Goal: Task Accomplishment & Management: Manage account settings

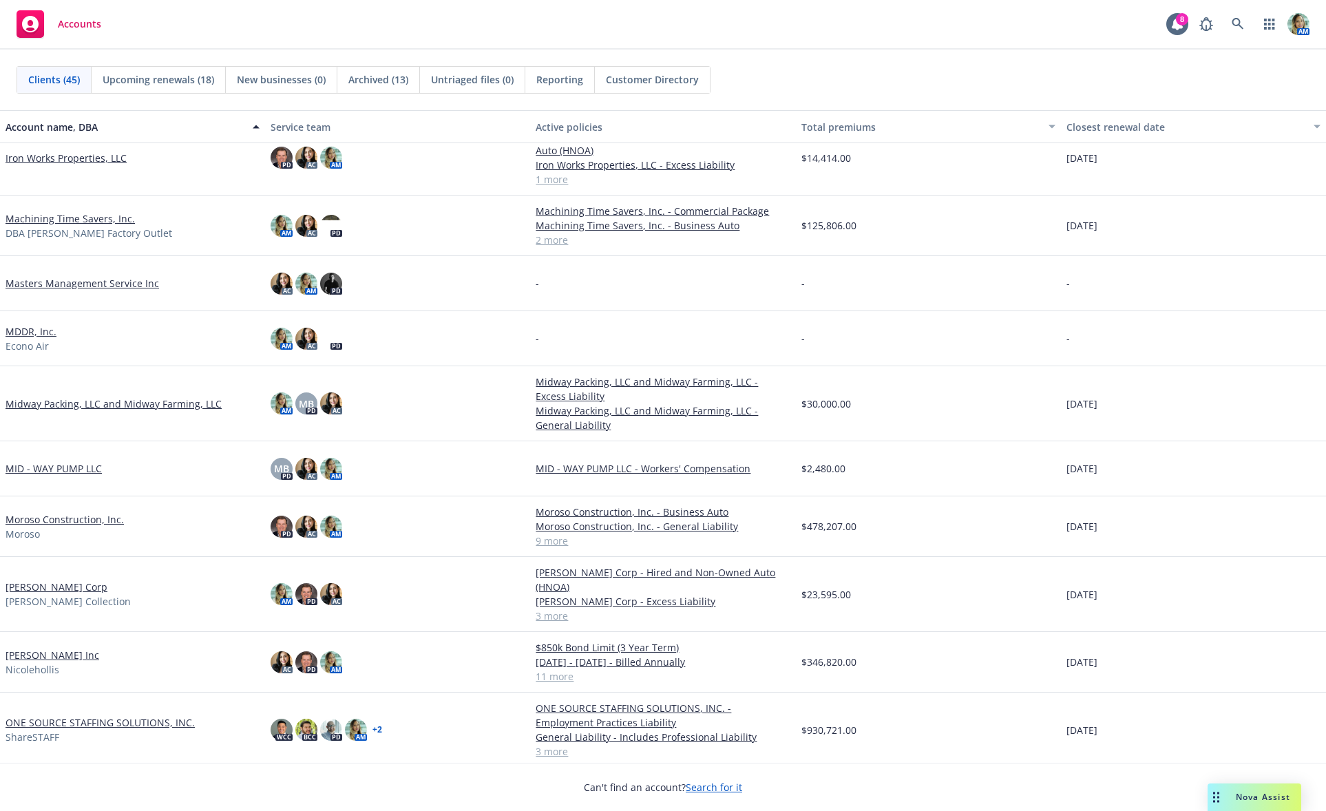
scroll to position [895, 0]
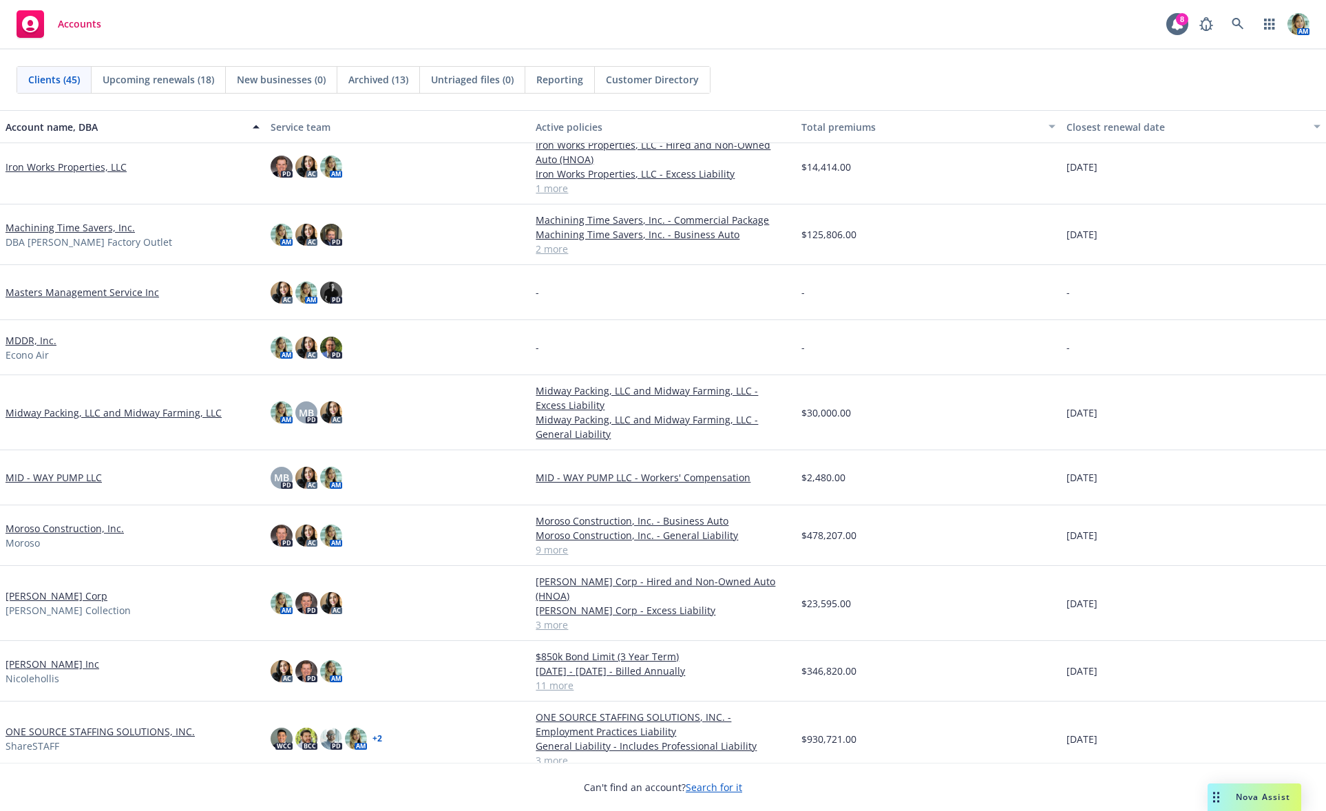
click at [69, 229] on link "Machining Time Savers, Inc." at bounding box center [70, 227] width 129 height 14
click at [74, 228] on link "Machining Time Savers, Inc." at bounding box center [70, 227] width 129 height 14
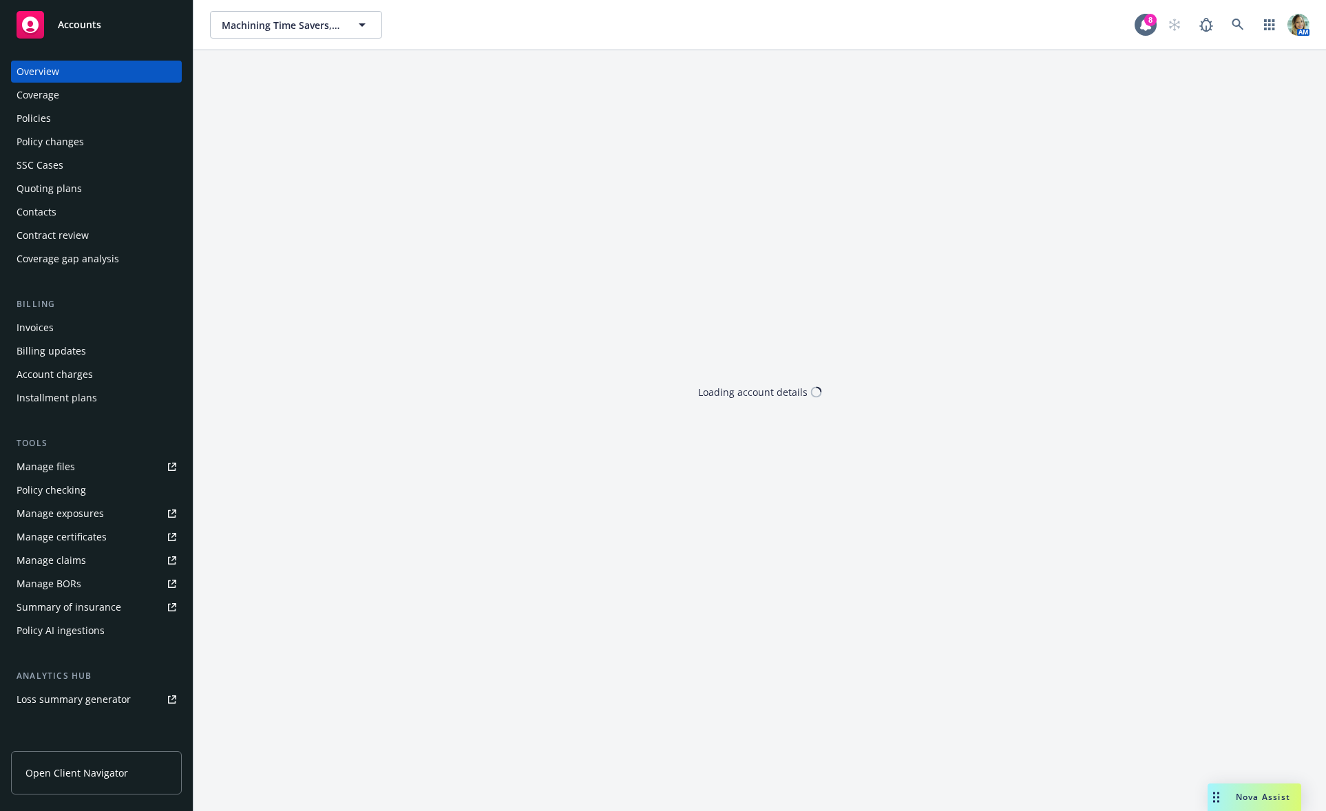
click at [48, 119] on div "Policies" at bounding box center [34, 118] width 34 height 22
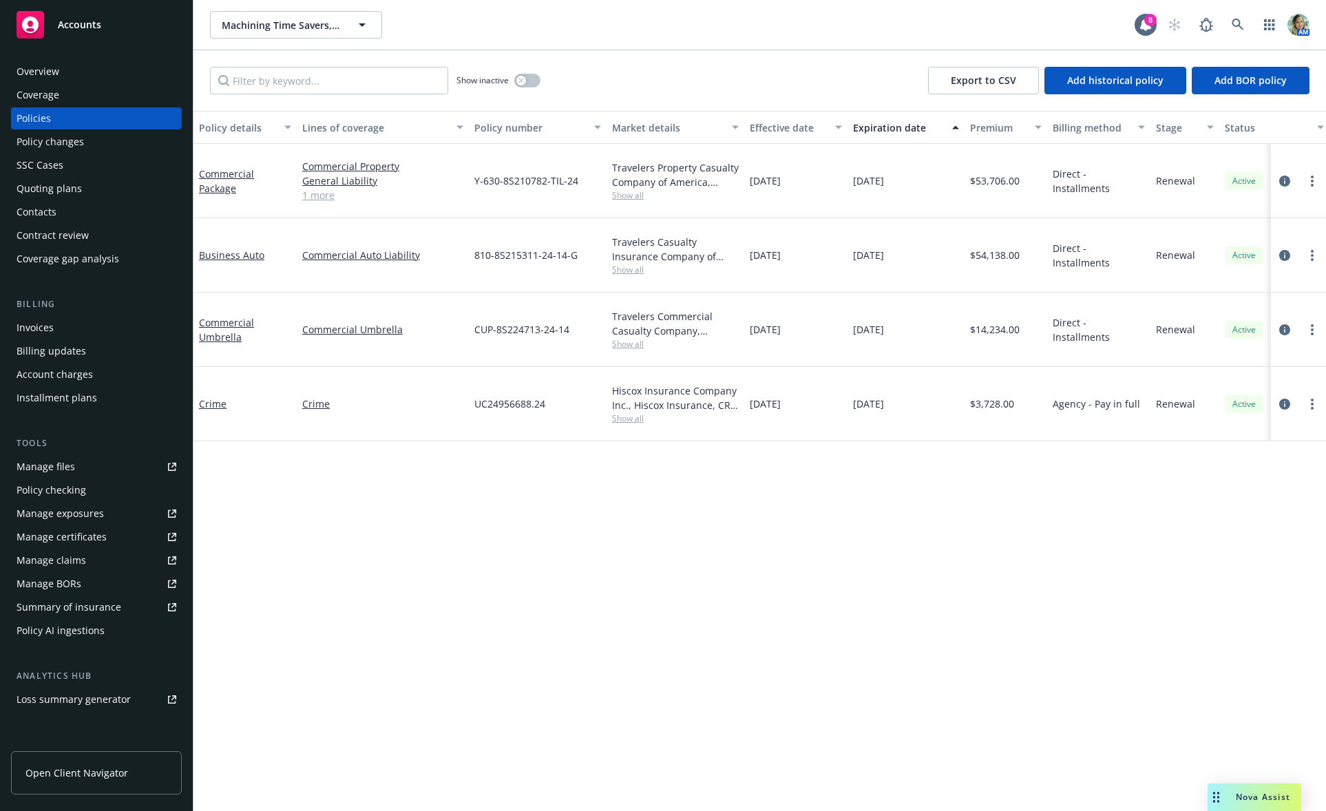
click at [754, 564] on div "Policy details Lines of coverage Policy number Market details Effective date Ex…" at bounding box center [759, 461] width 1132 height 700
click at [1307, 176] on link "more" at bounding box center [1312, 181] width 17 height 17
click at [1207, 266] on link "End policy" at bounding box center [1239, 265] width 162 height 28
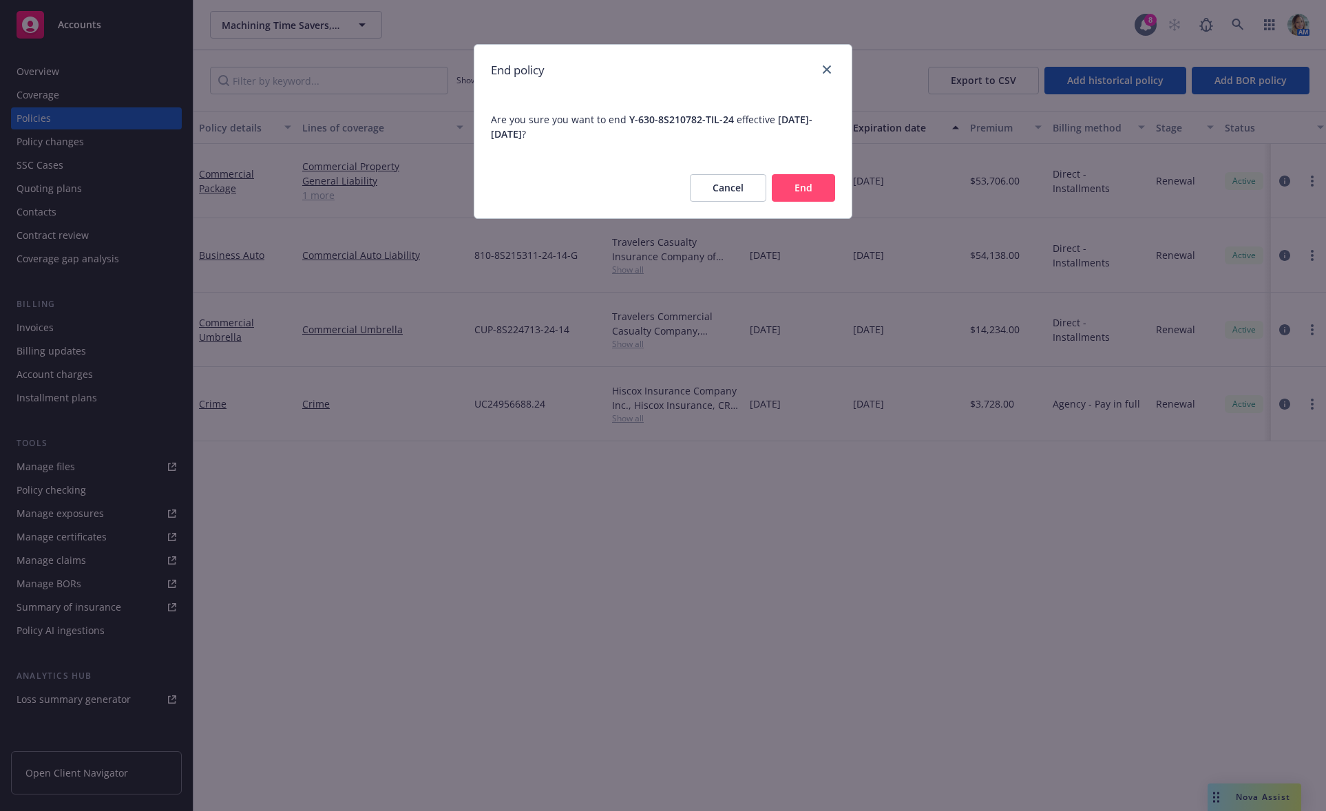
click at [817, 182] on button "End" at bounding box center [803, 188] width 63 height 28
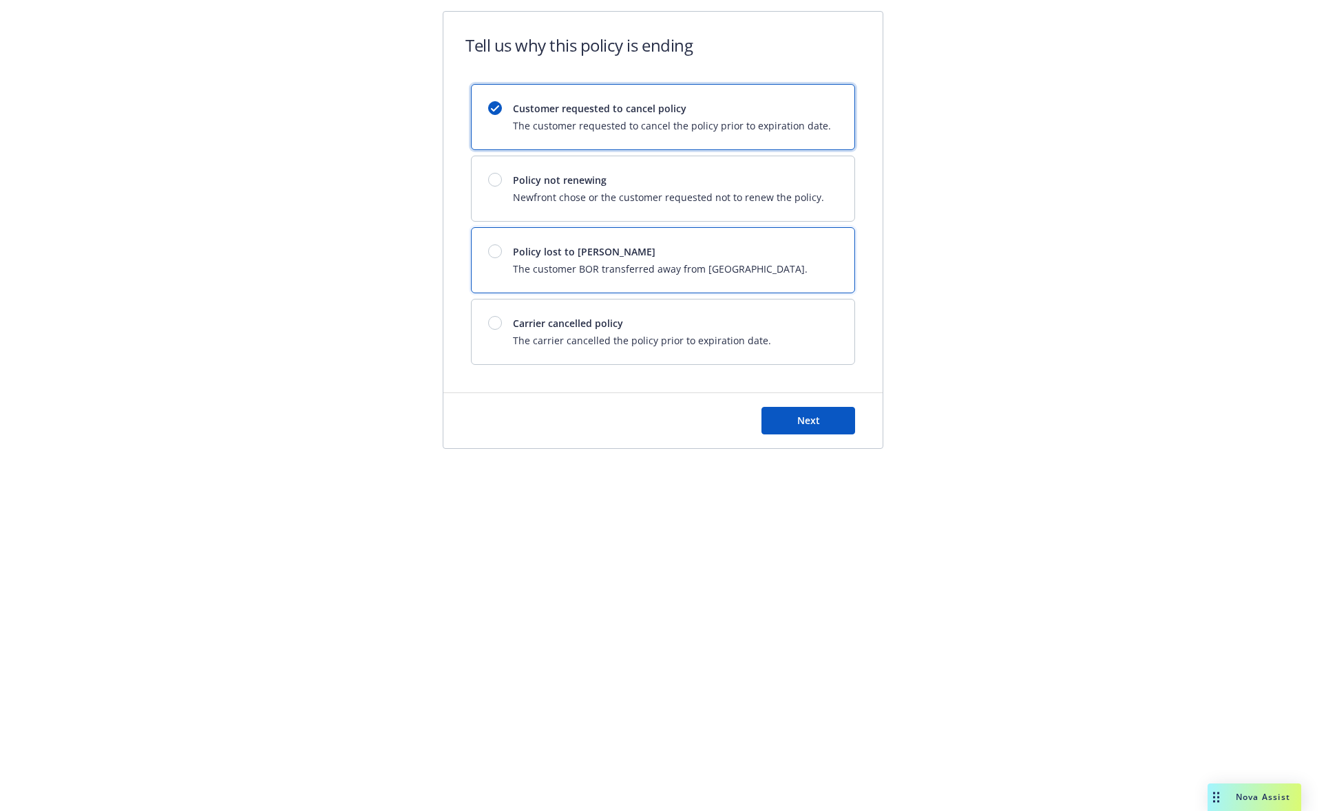
click at [720, 246] on span "Policy lost to BOR" at bounding box center [660, 251] width 295 height 14
click at [832, 421] on button "Next" at bounding box center [808, 421] width 94 height 28
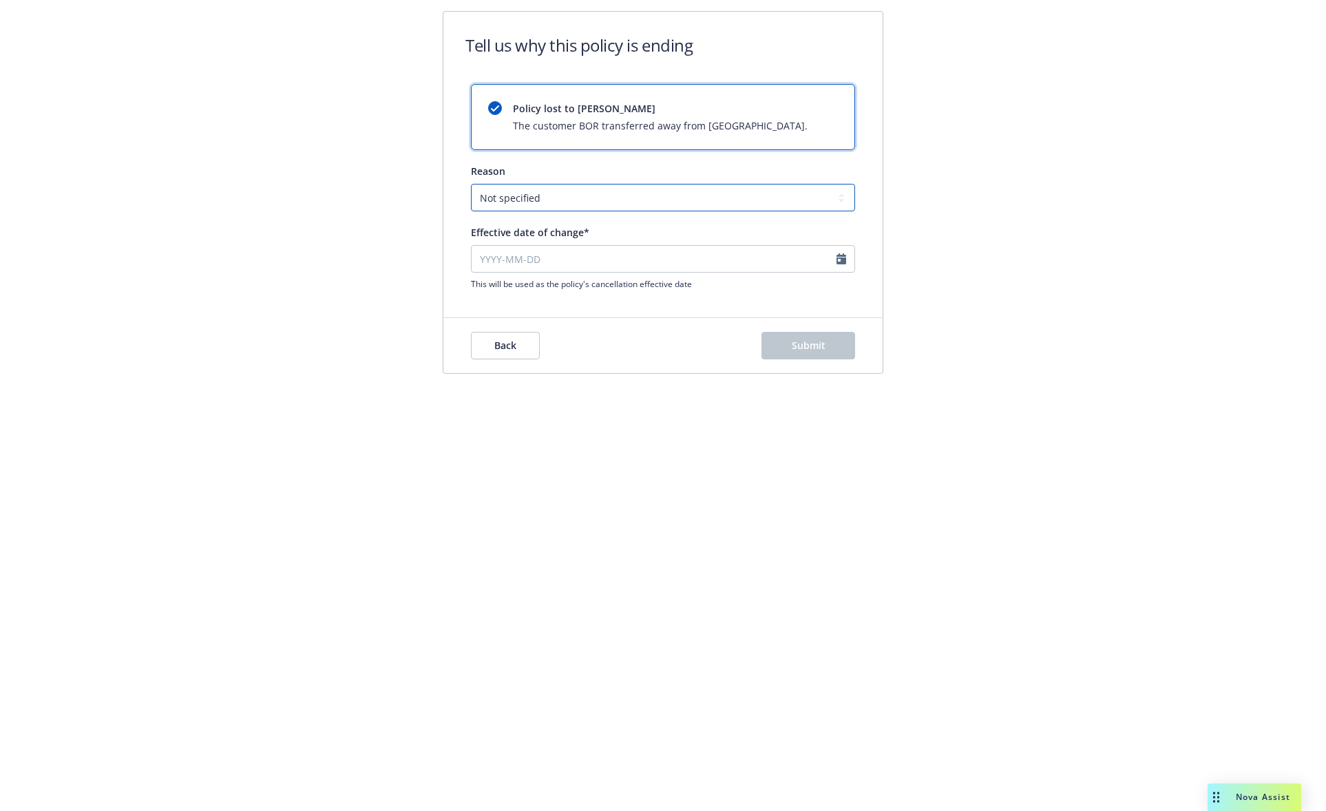
click at [587, 198] on select "Not specified Service Pricing Buyer change M&A, Bankruptcy, or Out of business …" at bounding box center [663, 198] width 384 height 28
select select "Producer left Newfront"
click at [471, 184] on select "Not specified Service Pricing Buyer change M&A, Bankruptcy, or Out of business …" at bounding box center [663, 198] width 384 height 28
select select "September"
select select "2025"
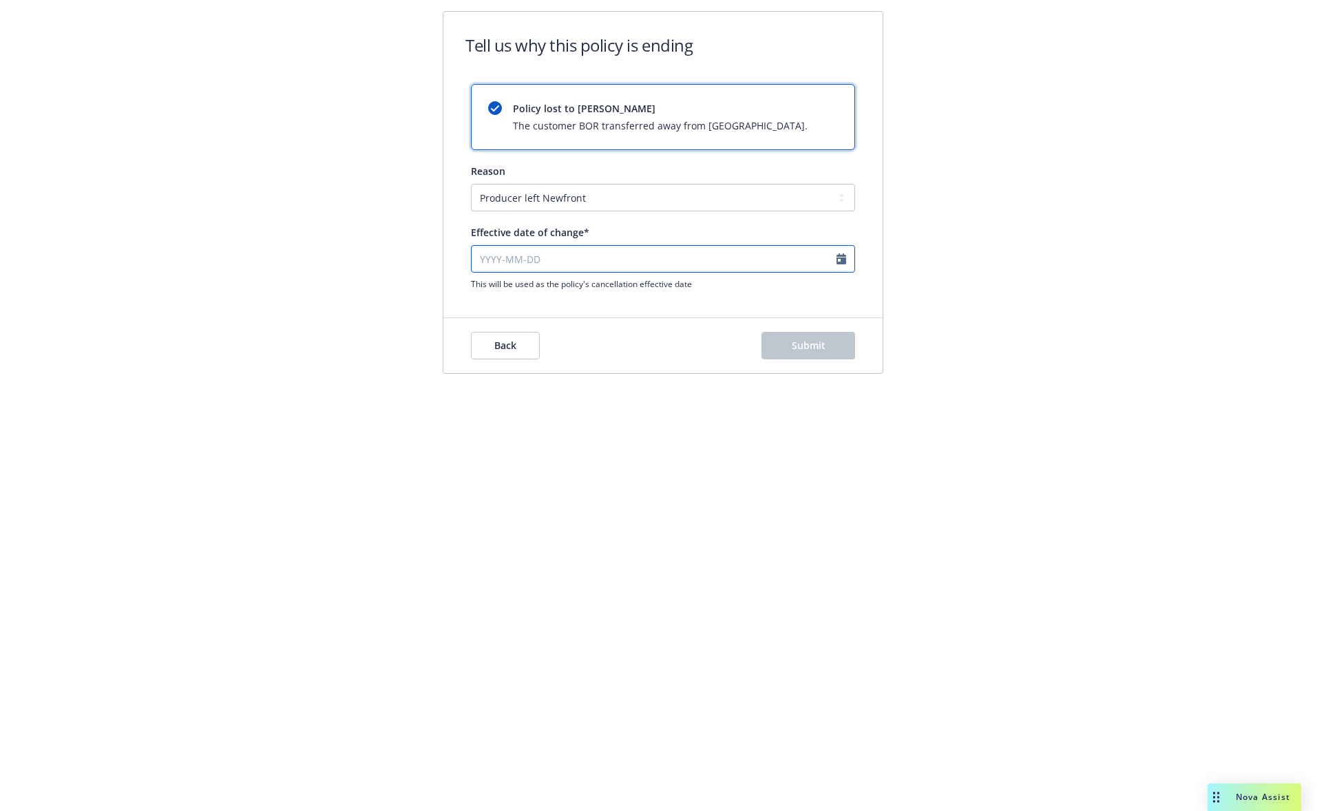
click at [604, 255] on input "Effective date of change*" at bounding box center [663, 259] width 384 height 28
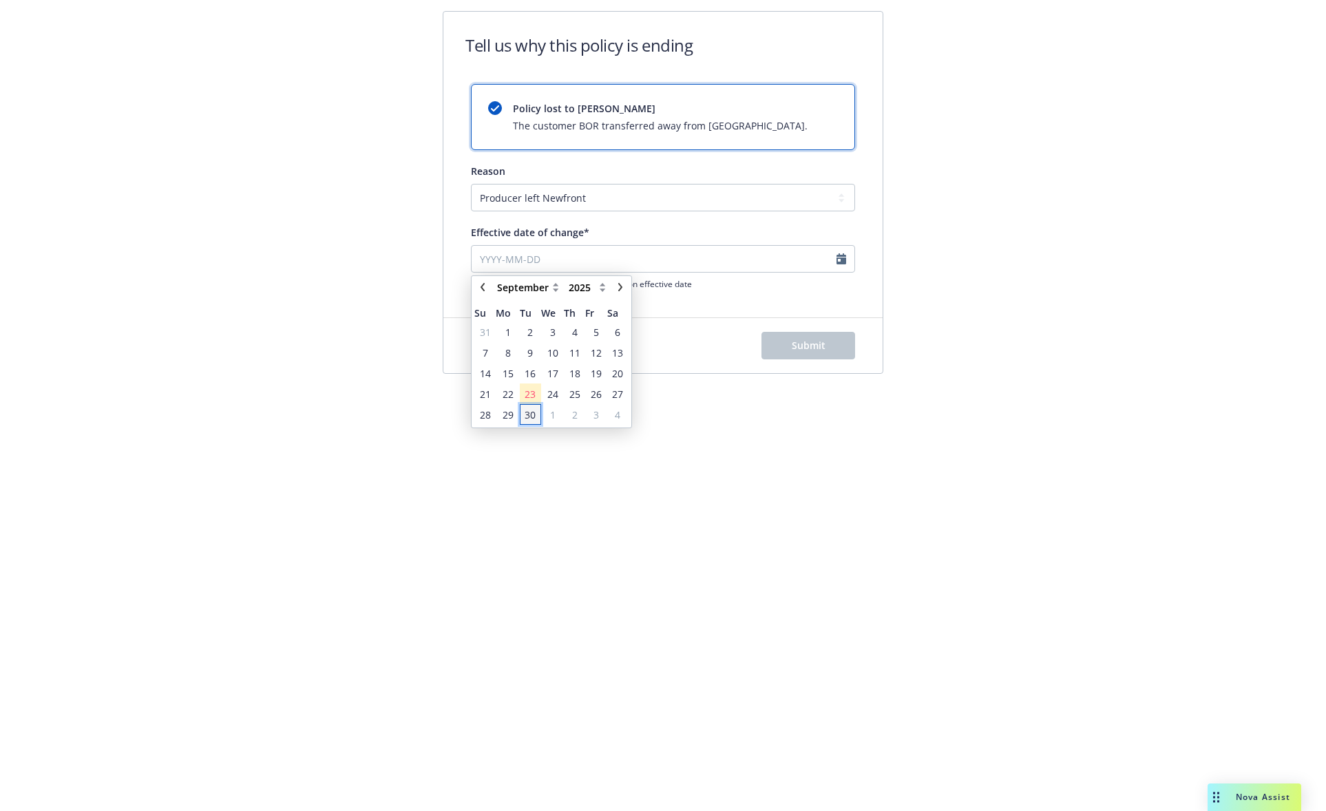
click at [528, 414] on span "30" at bounding box center [530, 415] width 11 height 14
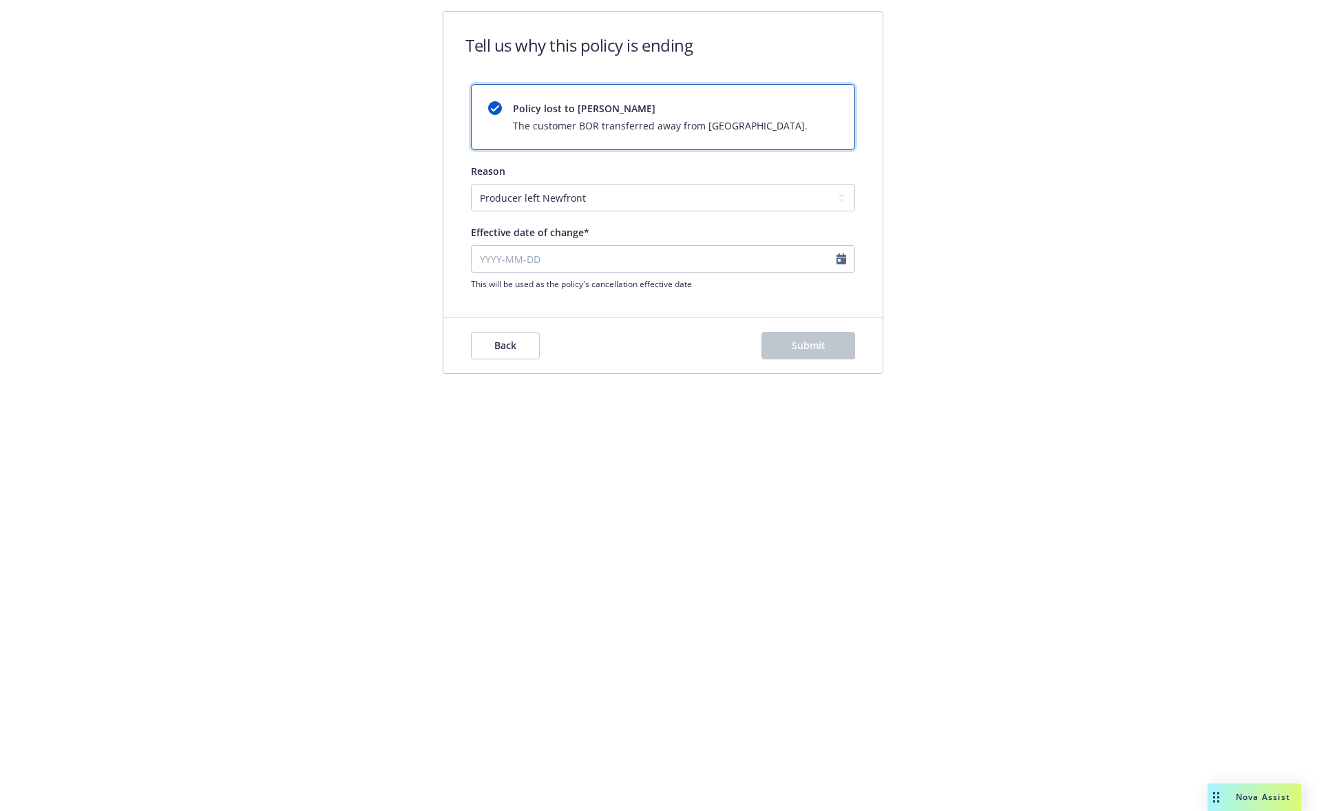
type input "2025-09-30"
click at [784, 348] on button "Submit" at bounding box center [808, 346] width 94 height 28
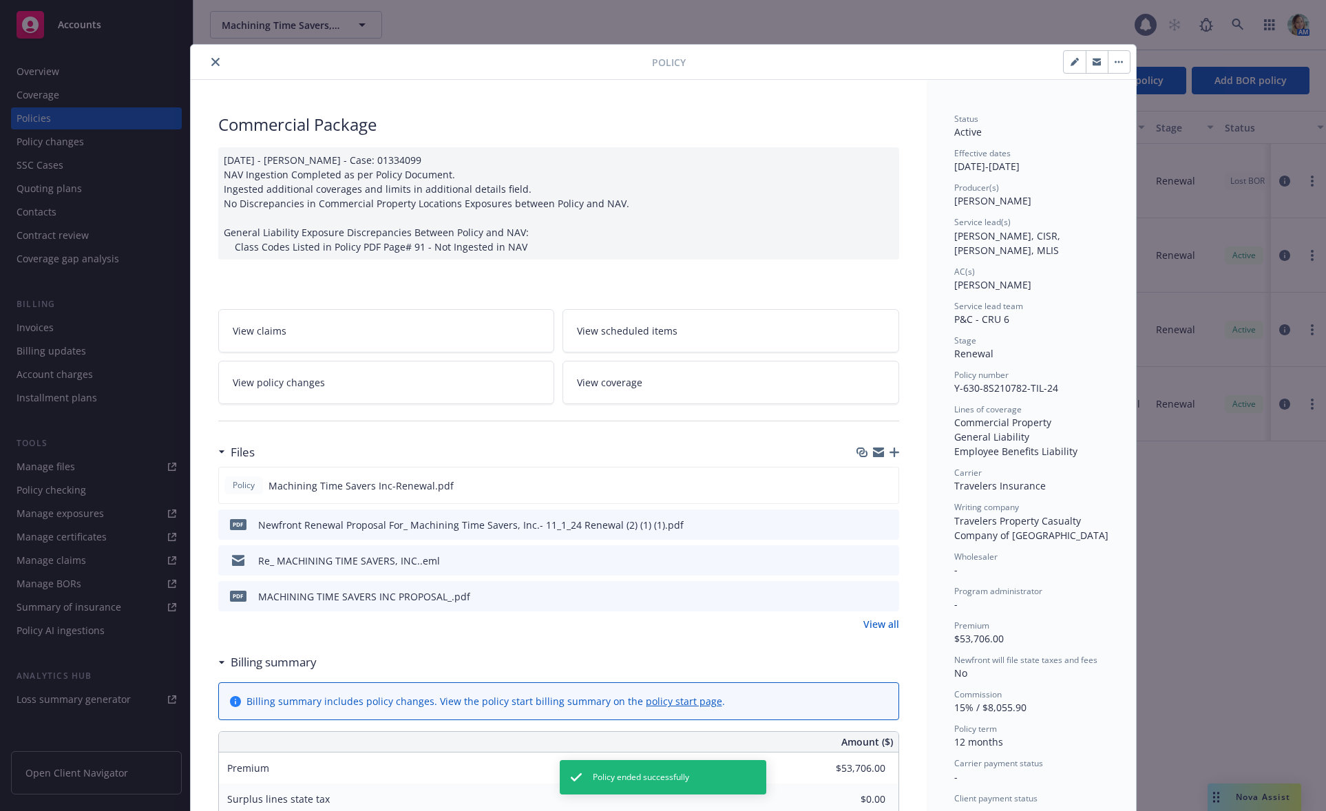
scroll to position [41, 0]
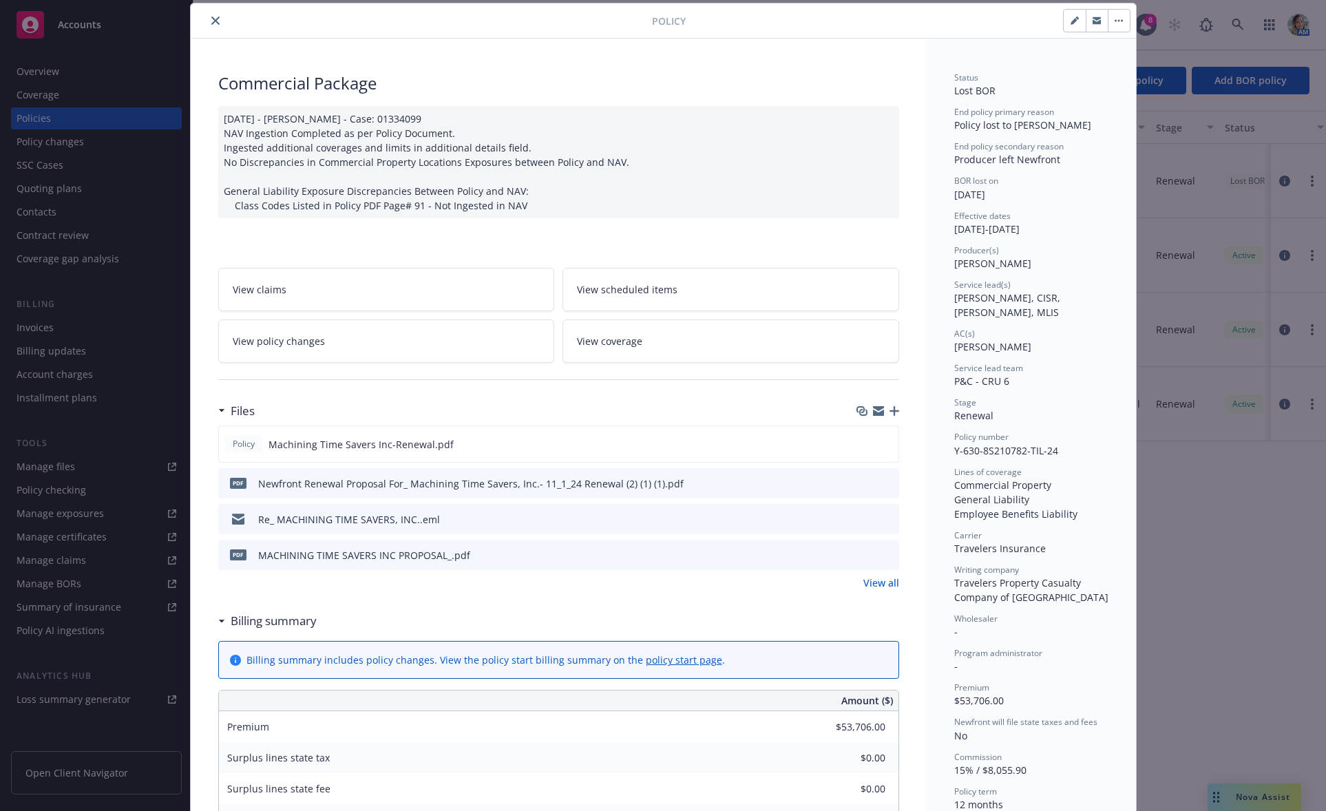
click at [593, 204] on div "11/07/2024 - Krishna Kumar - Case: 01334099 NAV Ingestion Completed as per Poli…" at bounding box center [558, 162] width 681 height 112
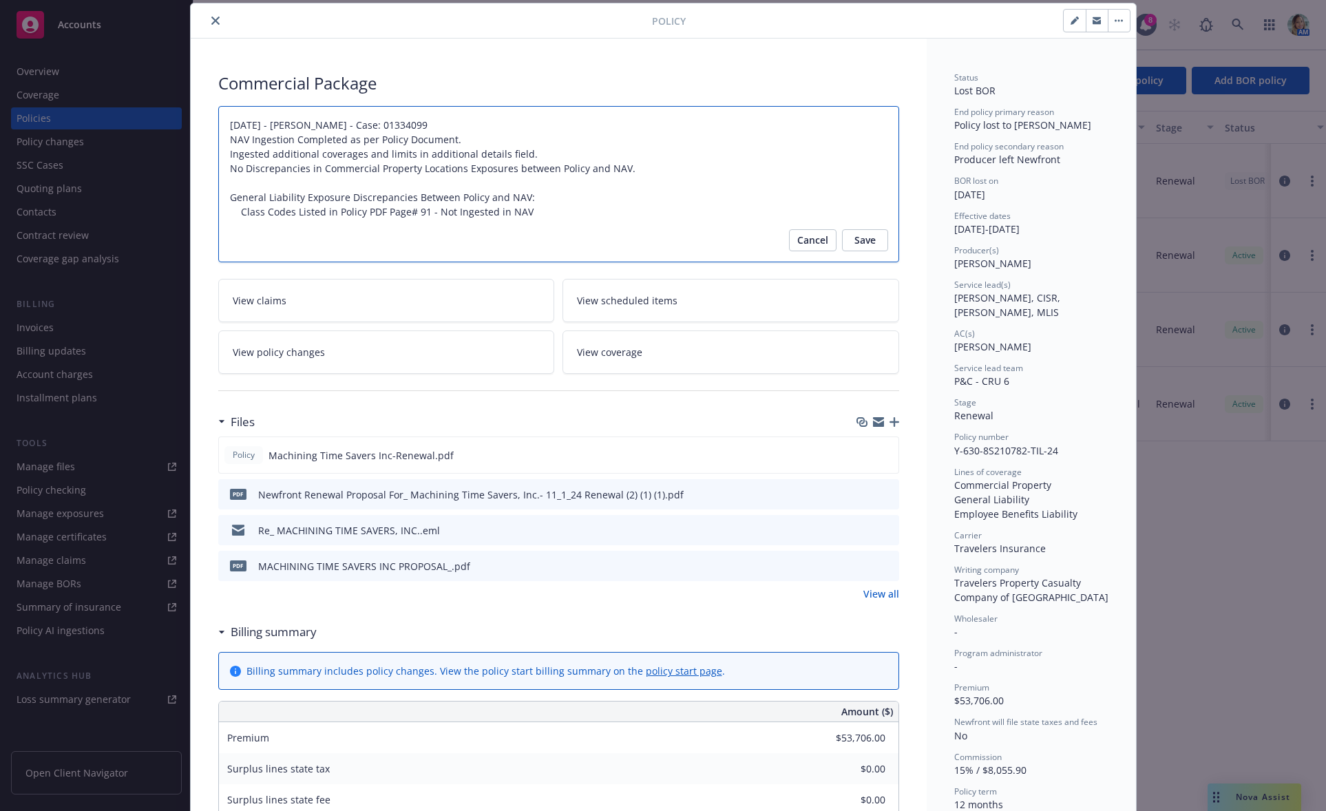
drag, startPoint x: 524, startPoint y: 213, endPoint x: 209, endPoint y: 131, distance: 325.1
click at [191, 116] on div "Commercial Package 11/07/2024 - Krishna Kumar - Case: 01334099 NAV Ingestion Co…" at bounding box center [559, 780] width 736 height 1483
paste textarea "1/25 Package, Auto, Umbrella BOR Recognizing a new Agency of Record"
type textarea "x"
type textarea "11/1/25 Package, Auto, Umbrella BOR Recognizing a new Agency of Record"
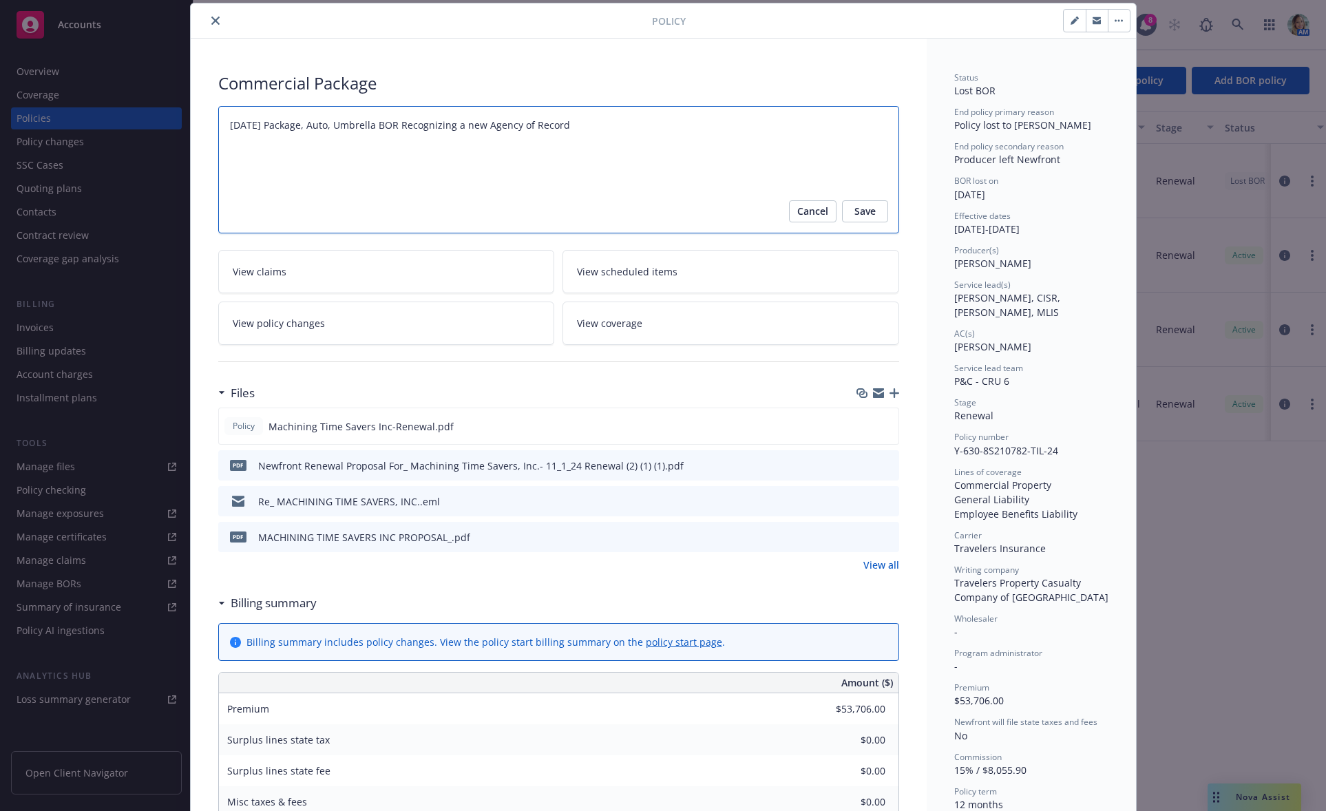
drag, startPoint x: 225, startPoint y: 125, endPoint x: 240, endPoint y: 161, distance: 39.2
click at [206, 126] on div "Commercial Package 11/07/2024 - Krishna Kumar - Case: 01334099 NAV Ingestion Co…" at bounding box center [559, 766] width 736 height 1454
click at [293, 184] on textarea "11/07/2024 - Krishna Kumar - Case: 01334099 NAV Ingestion Completed as per Poli…" at bounding box center [558, 169] width 681 height 127
click at [651, 134] on textarea "11/07/2024 - Krishna Kumar - Case: 01334099 NAV Ingestion Completed as per Poli…" at bounding box center [558, 169] width 681 height 127
type textarea "x"
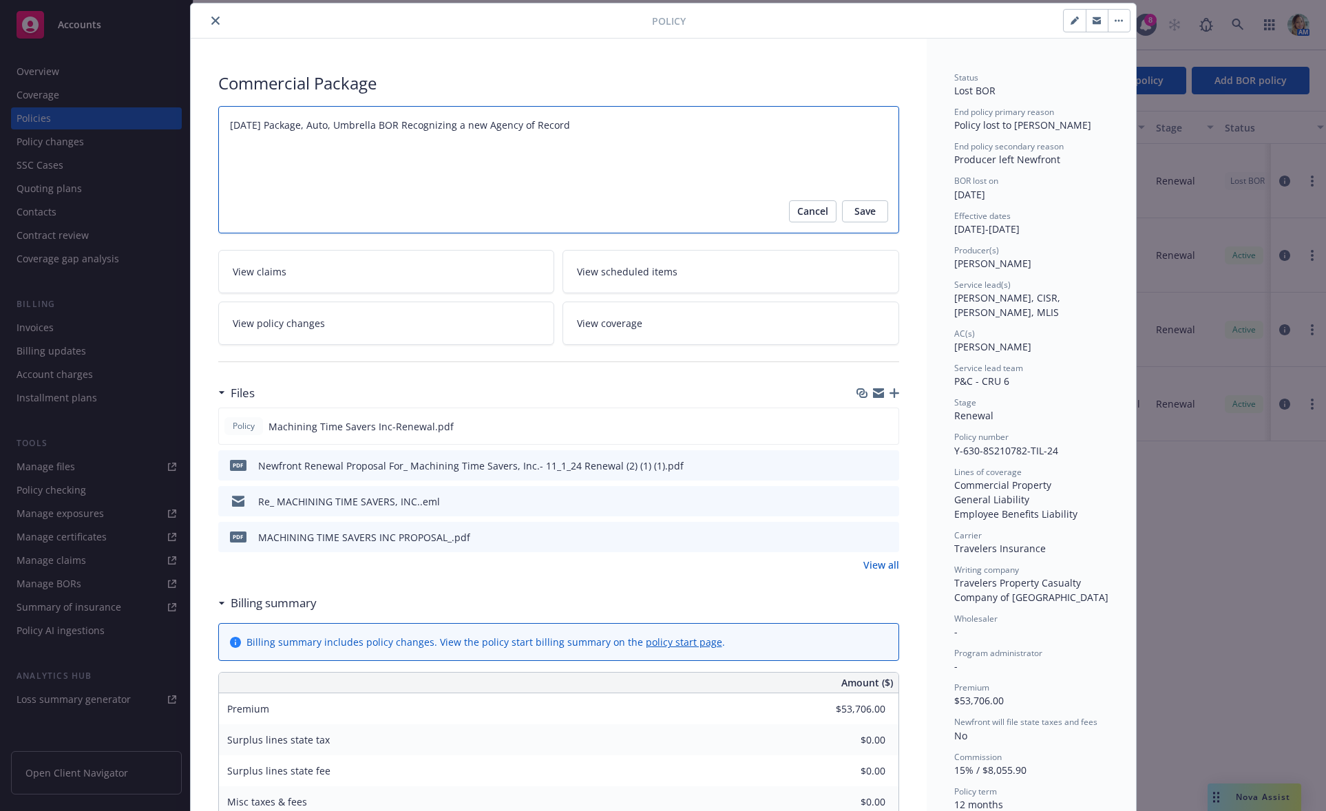
type textarea "11/1/25 Package, Auto, Umbrella BOR Recognizing a new Agency of Record"
type textarea "x"
type textarea "11/1/25 Package, Auto, Umbrella BOR Recognizing a new Agency of Record ("
type textarea "x"
type textarea "11/1/25 Package, Auto, Umbrella BOR Recognizing a new Agency of Record (s"
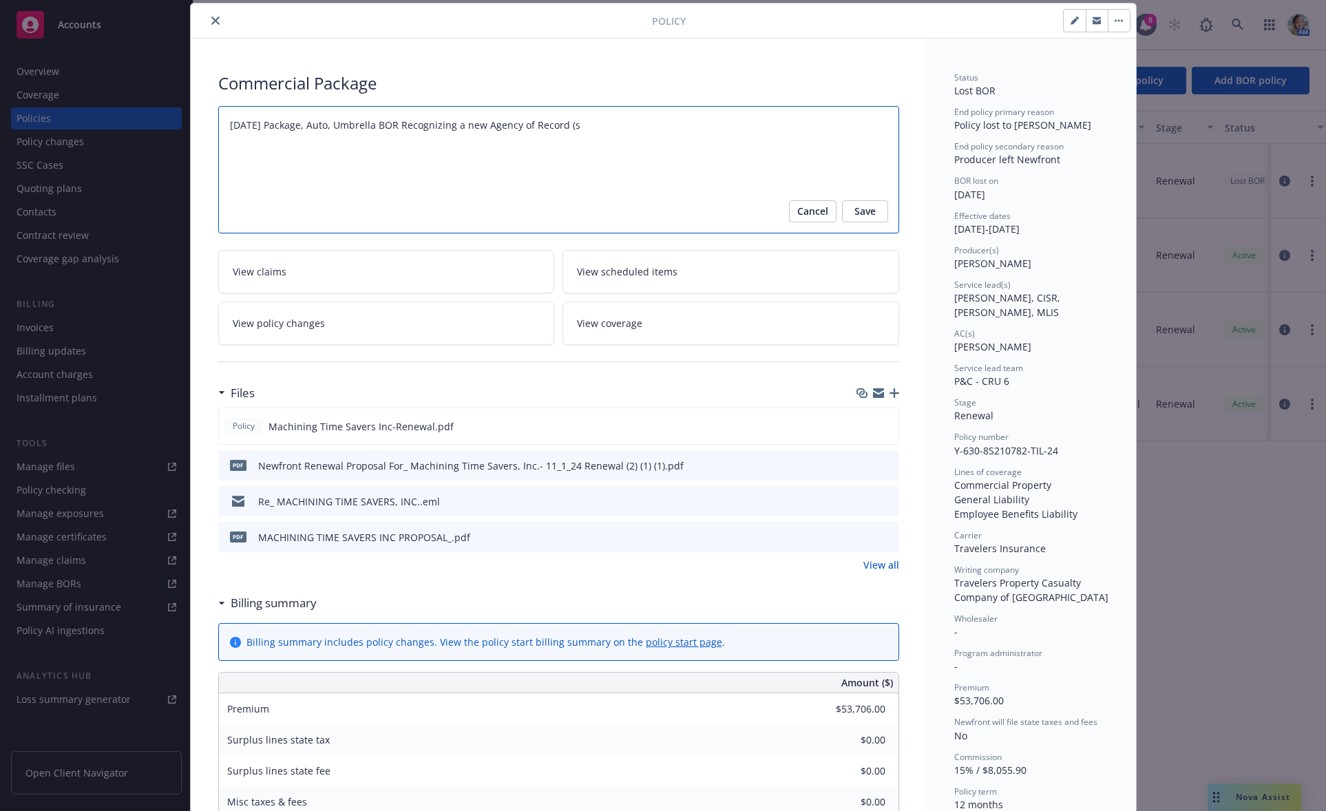
type textarea "x"
type textarea "11/1/25 Package, Auto, Umbrella BOR Recognizing a new Agency of Record (sl"
type textarea "x"
type textarea "11/1/25 Package, Auto, Umbrella BOR Recognizing a new Agency of Record (sl)"
drag, startPoint x: 697, startPoint y: 141, endPoint x: 67, endPoint y: 109, distance: 630.7
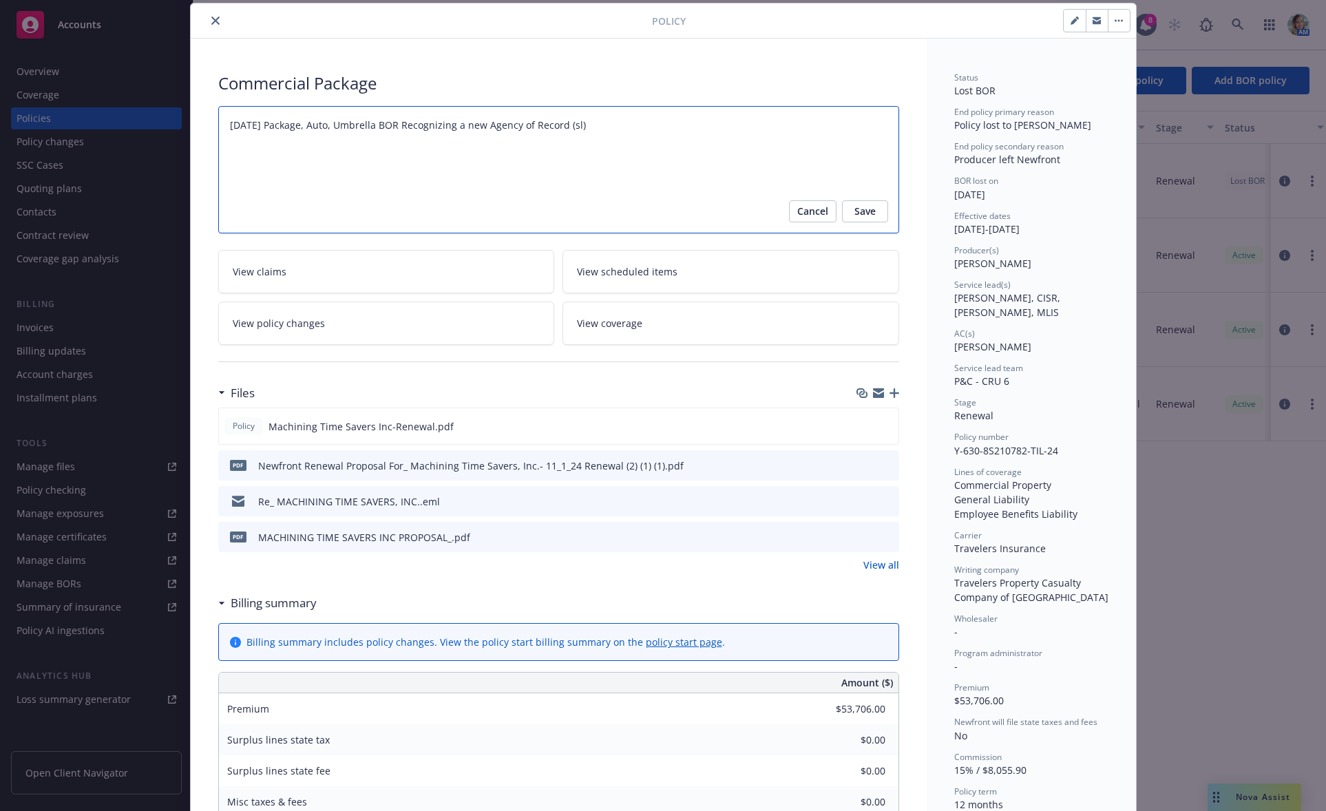
click at [67, 109] on div "Policy Commercial Package 11/07/2024 - Krishna Kumar - Case: 01334099 NAV Inges…" at bounding box center [663, 405] width 1326 height 811
click at [413, 193] on textarea "11/07/2024 - Krishna Kumar - Case: 01334099 NAV Ingestion Completed as per Poli…" at bounding box center [558, 169] width 681 height 127
drag, startPoint x: 297, startPoint y: 125, endPoint x: 372, endPoint y: 126, distance: 75.0
click at [372, 126] on textarea "11/07/2024 - Krishna Kumar - Case: 01334099 NAV Ingestion Completed as per Poli…" at bounding box center [558, 169] width 681 height 127
type textarea "x"
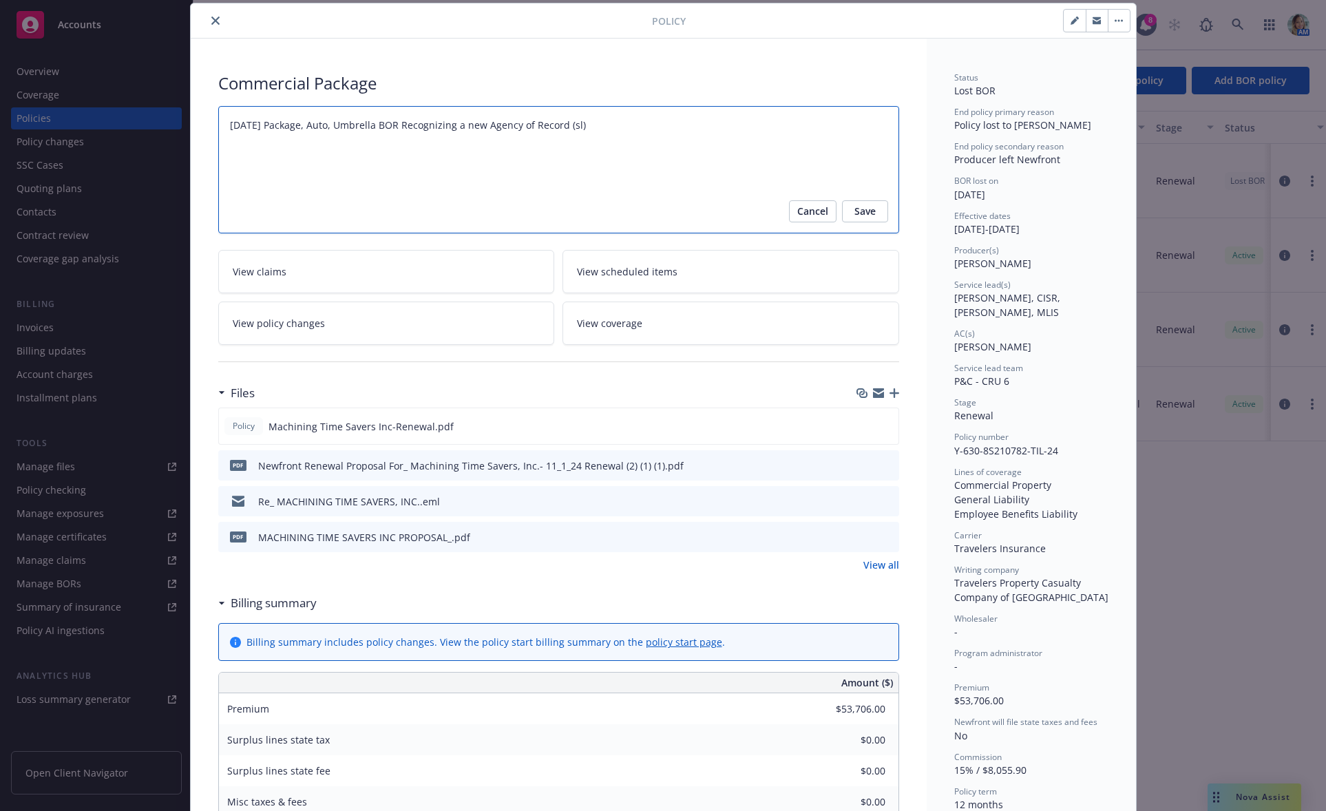
type textarea "11/1/25 PackageBOR Recognizing a new Agency of Record (sl)"
type textarea "x"
type textarea "11/1/25 Package BOR Recognizing a new Agency of Record (sl)"
click at [856, 209] on span "Save" at bounding box center [864, 211] width 21 height 22
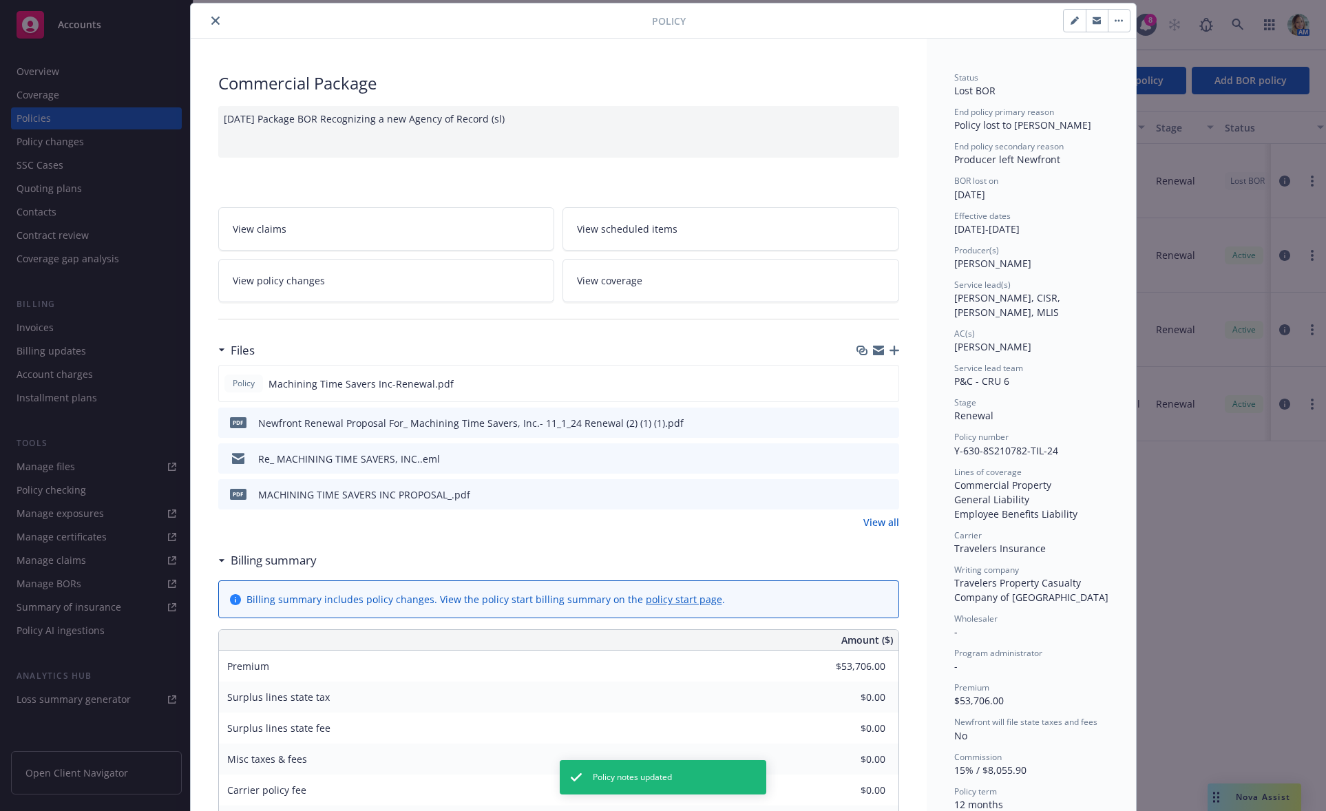
click at [891, 349] on icon "button" at bounding box center [894, 351] width 10 height 10
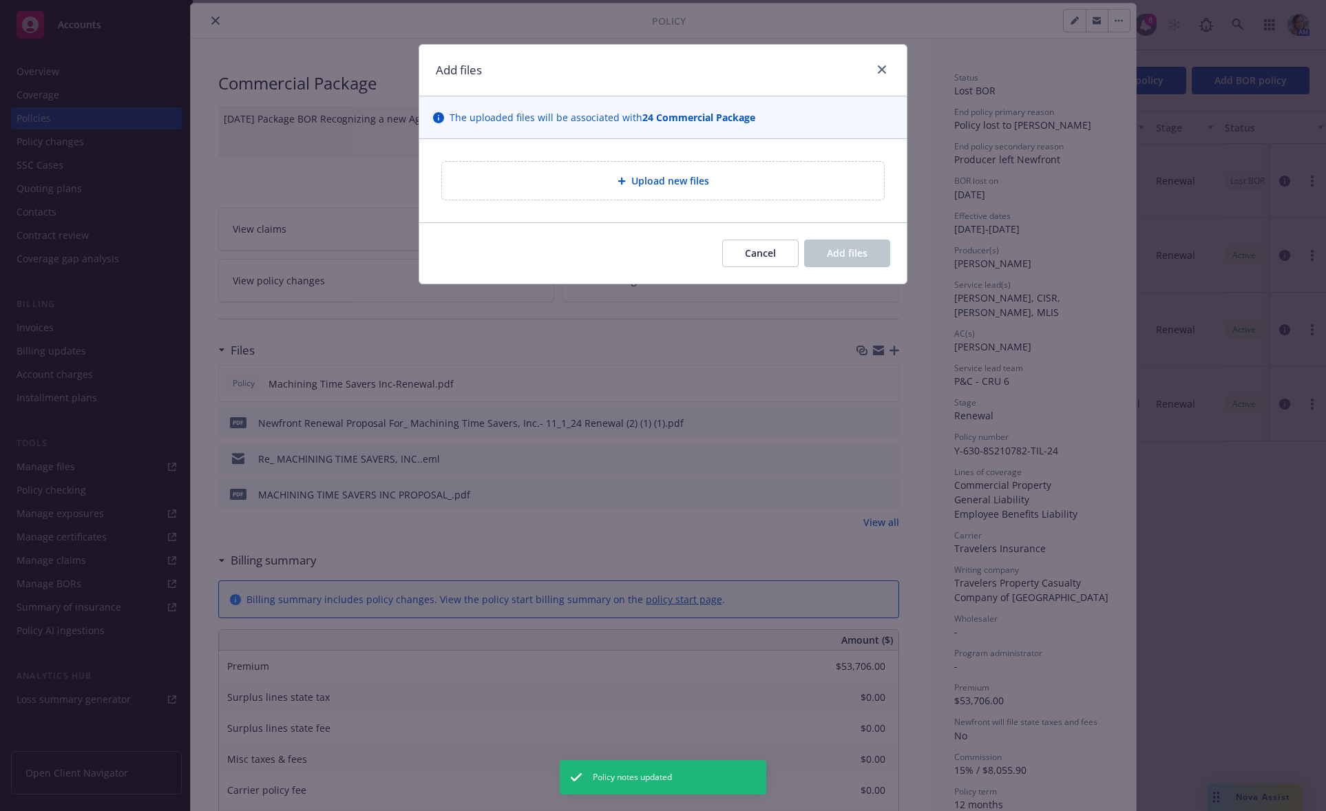
click at [695, 193] on div "Upload new files" at bounding box center [663, 181] width 442 height 38
type textarea "x"
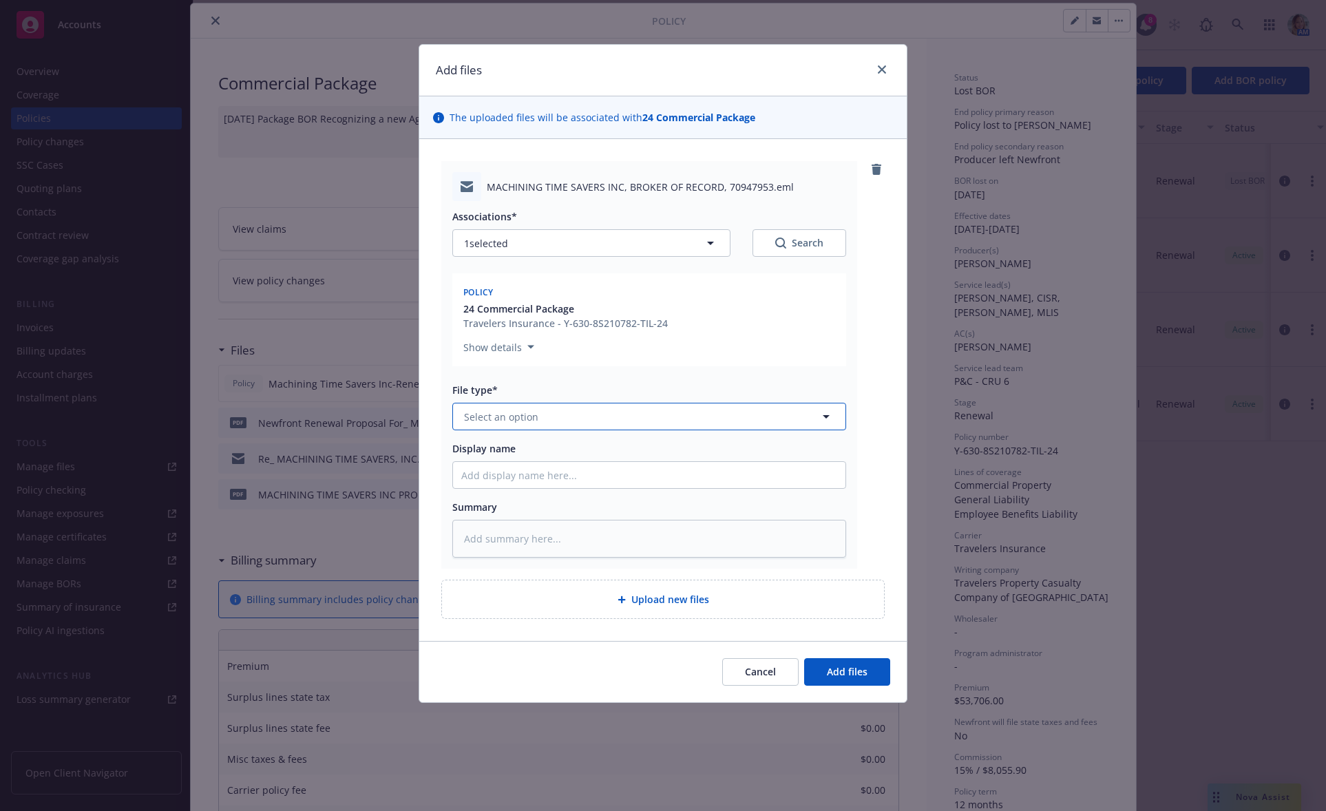
click at [575, 421] on button "Select an option" at bounding box center [649, 417] width 394 height 28
type input "brok"
click at [605, 447] on div "Broker of Record" at bounding box center [649, 455] width 376 height 20
click at [843, 664] on button "Add files" at bounding box center [847, 672] width 86 height 28
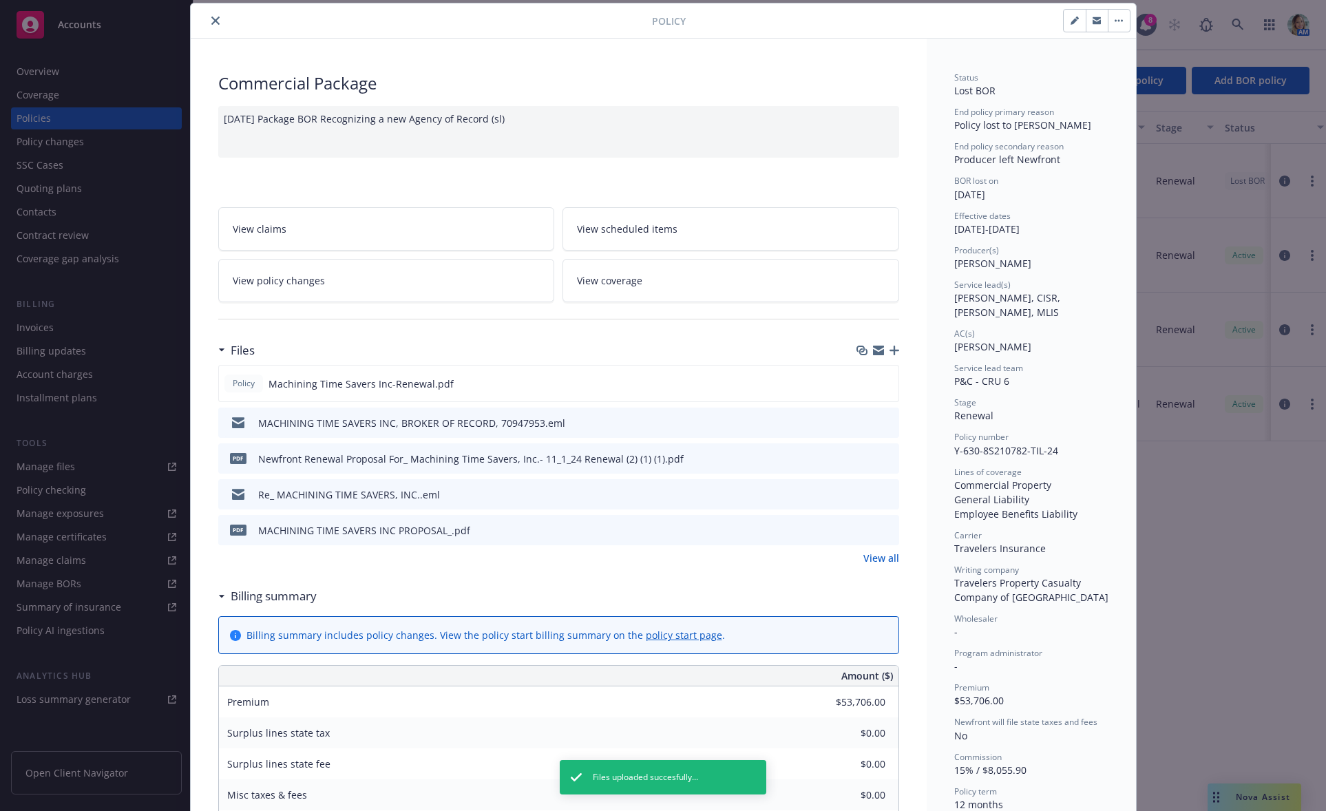
click at [52, 119] on div "Policy Commercial Package 11/1/25 Package BOR Recognizing a new Agency of Recor…" at bounding box center [663, 405] width 1326 height 811
click at [211, 23] on icon "close" at bounding box center [215, 21] width 8 height 8
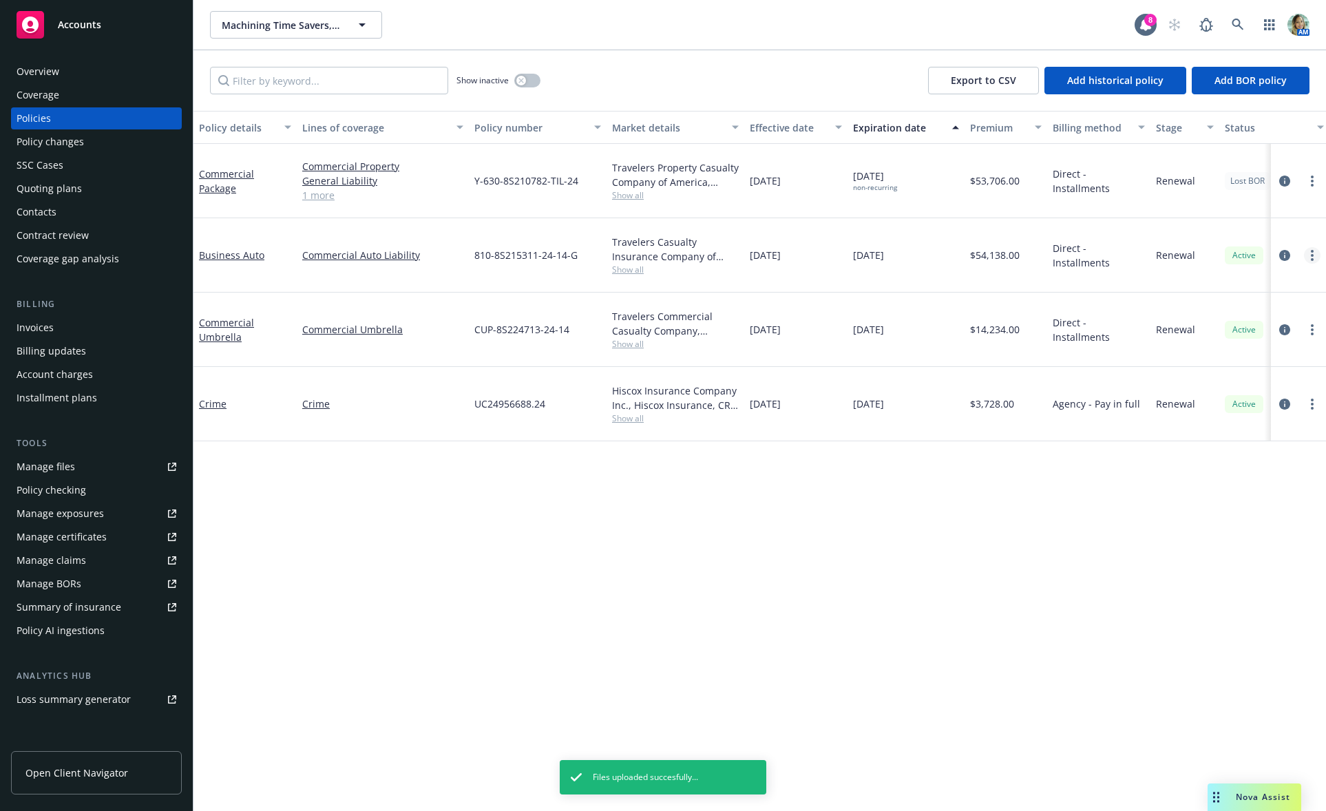
click at [1309, 255] on link "more" at bounding box center [1312, 255] width 17 height 17
click at [1287, 254] on icon "circleInformation" at bounding box center [1284, 255] width 11 height 11
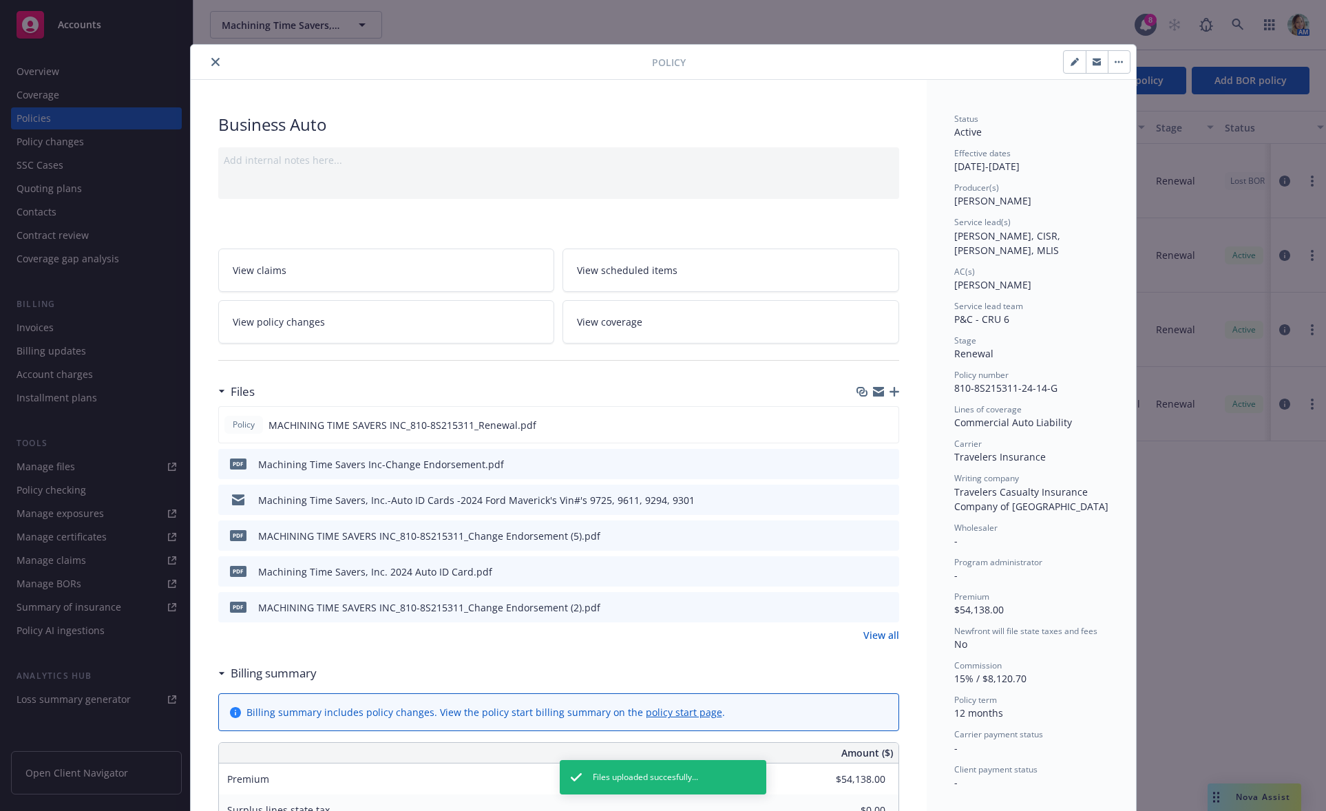
click at [783, 178] on div "Add internal notes here..." at bounding box center [558, 173] width 681 height 52
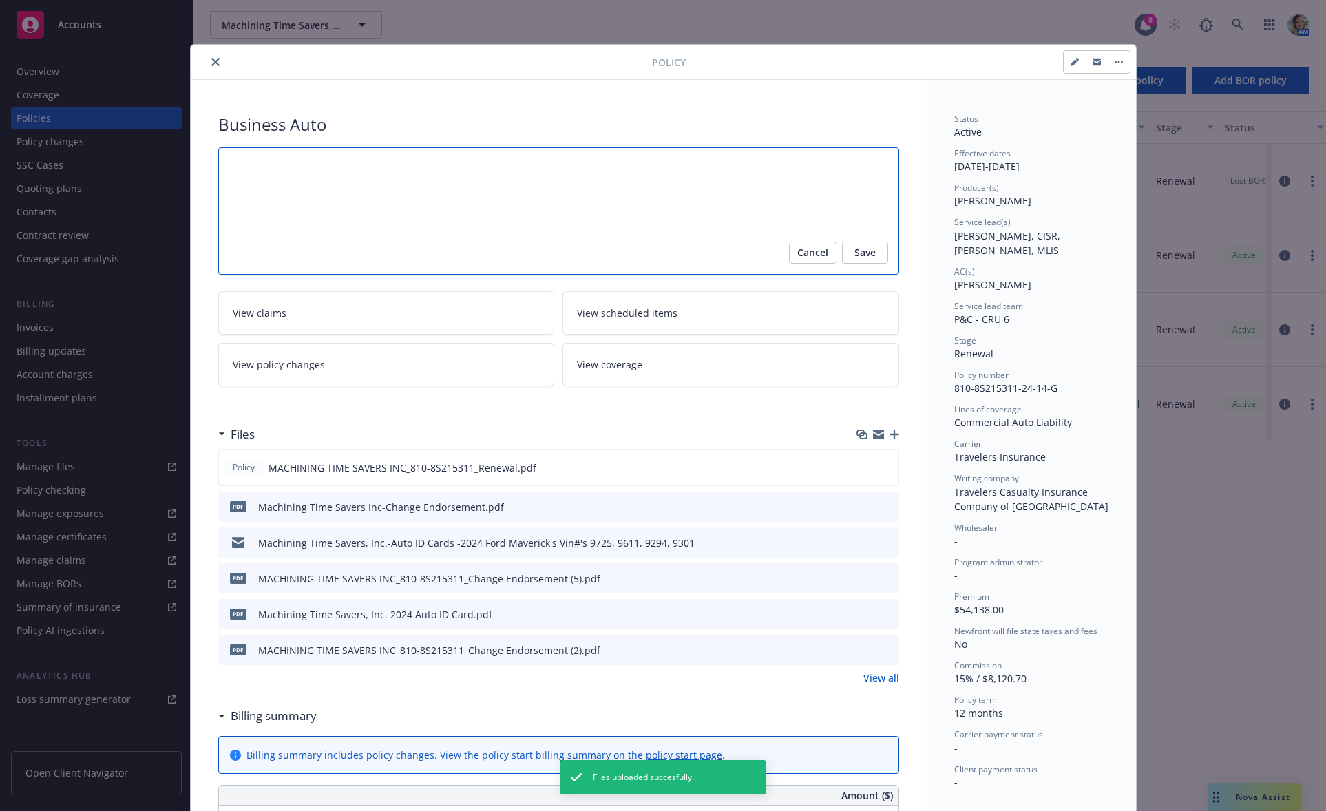
click at [322, 200] on textarea at bounding box center [558, 210] width 681 height 127
paste textarea "11/1/25 Package, Auto, Umbrella BOR Recognizing a new Agency of Record (sl)"
type textarea "x"
type textarea "11/1/25 Package, Auto, Umbrella BOR Recognizing a new Agency of Record (sl)"
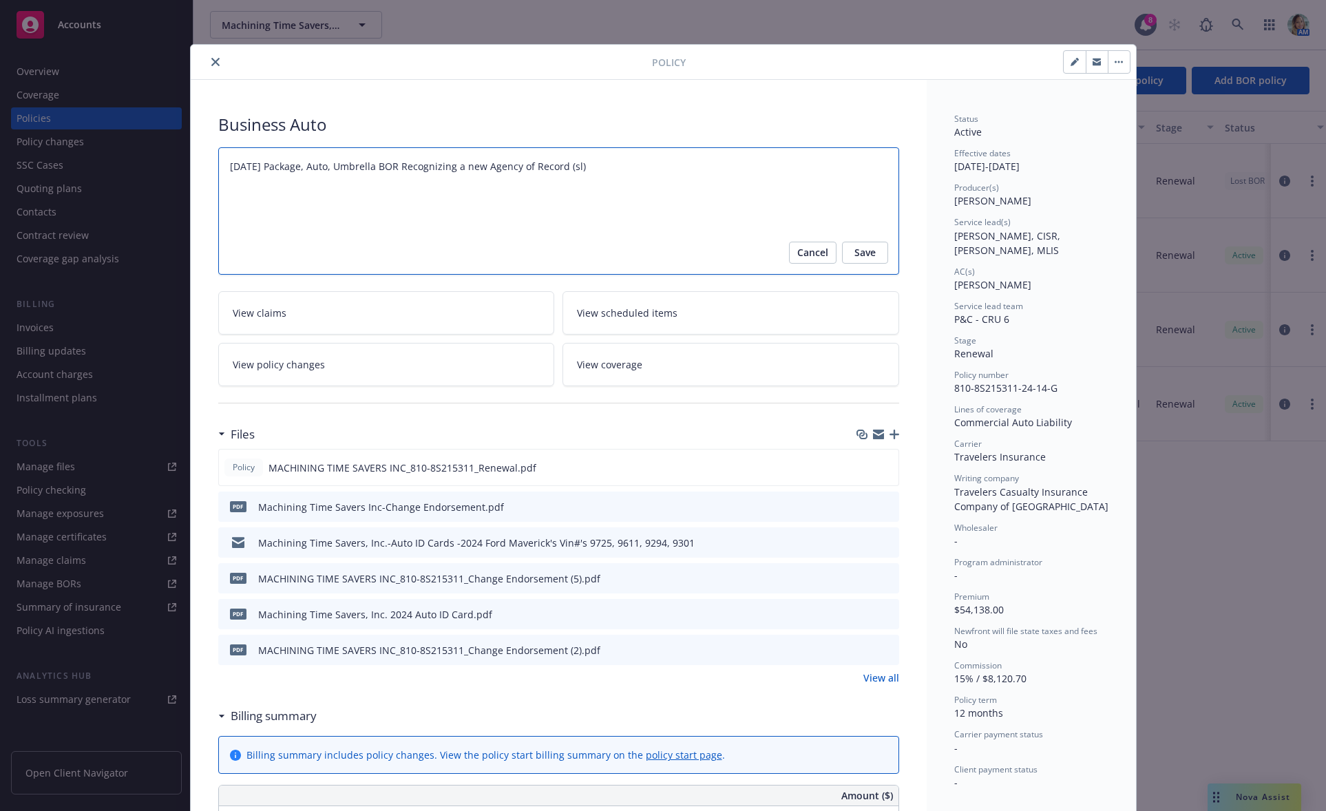
drag, startPoint x: 303, startPoint y: 167, endPoint x: 262, endPoint y: 171, distance: 41.5
click at [262, 170] on textarea "11/1/25 Package, Auto, Umbrella BOR Recognizing a new Agency of Record (sl)" at bounding box center [558, 210] width 681 height 127
type textarea "x"
type textarea "11/1/25 BAuto, Umbrella BOR Recognizing a new Agency of Record (sl)"
type textarea "x"
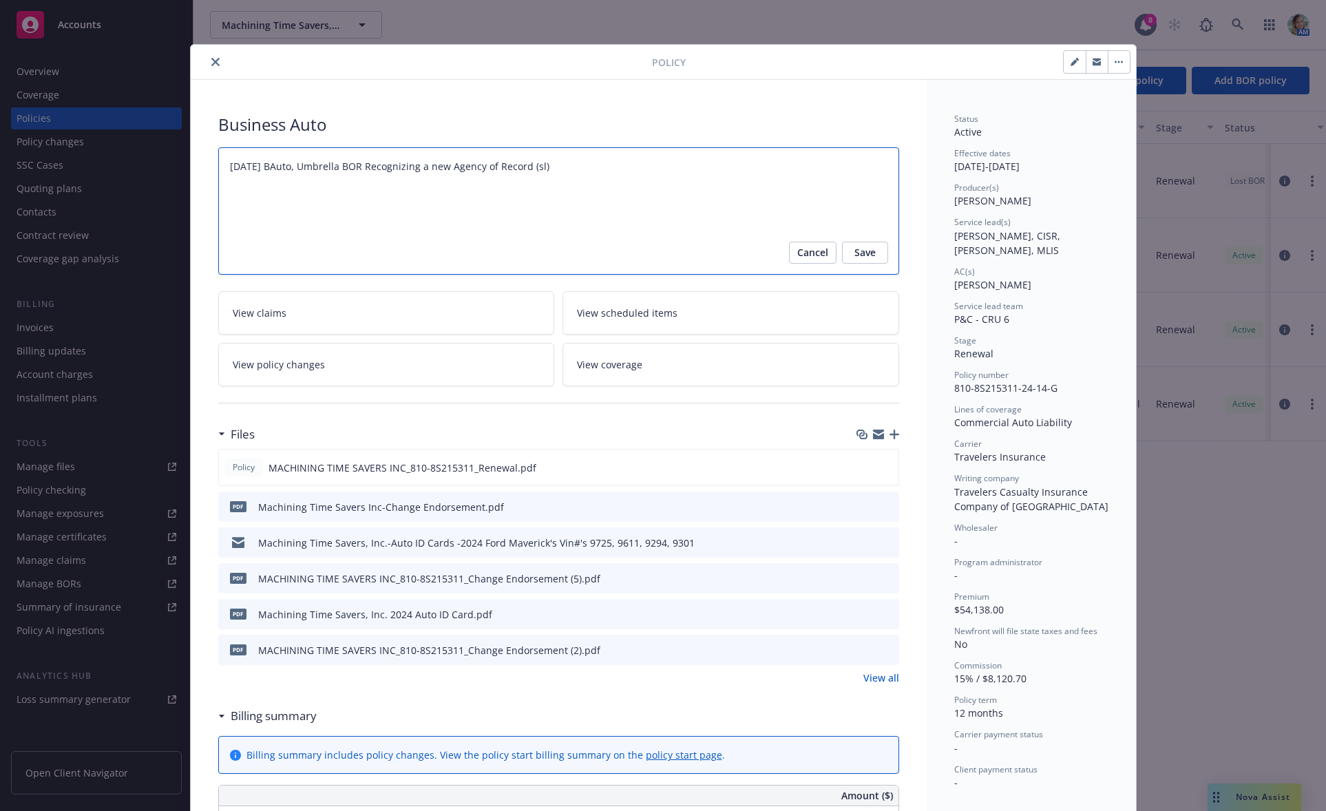
type textarea "11/1/25 BuAuto, Umbrella BOR Recognizing a new Agency of Record (sl)"
type textarea "x"
type textarea "11/1/25 BusiAuto, Umbrella BOR Recognizing a new Agency of Record (sl)"
type textarea "x"
type textarea "11/1/25 BusinAuto, Umbrella BOR Recognizing a new Agency of Record (sl)"
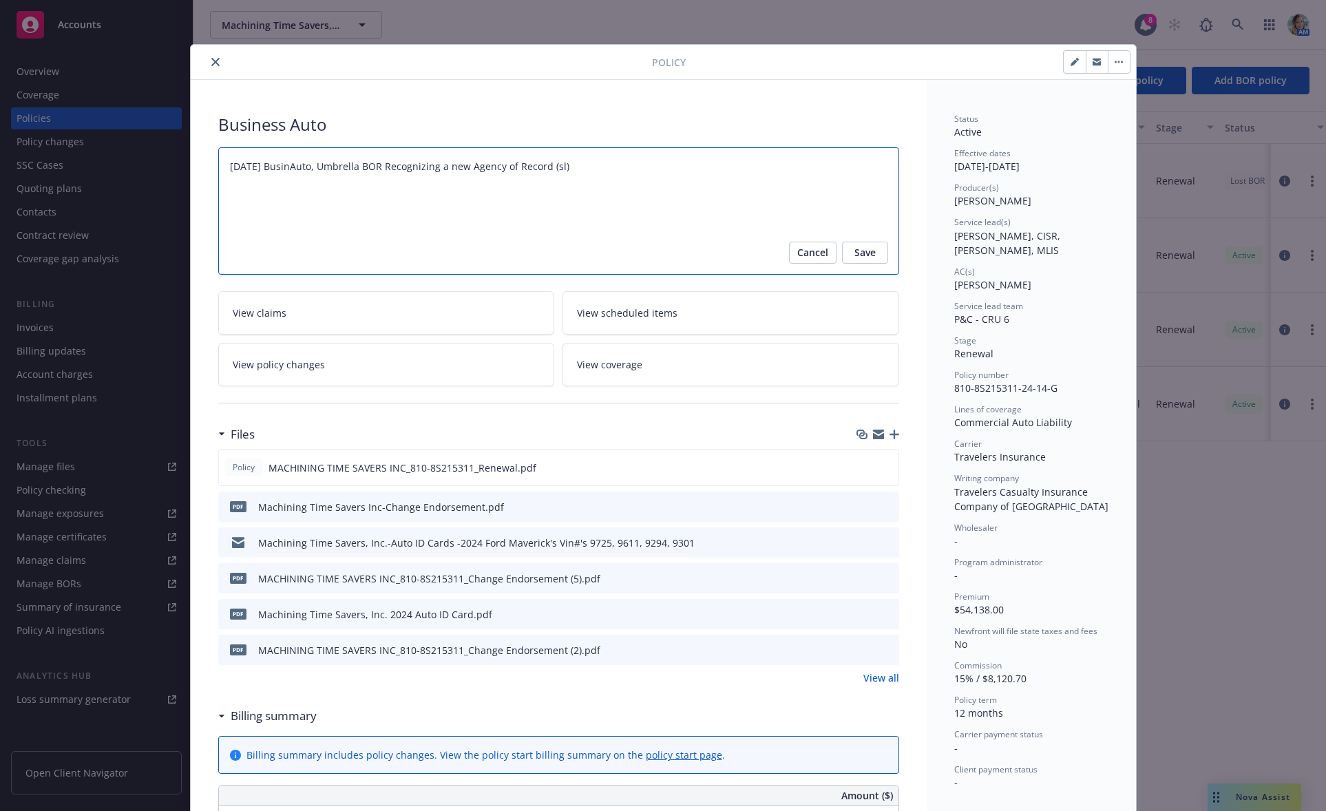
type textarea "x"
type textarea "11/1/25 BusineAuto, Umbrella BOR Recognizing a new Agency of Record (sl)"
type textarea "x"
type textarea "11/1/25 BusinesAuto, Umbrella BOR Recognizing a new Agency of Record (sl)"
type textarea "x"
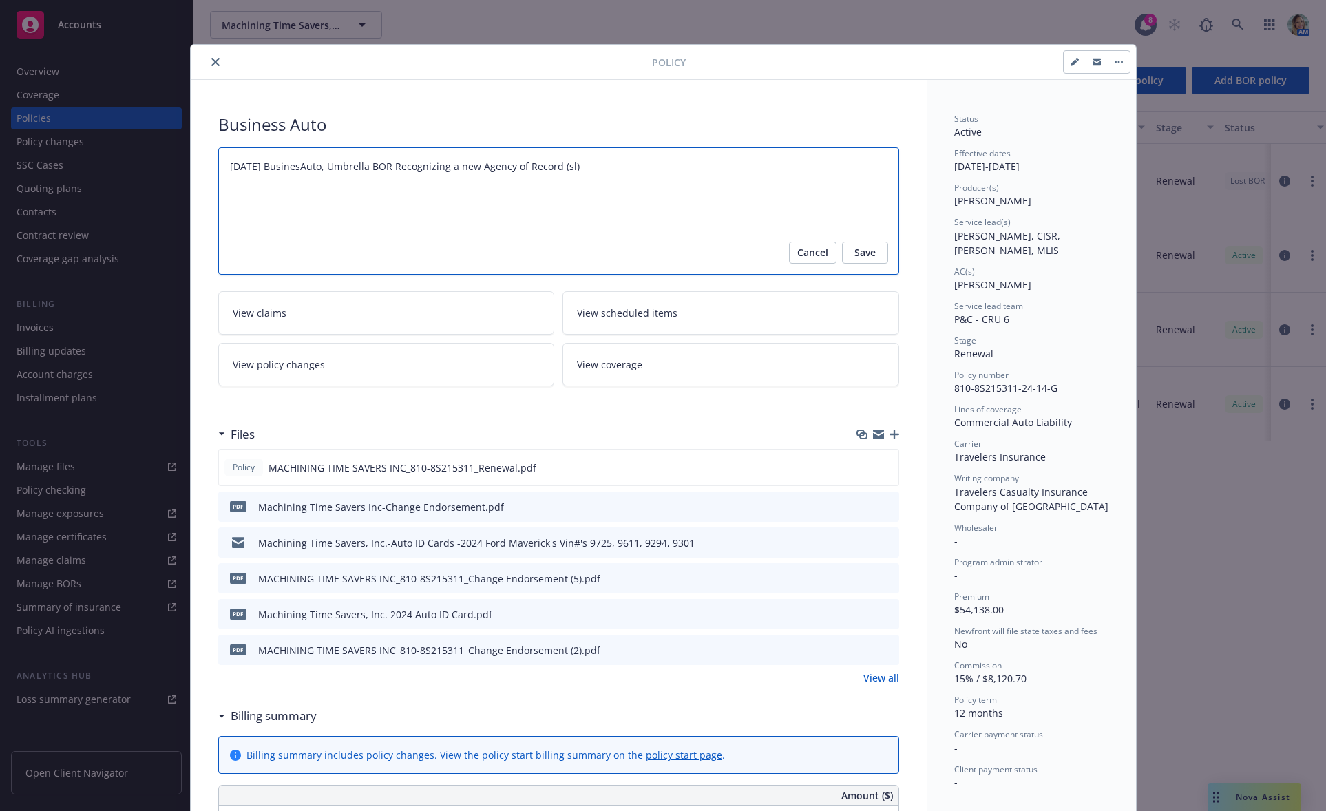
type textarea "11/1/25 BusinessAuto, Umbrella BOR Recognizing a new Agency of Record (sl)"
type textarea "x"
type textarea "11/1/25 Business Auto, Umbrella BOR Recognizing a new Agency of Record (sl)"
drag, startPoint x: 328, startPoint y: 164, endPoint x: 372, endPoint y: 162, distance: 44.1
click at [372, 162] on textarea "11/1/25 Business Auto, Umbrella BOR Recognizing a new Agency of Record (sl)" at bounding box center [558, 210] width 681 height 127
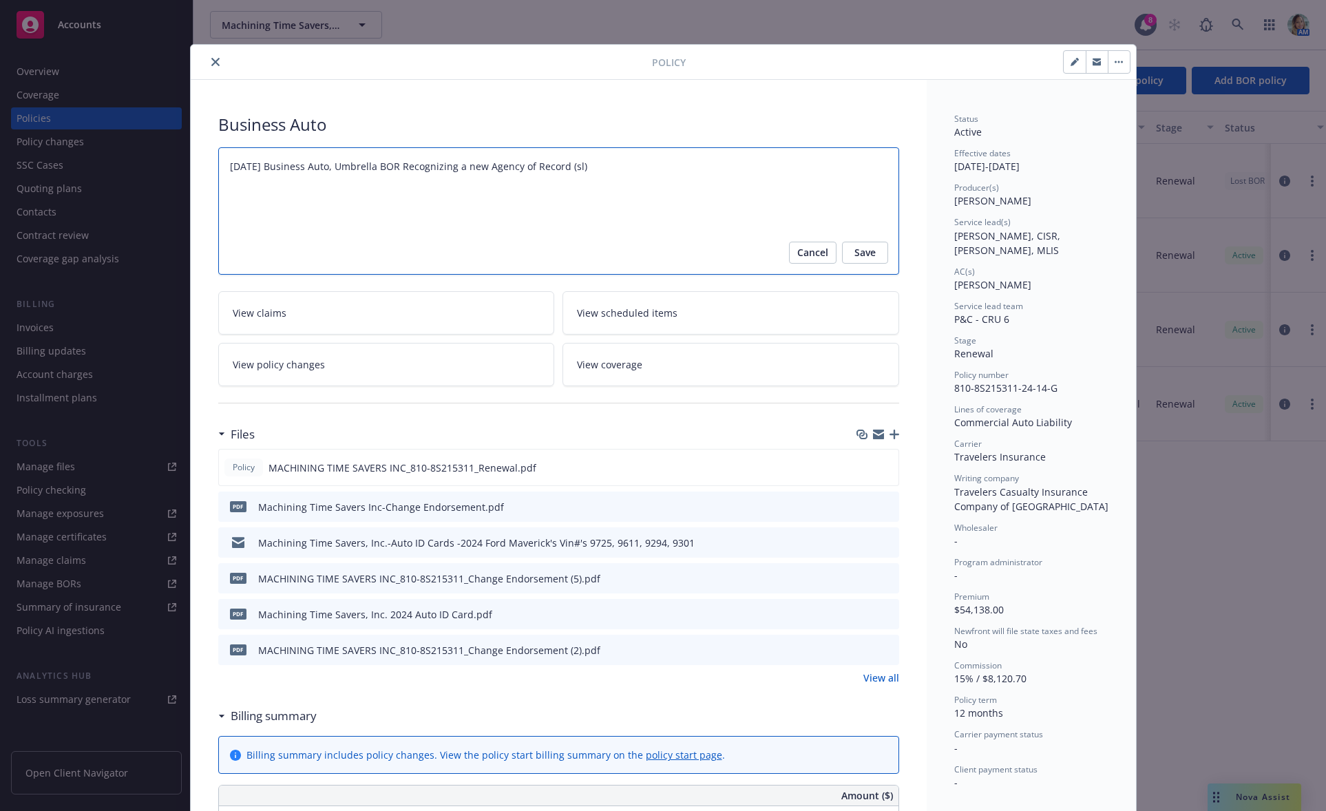
type textarea "x"
type textarea "11/1/25 Business Auto, BOR Recognizing a new Agency of Record (sl)"
type textarea "x"
type textarea "11/1/25 Business Auto BOR Recognizing a new Agency of Record (sl)"
click at [869, 246] on span "Save" at bounding box center [864, 253] width 21 height 22
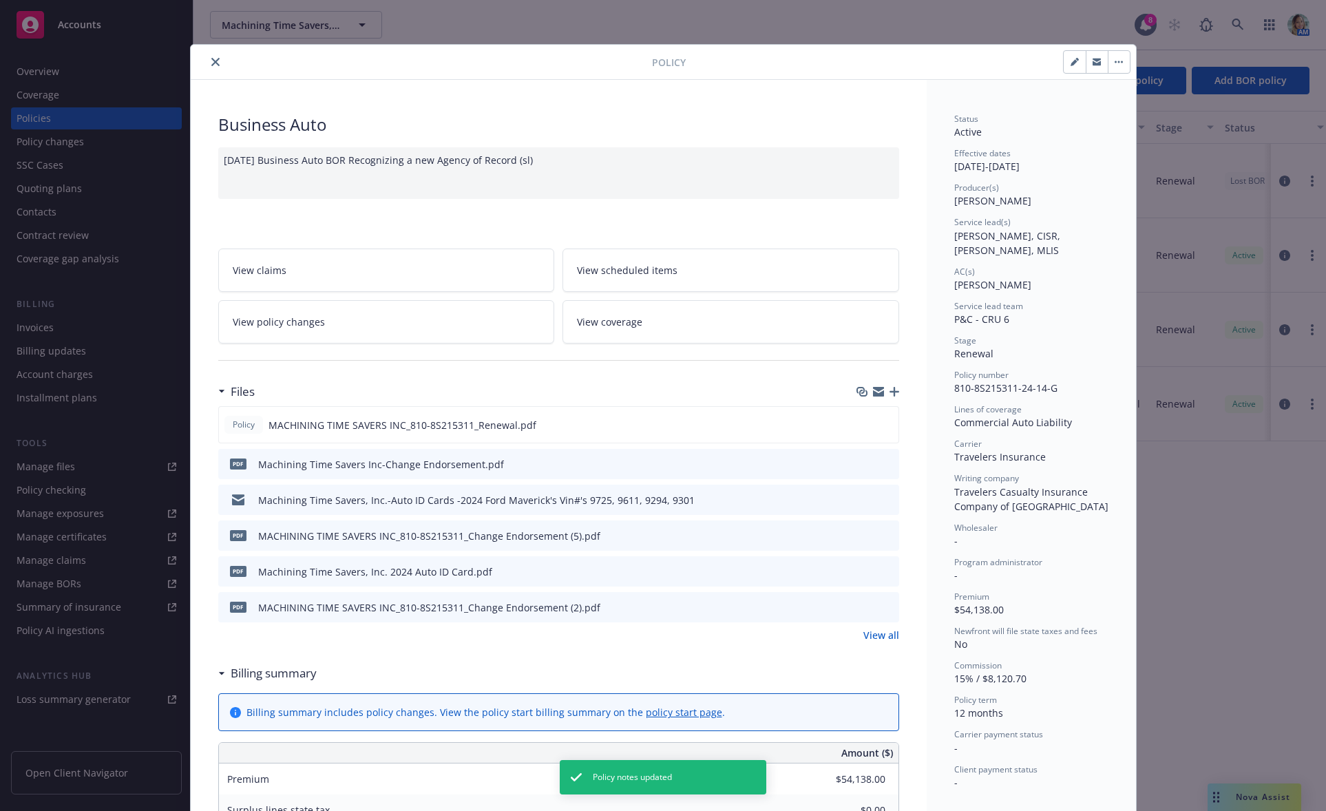
click at [1117, 67] on button "button" at bounding box center [1119, 62] width 22 height 22
click at [891, 390] on icon "button" at bounding box center [894, 392] width 10 height 10
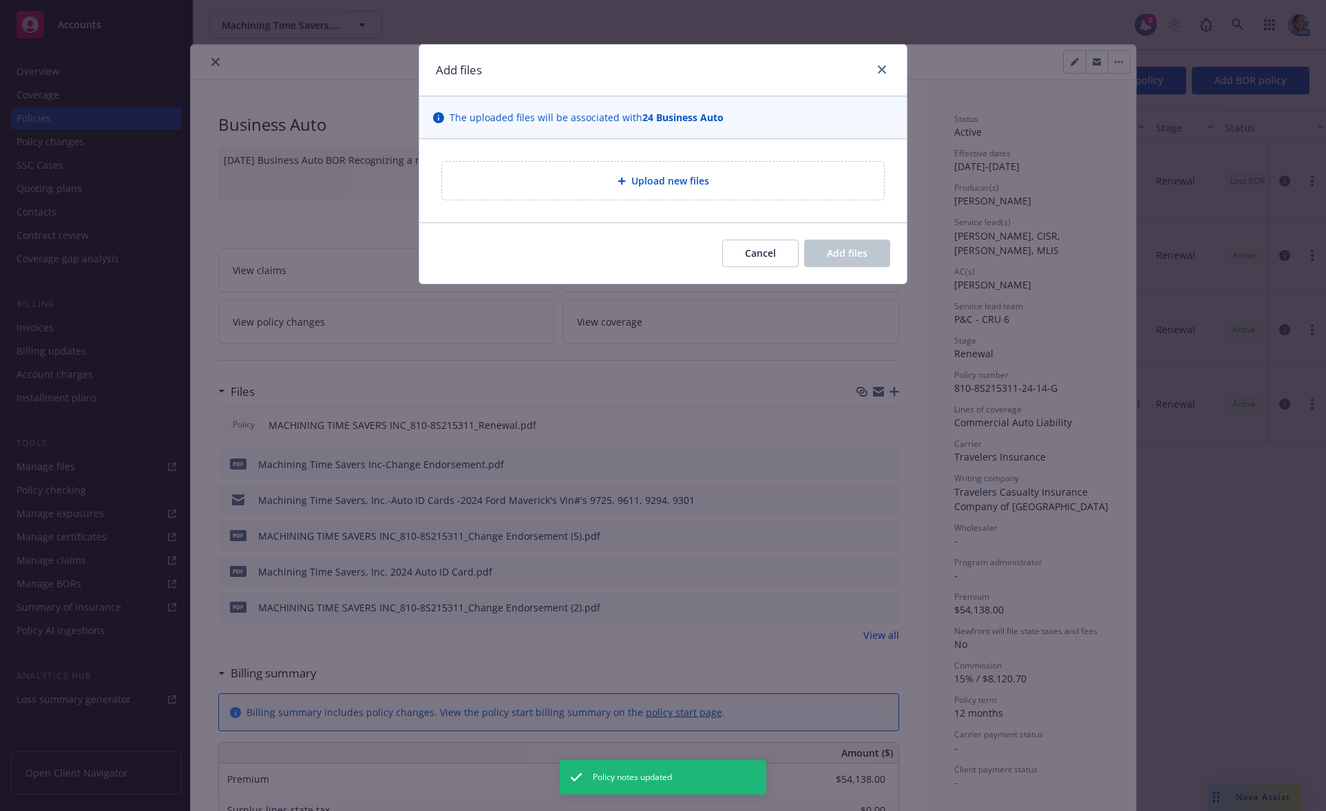
click at [739, 182] on div "Upload new files" at bounding box center [663, 181] width 420 height 16
type textarea "x"
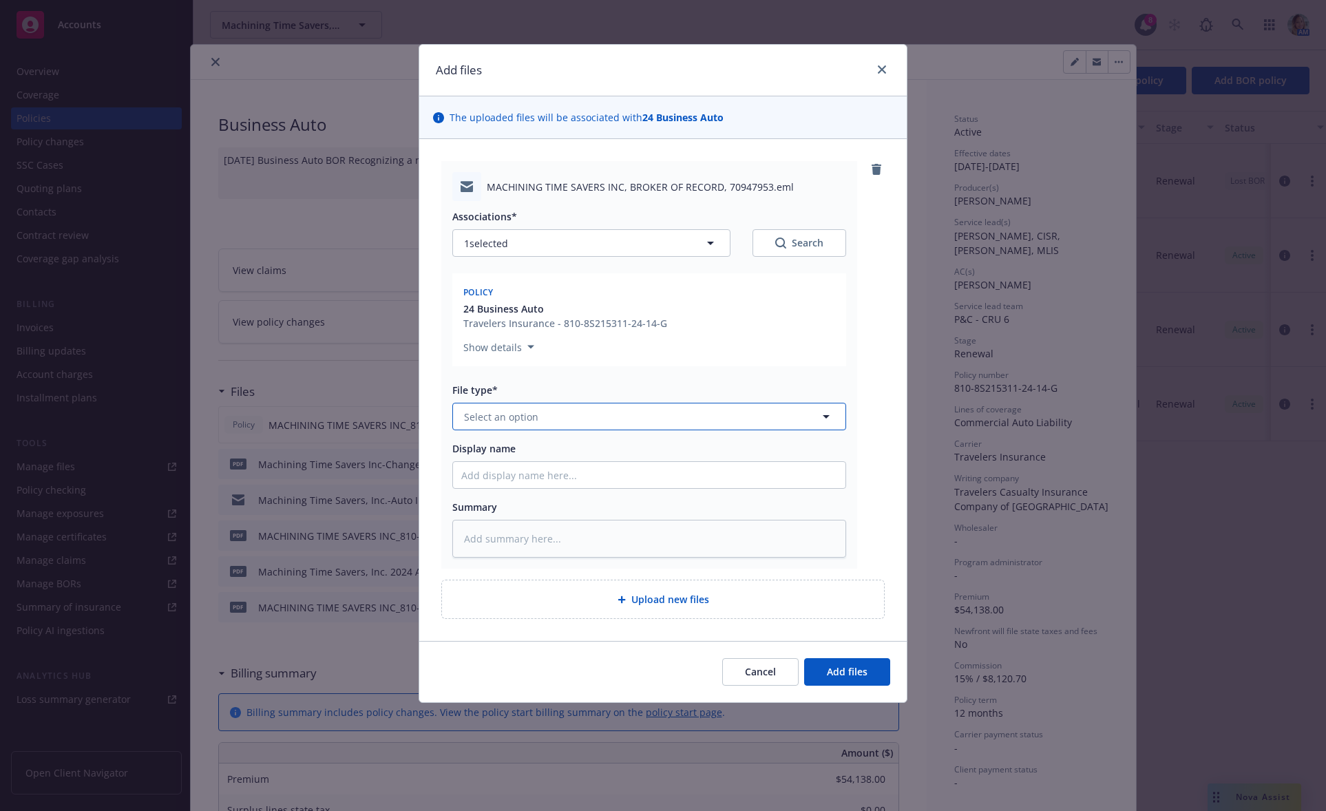
click at [547, 416] on button "Select an option" at bounding box center [649, 417] width 394 height 28
type input "brok"
click at [549, 454] on div "Broker of Record" at bounding box center [649, 455] width 376 height 20
click at [880, 674] on button "Add files" at bounding box center [847, 672] width 86 height 28
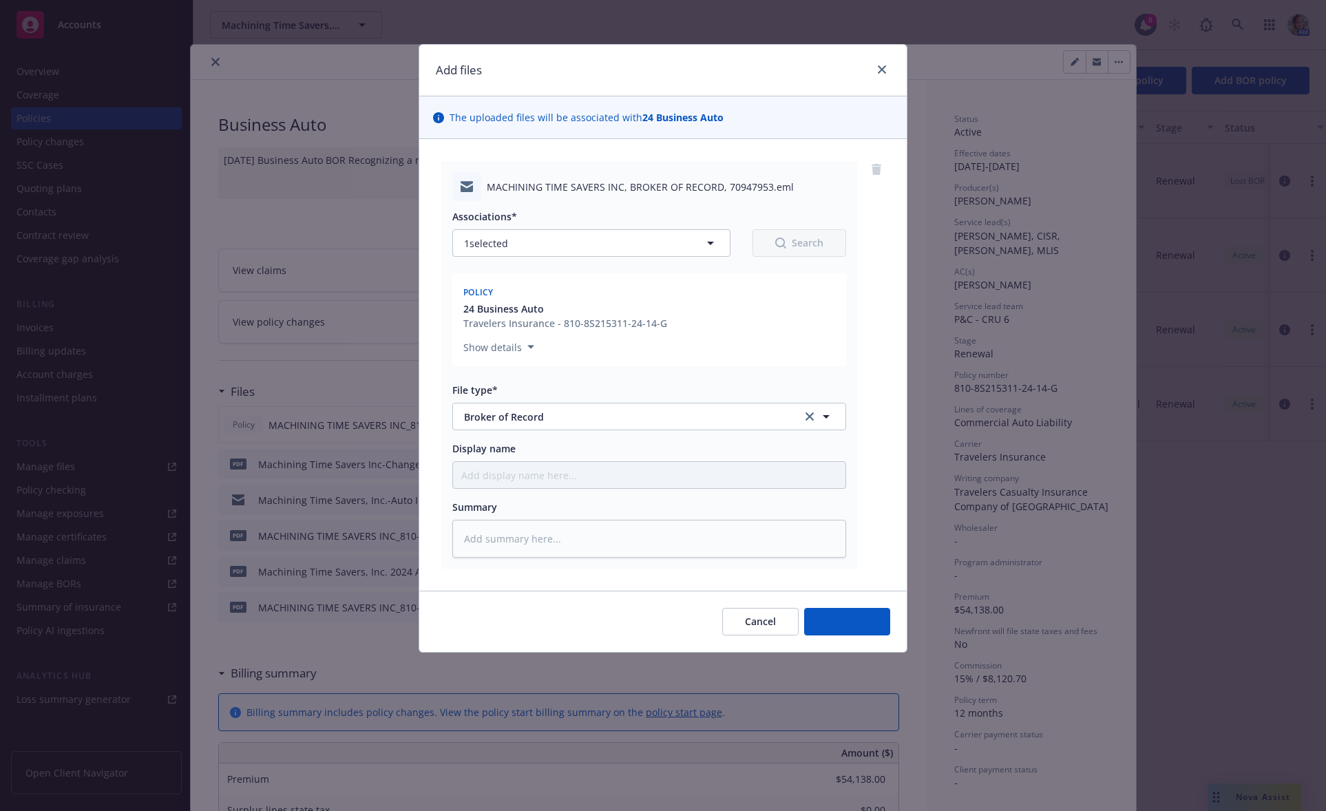
type textarea "x"
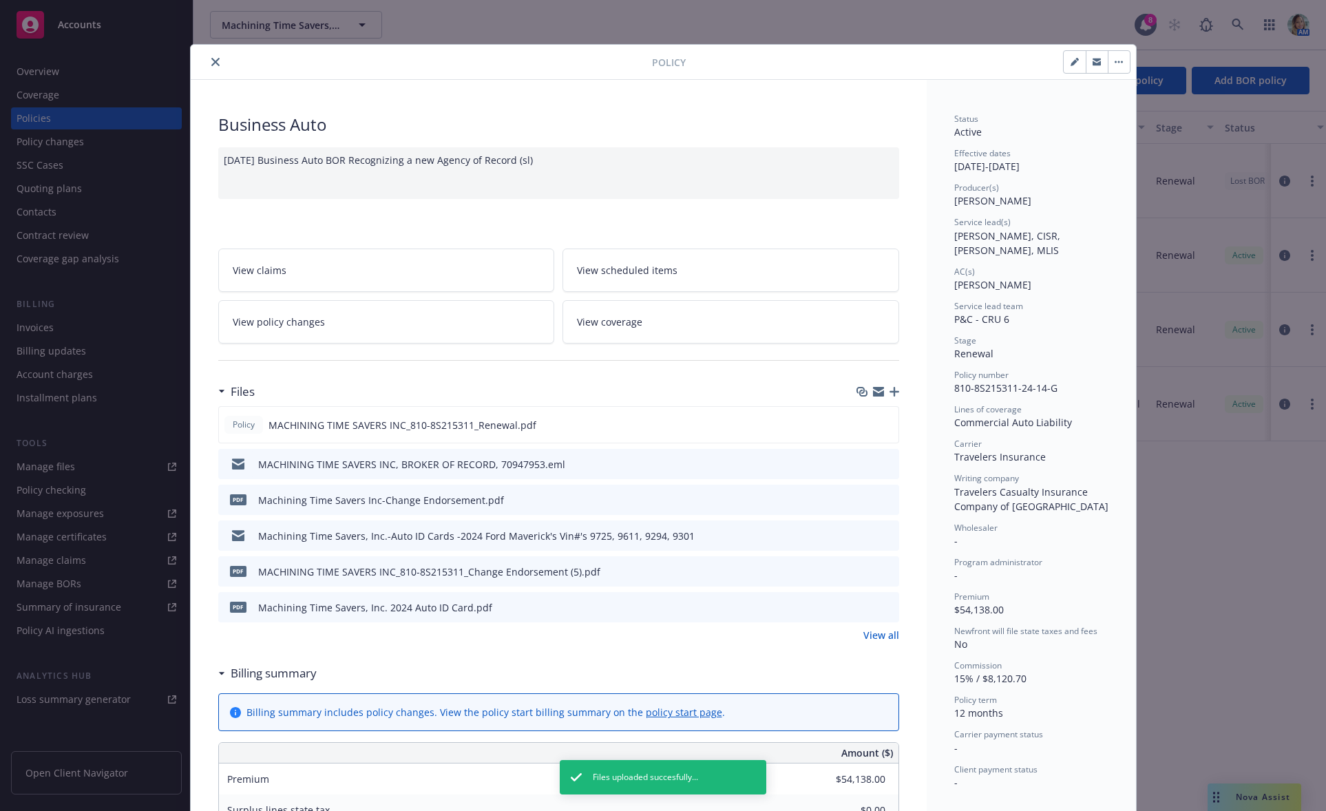
click at [1116, 72] on button "button" at bounding box center [1119, 62] width 22 height 22
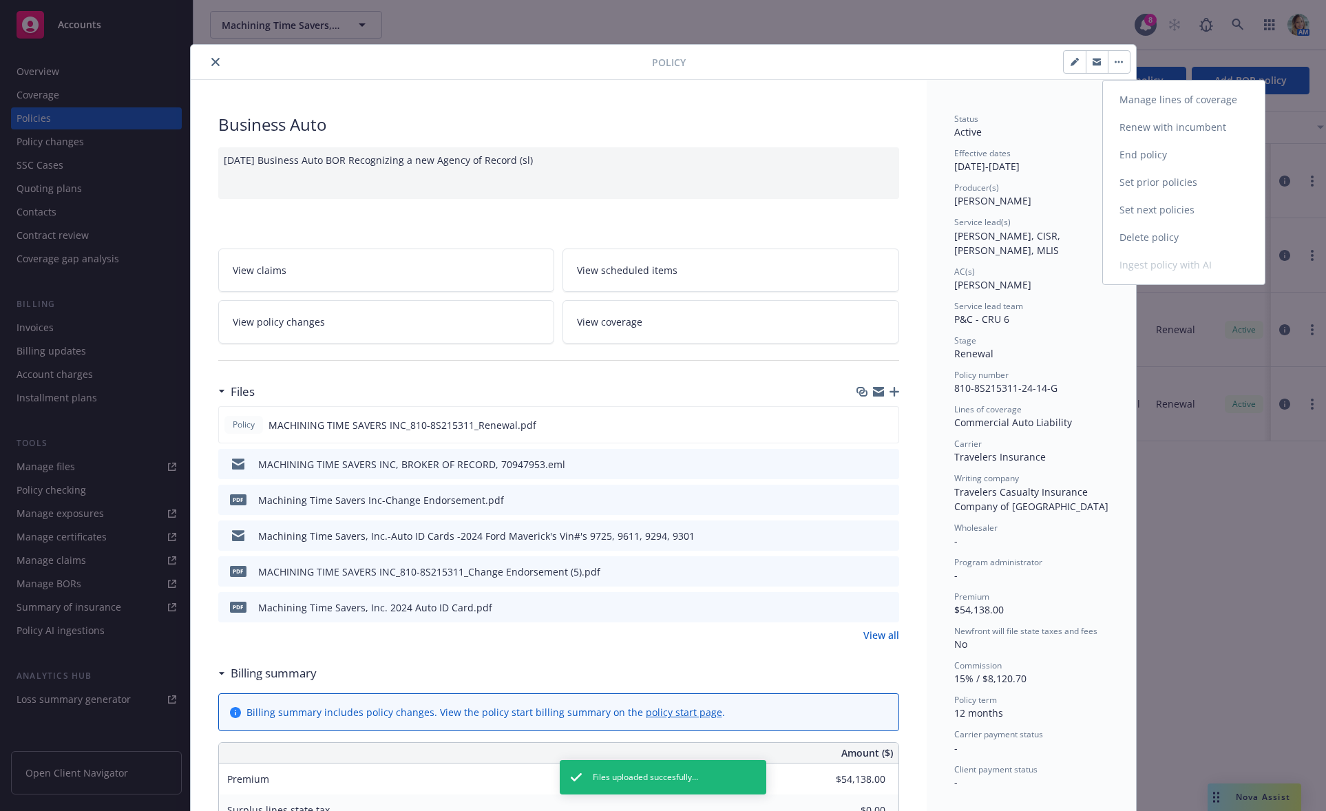
click at [1148, 160] on link "End policy" at bounding box center [1184, 155] width 162 height 28
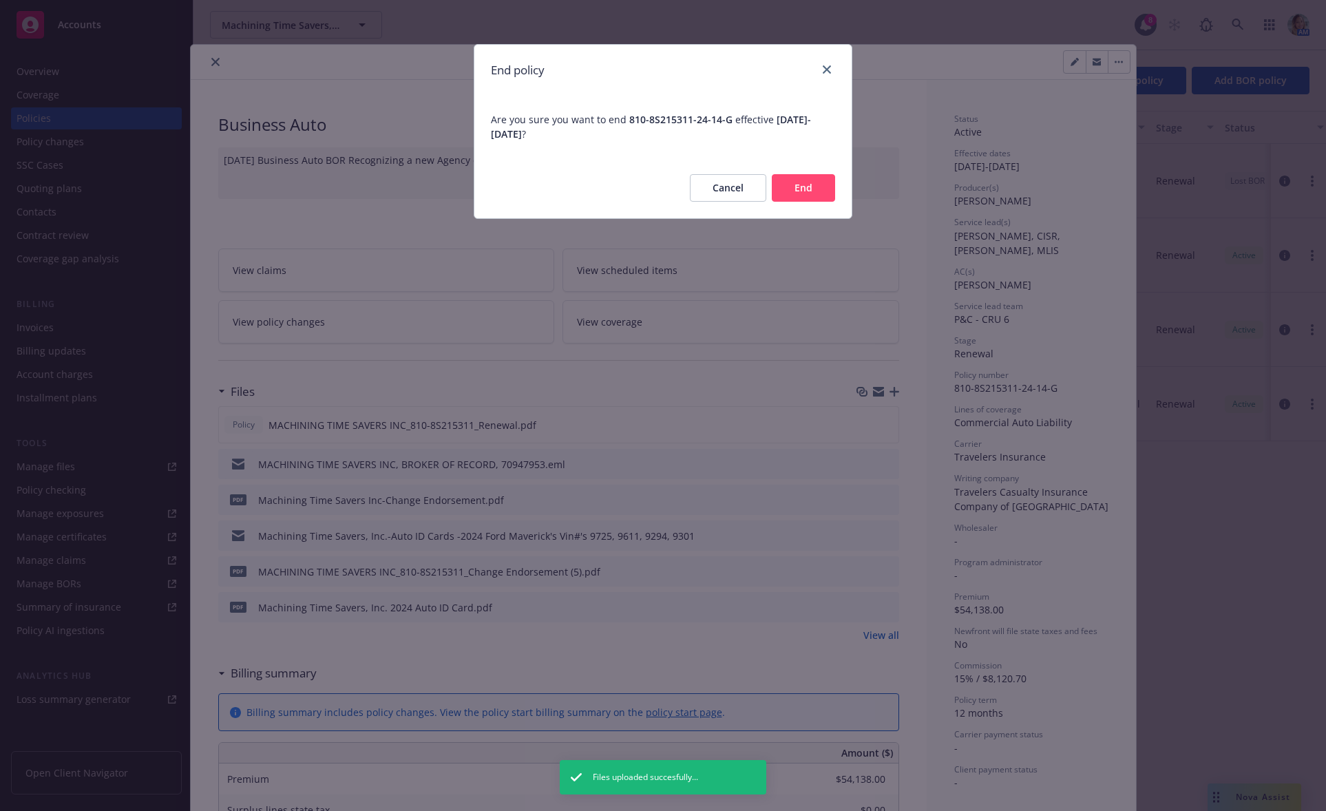
click at [803, 190] on button "End" at bounding box center [803, 188] width 63 height 28
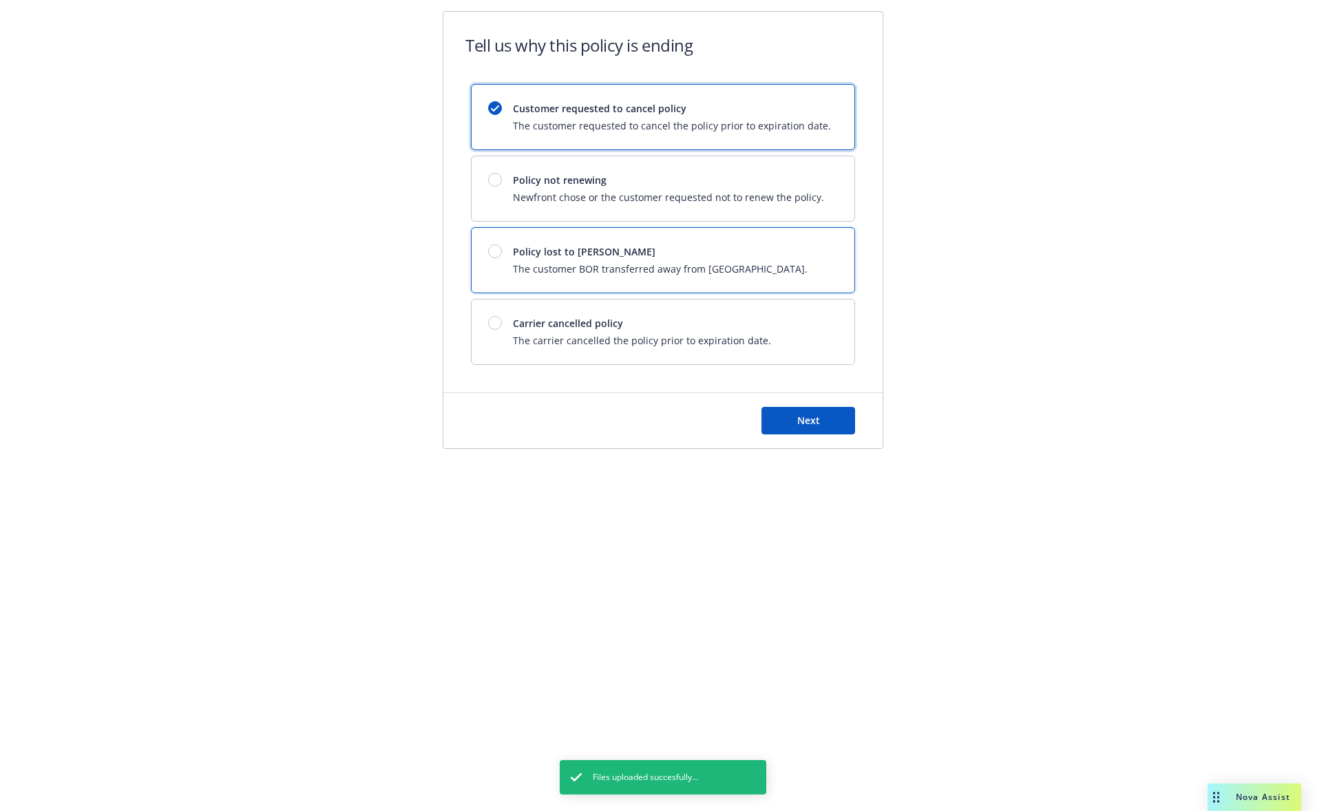
click at [591, 260] on div "Policy lost to BOR The customer BOR transferred away from Newfront." at bounding box center [660, 260] width 295 height 32
click at [803, 411] on button "Next" at bounding box center [808, 421] width 94 height 28
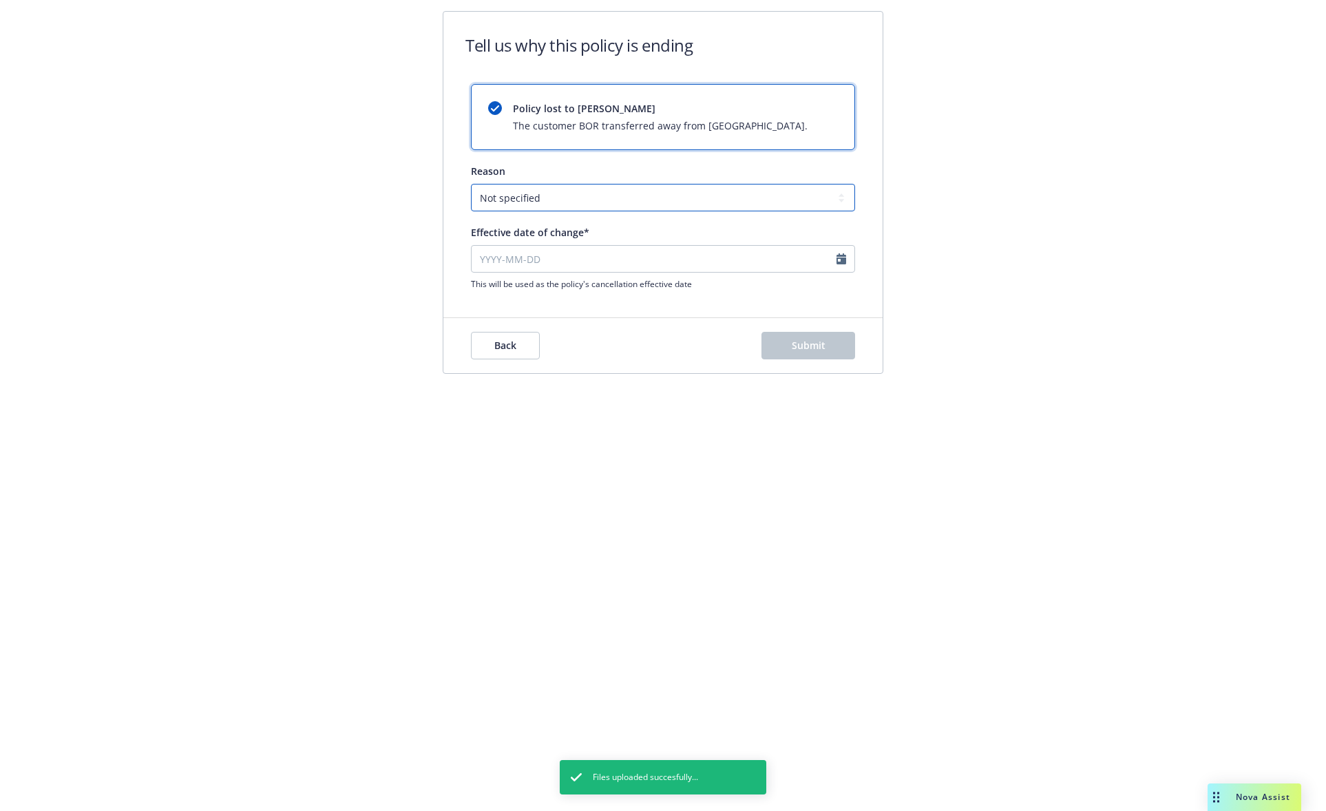
click at [623, 200] on select "Not specified Service Pricing Buyer change M&A, Bankruptcy, or Out of business …" at bounding box center [663, 198] width 384 height 28
select select "Producer left Newfront"
click at [471, 184] on select "Not specified Service Pricing Buyer change M&A, Bankruptcy, or Out of business …" at bounding box center [663, 198] width 384 height 28
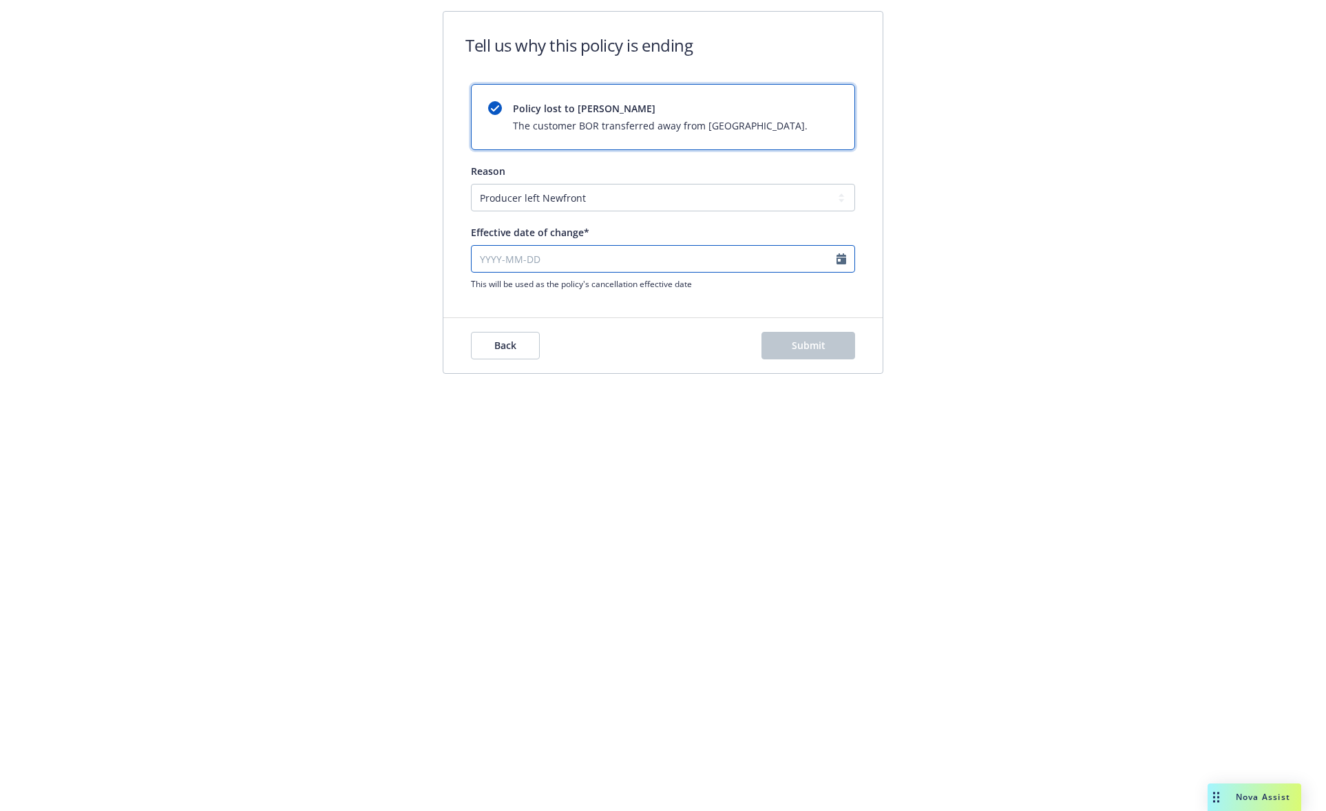
select select "September"
select select "2025"
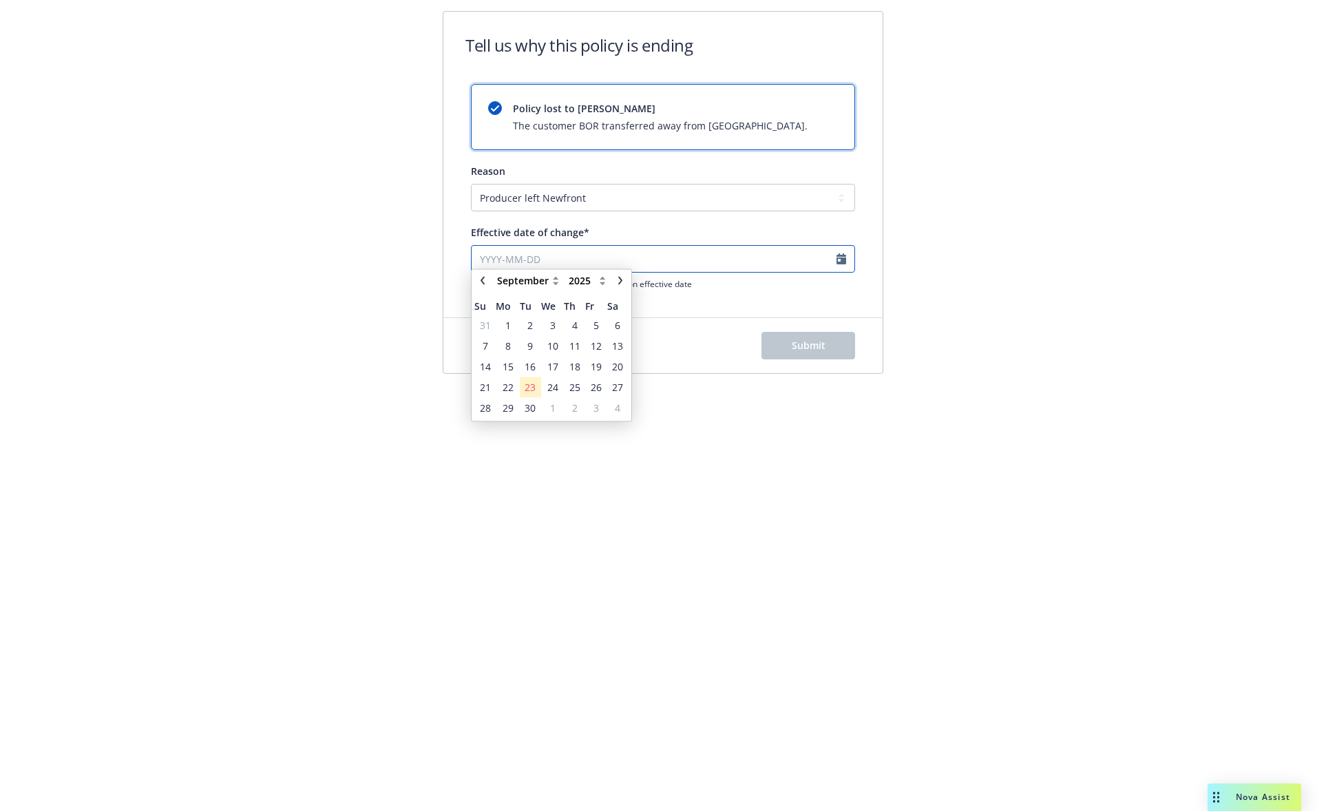
click at [562, 264] on input "Effective date of change*" at bounding box center [663, 259] width 384 height 28
click at [620, 288] on icon "chevronRight" at bounding box center [620, 287] width 4 height 8
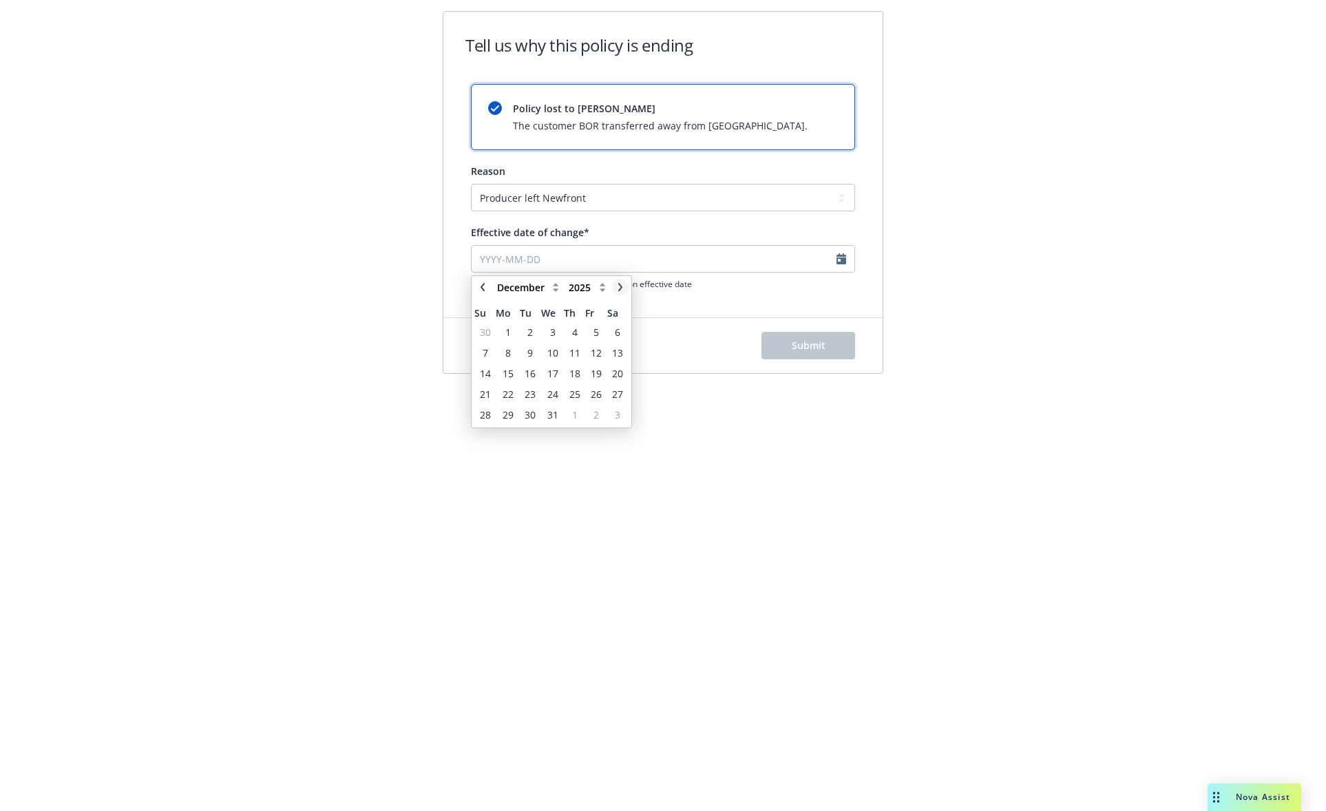
select select "January"
select select "2026"
click at [481, 291] on icon "chevronLeft" at bounding box center [482, 287] width 8 height 8
select select "December"
select select "2025"
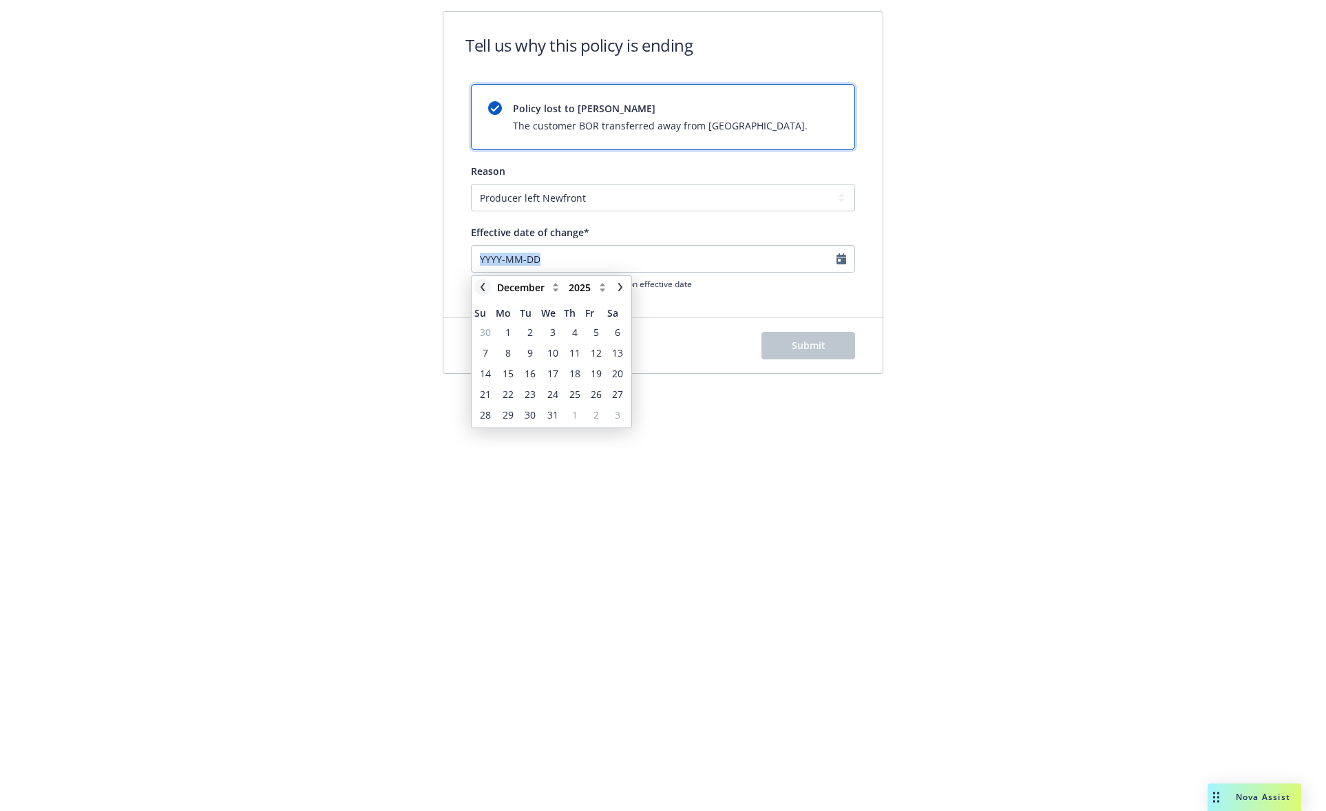
click at [481, 291] on icon "chevronLeft" at bounding box center [482, 287] width 8 height 8
select select "November"
click at [527, 371] on span "11" at bounding box center [530, 373] width 11 height 14
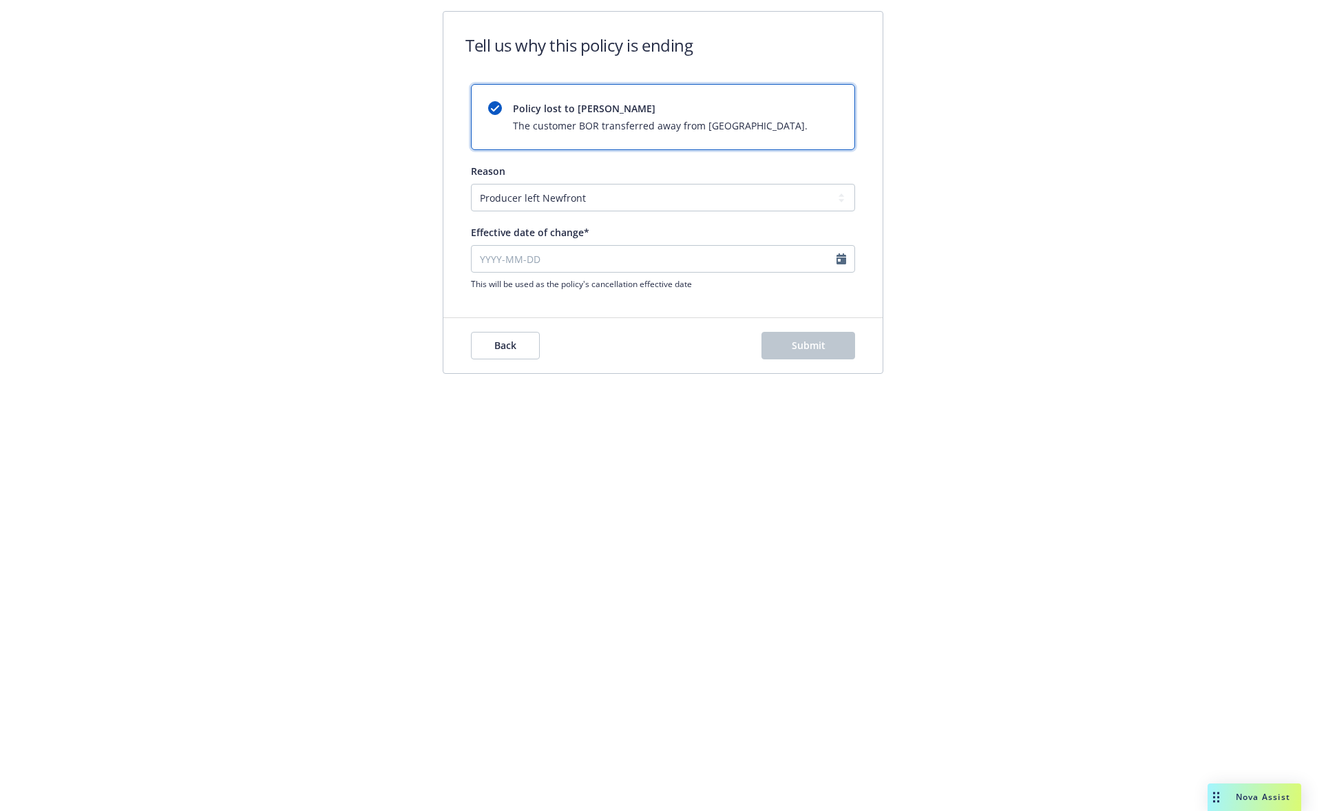
type input "2025-11-11"
click at [575, 271] on input "2025-11-11" at bounding box center [663, 259] width 384 height 28
select select "November"
select select "2025"
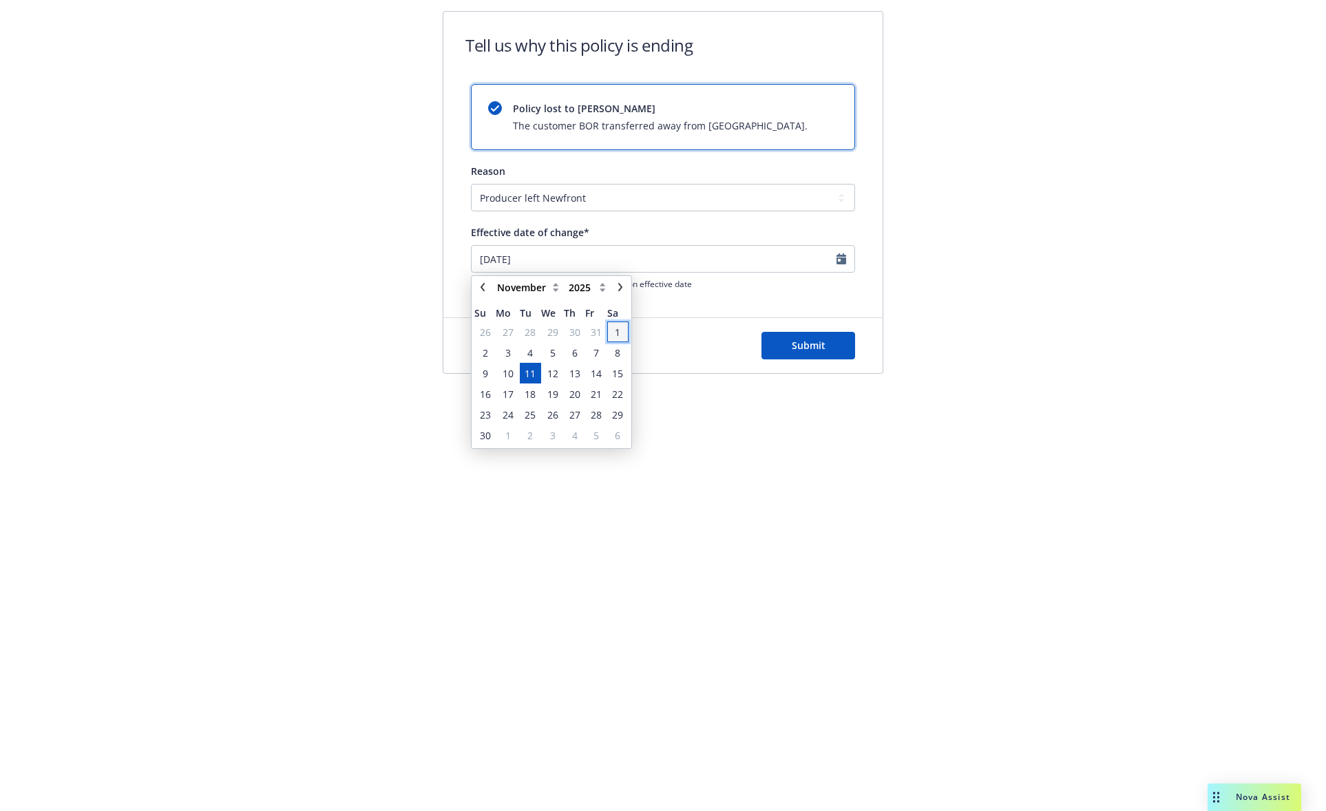
click at [624, 336] on span "1" at bounding box center [618, 332] width 19 height 17
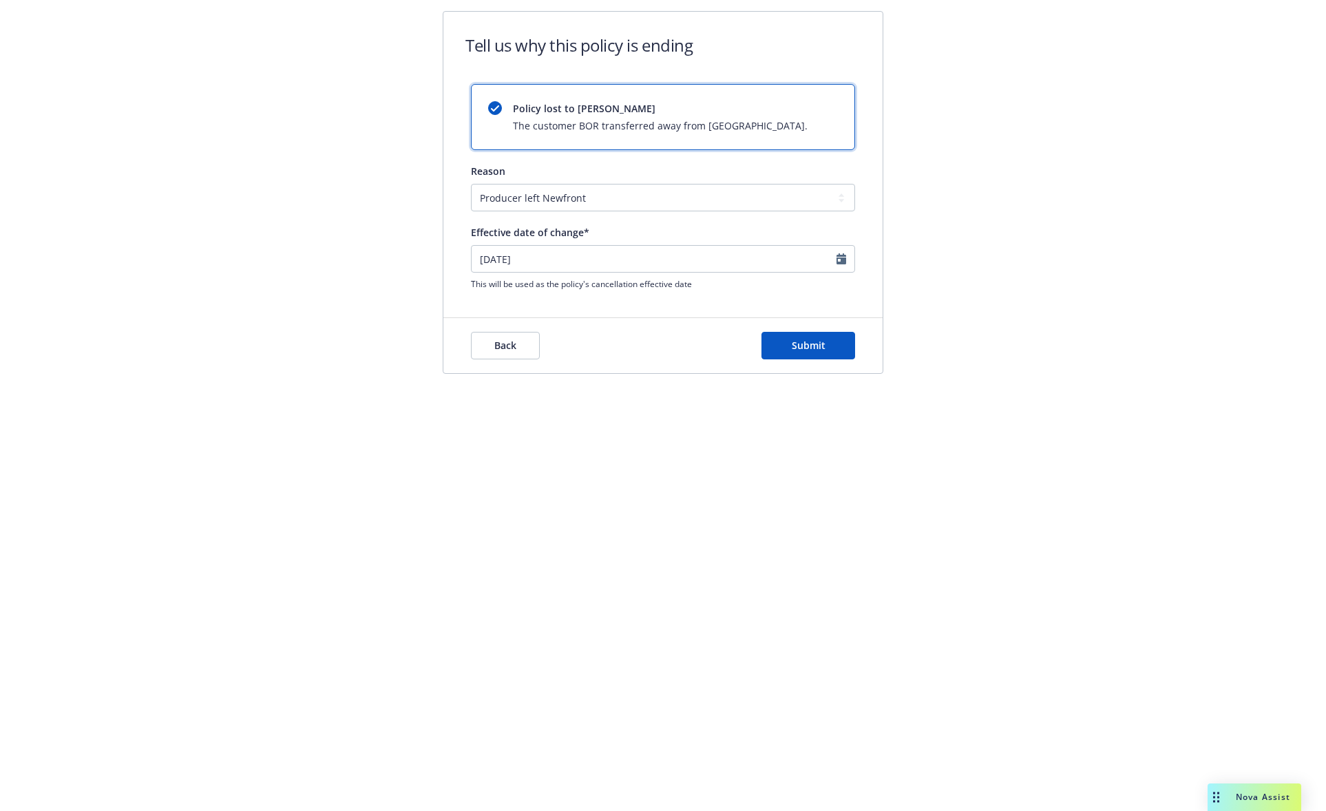
type input "2025-11-01"
click at [812, 349] on span "Submit" at bounding box center [809, 345] width 34 height 13
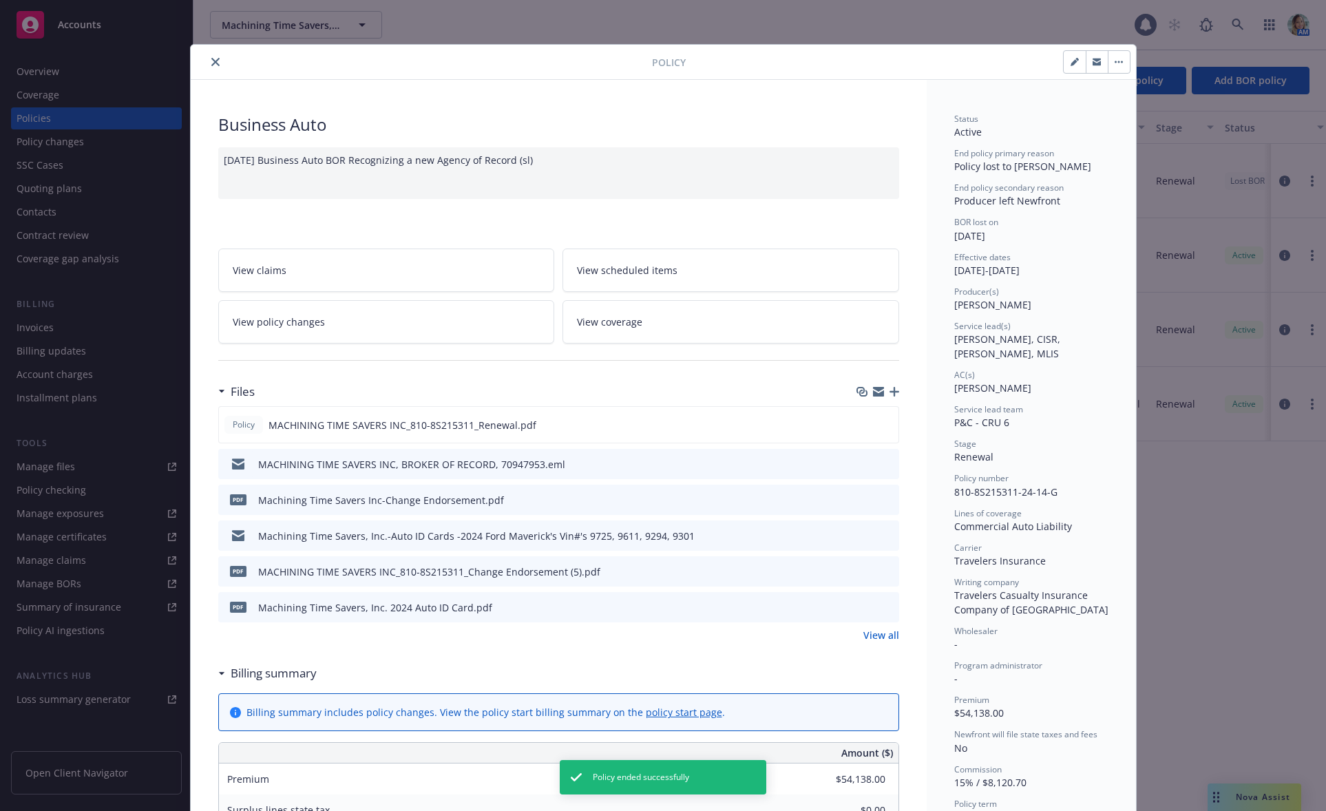
scroll to position [41, 0]
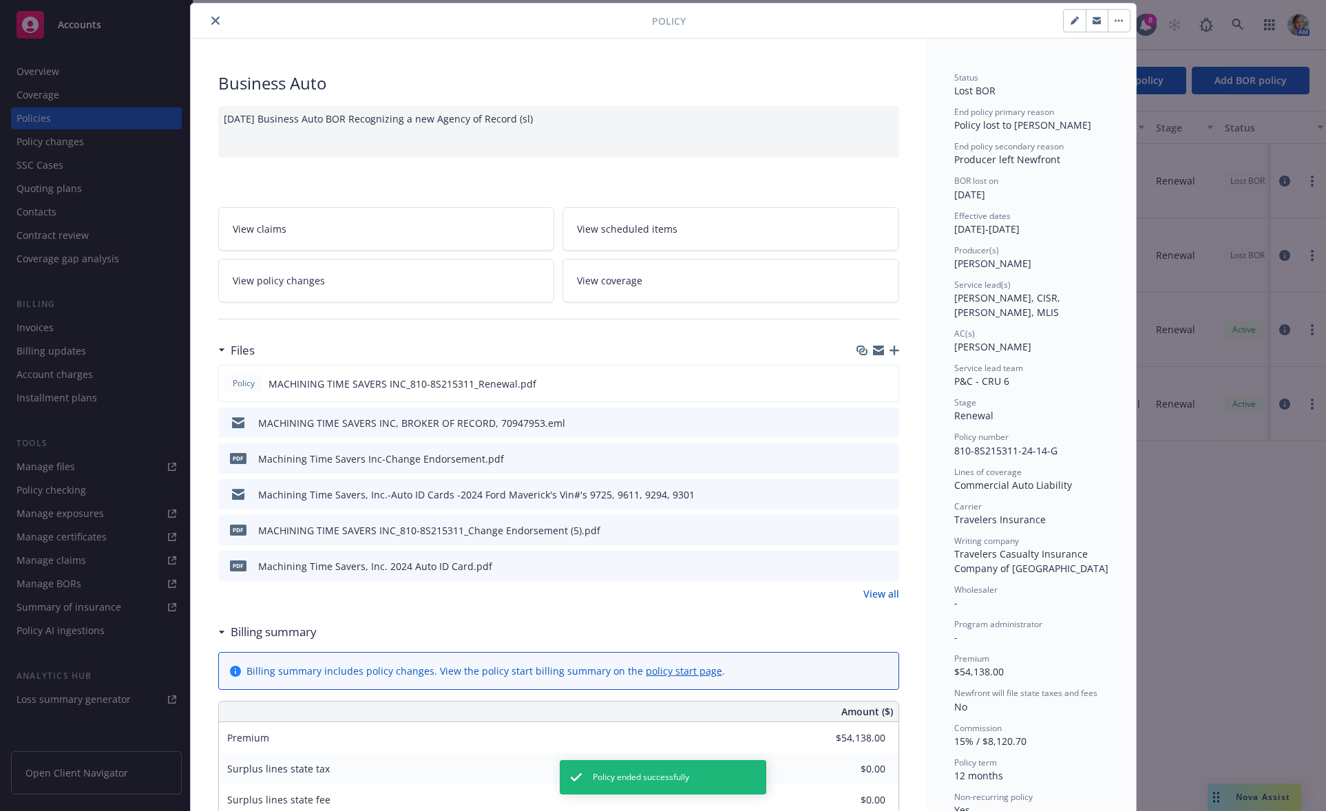
drag, startPoint x: 214, startPoint y: 26, endPoint x: 226, endPoint y: 30, distance: 13.1
click at [214, 26] on button "close" at bounding box center [215, 20] width 17 height 17
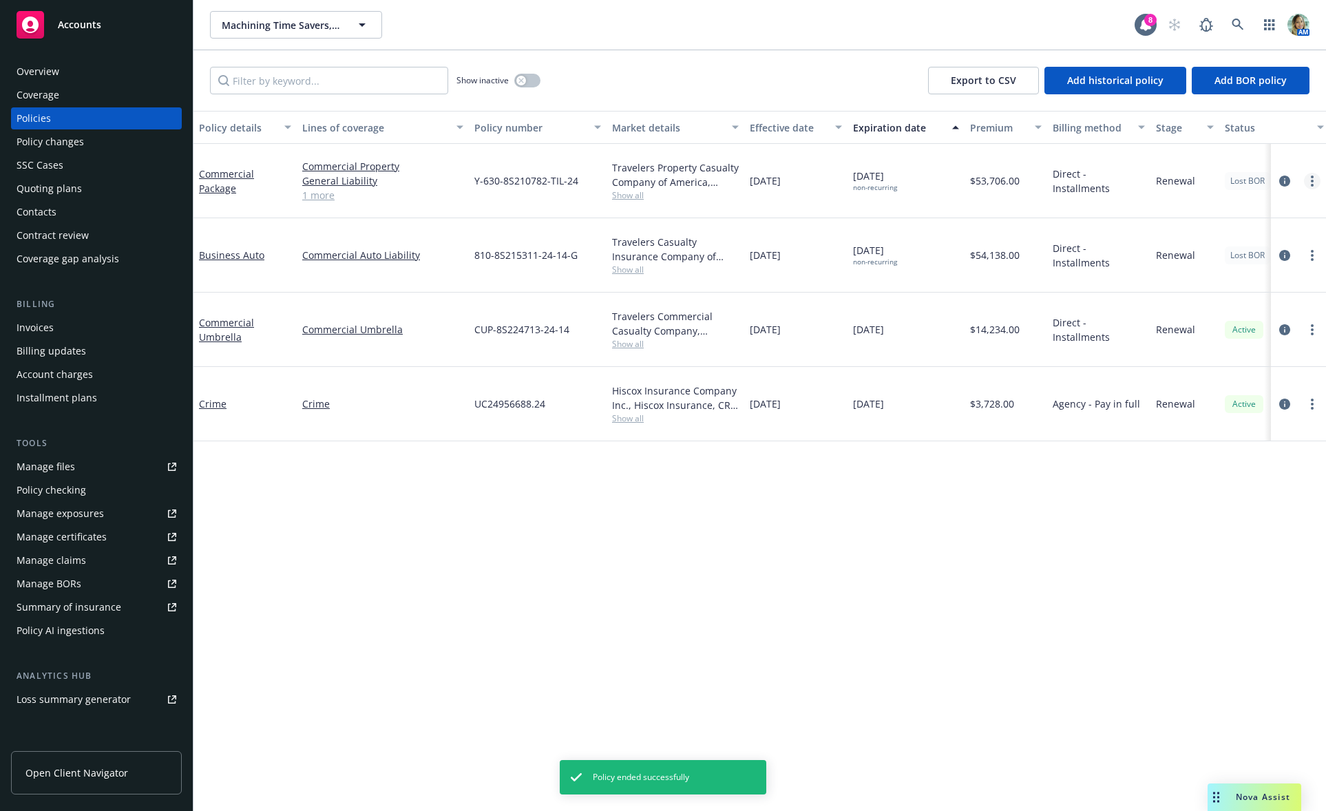
click at [1309, 186] on link "more" at bounding box center [1312, 181] width 17 height 17
click at [1218, 262] on link "End policy" at bounding box center [1239, 265] width 162 height 28
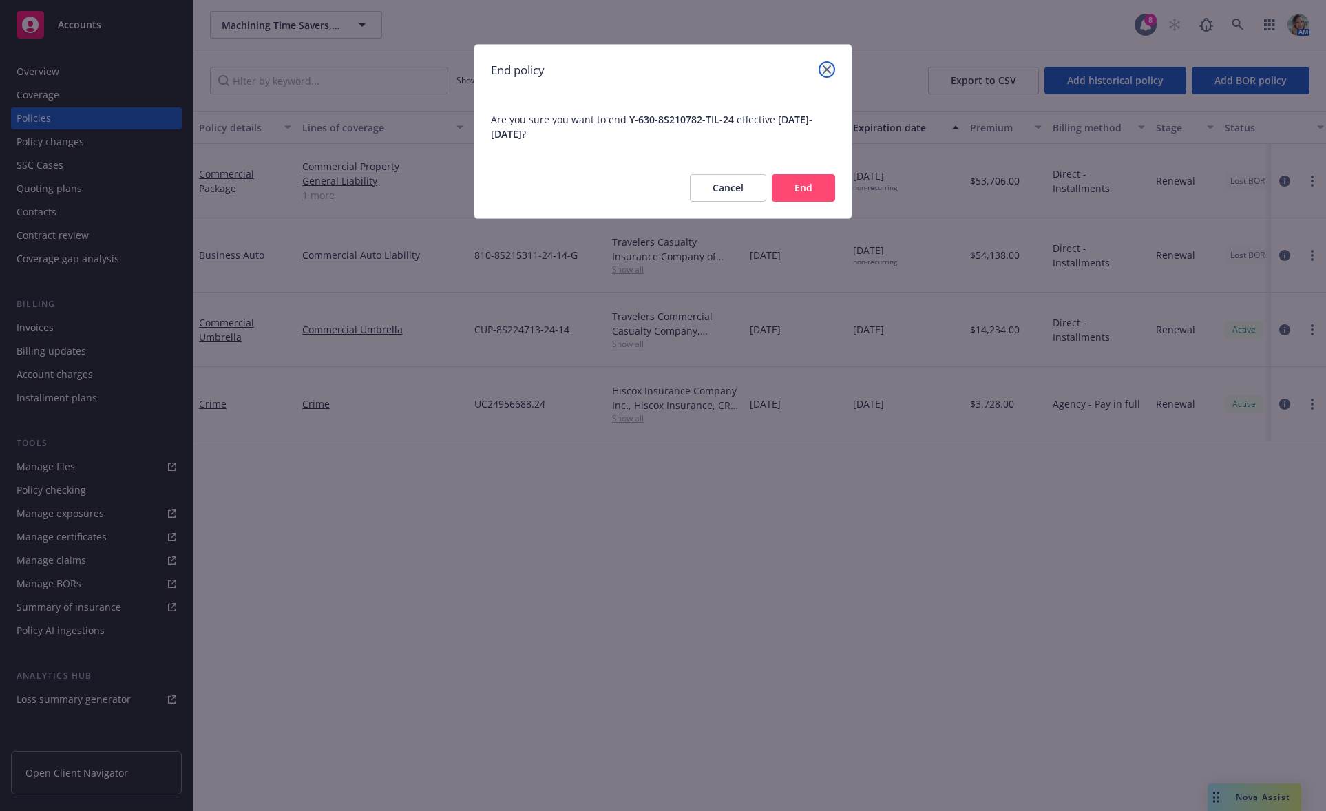
click at [832, 70] on link "close" at bounding box center [826, 69] width 17 height 17
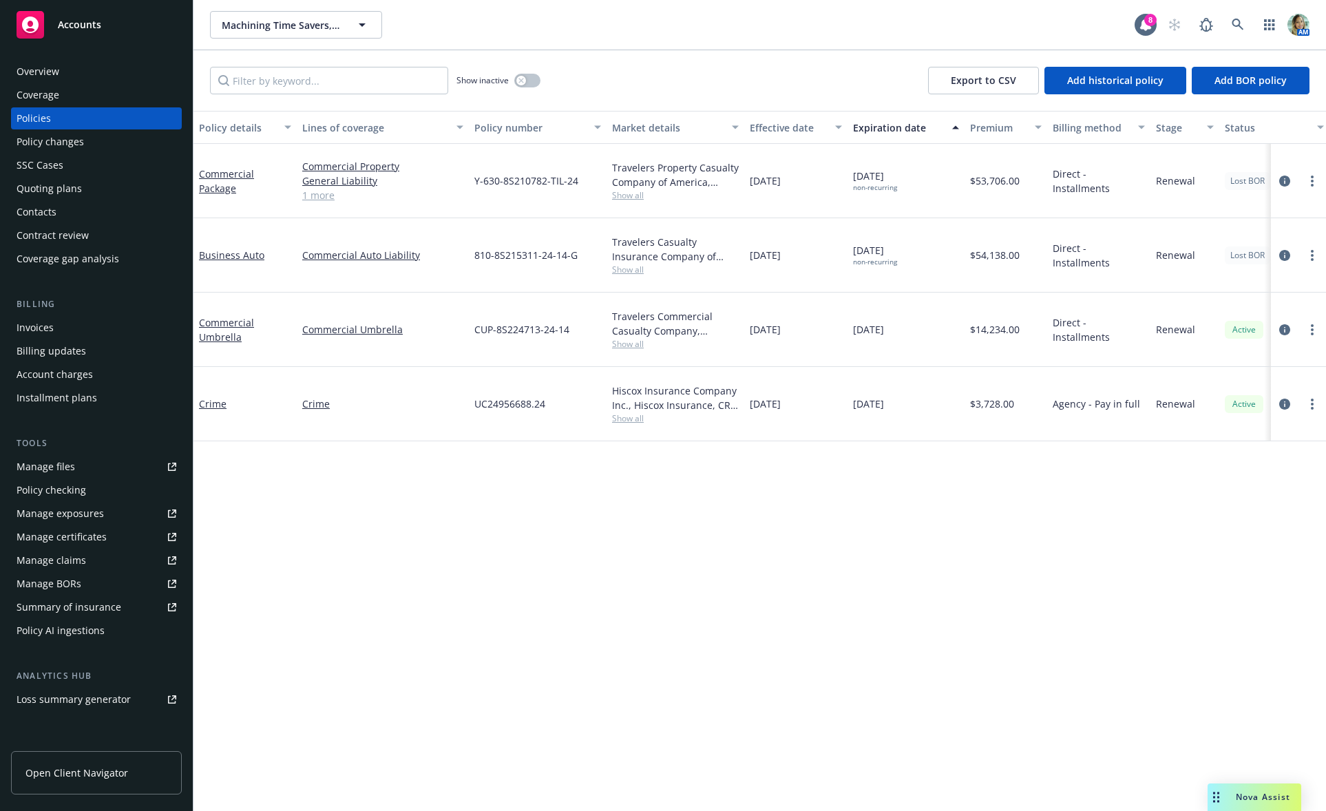
click at [52, 150] on div "Policy changes" at bounding box center [50, 142] width 67 height 22
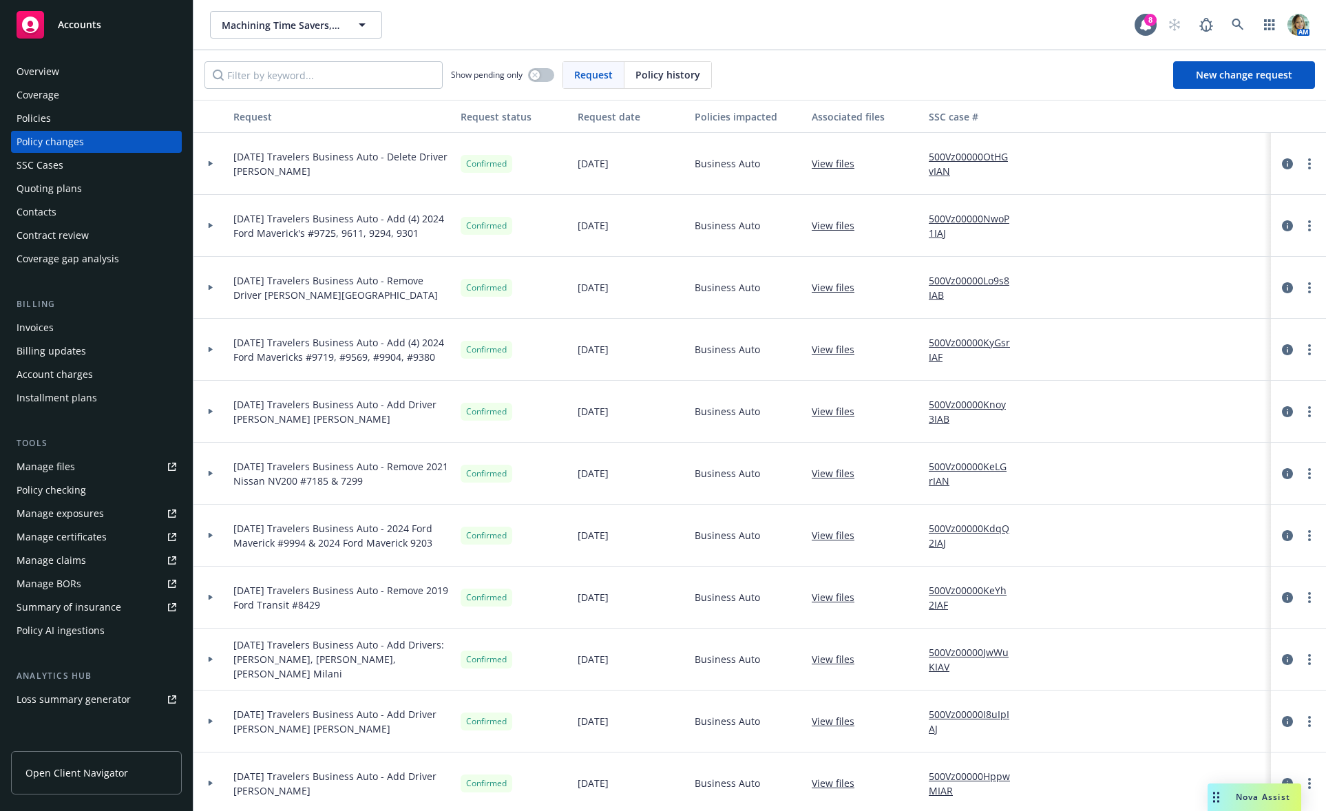
click at [645, 72] on span "Policy history" at bounding box center [667, 74] width 65 height 14
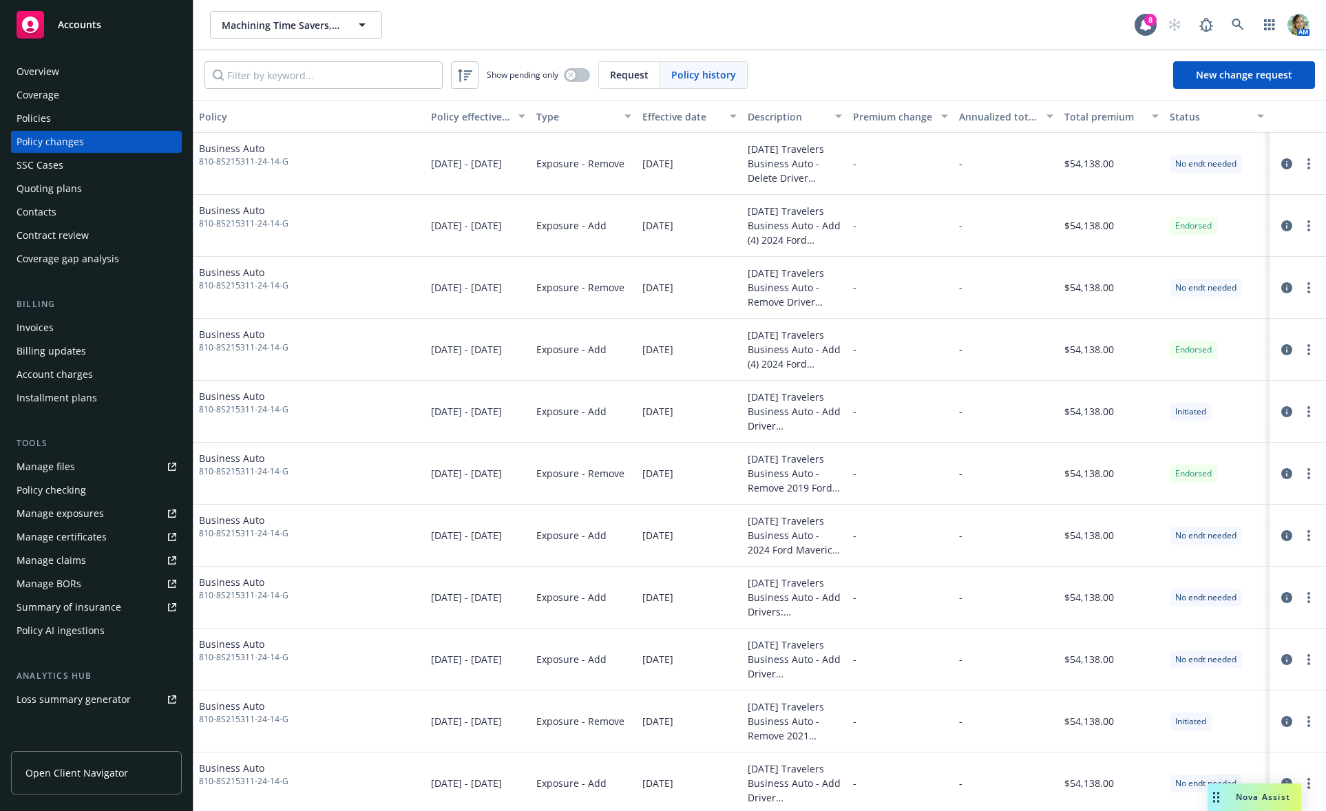
click at [45, 121] on div "Policies" at bounding box center [34, 118] width 34 height 22
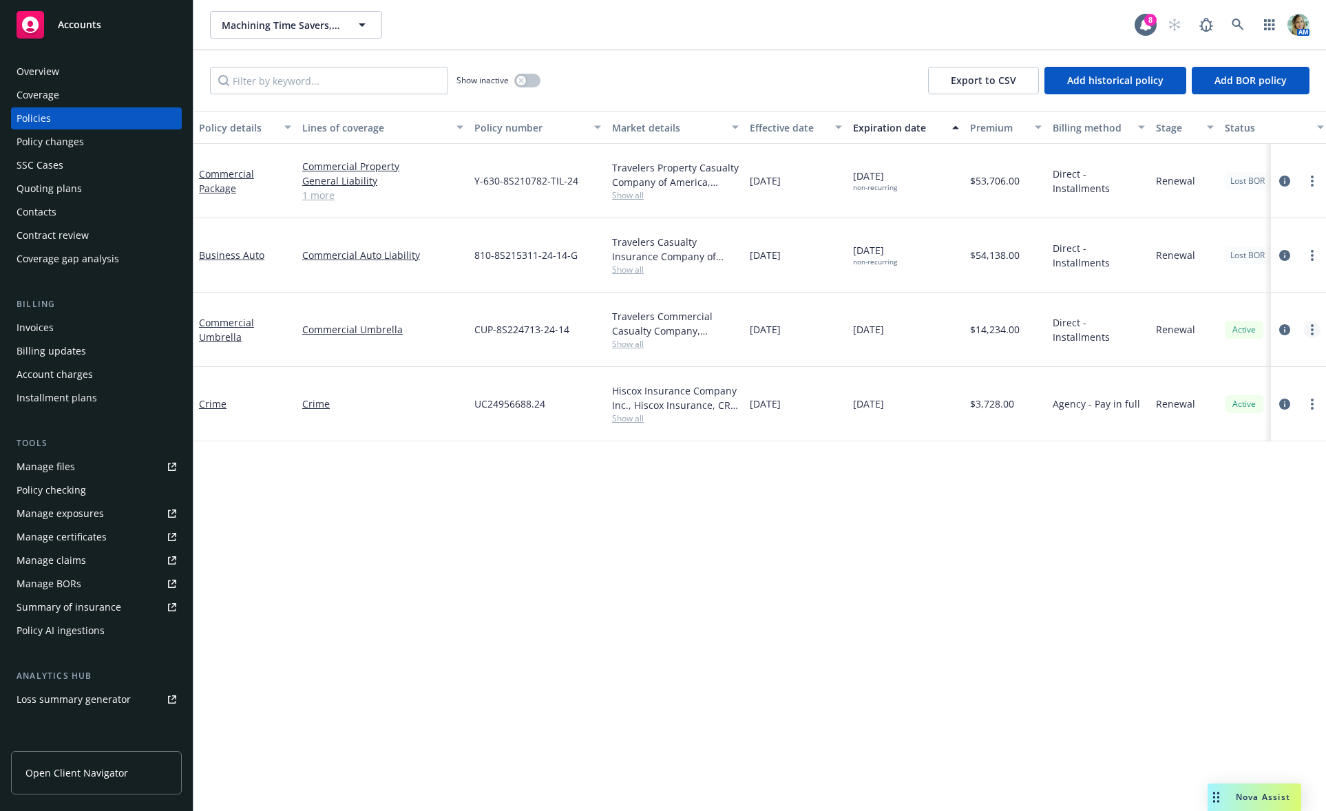
click at [1317, 331] on link "more" at bounding box center [1312, 329] width 17 height 17
drag, startPoint x: 1138, startPoint y: 350, endPoint x: 1247, endPoint y: 332, distance: 110.9
click at [1145, 346] on div "Direct - Installments" at bounding box center [1098, 330] width 103 height 74
click at [1281, 328] on icon "circleInformation" at bounding box center [1284, 329] width 11 height 11
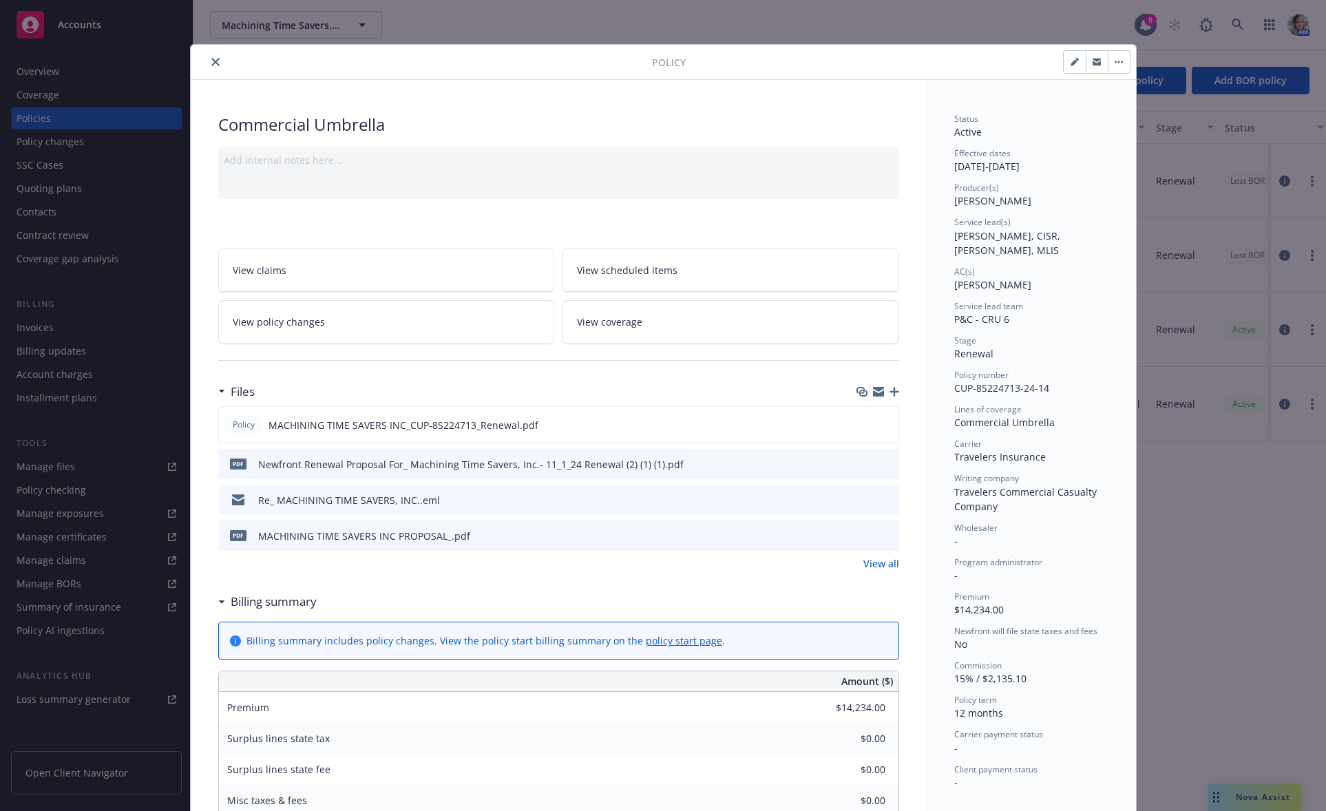
click at [344, 169] on div "Add internal notes here..." at bounding box center [558, 173] width 681 height 52
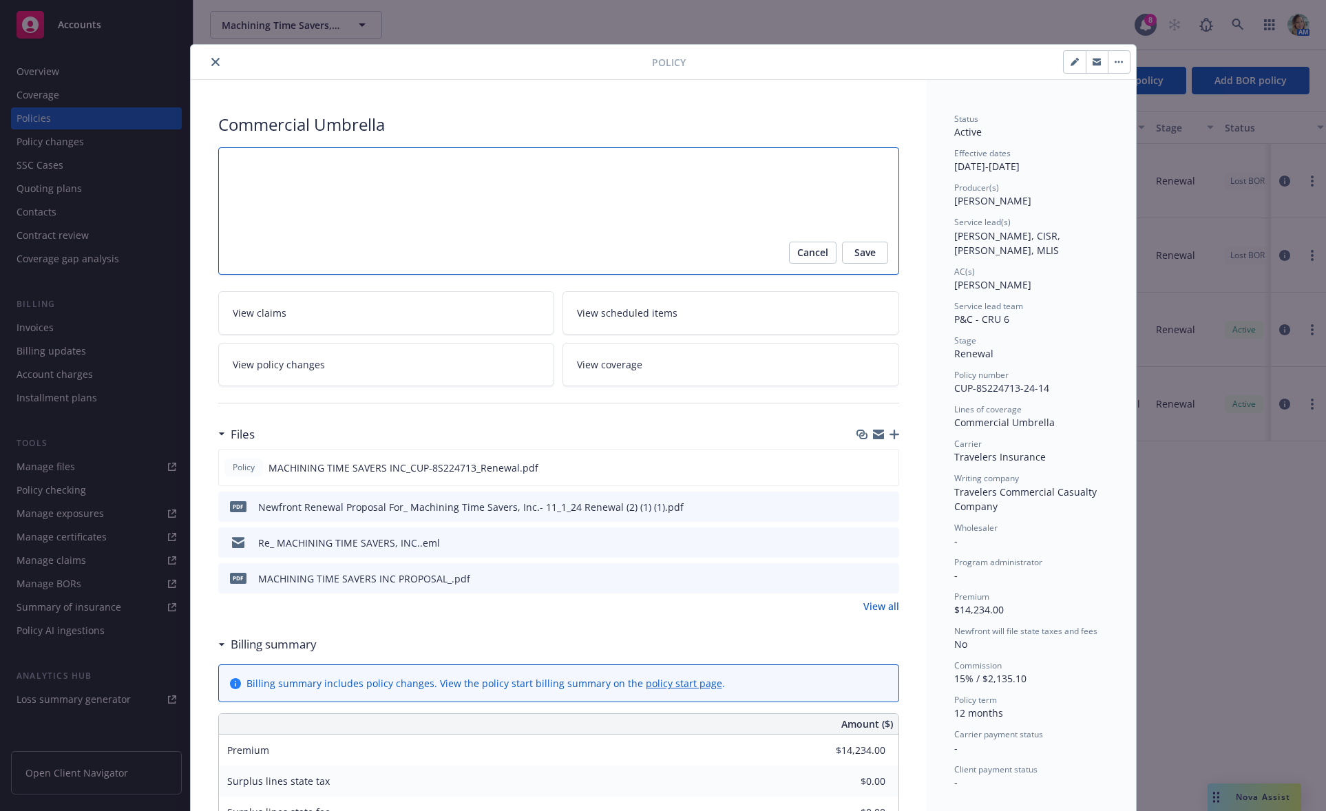
click at [344, 172] on textarea at bounding box center [558, 210] width 681 height 127
paste textarea "11/1/25 Package, Auto, Umbrella BOR Recognizing a new Agency of Record (sl)"
type textarea "x"
type textarea "11/1/25 Package, Auto, Umbrella BOR Recognizing a new Agency of Record (sl)"
drag, startPoint x: 331, startPoint y: 168, endPoint x: 405, endPoint y: 198, distance: 80.0
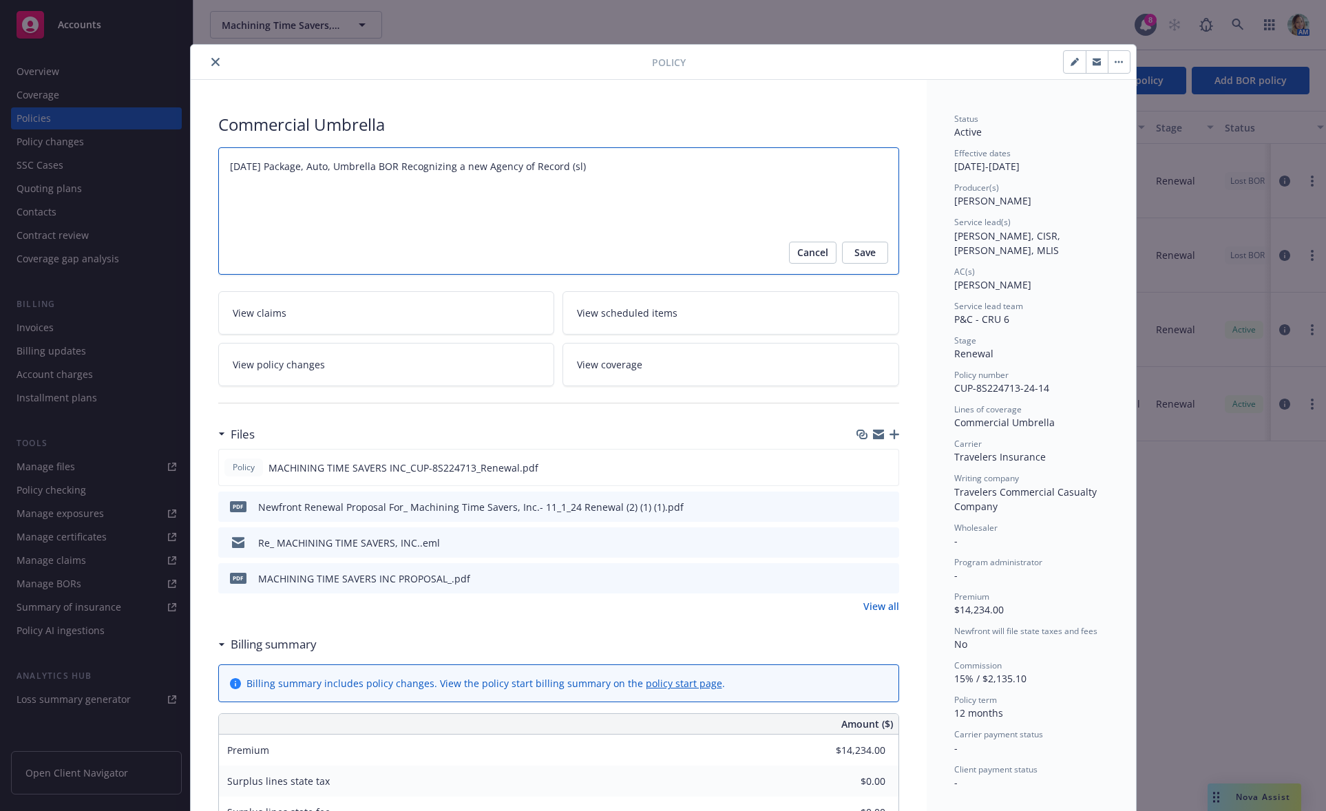
click at [265, 173] on textarea "11/1/25 Package, Auto, Umbrella BOR Recognizing a new Agency of Record (sl)" at bounding box center [558, 210] width 681 height 127
type textarea "x"
type textarea "11/1/25 PUmbrella BOR Recognizing a new Agency of Record (sl)"
type textarea "x"
type textarea "11/1/25 Umbrella BOR Recognizing a new Agency of Record (sl)"
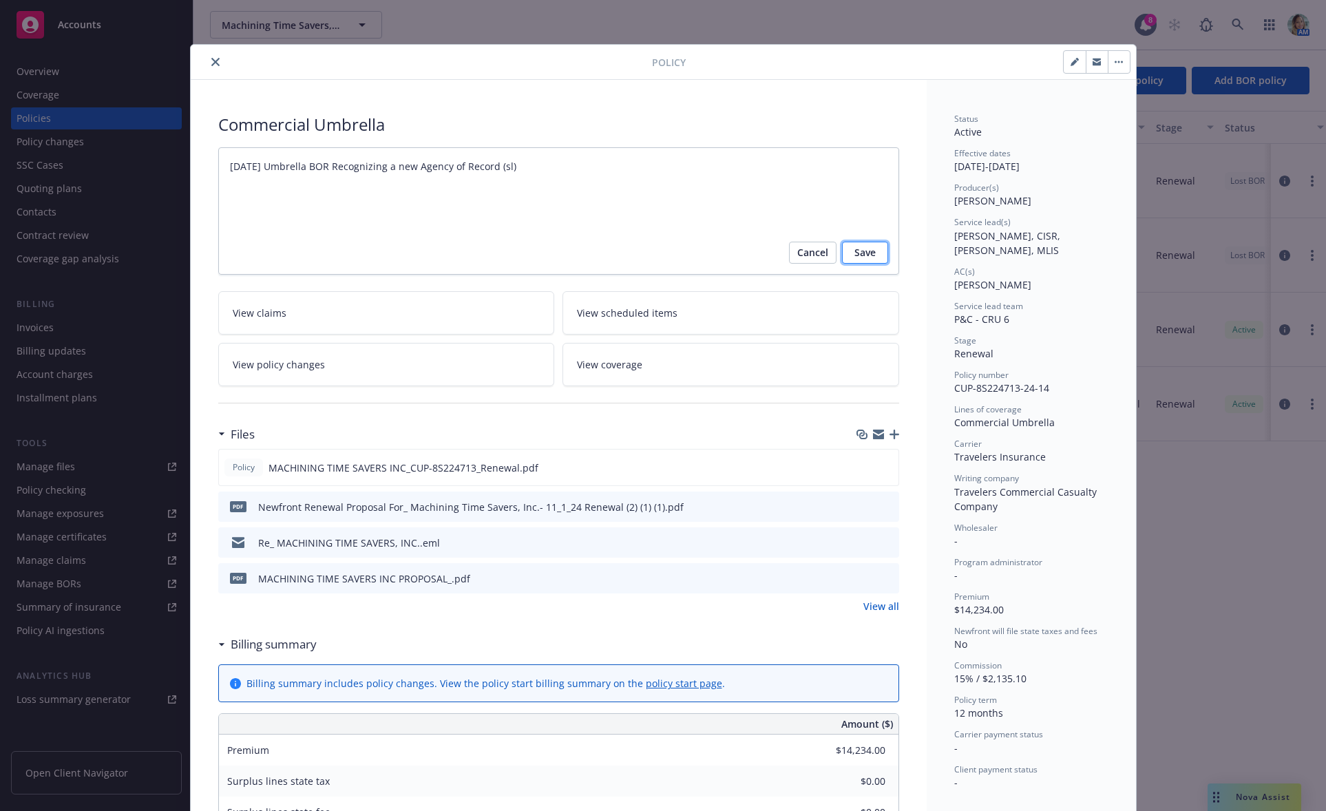
click at [878, 259] on button "Save" at bounding box center [865, 253] width 46 height 22
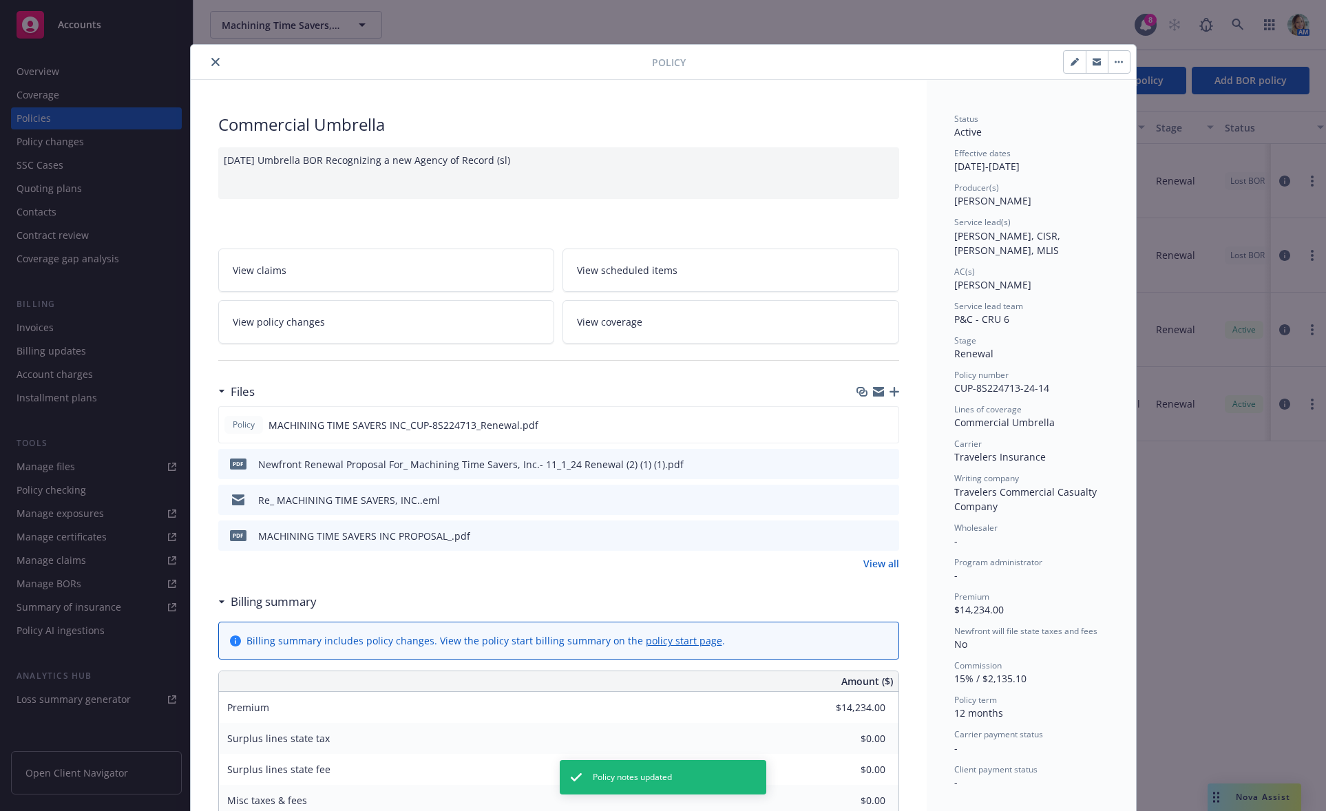
click at [891, 389] on icon "button" at bounding box center [894, 392] width 10 height 10
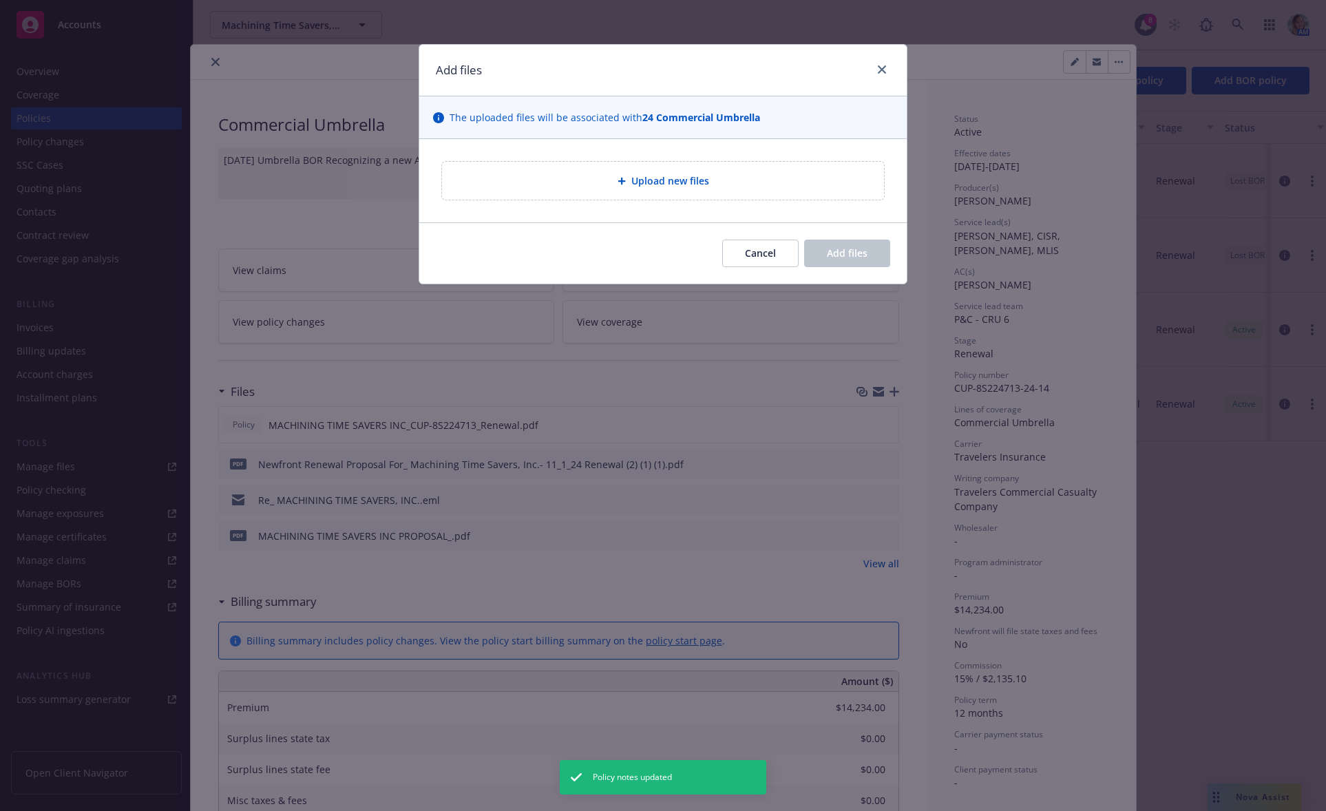
click at [615, 167] on div "Upload new files" at bounding box center [663, 181] width 442 height 38
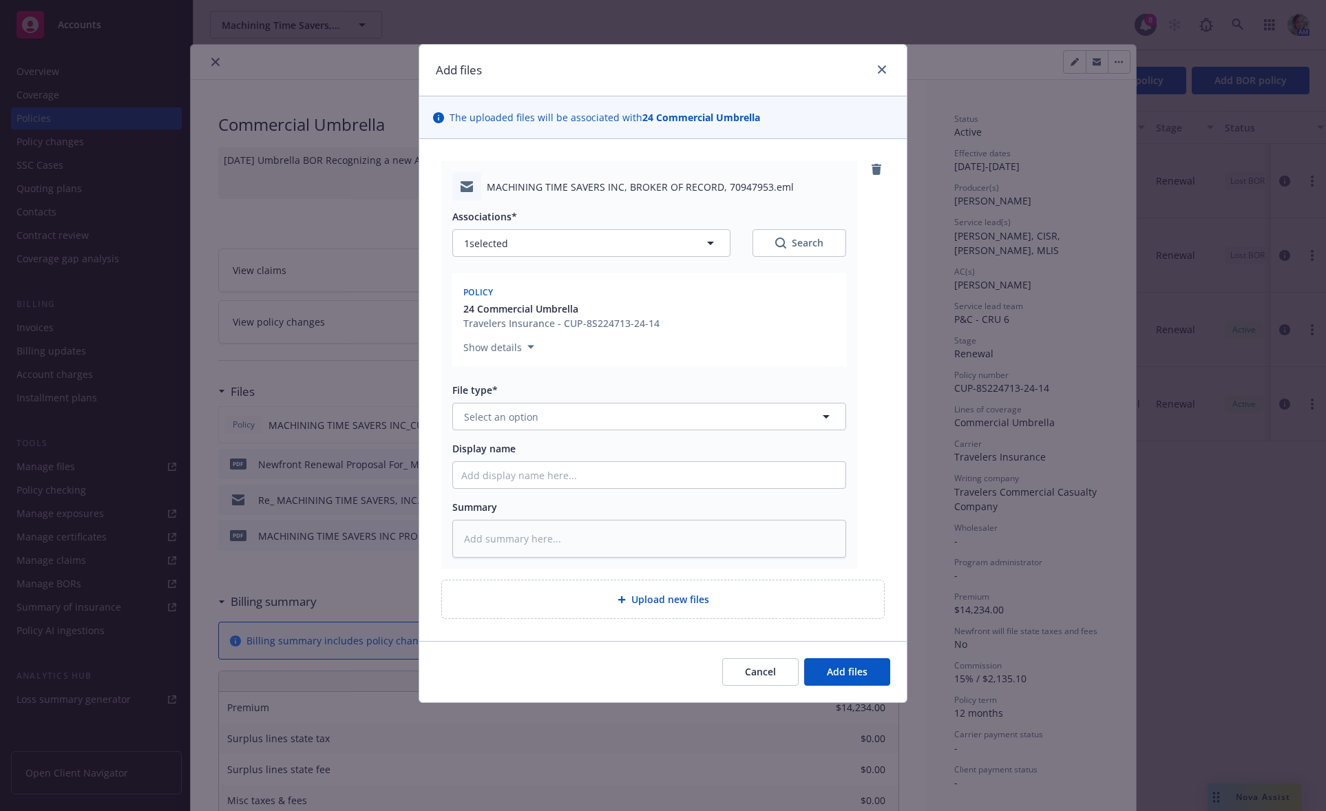
type textarea "x"
click at [494, 408] on button "Select an option" at bounding box center [649, 417] width 394 height 28
type input "bro"
drag, startPoint x: 529, startPoint y: 496, endPoint x: 658, endPoint y: 522, distance: 132.0
click at [529, 496] on span "Broker of Record" at bounding box center [507, 491] width 80 height 14
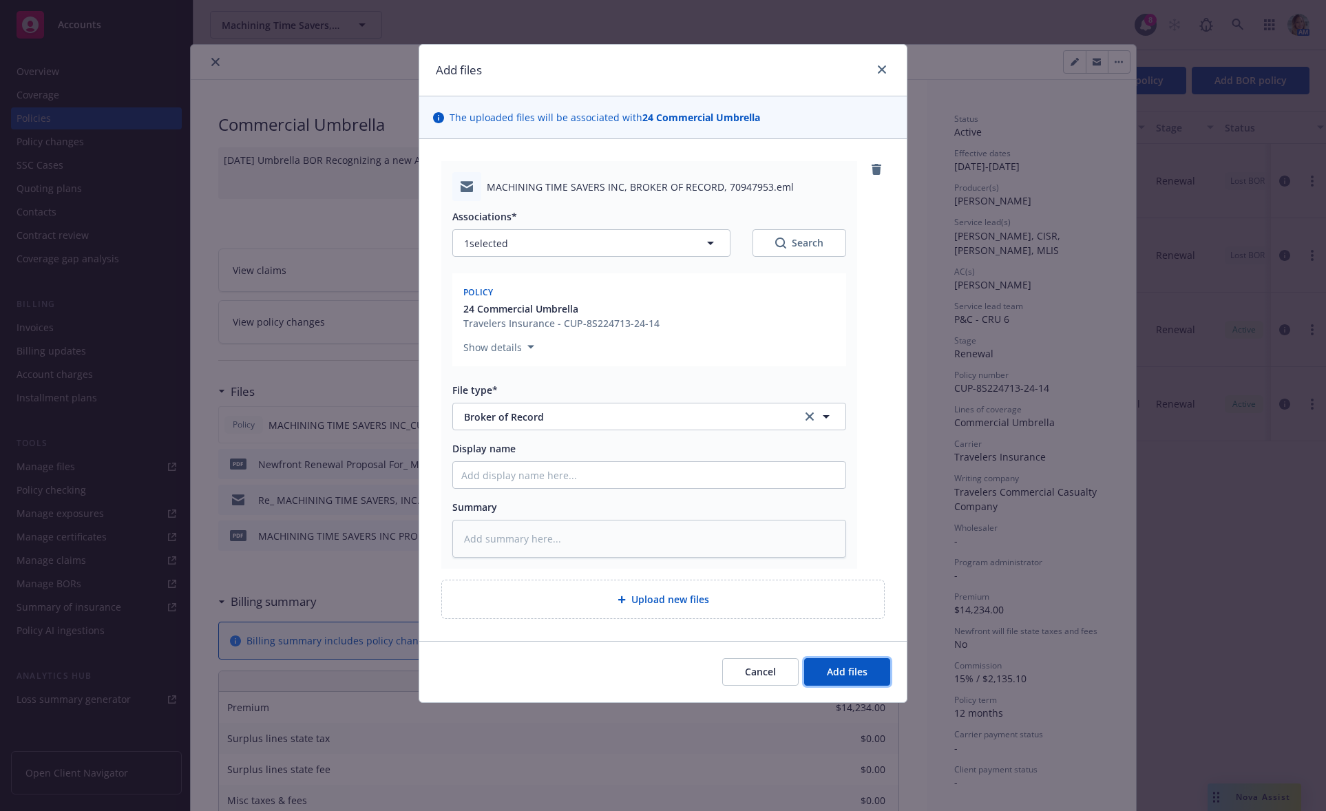
drag, startPoint x: 845, startPoint y: 669, endPoint x: 858, endPoint y: 640, distance: 31.7
click at [845, 669] on span "Add files" at bounding box center [847, 671] width 41 height 13
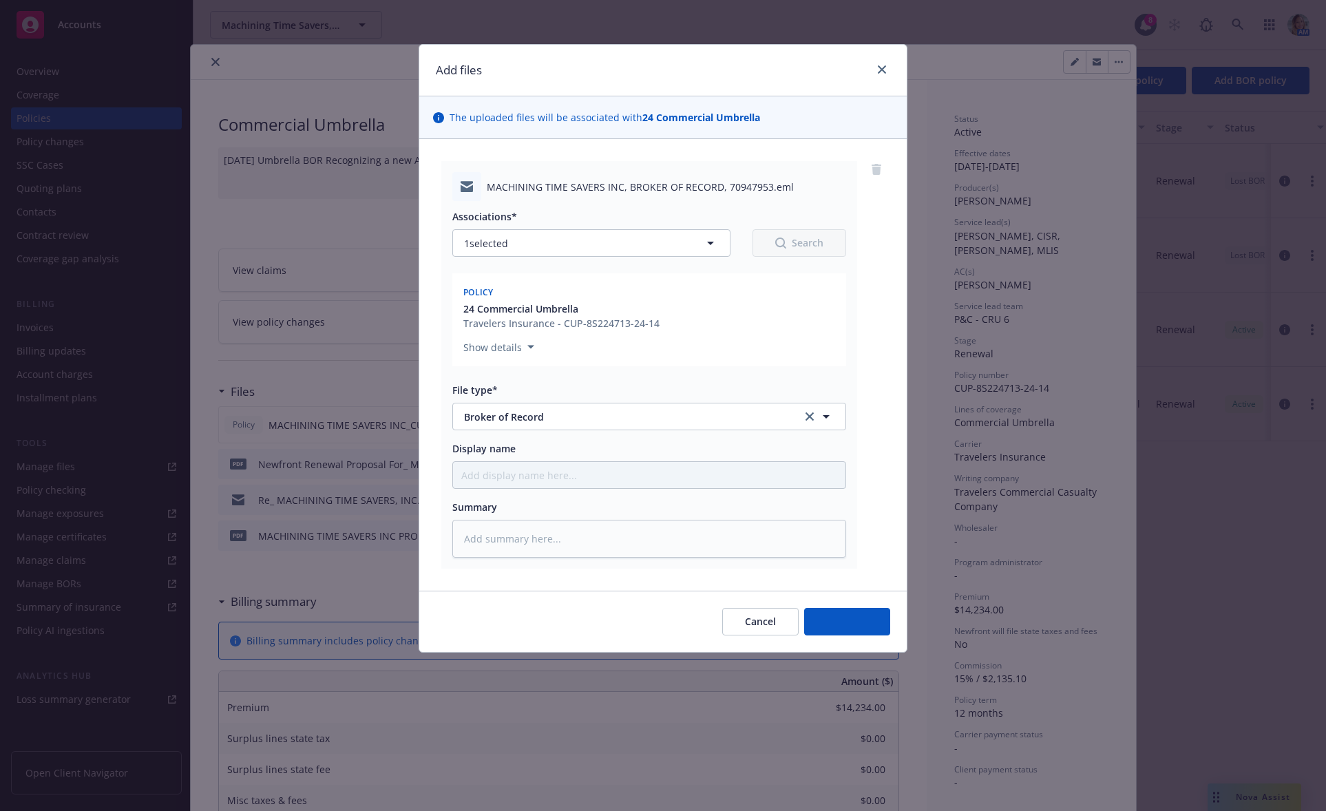
type textarea "x"
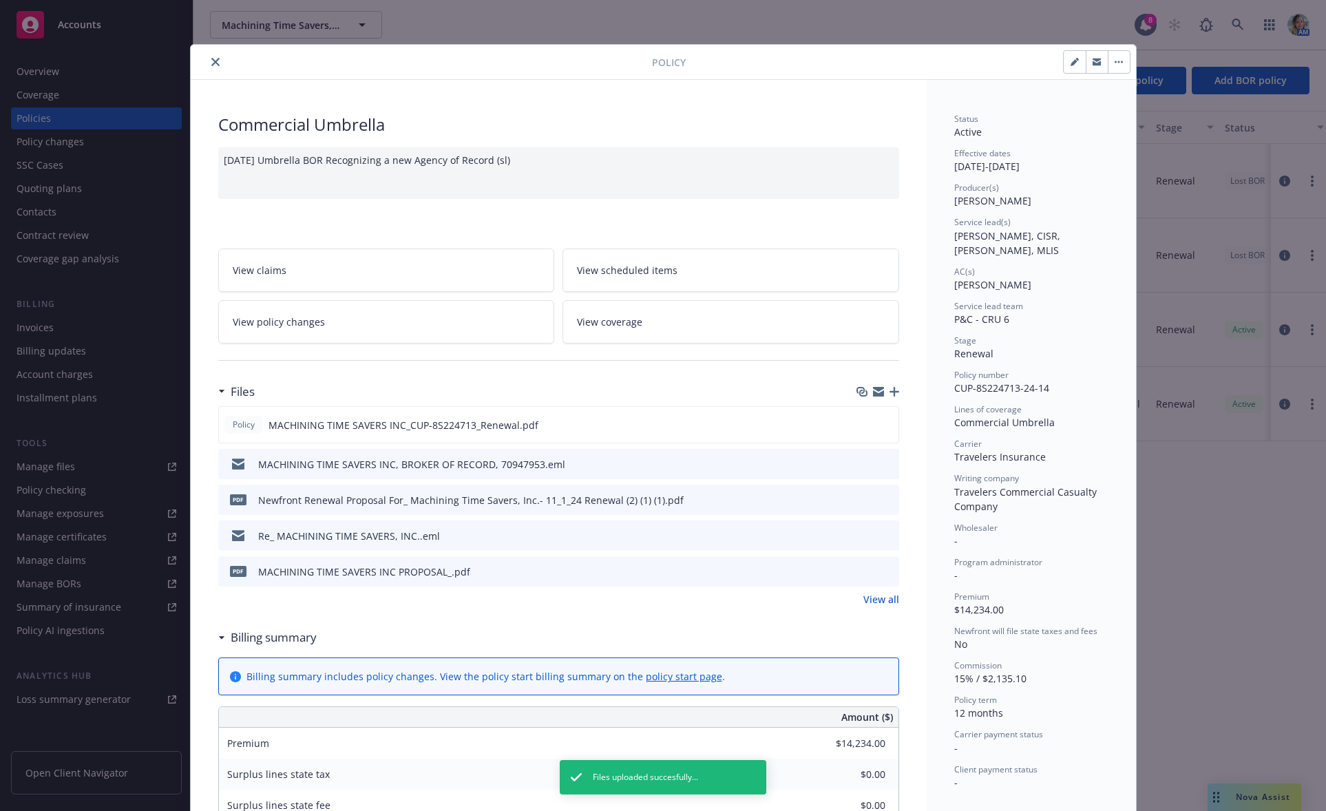
click at [1110, 70] on button "button" at bounding box center [1119, 62] width 22 height 22
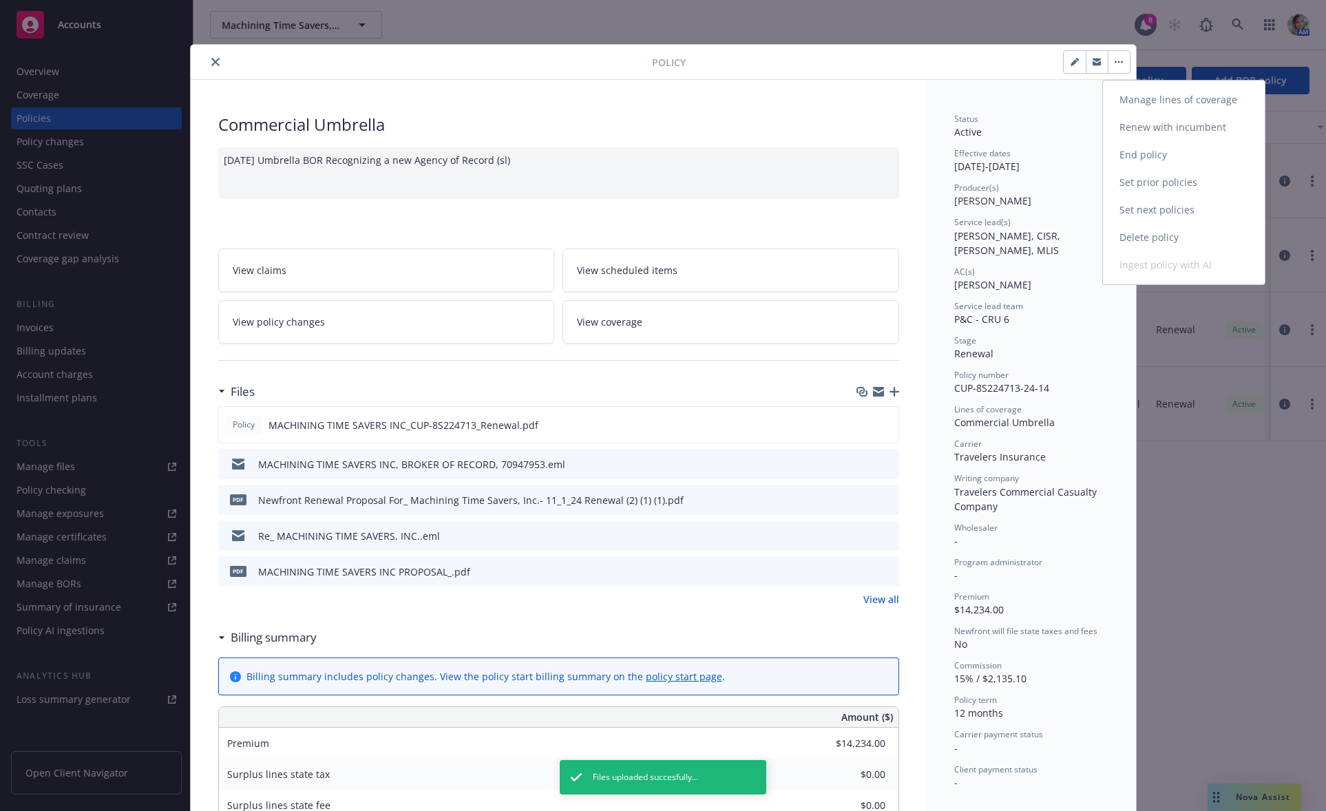
click at [1135, 157] on link "End policy" at bounding box center [1184, 155] width 162 height 28
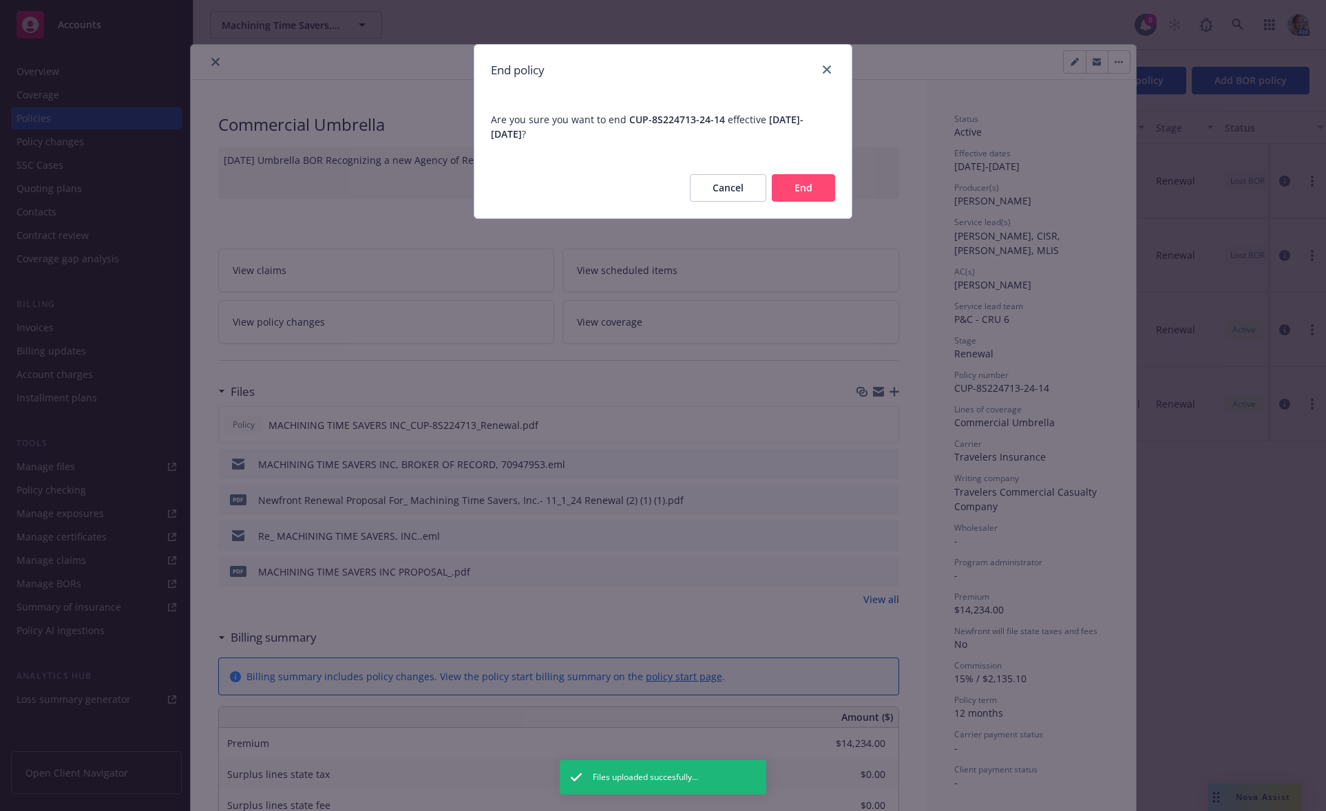
click at [792, 189] on button "End" at bounding box center [803, 188] width 63 height 28
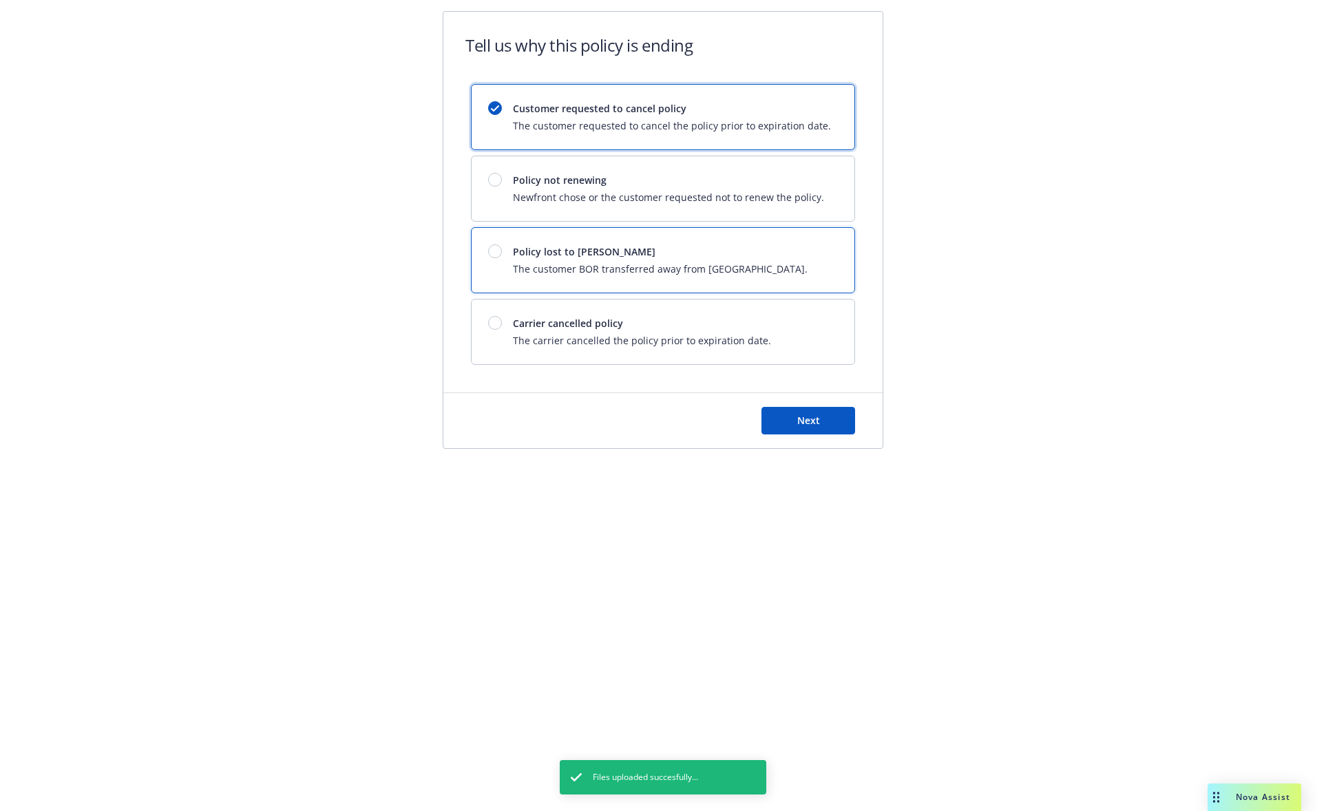
click at [597, 262] on span "The customer BOR transferred away from Newfront." at bounding box center [660, 269] width 295 height 14
click at [797, 421] on span "Next" at bounding box center [808, 420] width 23 height 13
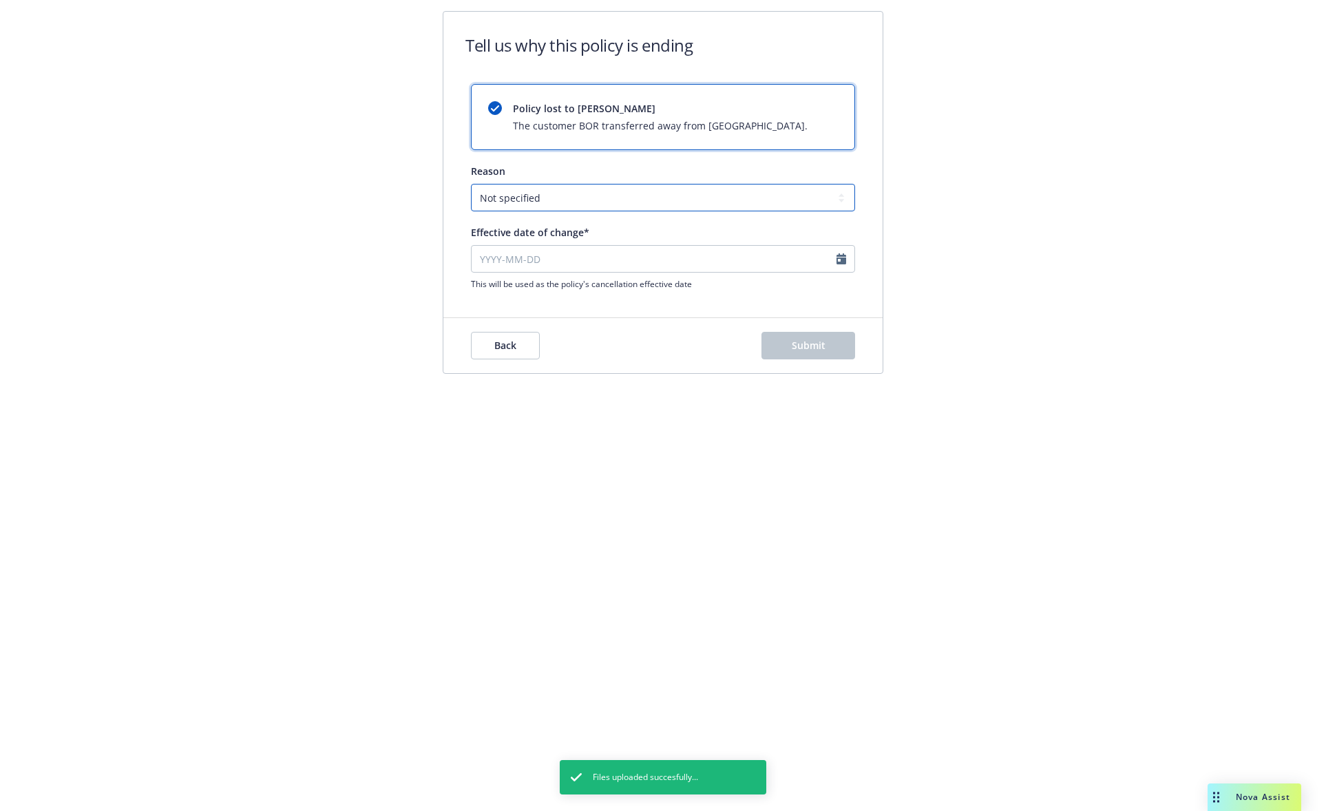
click at [670, 200] on select "Not specified Service Pricing Buyer change M&A, Bankruptcy, or Out of business …" at bounding box center [663, 198] width 384 height 28
select select "Producer left Newfront"
click at [471, 184] on select "Not specified Service Pricing Buyer change M&A, Bankruptcy, or Out of business …" at bounding box center [663, 198] width 384 height 28
click at [567, 263] on input "Effective date of change*" at bounding box center [663, 259] width 384 height 28
select select "September"
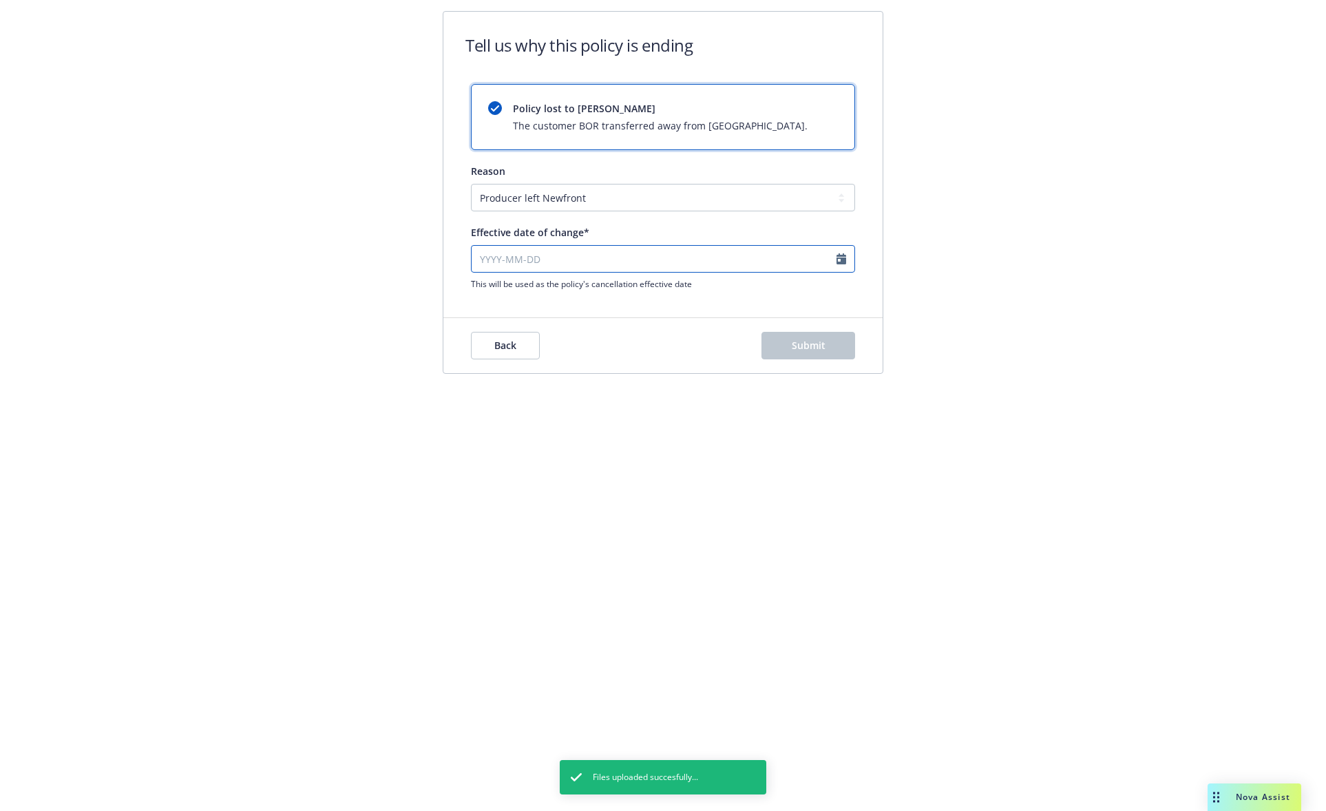
select select "2025"
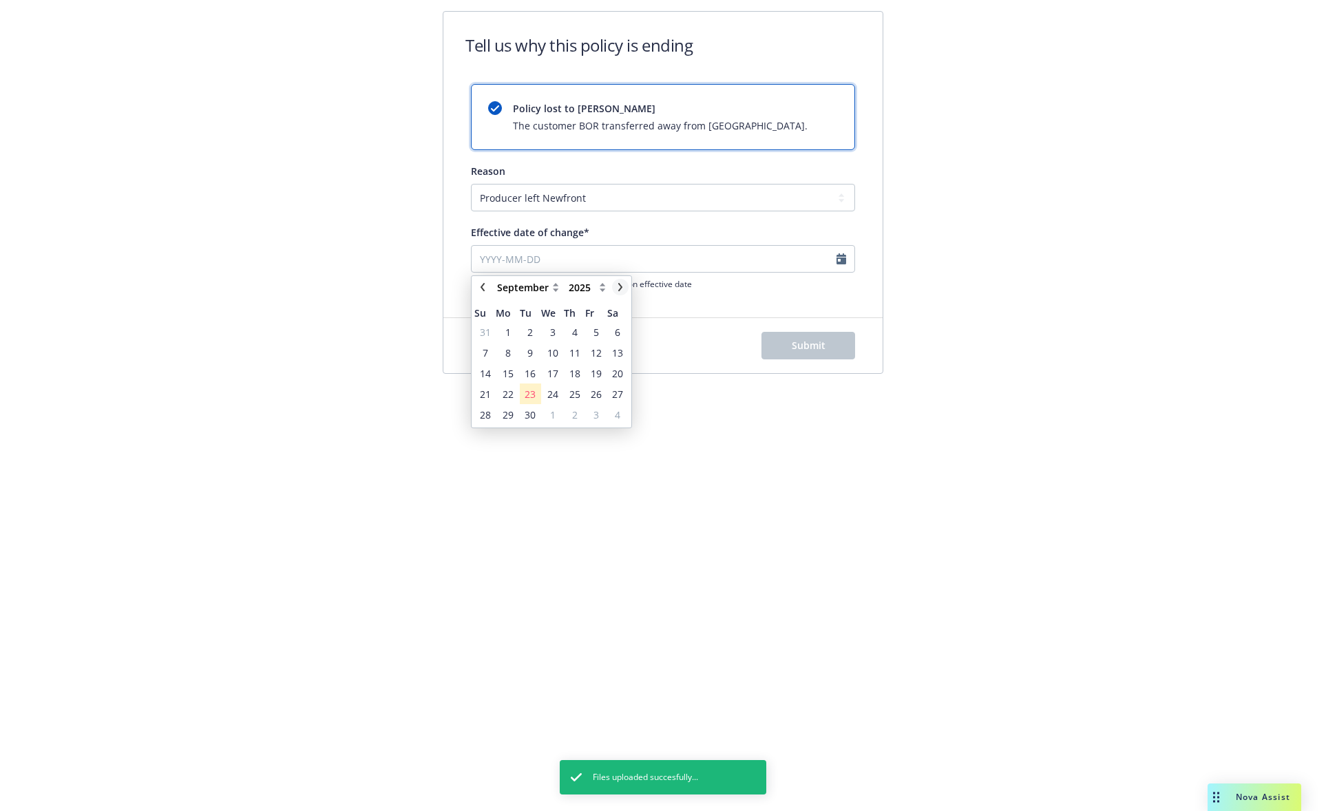
click at [626, 288] on link "chevronRight" at bounding box center [620, 287] width 17 height 17
select select "November"
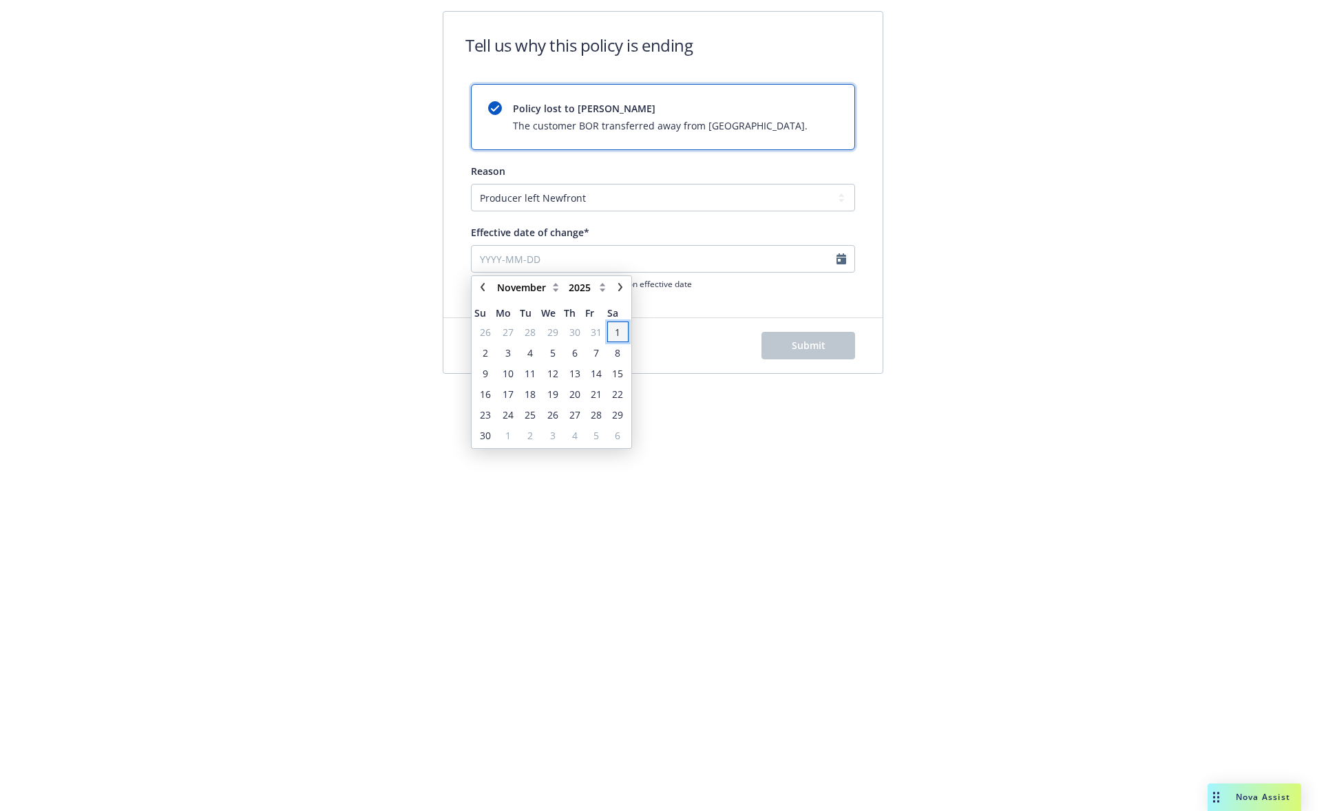
click at [620, 329] on span "1" at bounding box center [618, 332] width 6 height 14
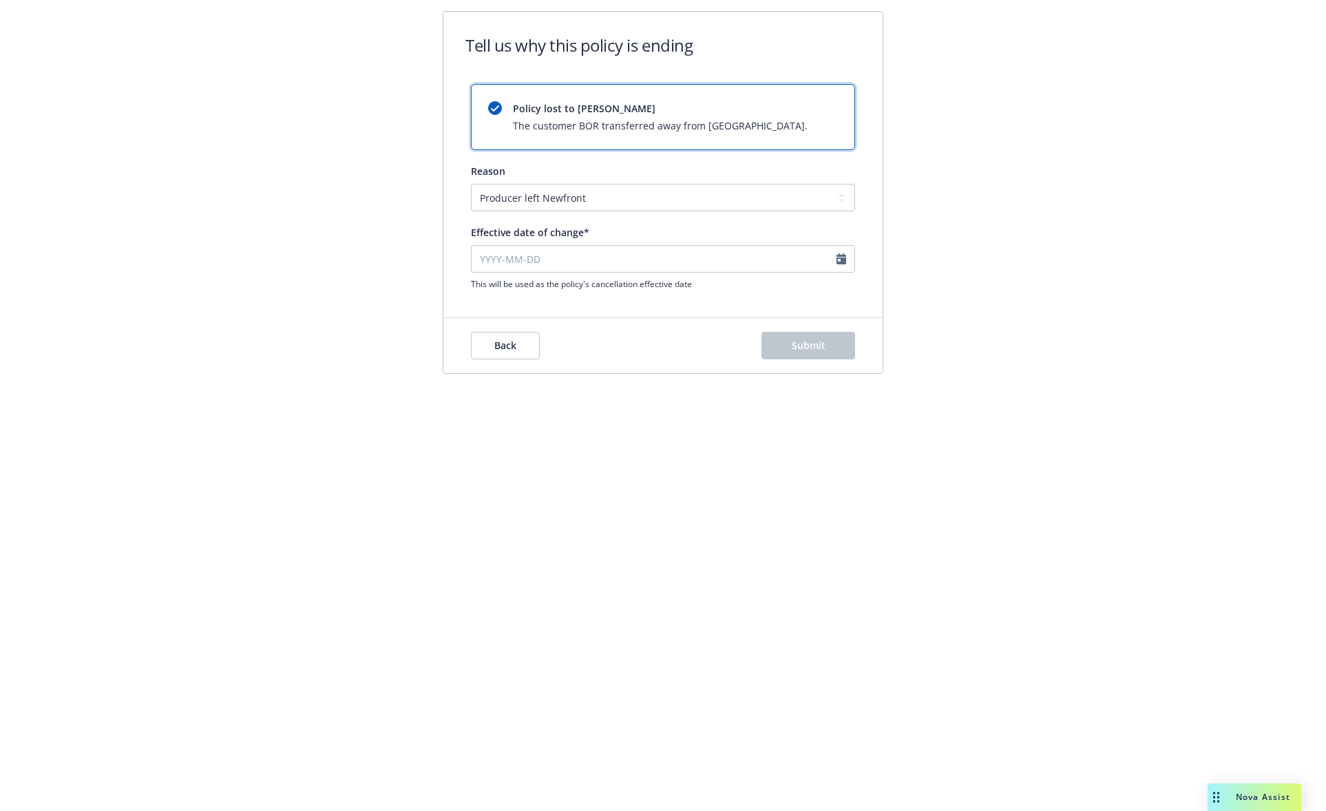
type input "2025-11-01"
click at [805, 349] on span "Submit" at bounding box center [809, 345] width 34 height 13
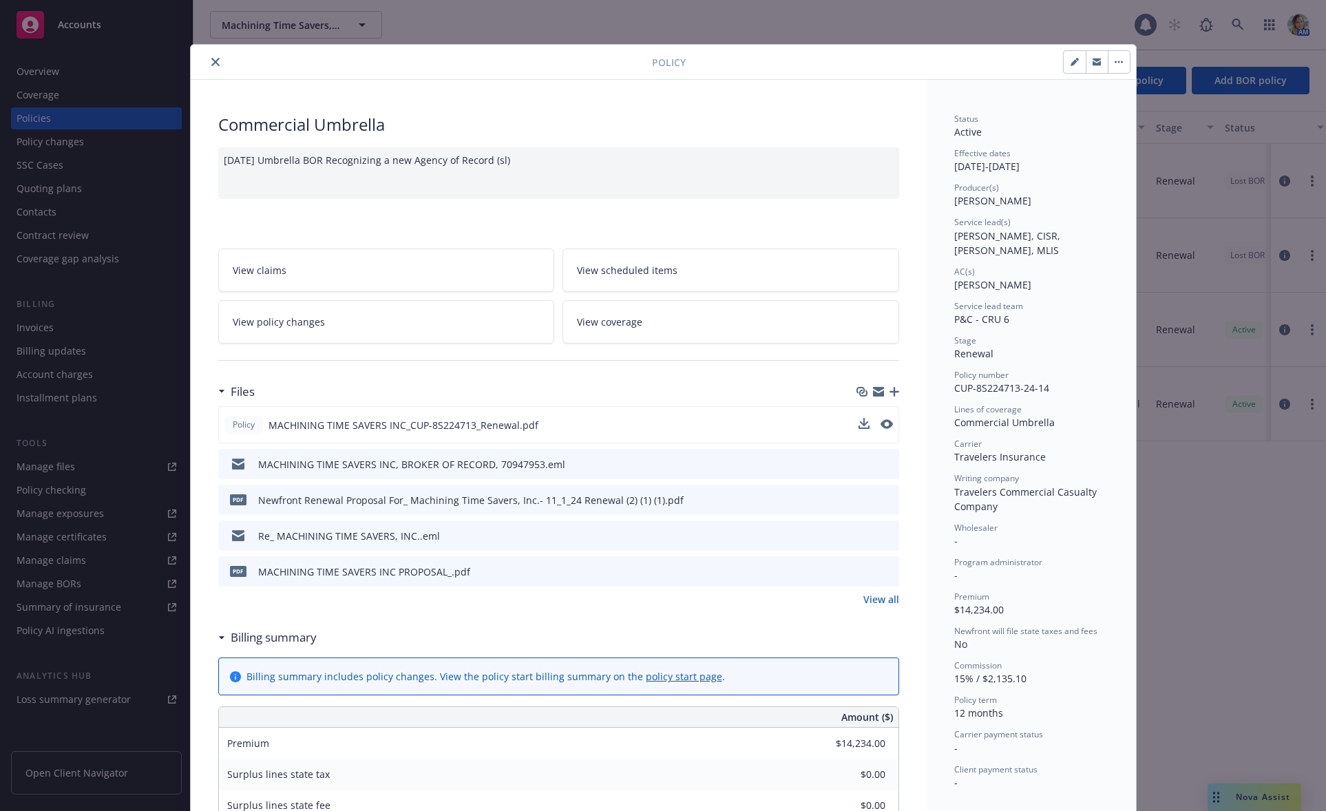
scroll to position [41, 0]
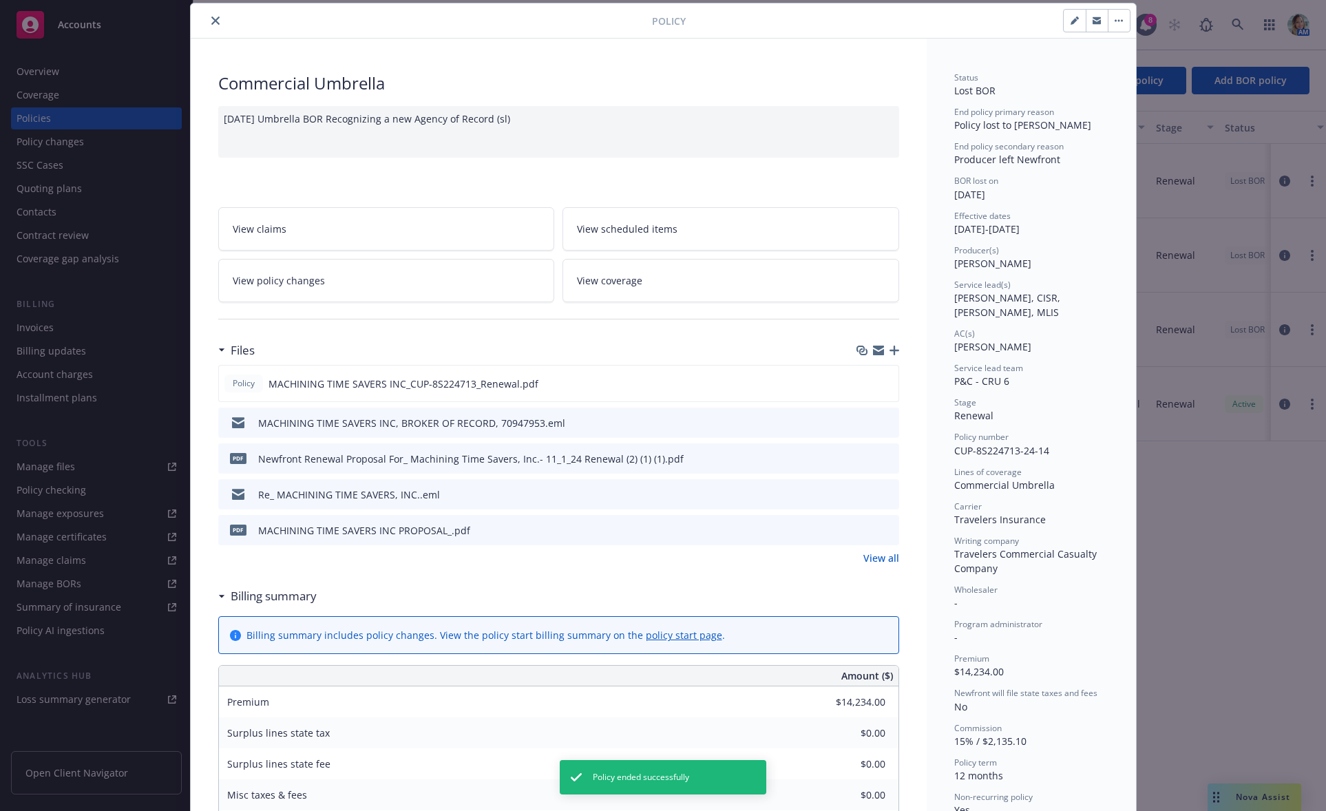
click at [211, 23] on icon "close" at bounding box center [215, 21] width 8 height 8
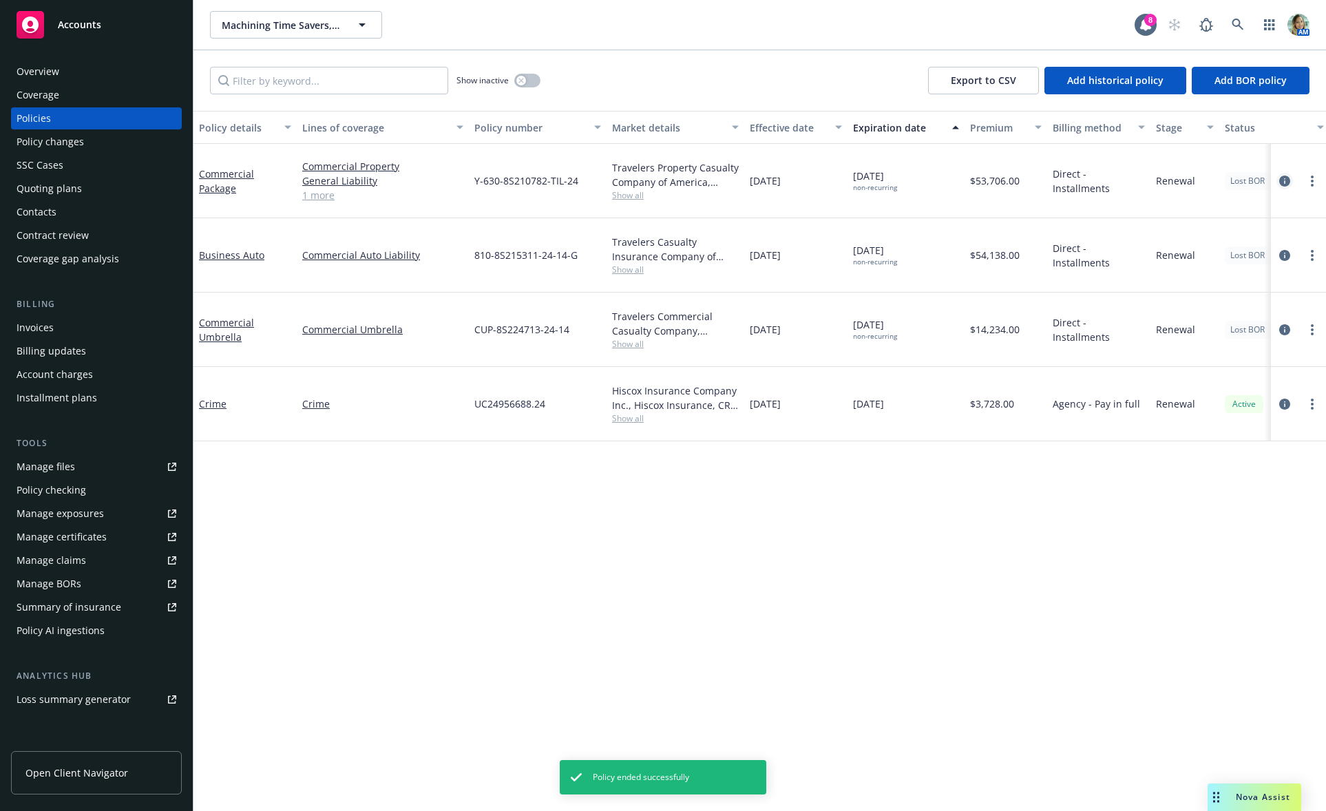
click at [1288, 182] on icon "circleInformation" at bounding box center [1284, 181] width 11 height 11
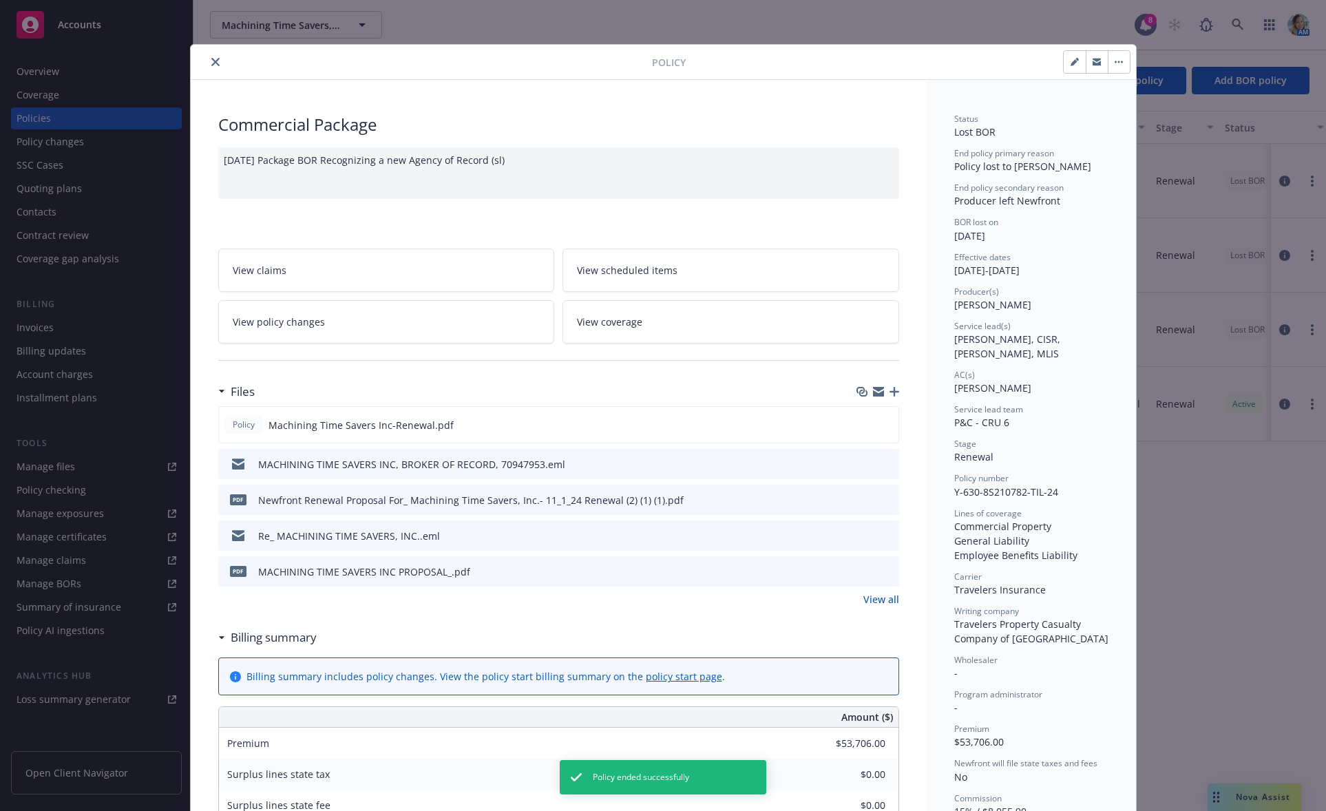
click at [1076, 59] on button "button" at bounding box center [1075, 62] width 22 height 22
select select "RENEWAL"
select select "12"
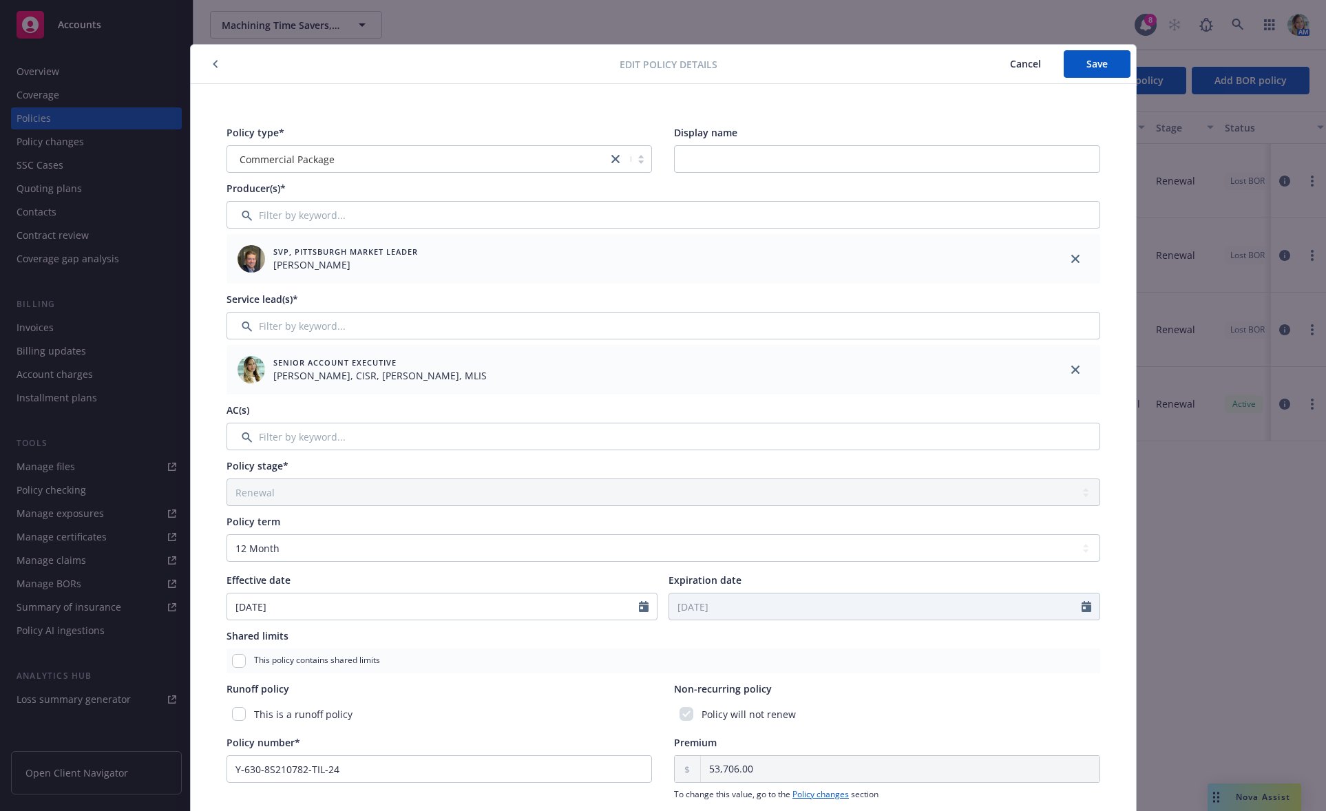
click at [213, 65] on button "button" at bounding box center [215, 64] width 17 height 17
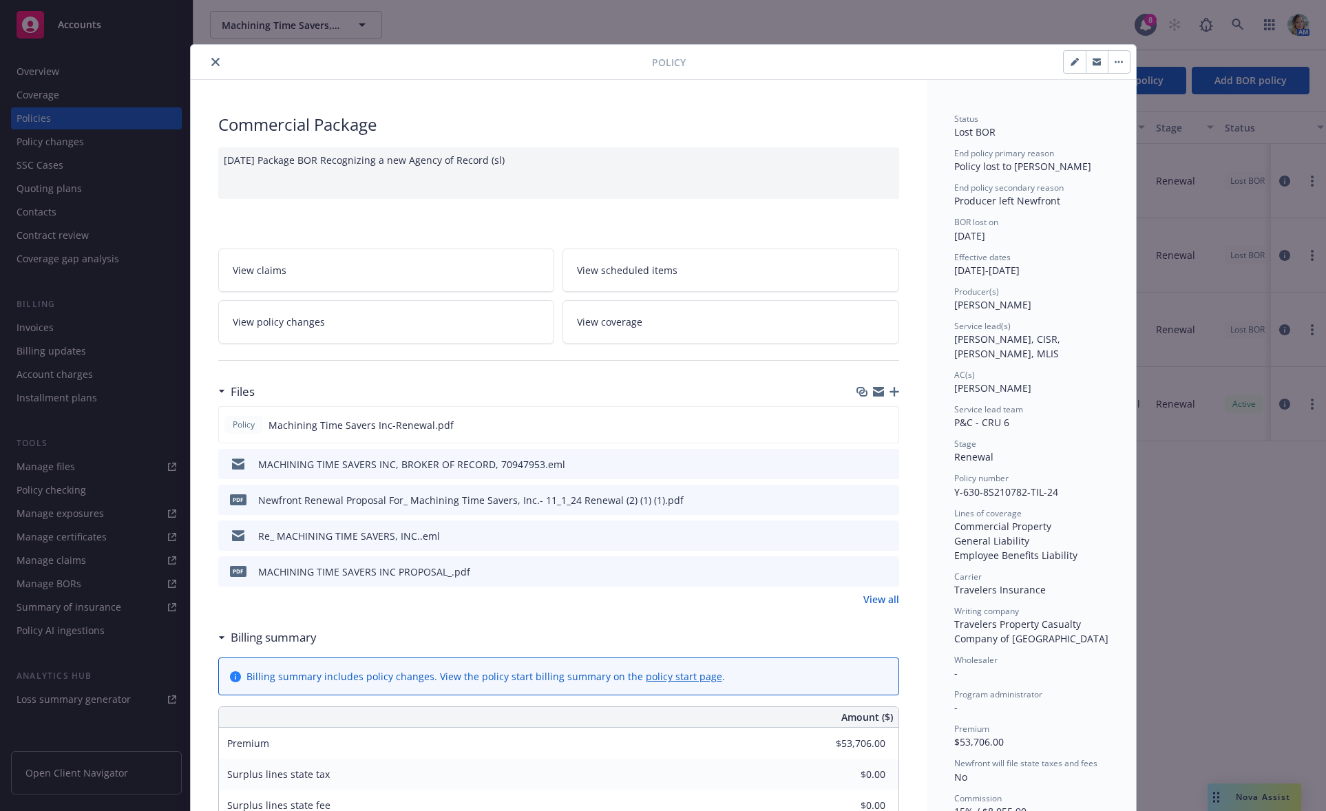
click at [1115, 69] on button "button" at bounding box center [1119, 62] width 22 height 22
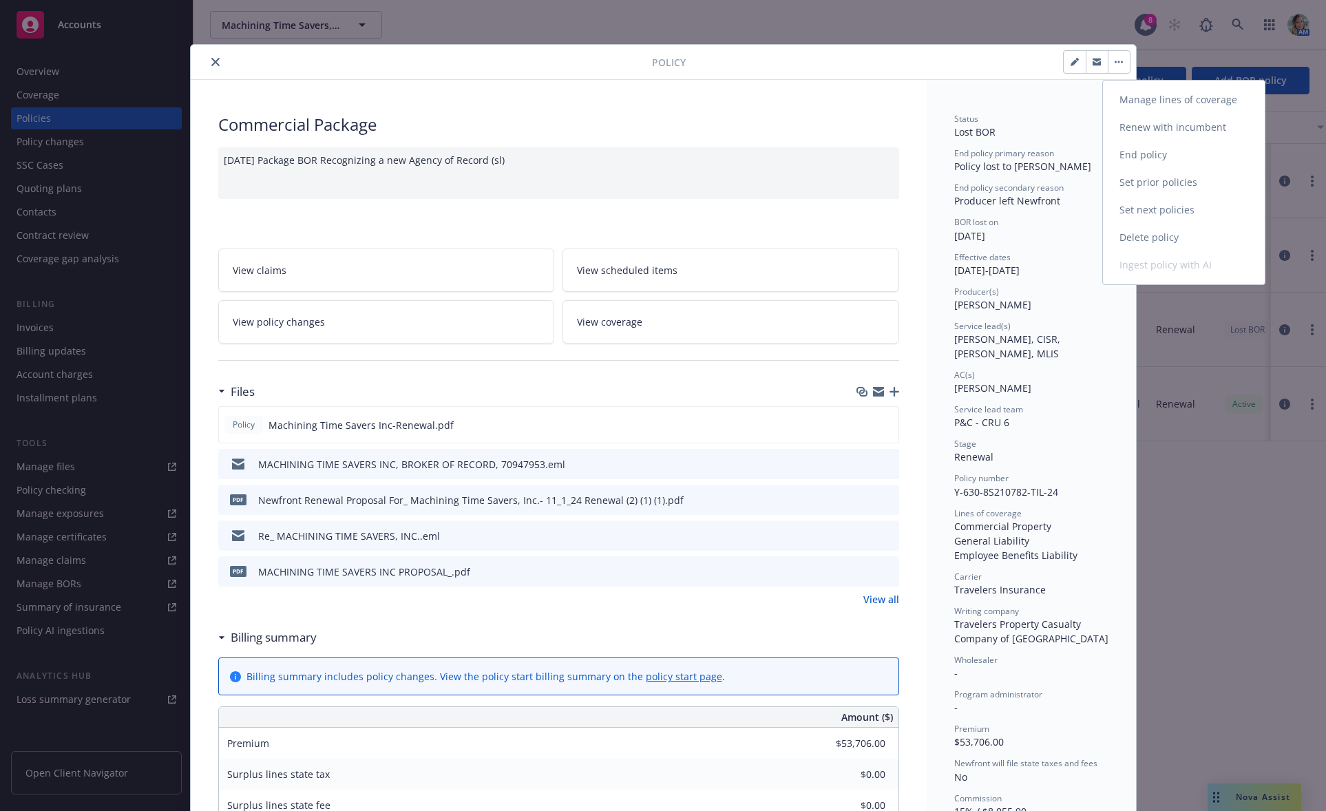
click at [1153, 98] on link "Manage lines of coverage" at bounding box center [1184, 100] width 162 height 28
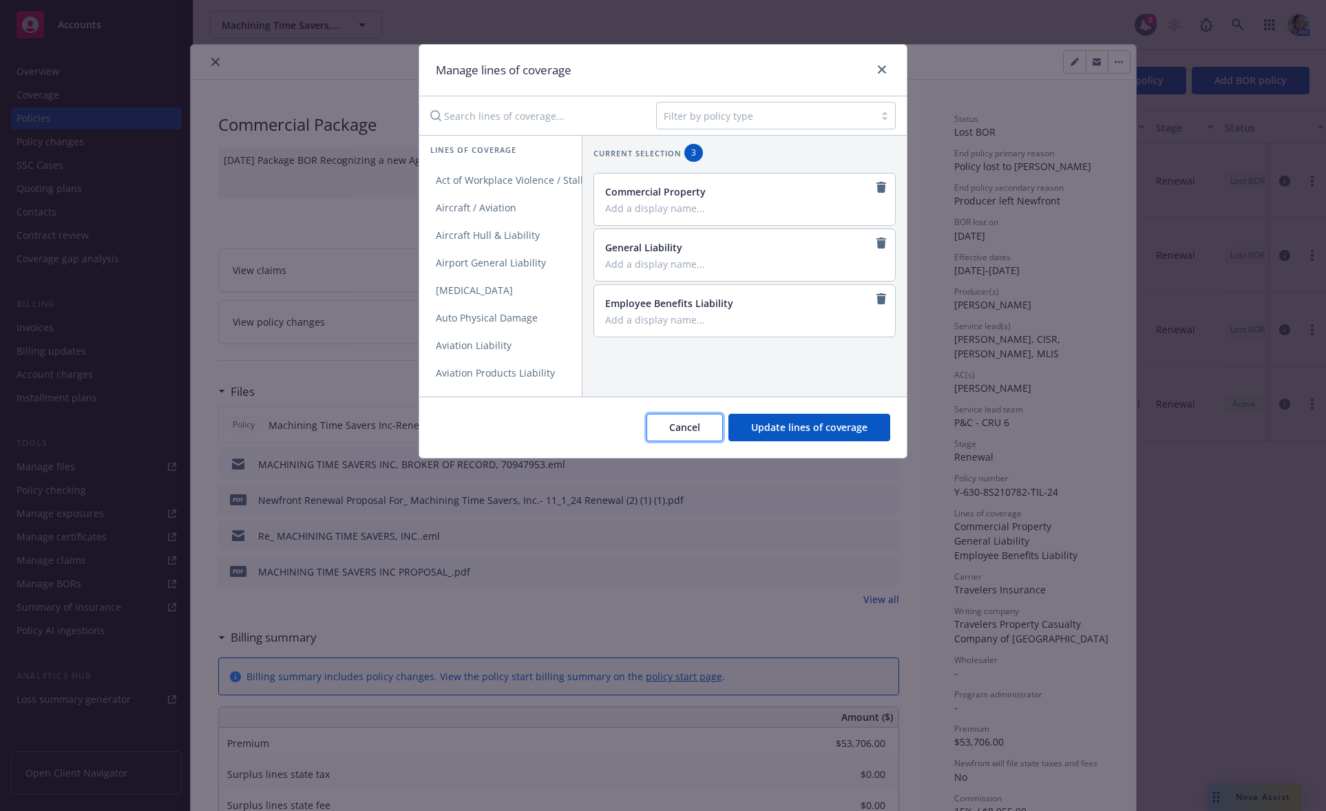
click at [693, 433] on span "Cancel" at bounding box center [684, 427] width 31 height 13
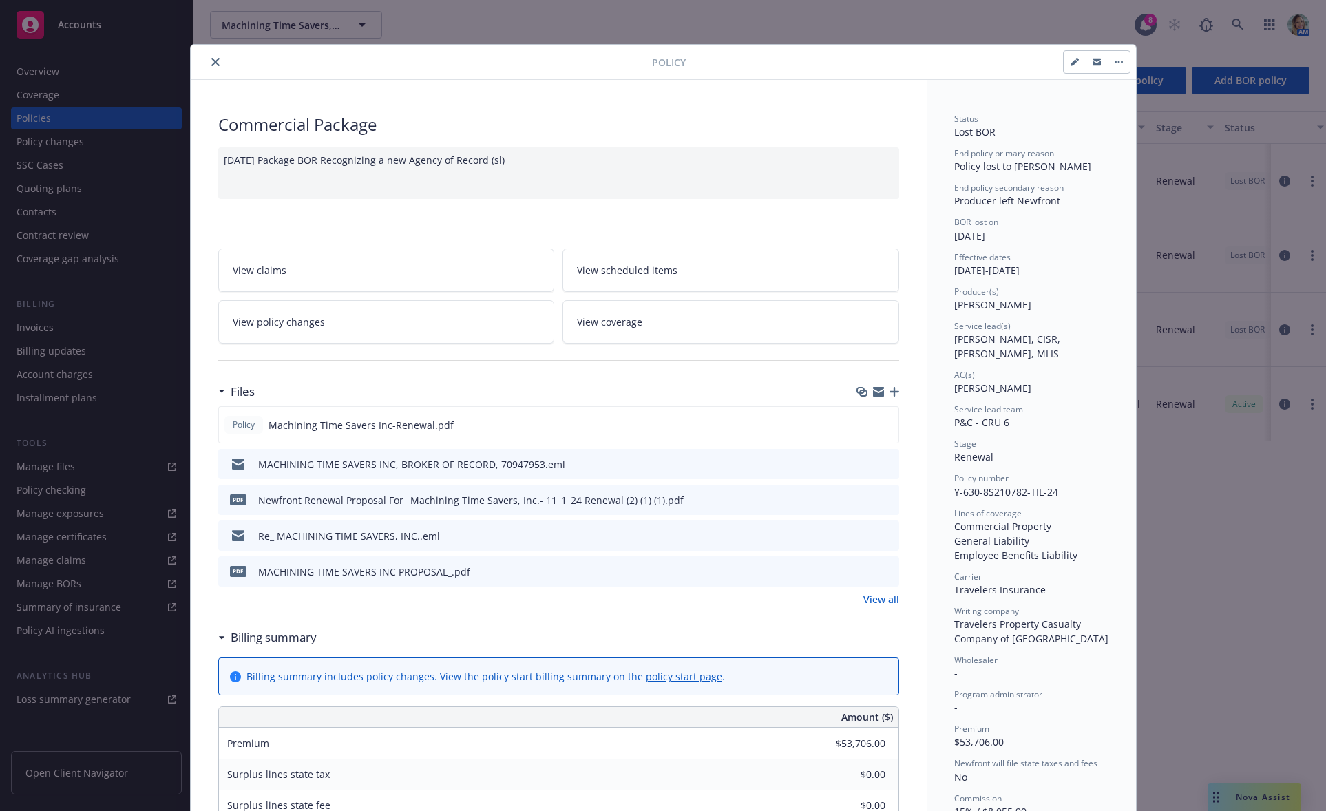
click at [1116, 67] on button "button" at bounding box center [1119, 62] width 22 height 22
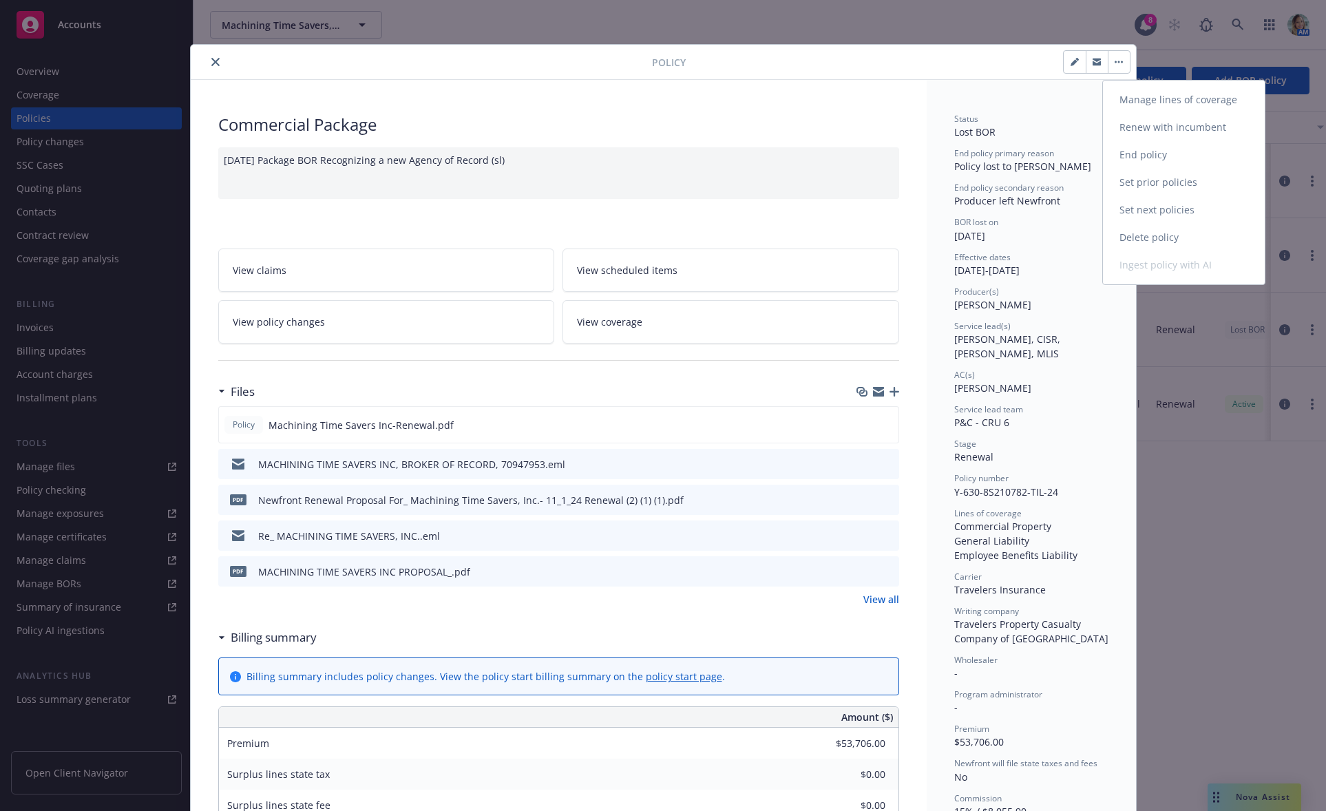
click at [1149, 156] on link "End policy" at bounding box center [1184, 155] width 162 height 28
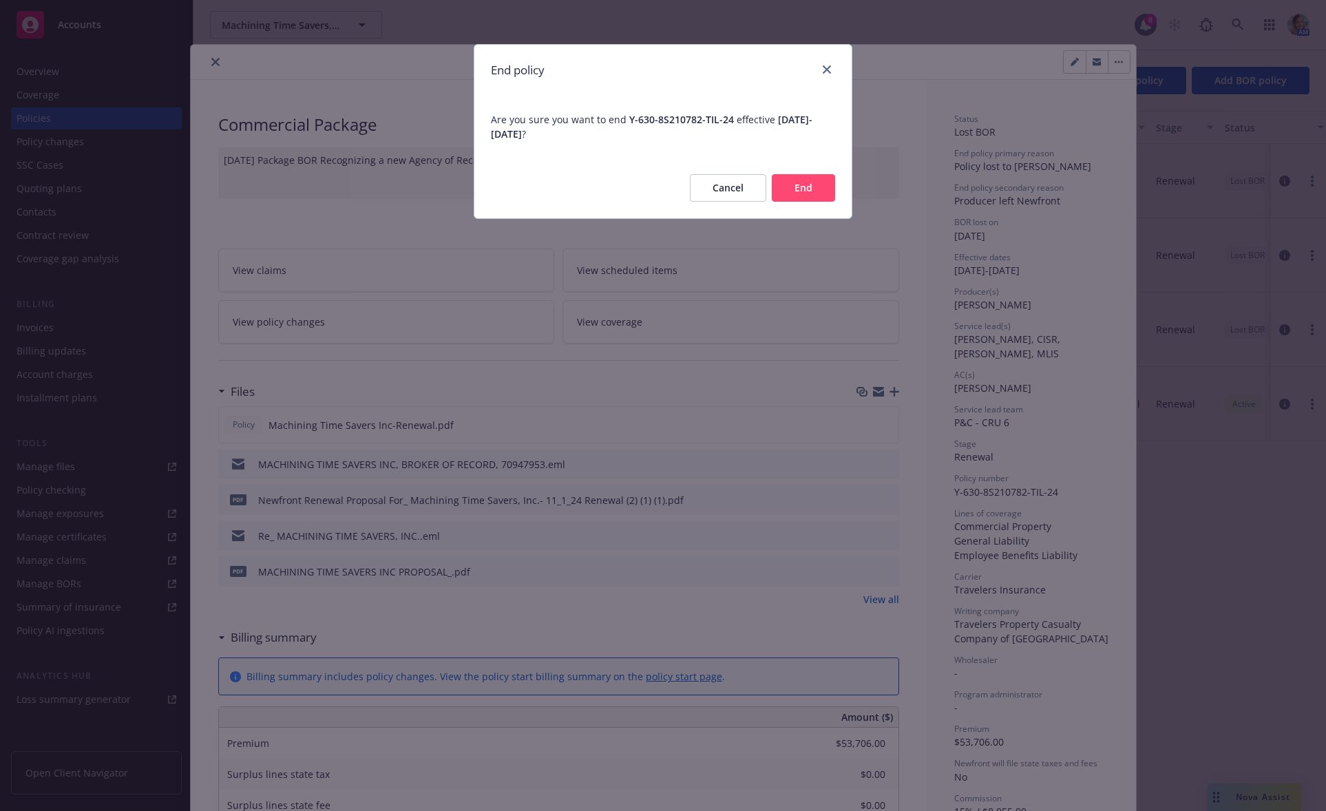
click at [795, 204] on div "Cancel End" at bounding box center [662, 188] width 377 height 61
click at [798, 198] on button "End" at bounding box center [803, 188] width 63 height 28
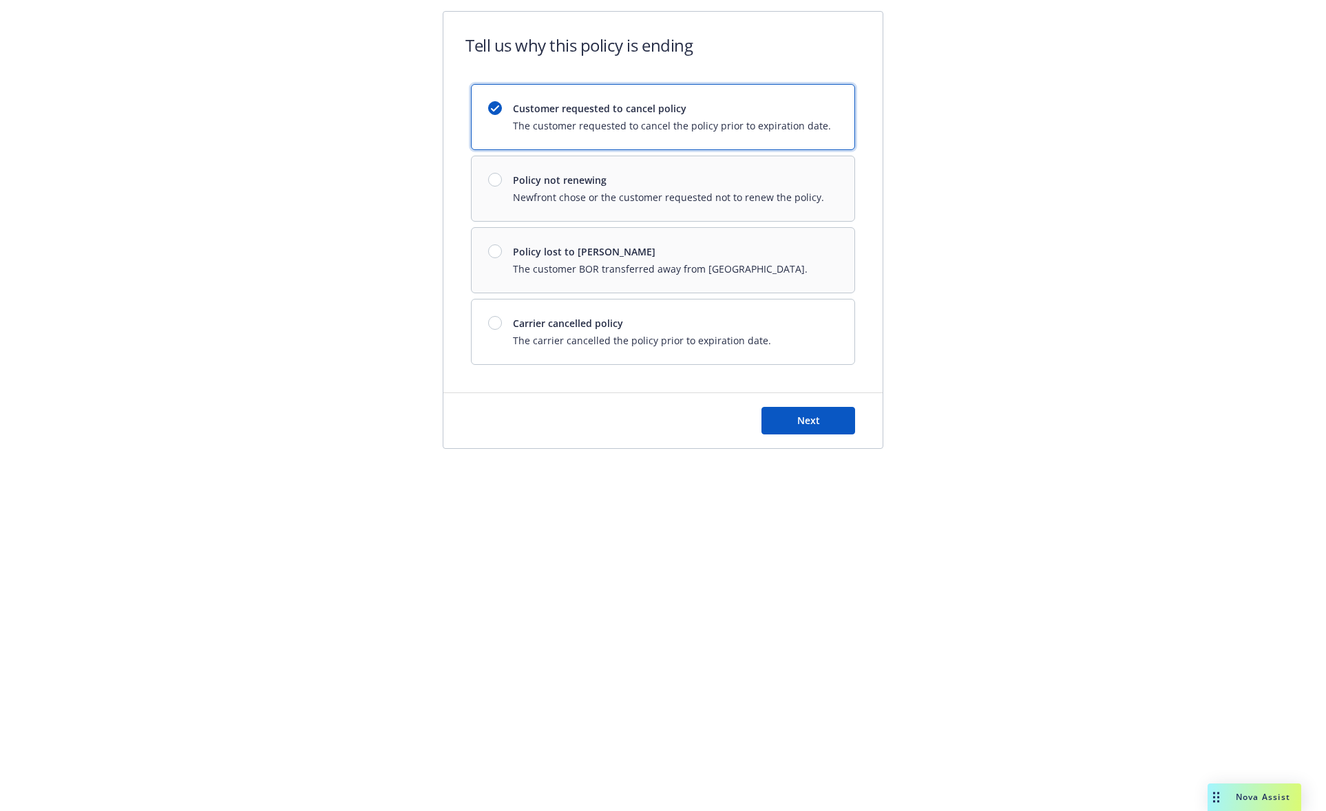
click at [652, 277] on div "Customer requested to cancel policy The customer requested to cancel the policy…" at bounding box center [663, 224] width 384 height 281
click at [584, 263] on div "Customer requested to cancel policy The customer requested to cancel the policy…" at bounding box center [663, 224] width 384 height 281
click at [494, 248] on div "Customer requested to cancel policy The customer requested to cancel the policy…" at bounding box center [663, 224] width 384 height 281
click at [495, 254] on div "Customer requested to cancel policy The customer requested to cancel the policy…" at bounding box center [663, 224] width 384 height 281
click at [494, 253] on div "Customer requested to cancel policy The customer requested to cancel the policy…" at bounding box center [663, 224] width 384 height 281
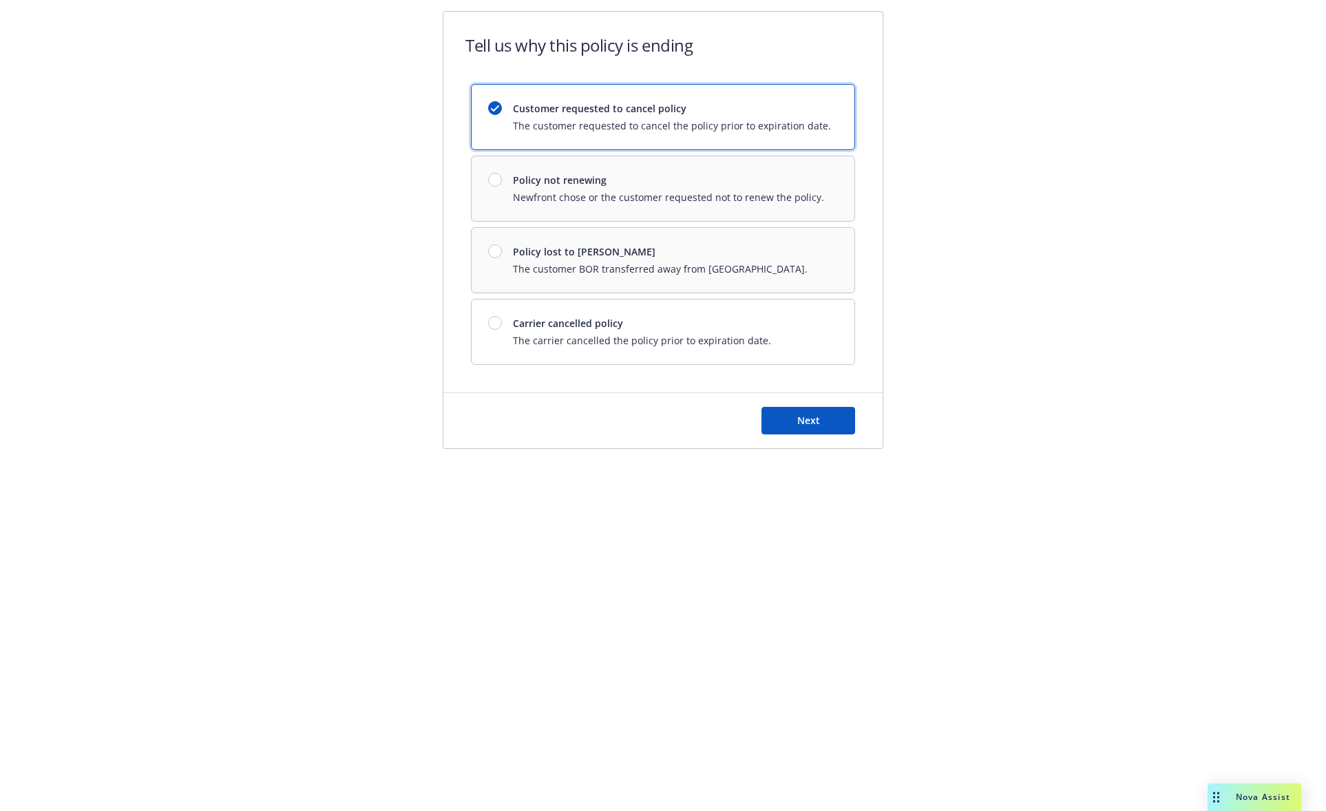
click at [494, 253] on div "Customer requested to cancel policy The customer requested to cancel the policy…" at bounding box center [663, 224] width 384 height 281
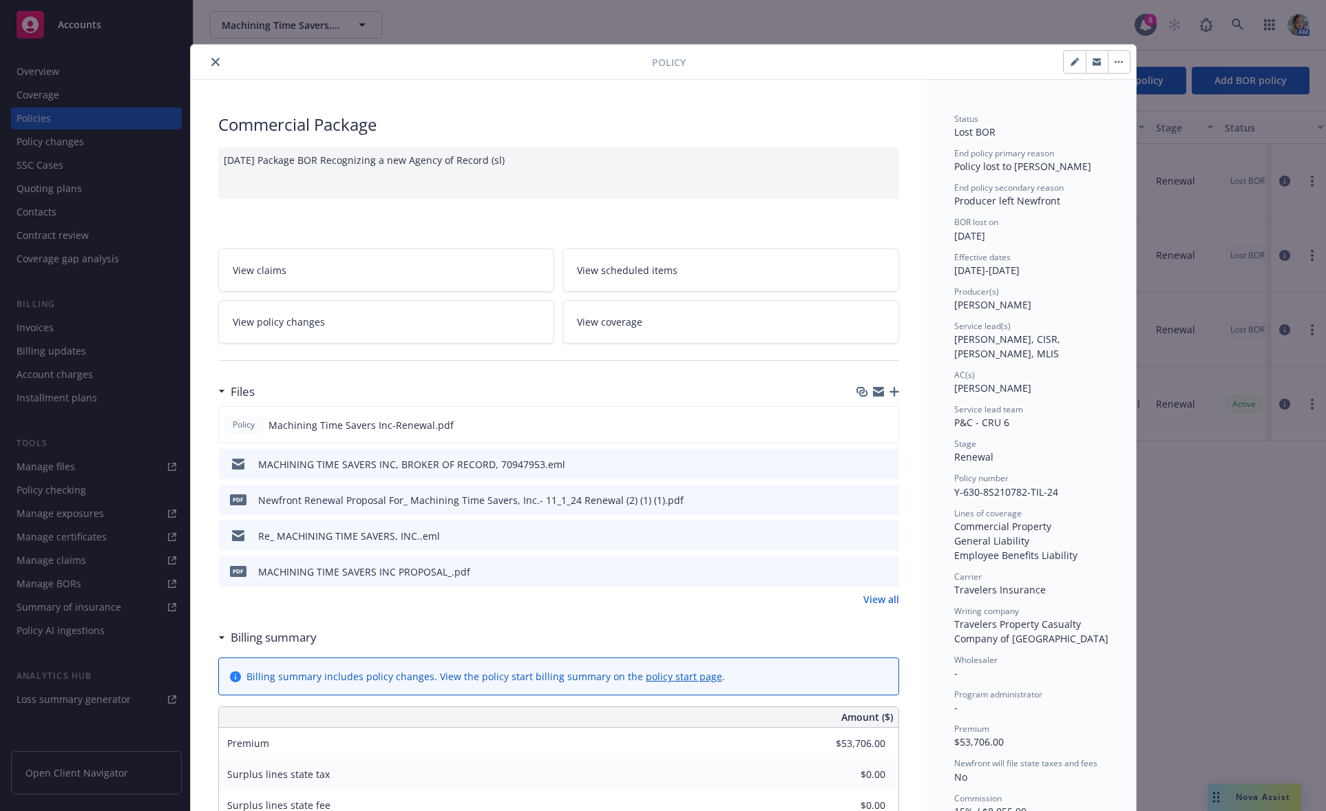
click at [211, 62] on icon "close" at bounding box center [215, 62] width 8 height 8
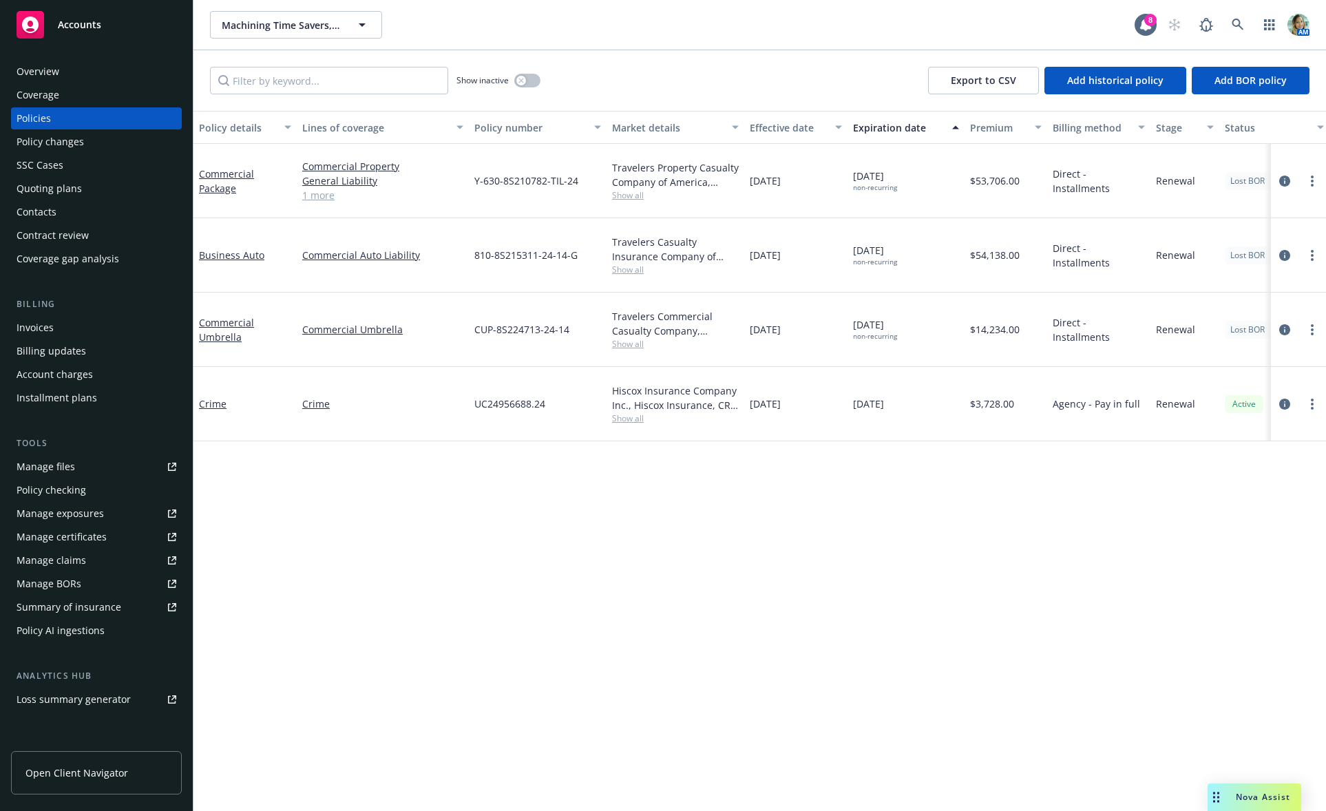
click at [64, 145] on div "Policy changes" at bounding box center [50, 142] width 67 height 22
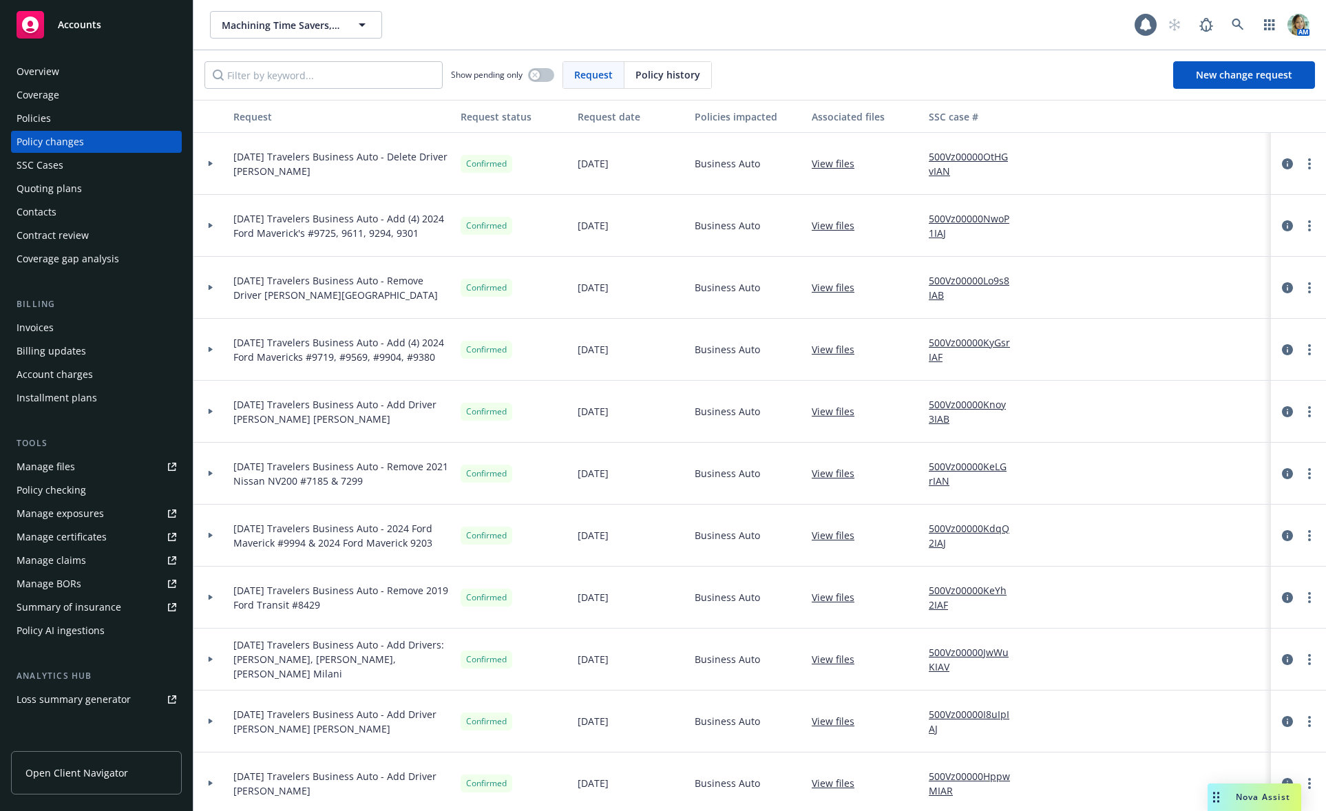
drag, startPoint x: 659, startPoint y: 83, endPoint x: 637, endPoint y: 85, distance: 21.5
click at [659, 82] on div "Policy history" at bounding box center [667, 75] width 87 height 26
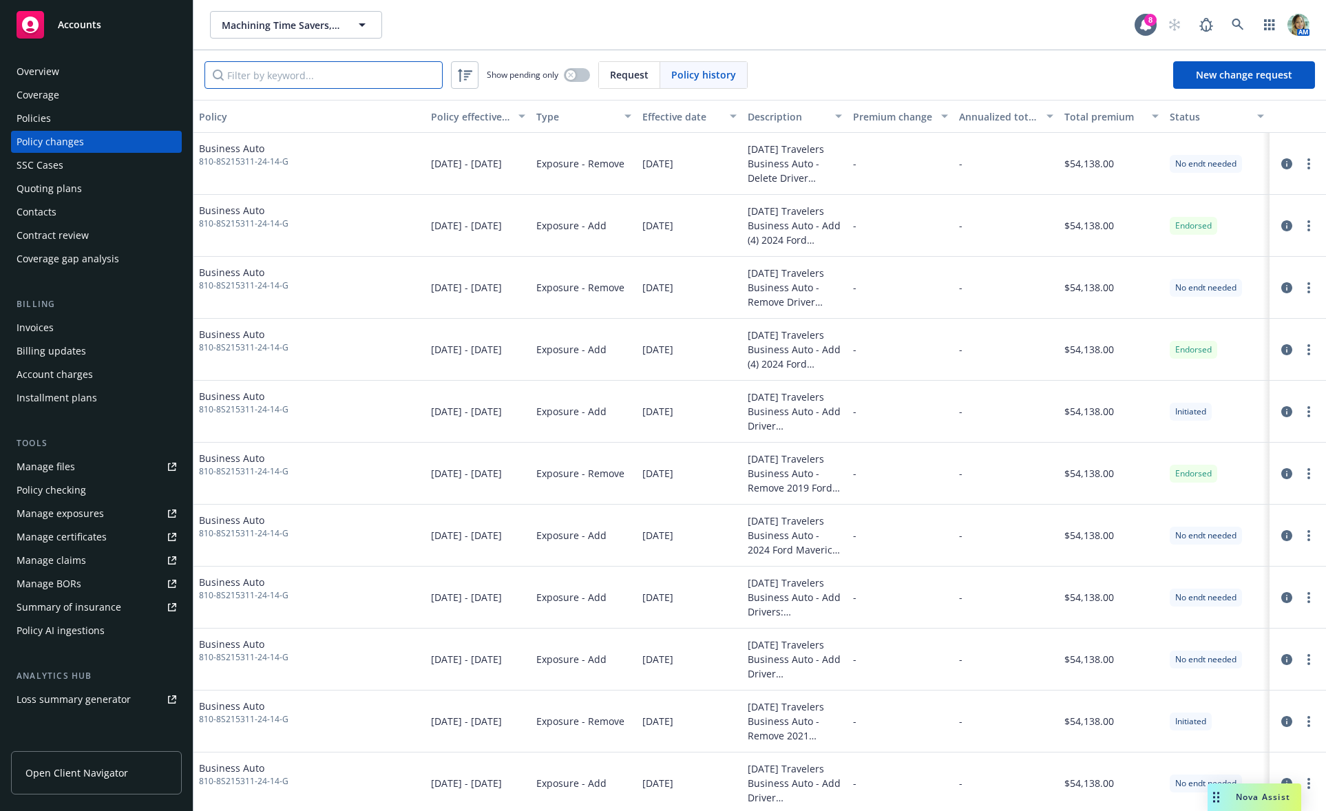
click at [341, 78] on input "Filter by keyword..." at bounding box center [323, 75] width 238 height 28
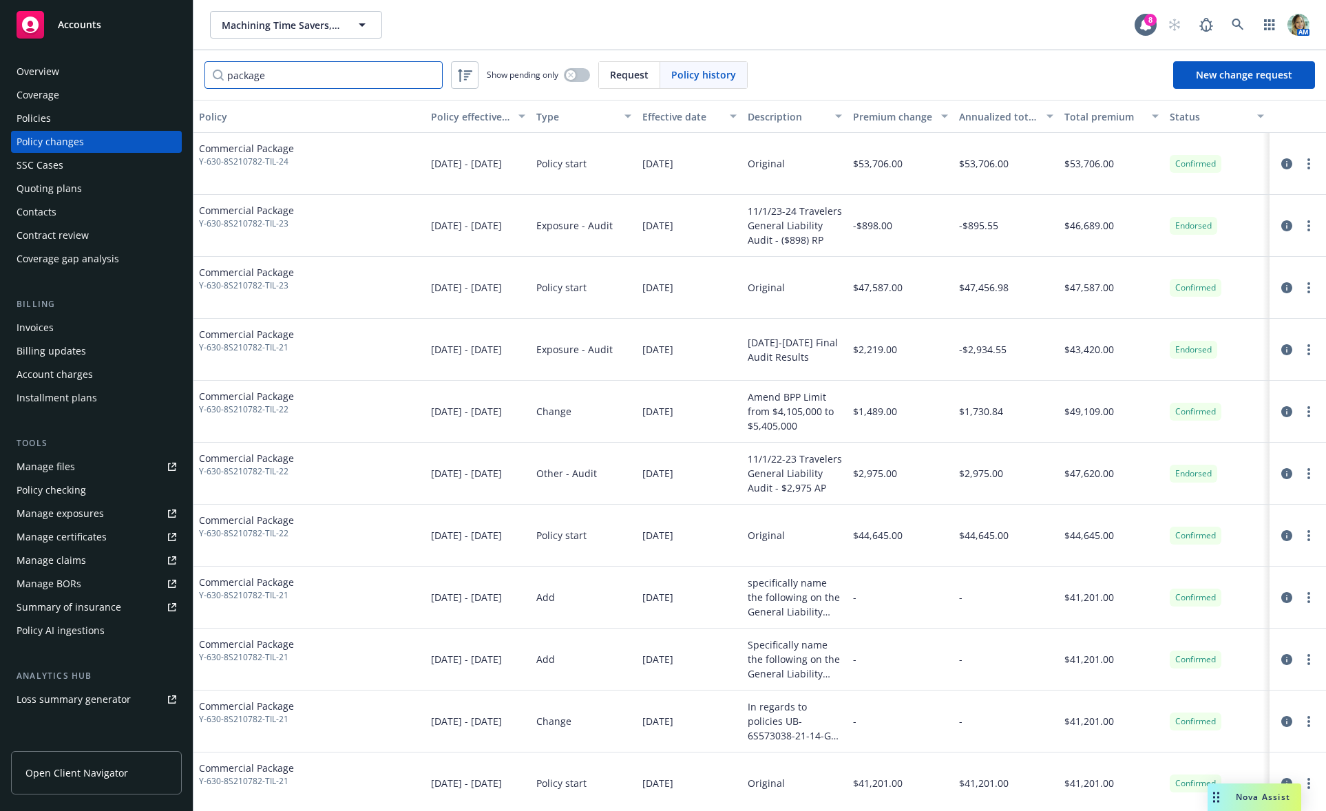
type input "package"
click at [1307, 167] on icon "more" at bounding box center [1308, 163] width 3 height 11
click at [1156, 268] on link "Edit billing info" at bounding box center [1188, 275] width 236 height 28
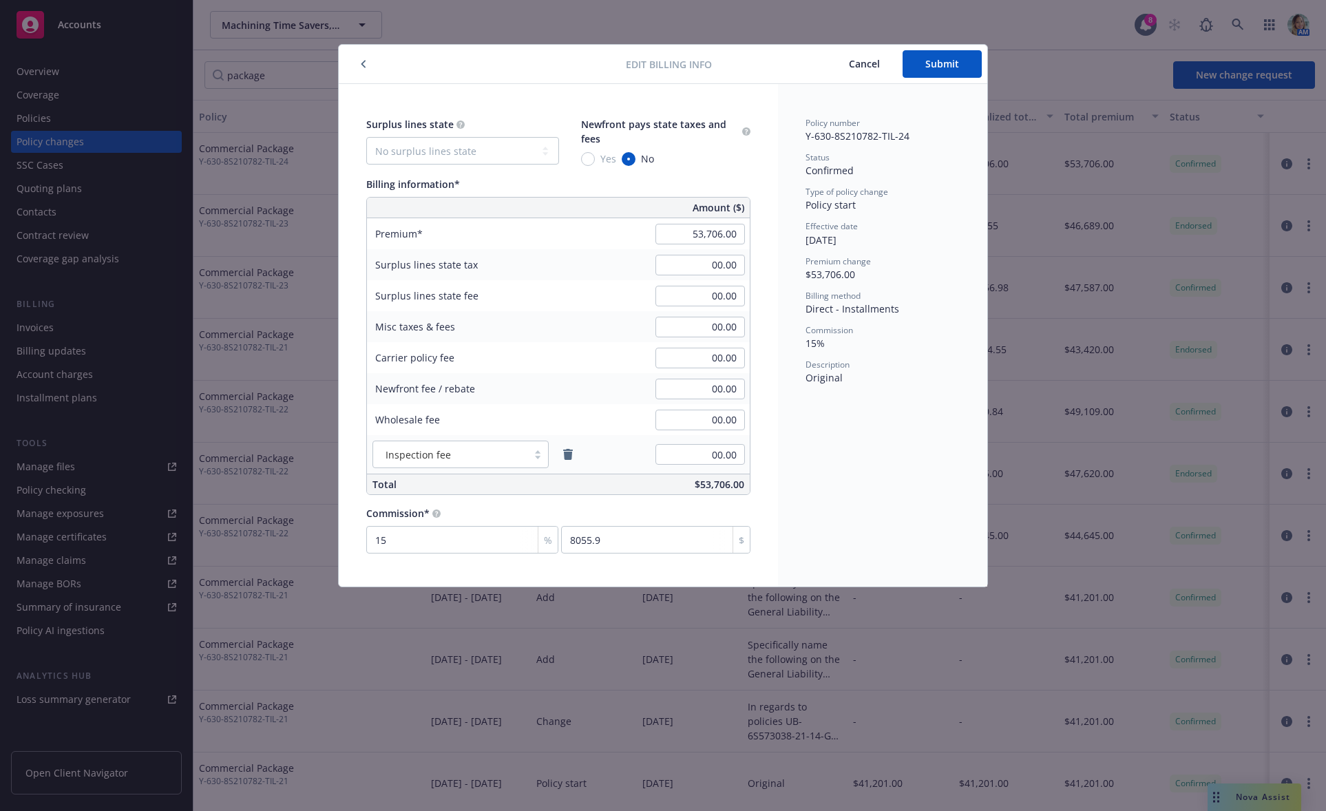
click at [874, 64] on span "Cancel" at bounding box center [864, 63] width 31 height 13
drag, startPoint x: 868, startPoint y: 54, endPoint x: 1010, endPoint y: 113, distance: 153.4
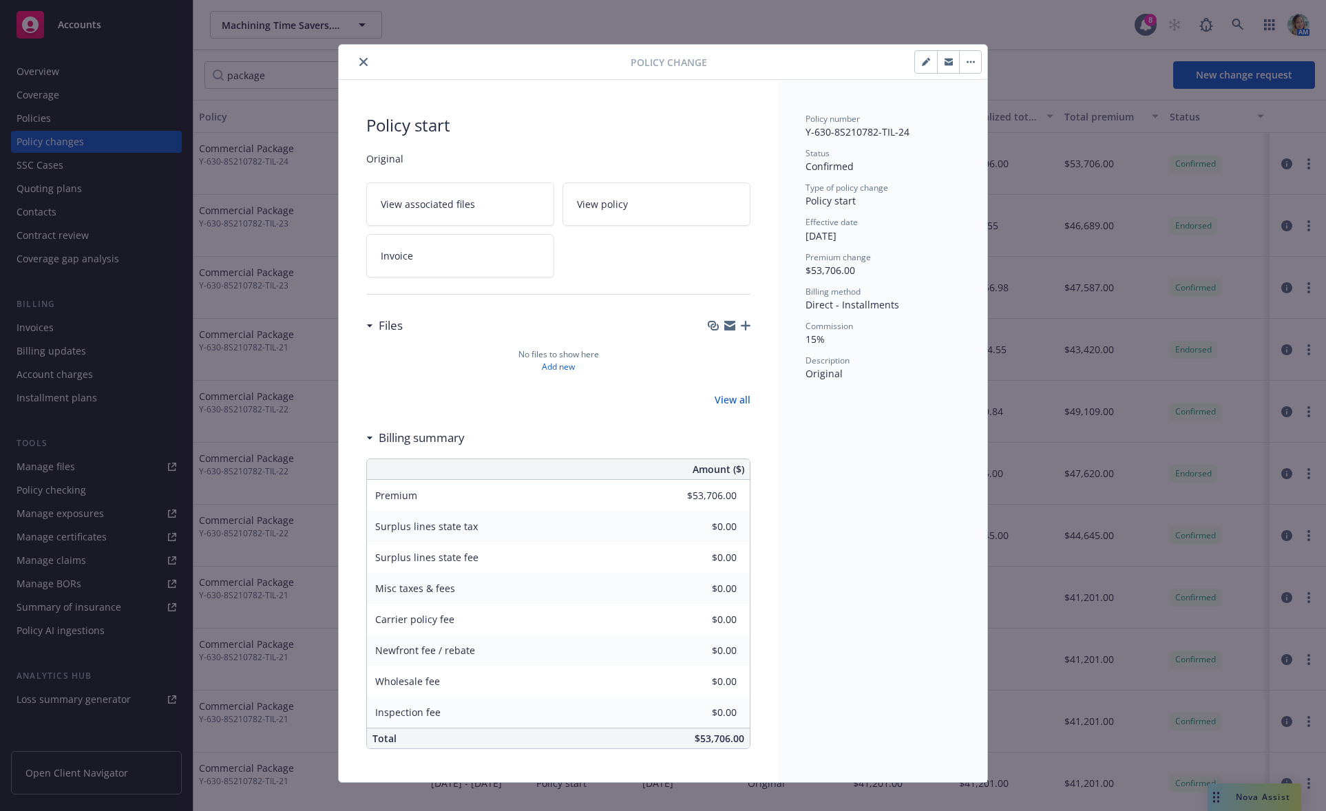
click at [922, 59] on icon "button" at bounding box center [926, 62] width 8 height 8
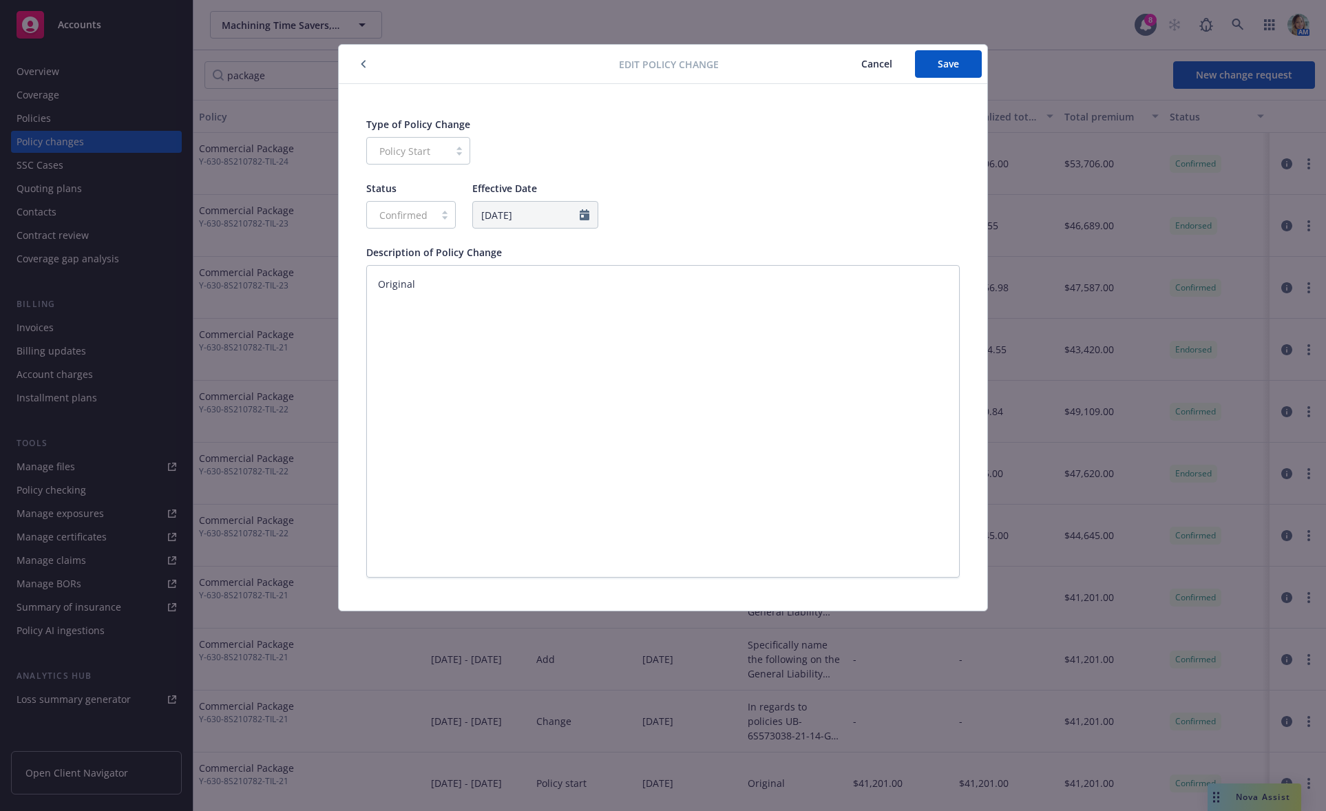
drag, startPoint x: 838, startPoint y: 54, endPoint x: 856, endPoint y: 59, distance: 19.2
click at [839, 54] on button "Cancel" at bounding box center [876, 64] width 76 height 28
drag, startPoint x: 869, startPoint y: 61, endPoint x: 908, endPoint y: 66, distance: 39.6
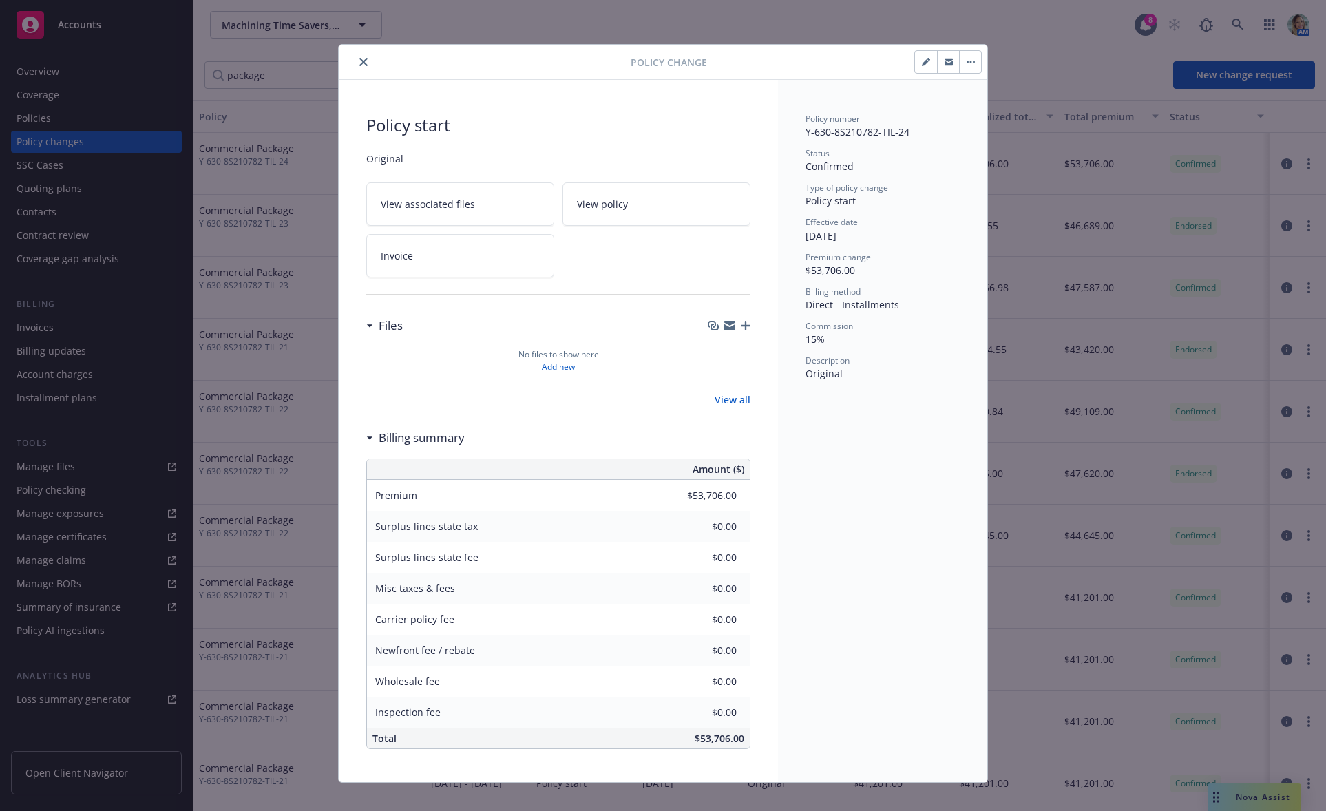
click at [964, 68] on button "button" at bounding box center [970, 62] width 22 height 22
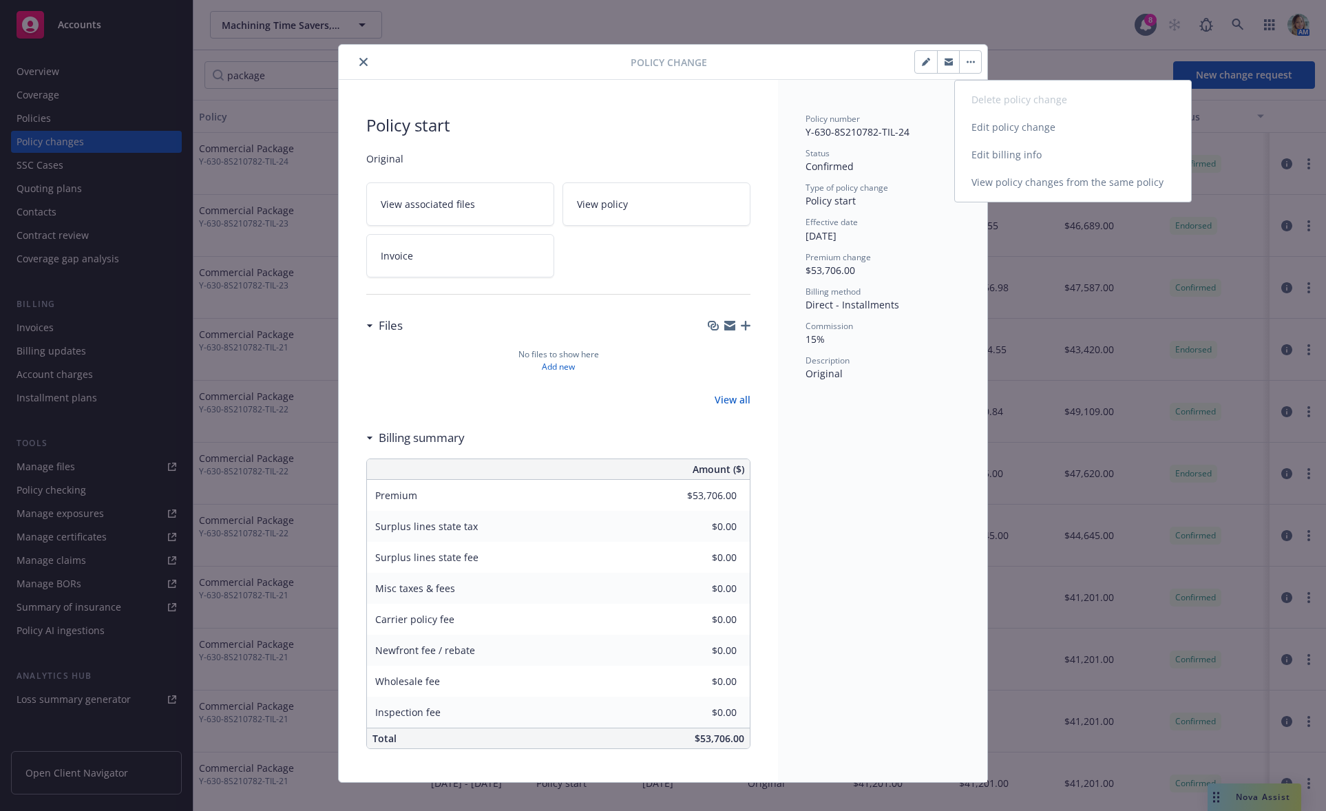
click at [1011, 129] on link "Edit policy change" at bounding box center [1073, 128] width 236 height 28
type textarea "x"
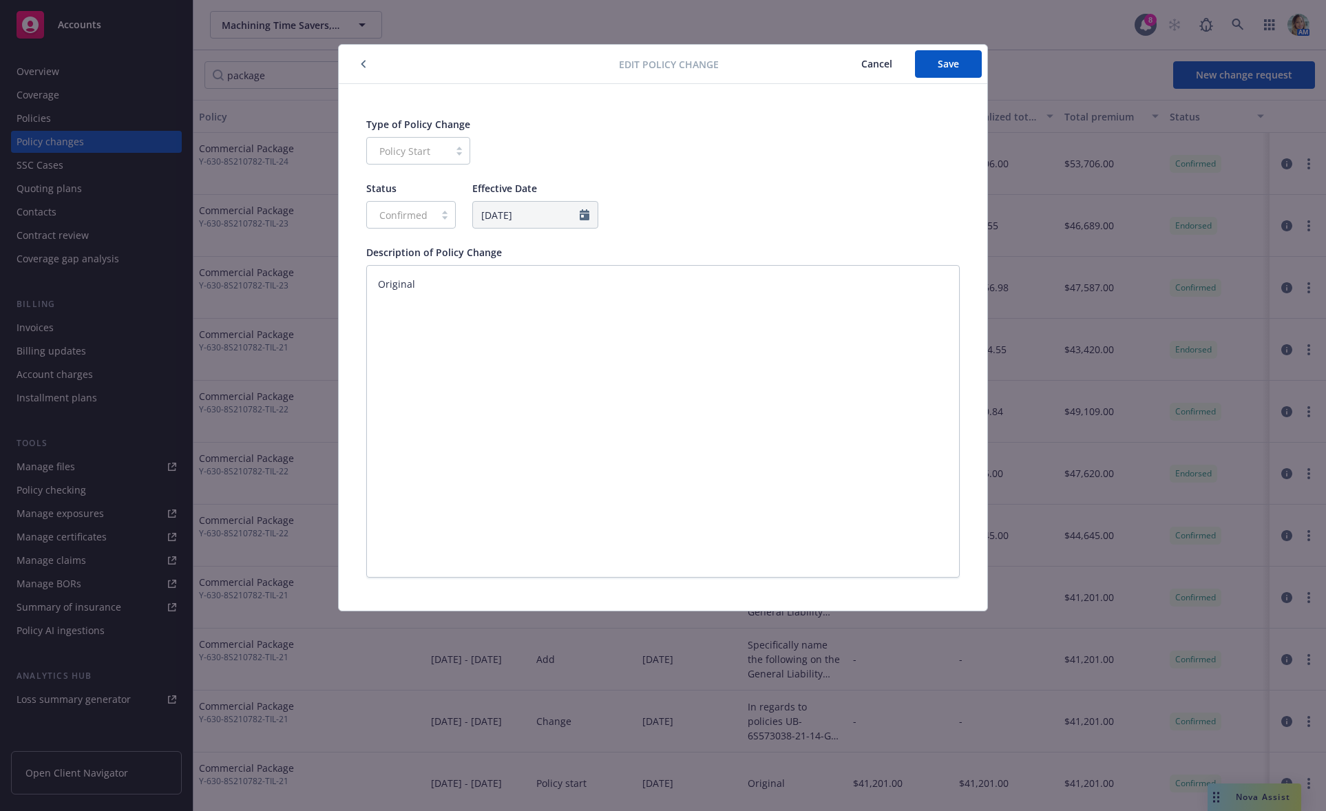
click at [873, 69] on button "Cancel" at bounding box center [876, 64] width 76 height 28
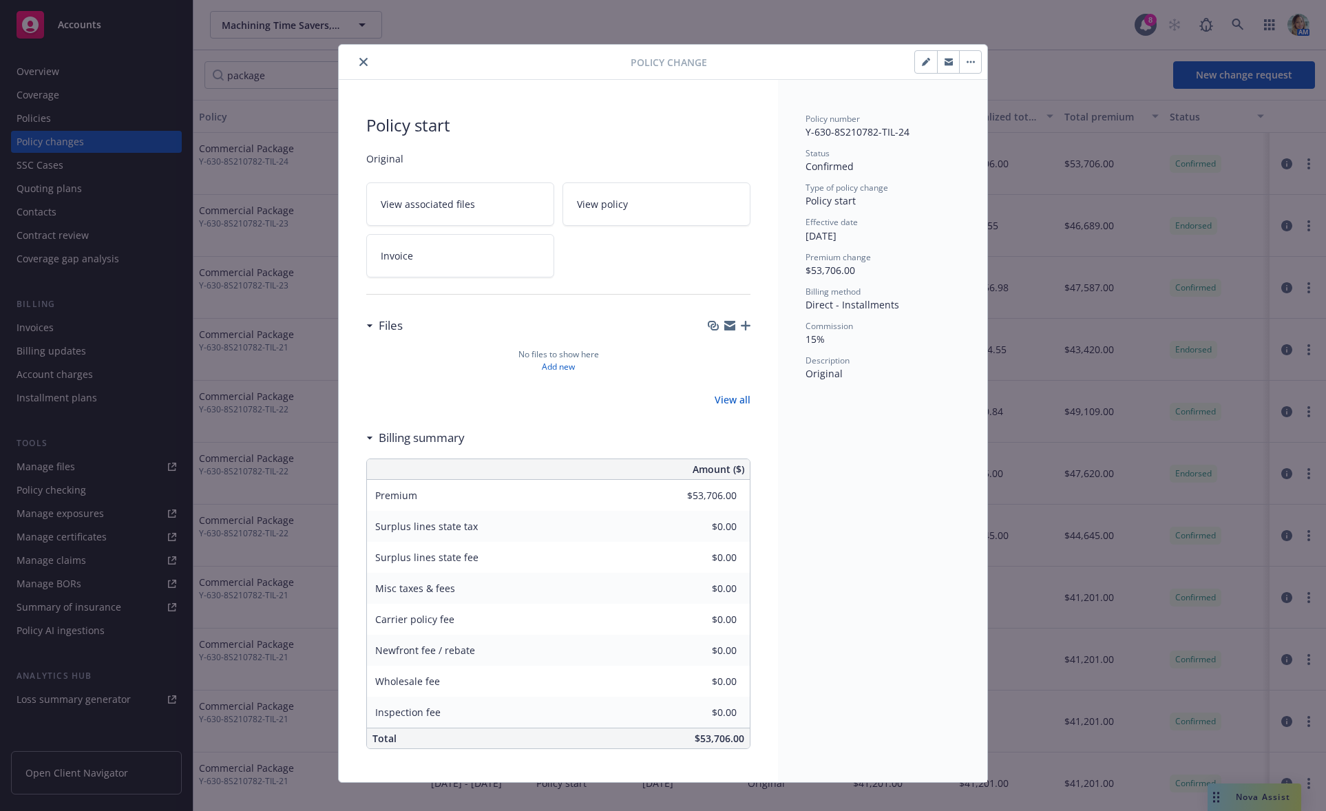
click at [969, 67] on button "button" at bounding box center [970, 62] width 22 height 22
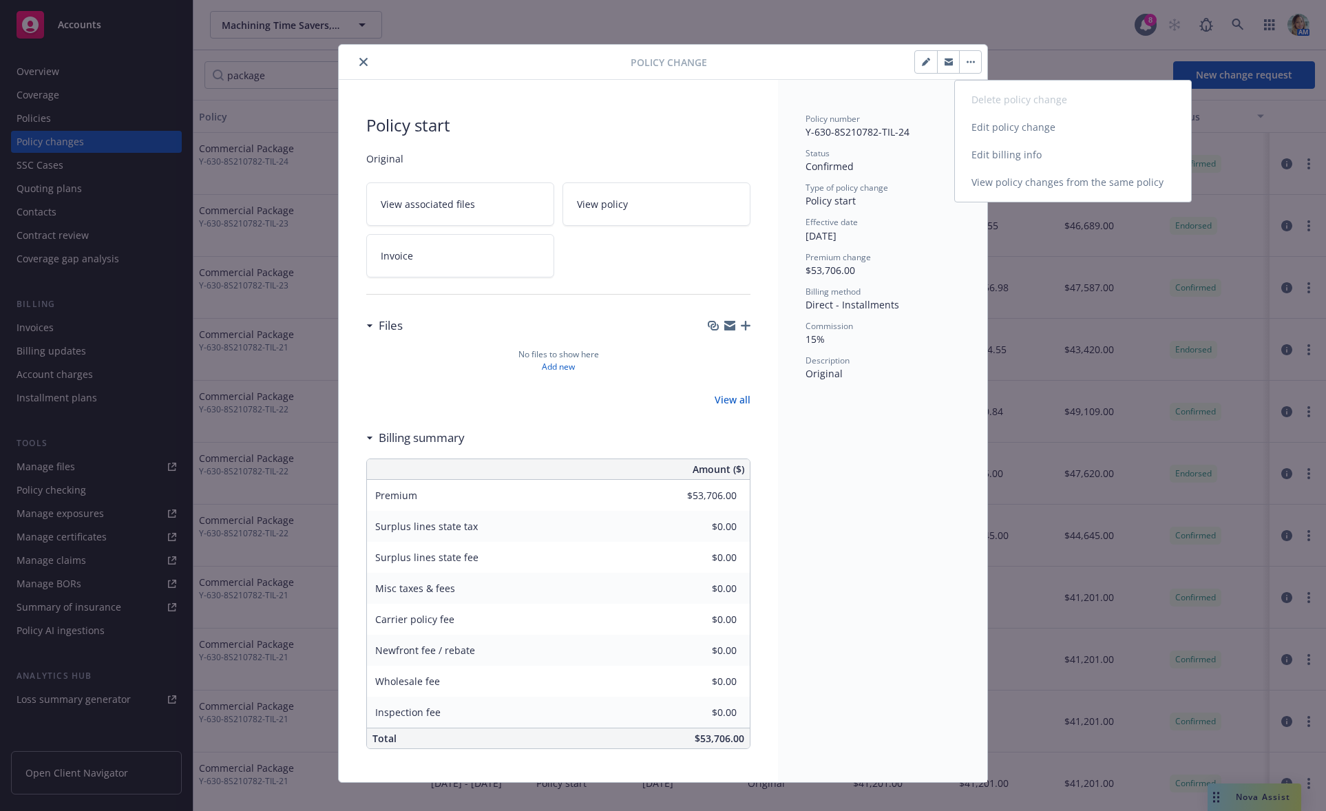
click at [998, 169] on link "View policy changes from the same policy" at bounding box center [1073, 183] width 236 height 28
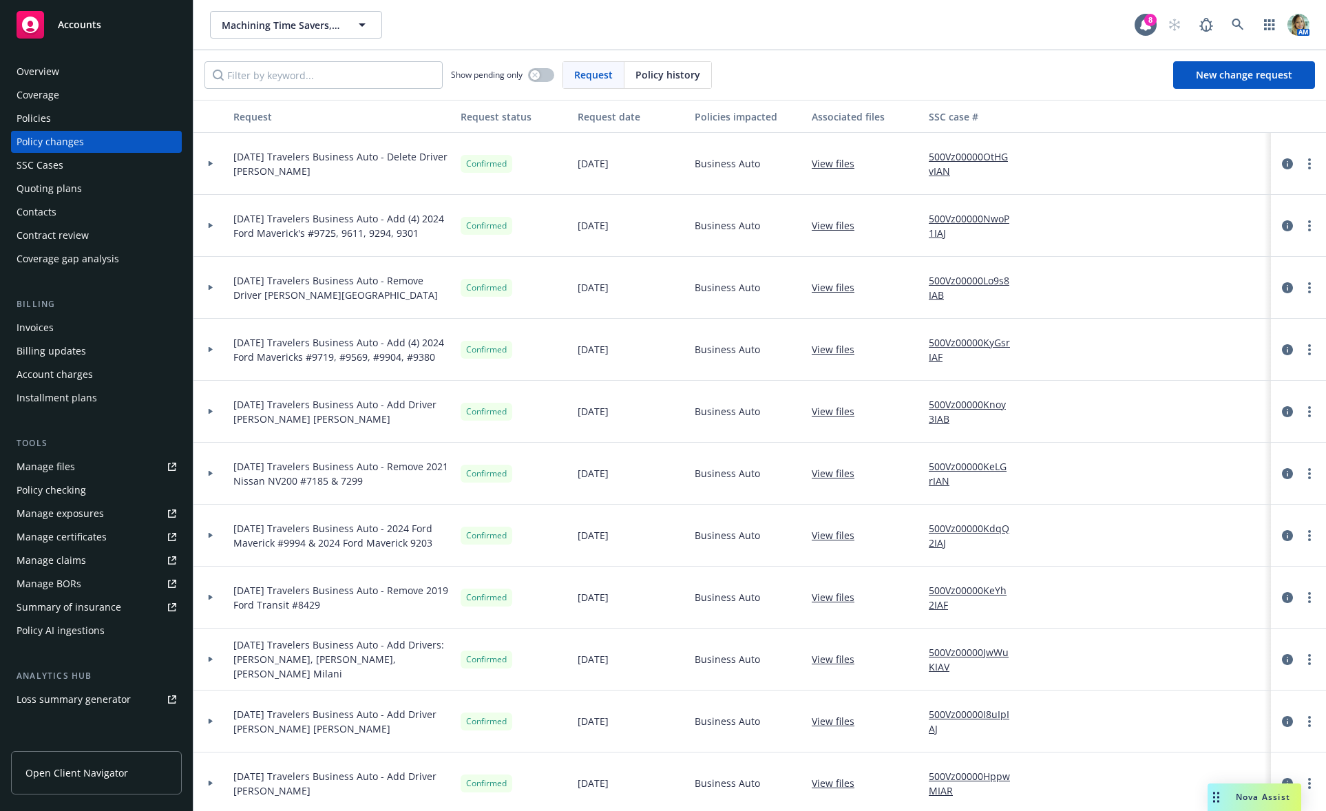
click at [50, 120] on div "Policies" at bounding box center [34, 118] width 34 height 22
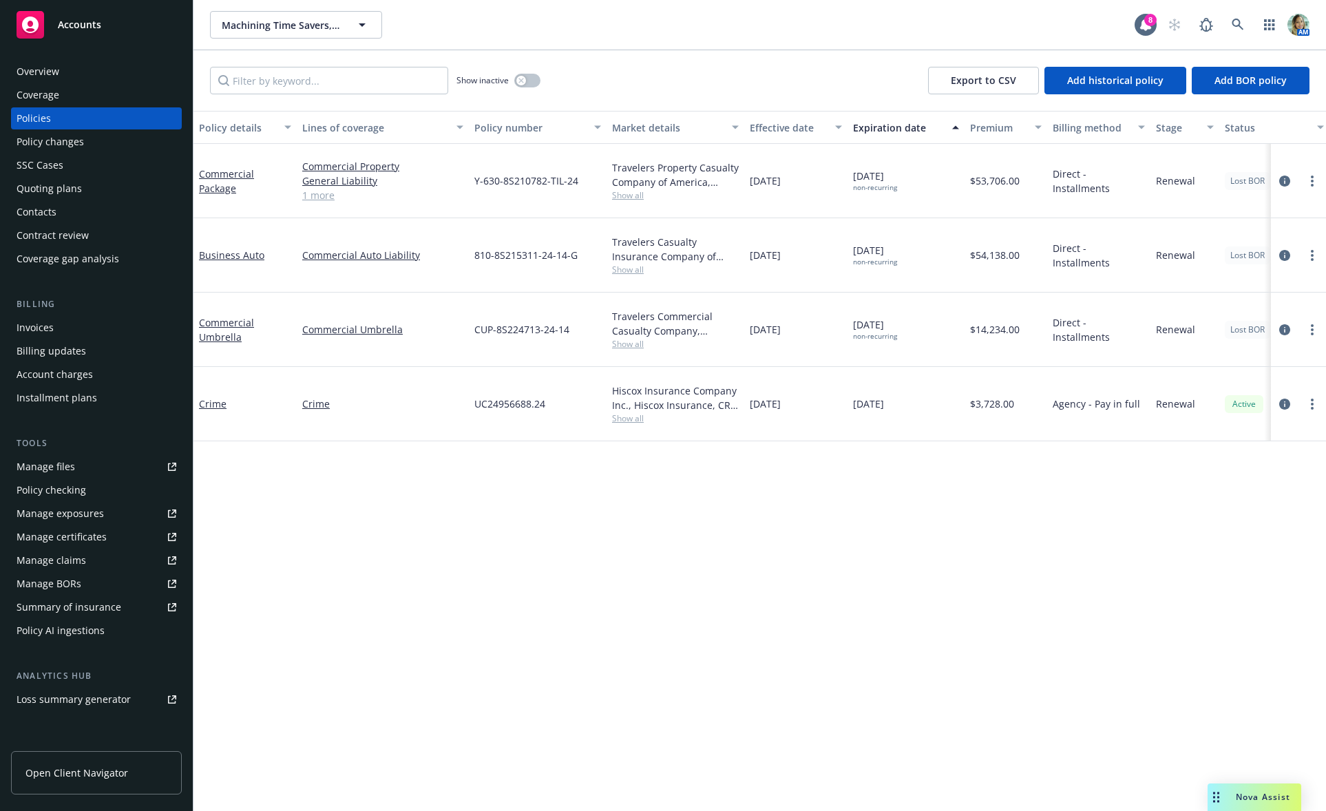
click at [674, 574] on div "Policy details Lines of coverage Policy number Market details Effective date Ex…" at bounding box center [759, 461] width 1132 height 700
click at [779, 591] on div "Policy details Lines of coverage Policy number Market details Effective date Ex…" at bounding box center [759, 461] width 1132 height 700
click at [65, 184] on div "Quoting plans" at bounding box center [49, 189] width 65 height 22
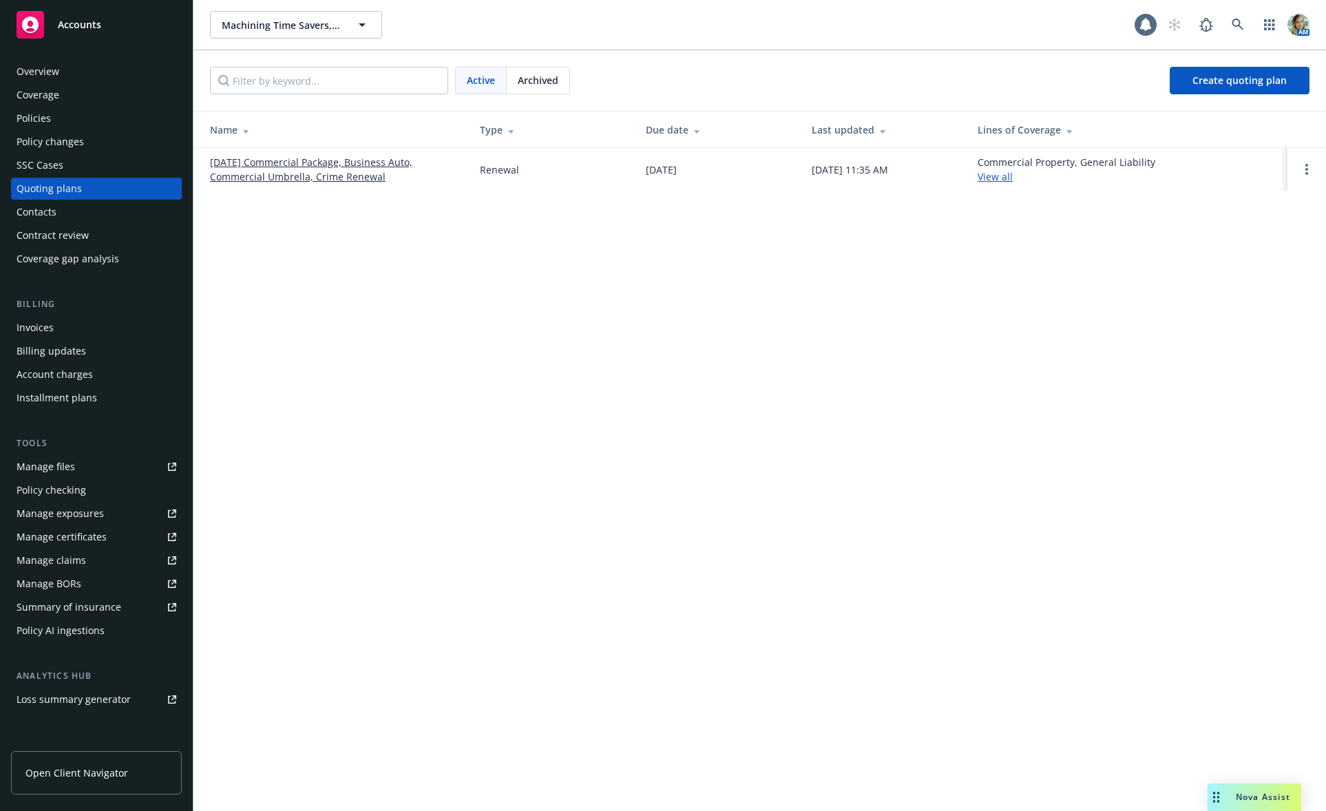
click at [347, 174] on link "11/01/25 Commercial Package, Business Auto, Commercial Umbrella, Crime Renewal" at bounding box center [334, 169] width 248 height 29
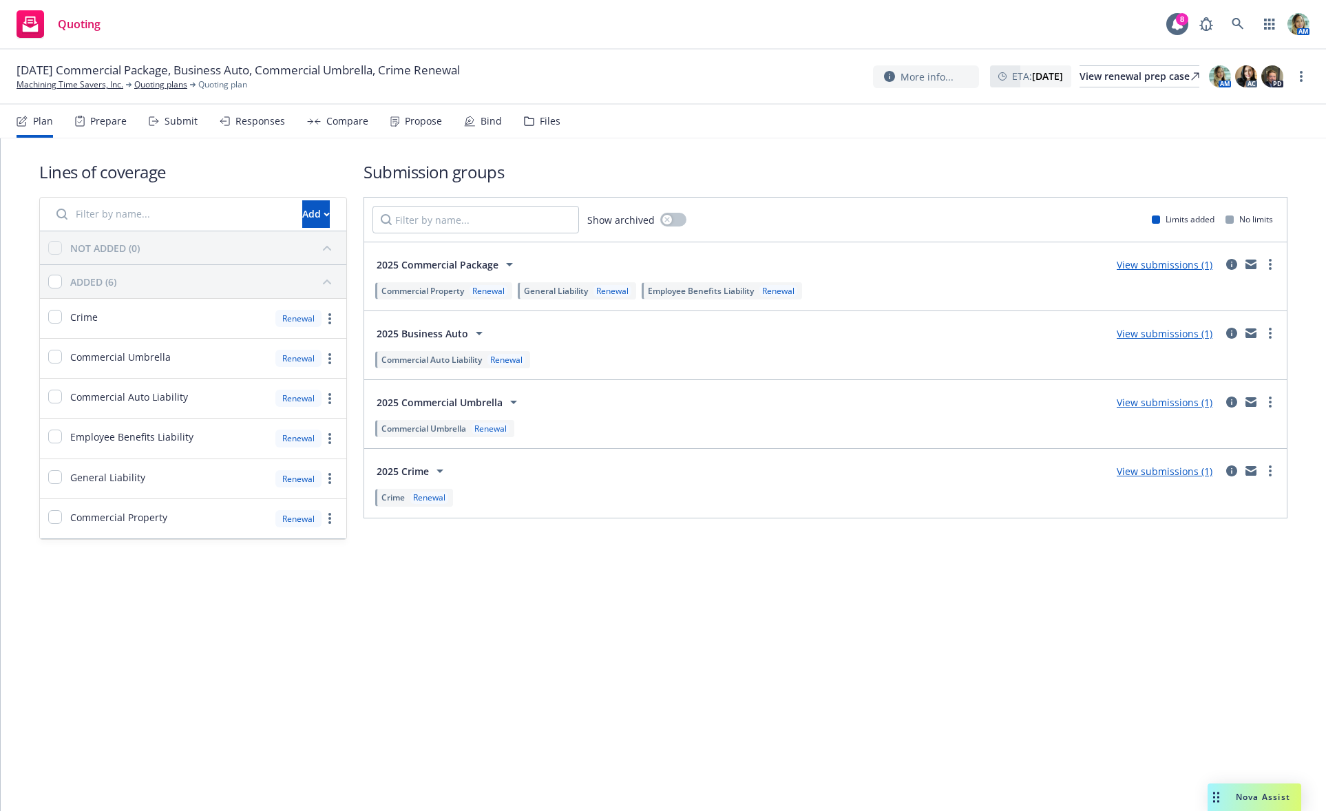
click at [1126, 266] on link "View submissions (1)" at bounding box center [1165, 264] width 96 height 13
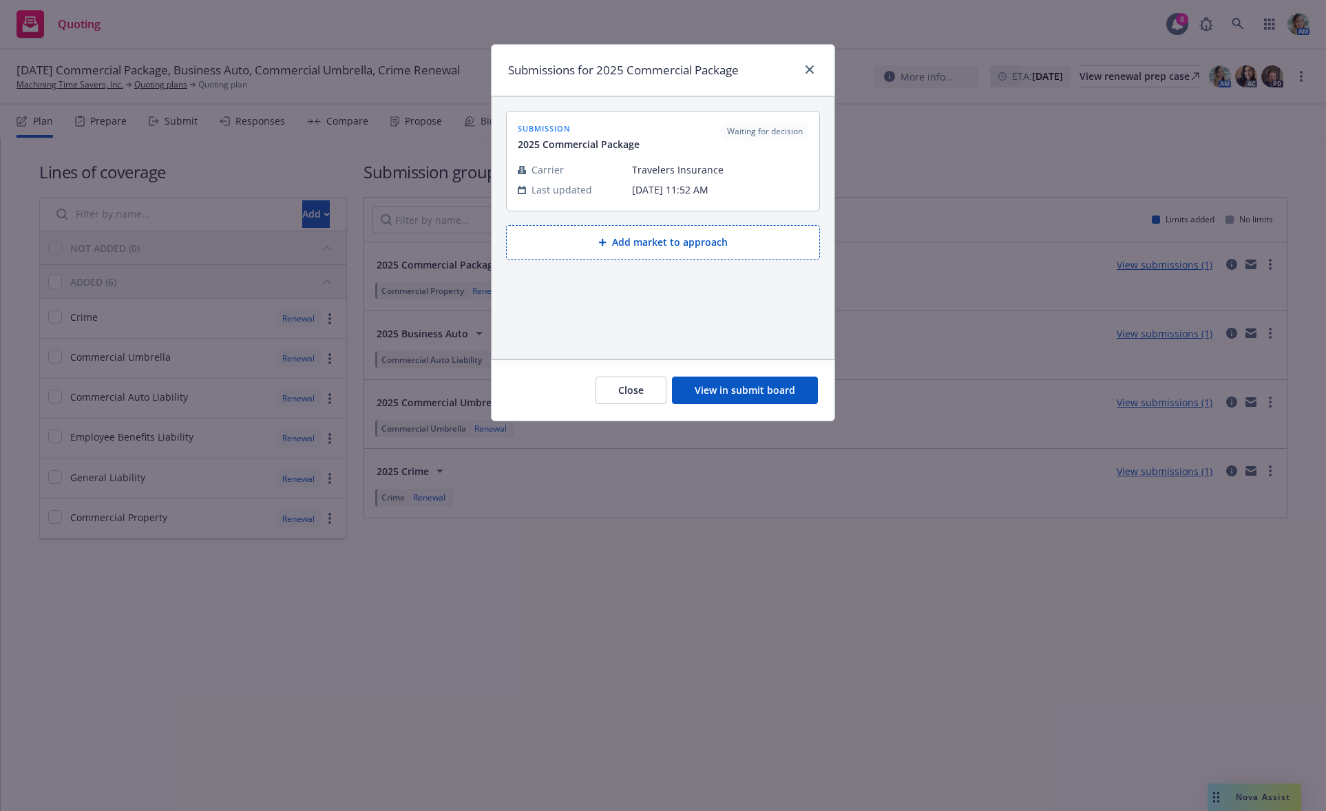
click at [719, 390] on button "View in submit board" at bounding box center [745, 391] width 146 height 28
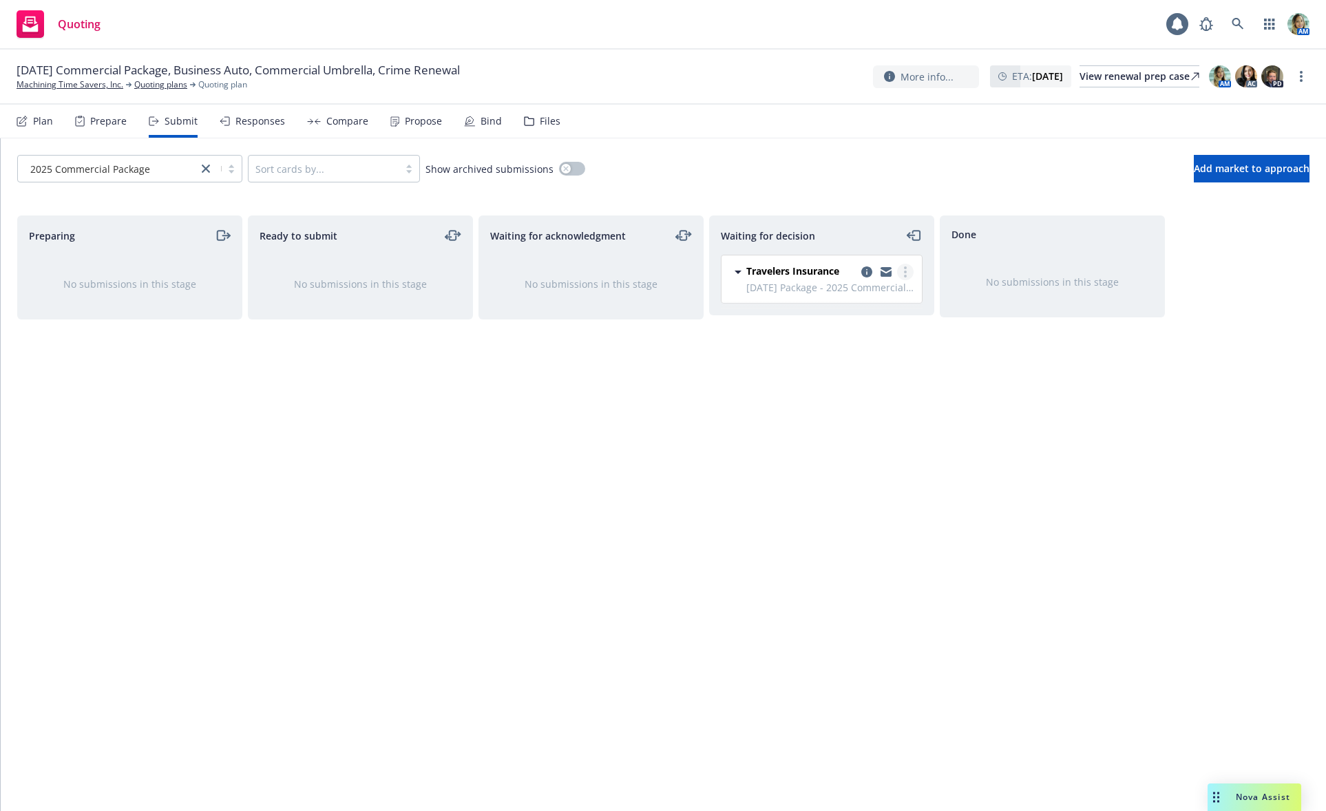
click at [911, 273] on link "more" at bounding box center [905, 272] width 17 height 17
click at [862, 386] on span "Add declined decision" at bounding box center [843, 382] width 136 height 13
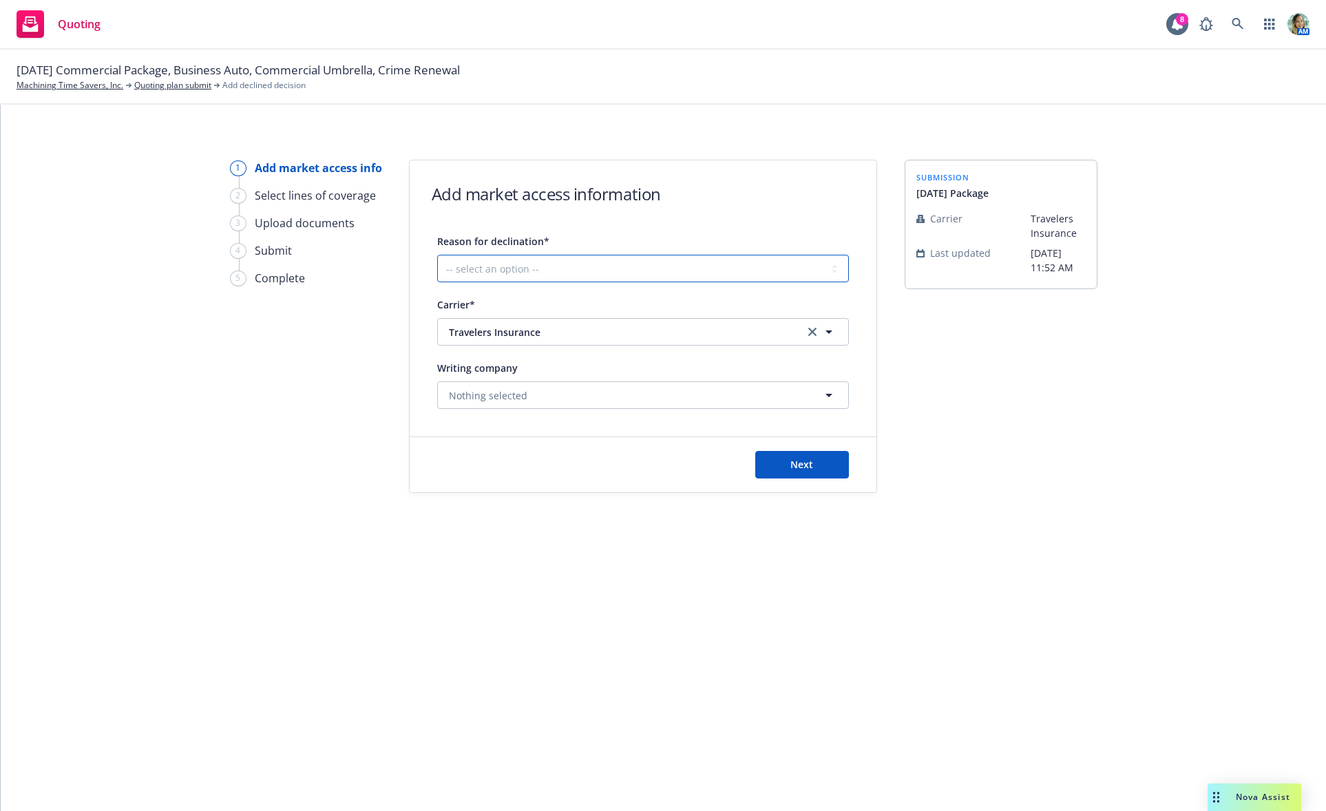
click at [604, 274] on select "-- select an option -- Cannot compete with other markets Carrier non-renewed Ca…" at bounding box center [643, 269] width 412 height 28
click at [633, 236] on div "Reason for declination*" at bounding box center [643, 241] width 412 height 17
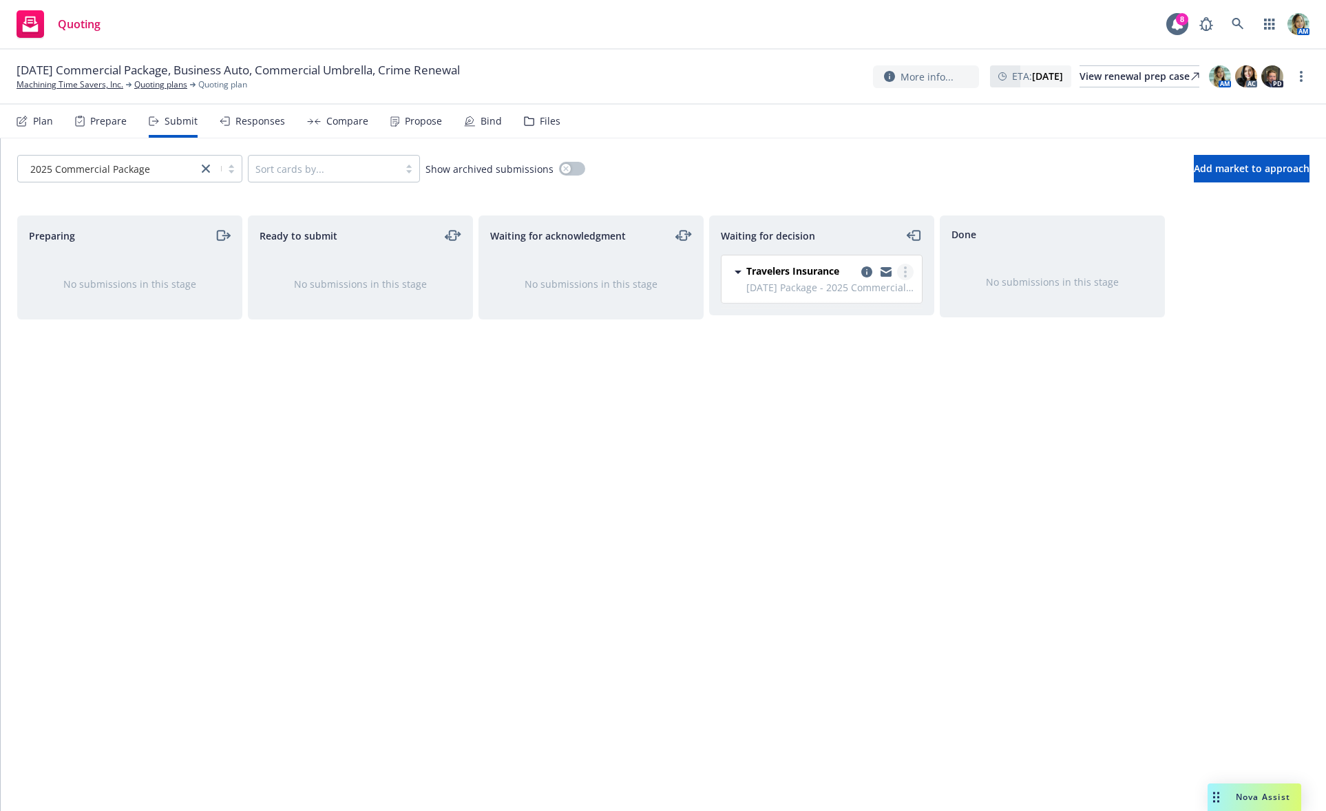
click at [902, 269] on link "more" at bounding box center [905, 272] width 17 height 17
click at [858, 413] on span "Add blocked decision" at bounding box center [840, 409] width 131 height 13
click at [909, 274] on link "more" at bounding box center [905, 272] width 17 height 17
click at [859, 380] on span "Add declined decision" at bounding box center [843, 382] width 136 height 13
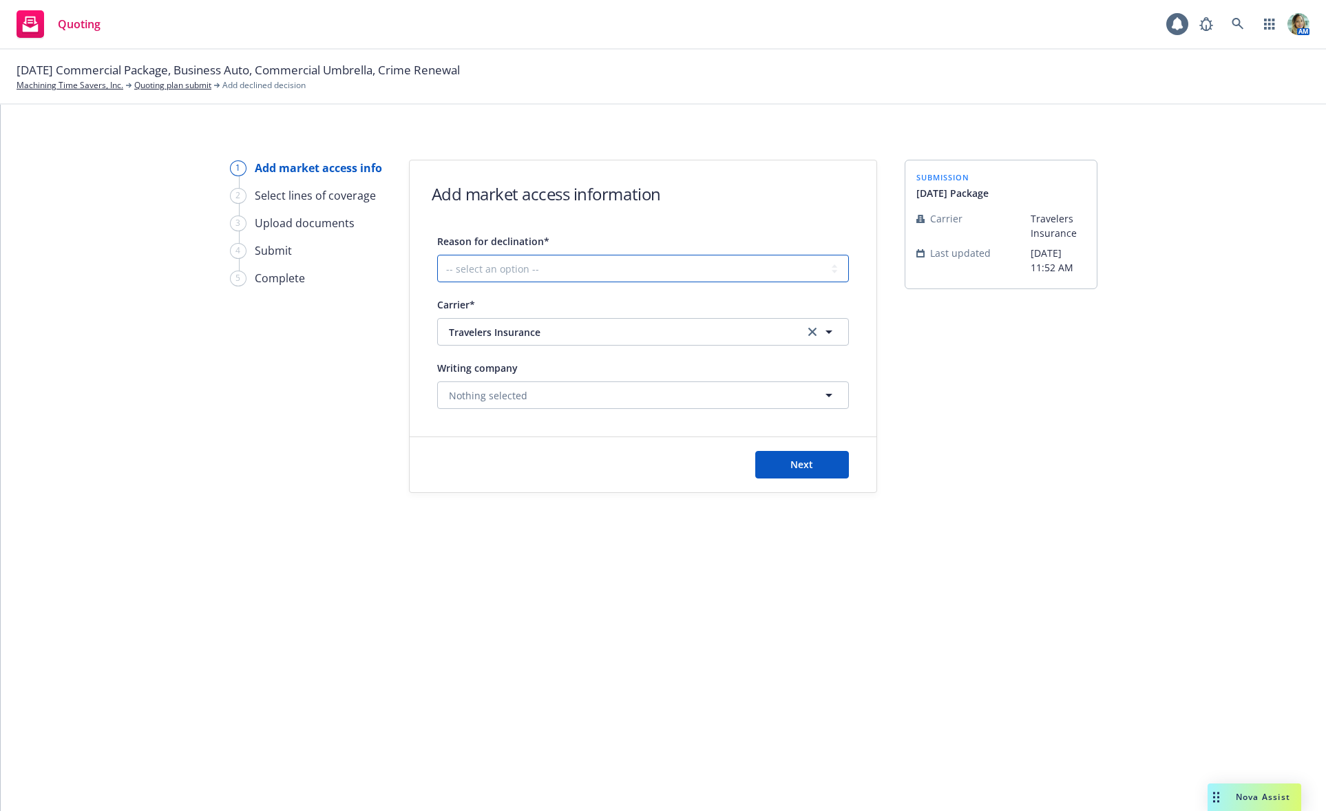
click at [645, 264] on select "-- select an option -- Cannot compete with other markets Carrier non-renewed Ca…" at bounding box center [643, 269] width 412 height 28
select select "OTHER"
click at [437, 255] on select "-- select an option -- Cannot compete with other markets Carrier non-renewed Ca…" at bounding box center [643, 269] width 412 height 28
click at [806, 472] on button "Next" at bounding box center [802, 465] width 94 height 28
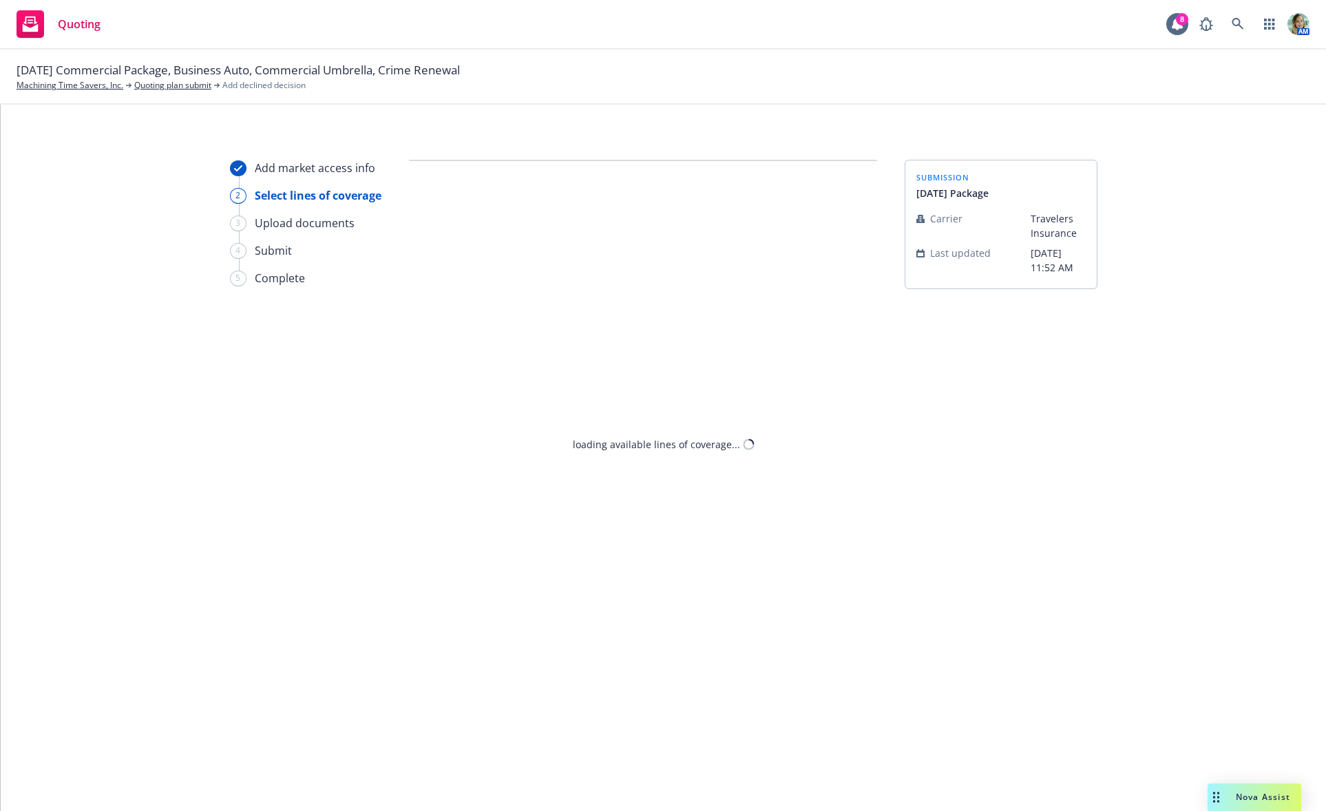
select select "OTHER"
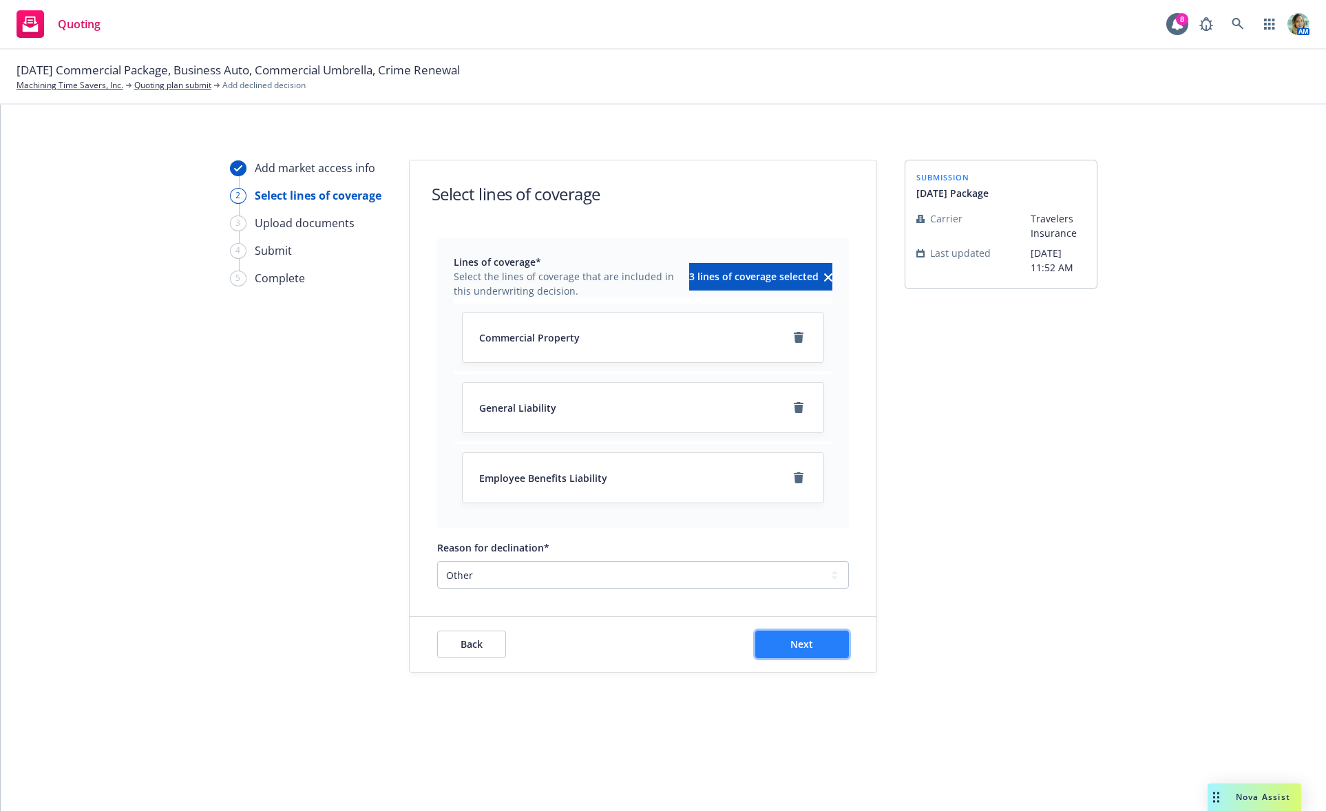
click at [807, 648] on span "Next" at bounding box center [801, 643] width 23 height 13
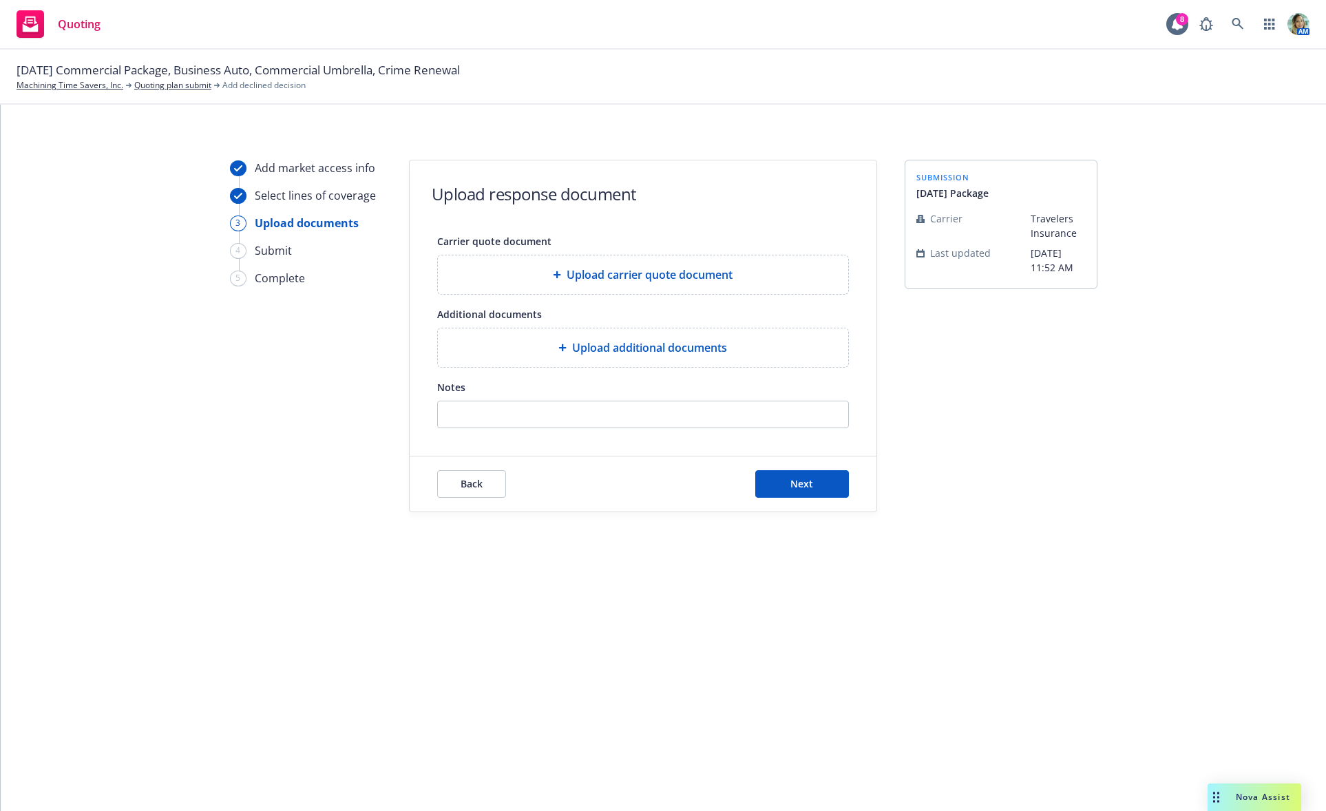
click at [694, 361] on div "Upload additional documents" at bounding box center [643, 347] width 410 height 39
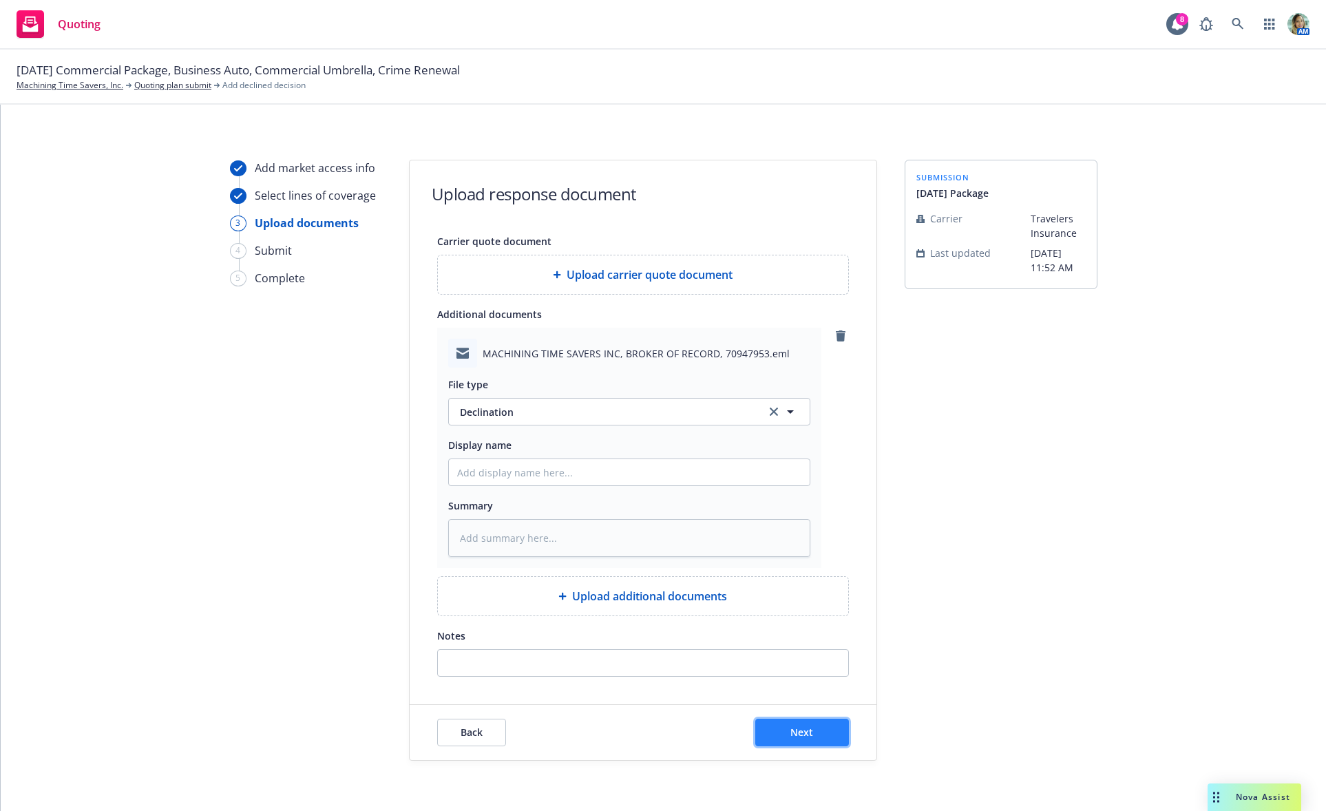
click at [794, 733] on span "Next" at bounding box center [801, 732] width 23 height 13
type textarea "x"
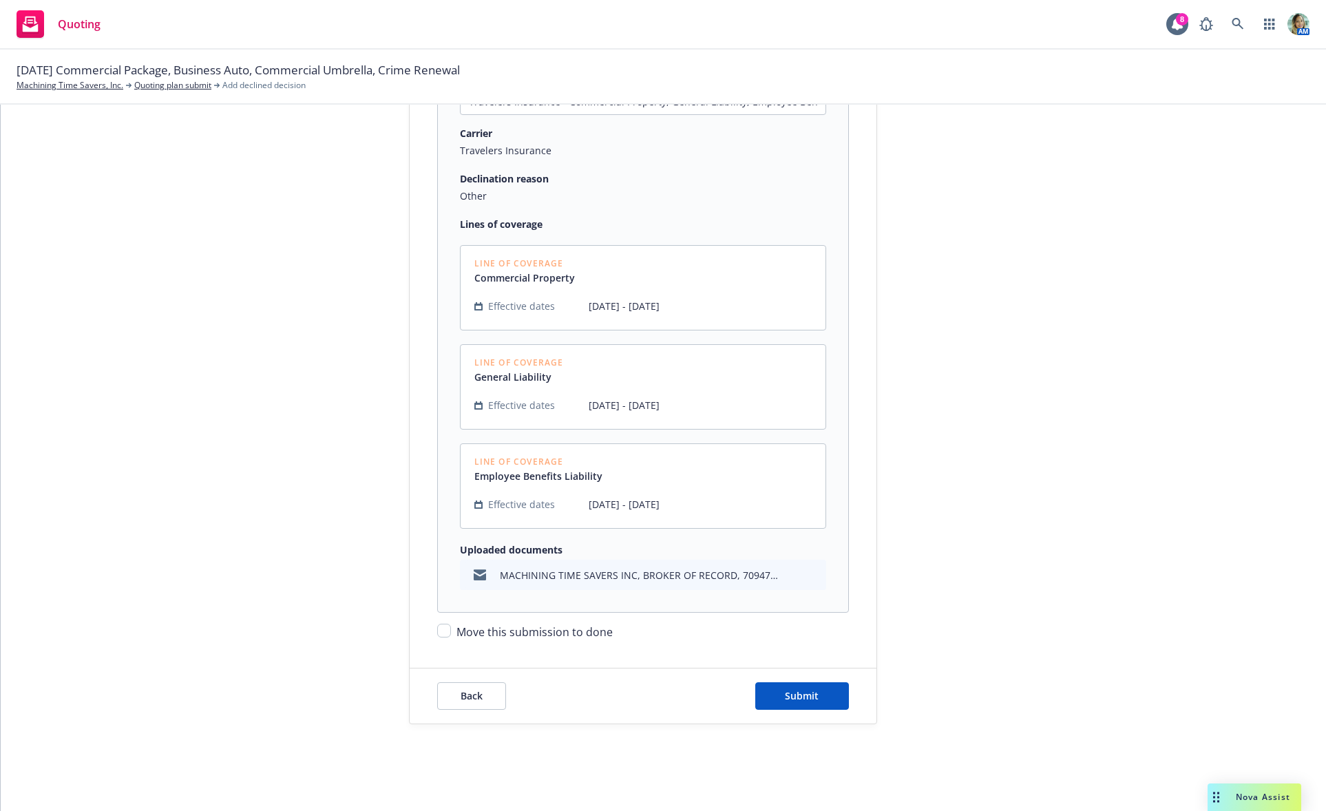
scroll to position [191, 0]
click at [817, 691] on button "Submit" at bounding box center [802, 695] width 94 height 28
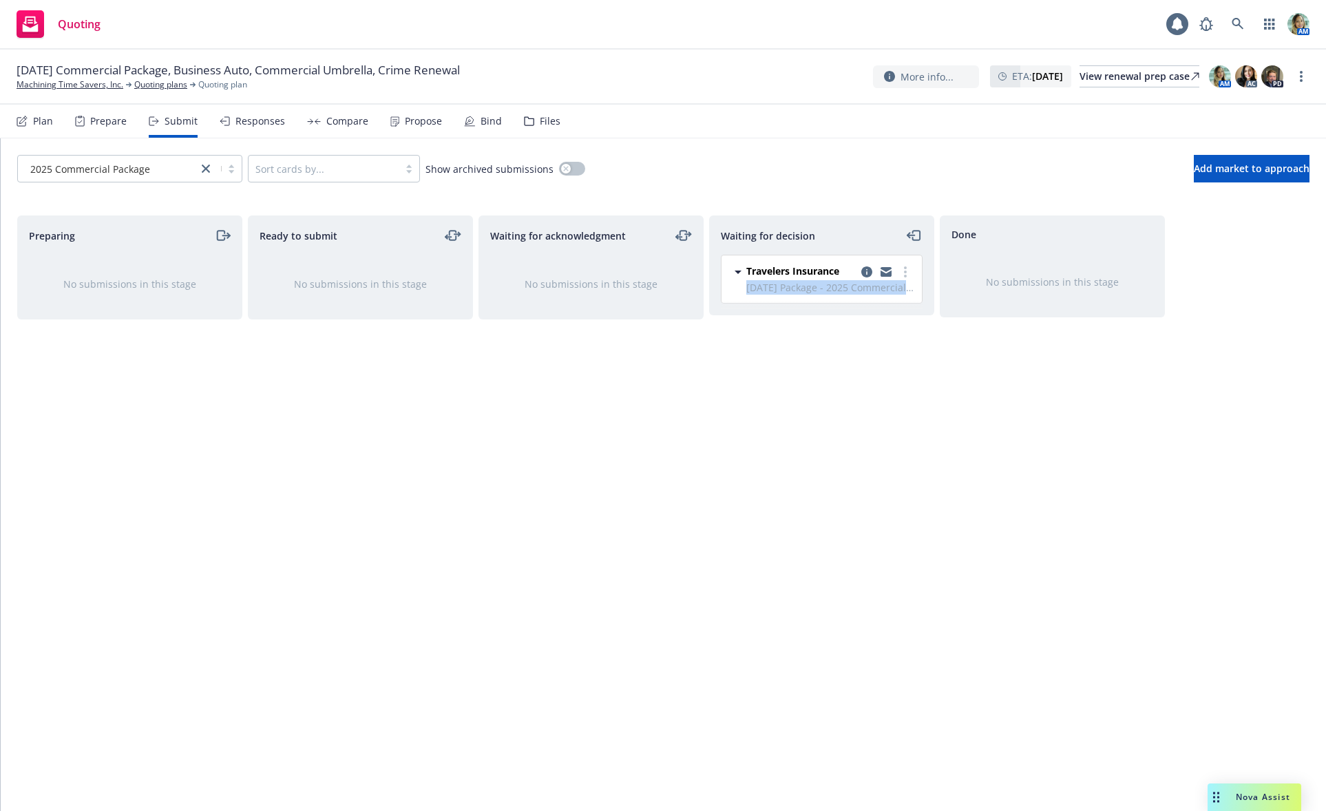
click at [911, 279] on div "Travelers Insurance [DATE] Package - 2025 Commercial Package" at bounding box center [829, 279] width 167 height 31
click at [907, 276] on link "more" at bounding box center [905, 272] width 17 height 17
click at [878, 323] on link "Move to done" at bounding box center [844, 328] width 138 height 28
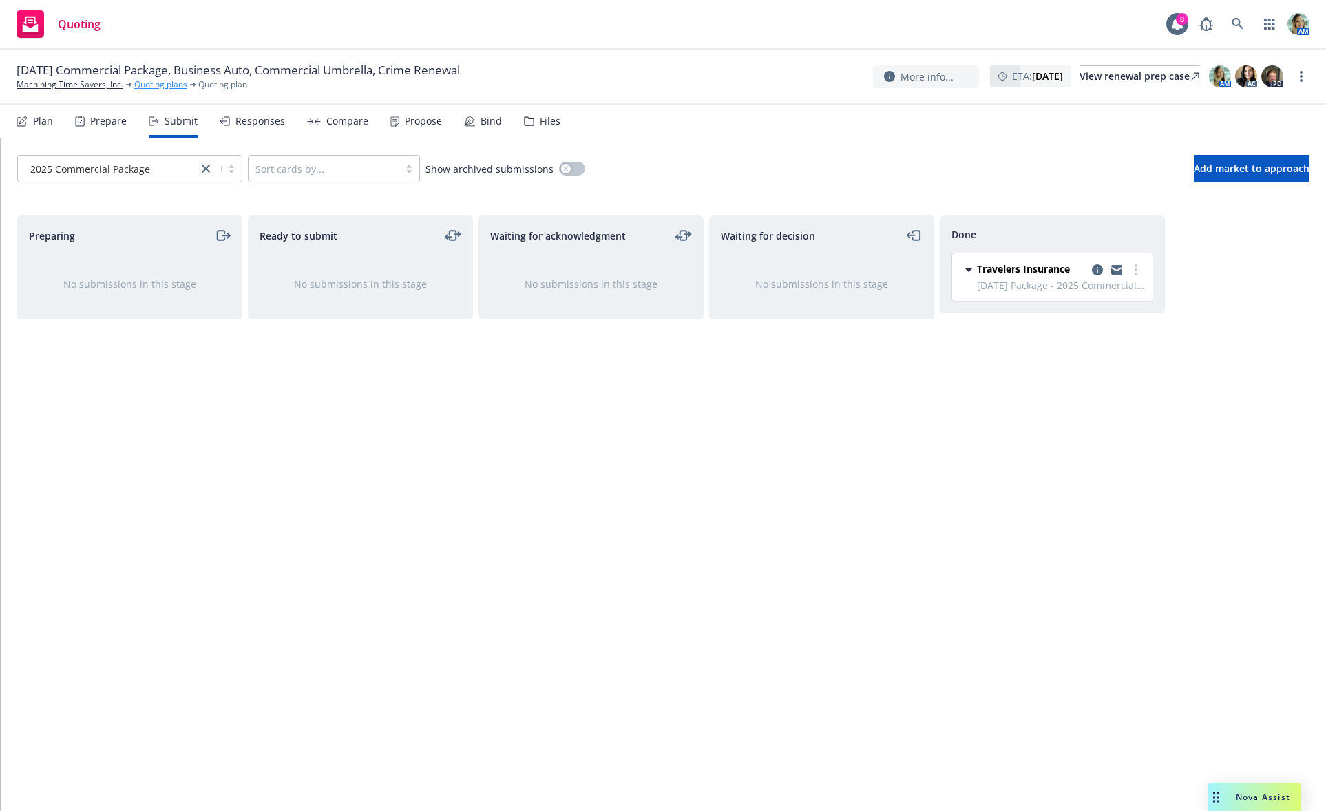
click at [175, 84] on link "Quoting plans" at bounding box center [160, 84] width 53 height 12
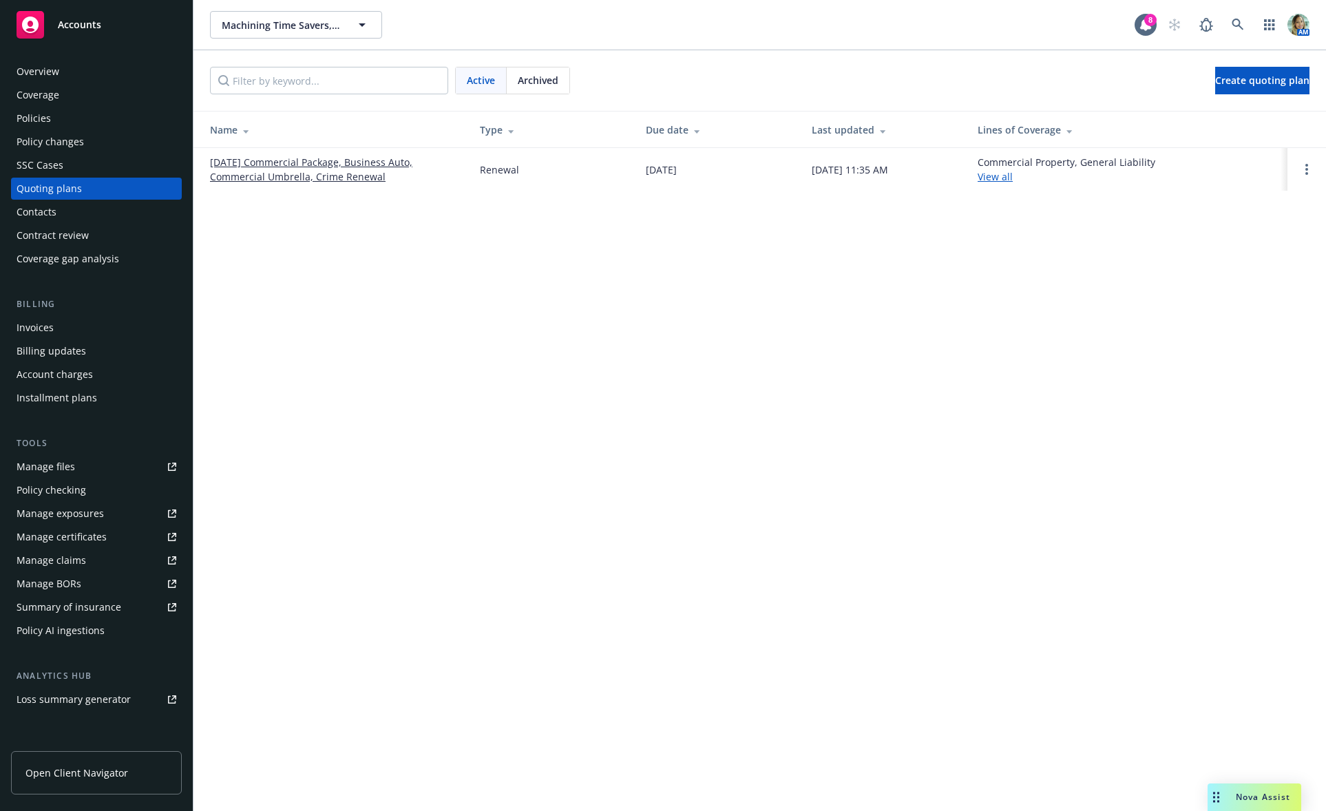
click at [351, 182] on link "[DATE] Commercial Package, Business Auto, Commercial Umbrella, Crime Renewal" at bounding box center [334, 169] width 248 height 29
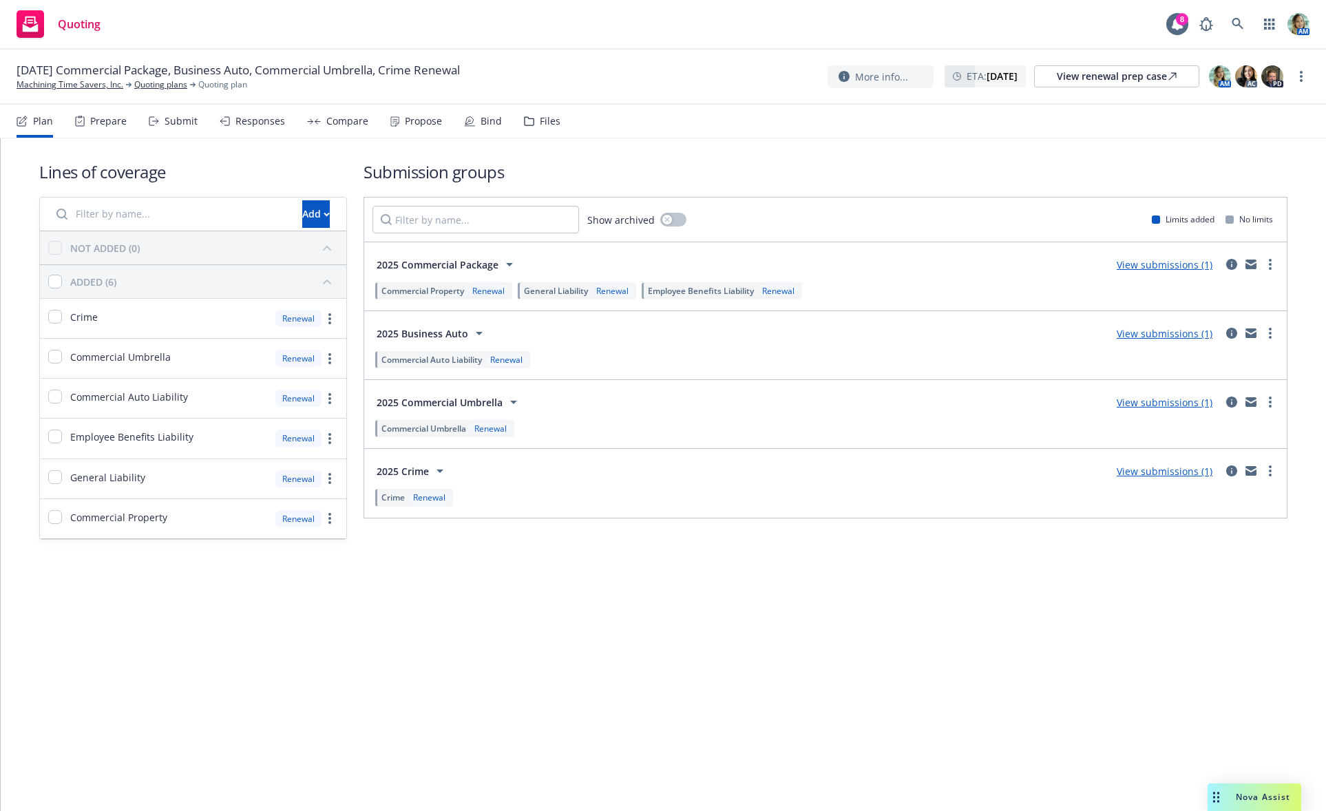
click at [1170, 332] on link "View submissions (1)" at bounding box center [1165, 333] width 96 height 13
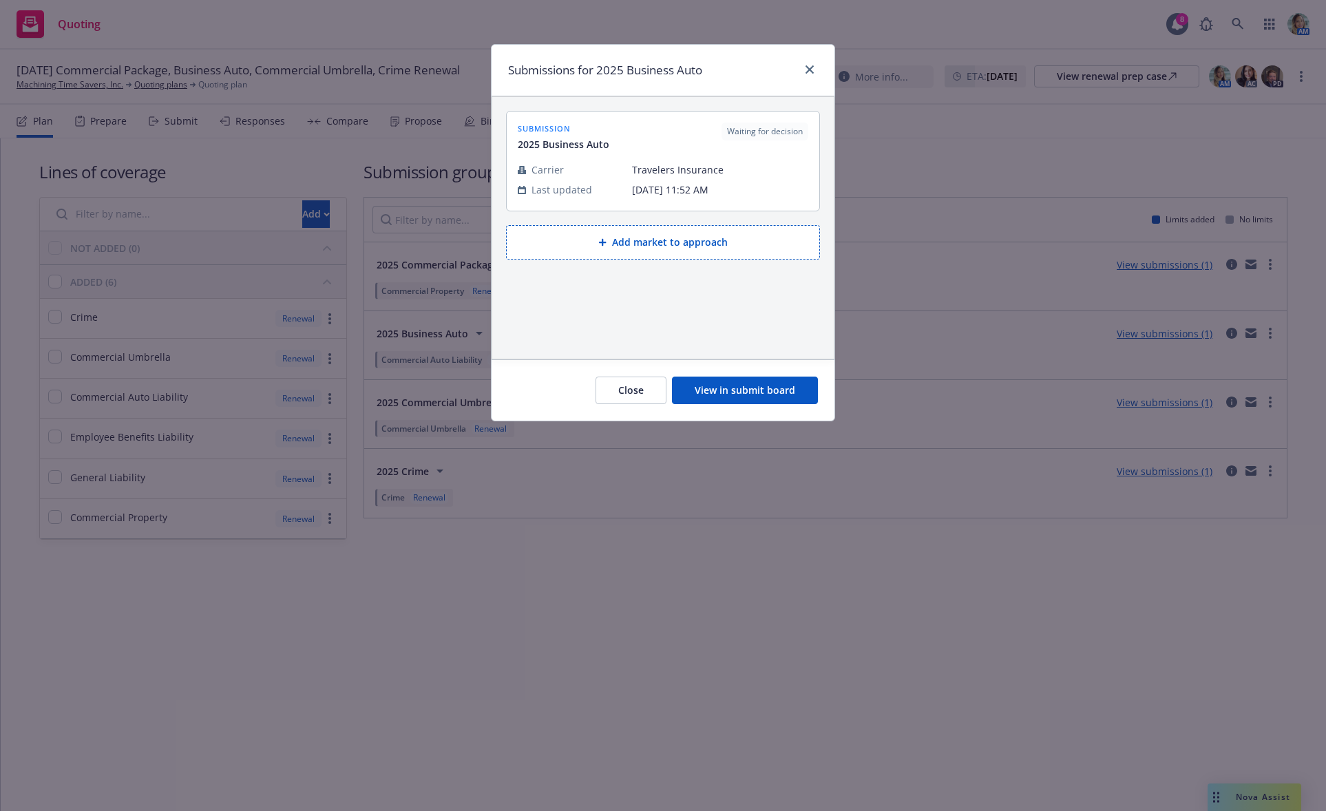
click at [765, 383] on button "View in submit board" at bounding box center [745, 391] width 146 height 28
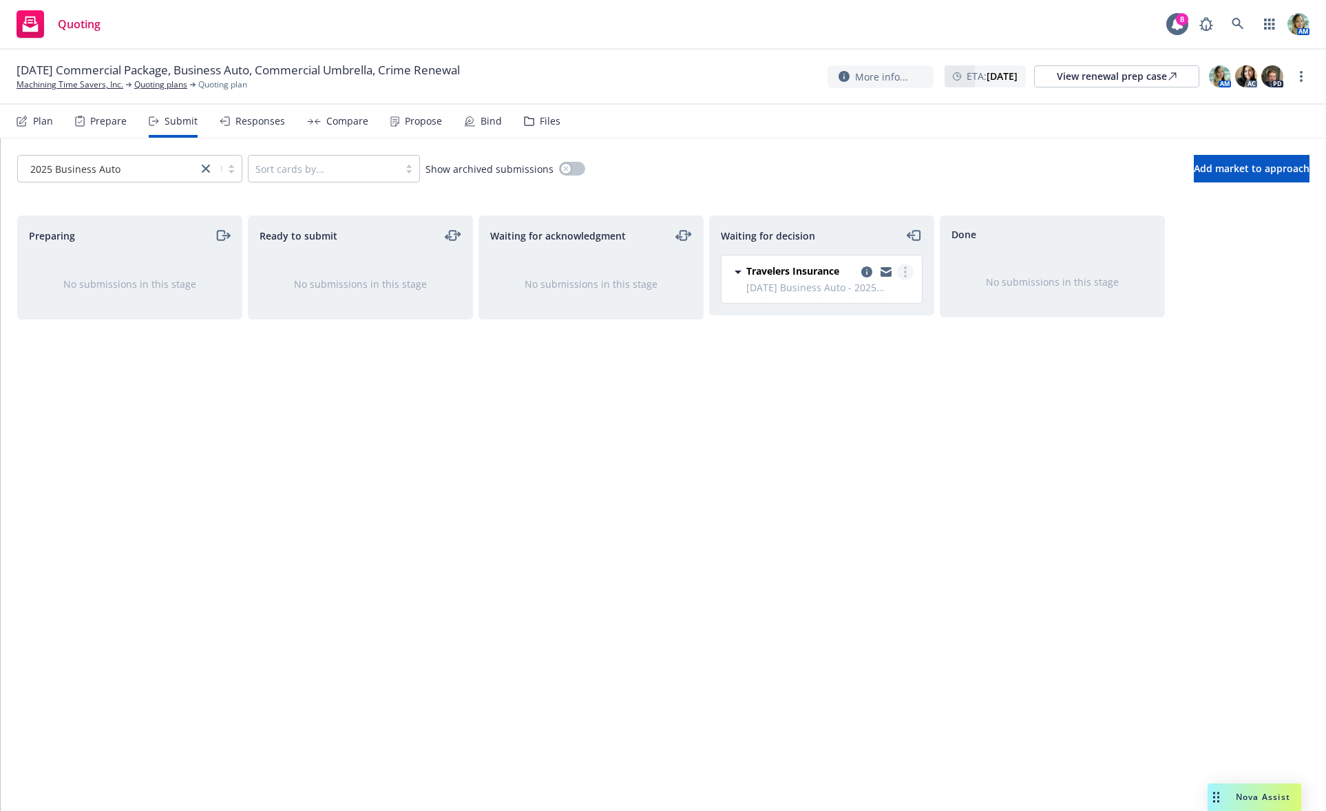
click at [908, 269] on link "more" at bounding box center [905, 272] width 17 height 17
click at [838, 383] on span "Add declined decision" at bounding box center [843, 382] width 136 height 13
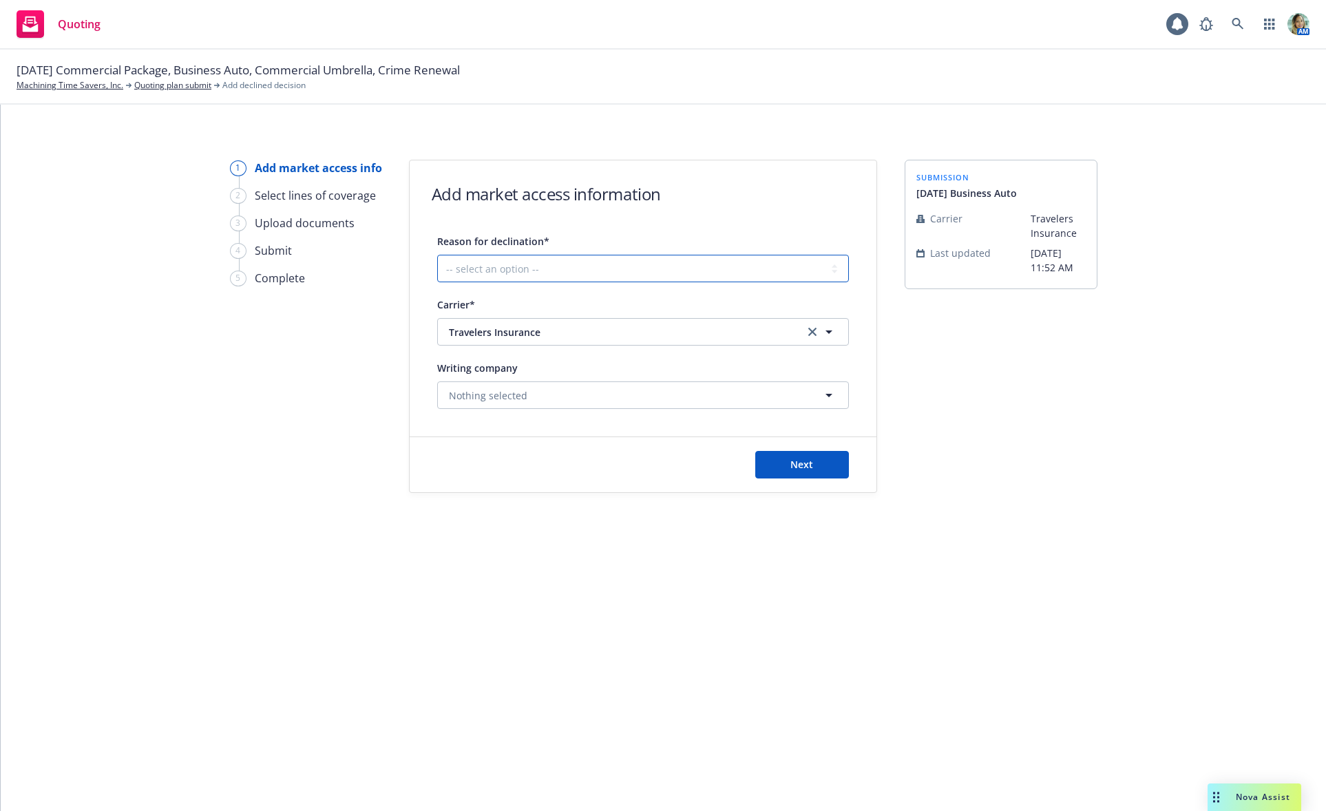
click at [615, 271] on select "-- select an option -- Cannot compete with other markets Carrier non-renewed Ca…" at bounding box center [643, 269] width 412 height 28
select select "OTHER"
click at [437, 255] on select "-- select an option -- Cannot compete with other markets Carrier non-renewed Ca…" at bounding box center [643, 269] width 412 height 28
click at [781, 461] on button "Next" at bounding box center [802, 465] width 94 height 28
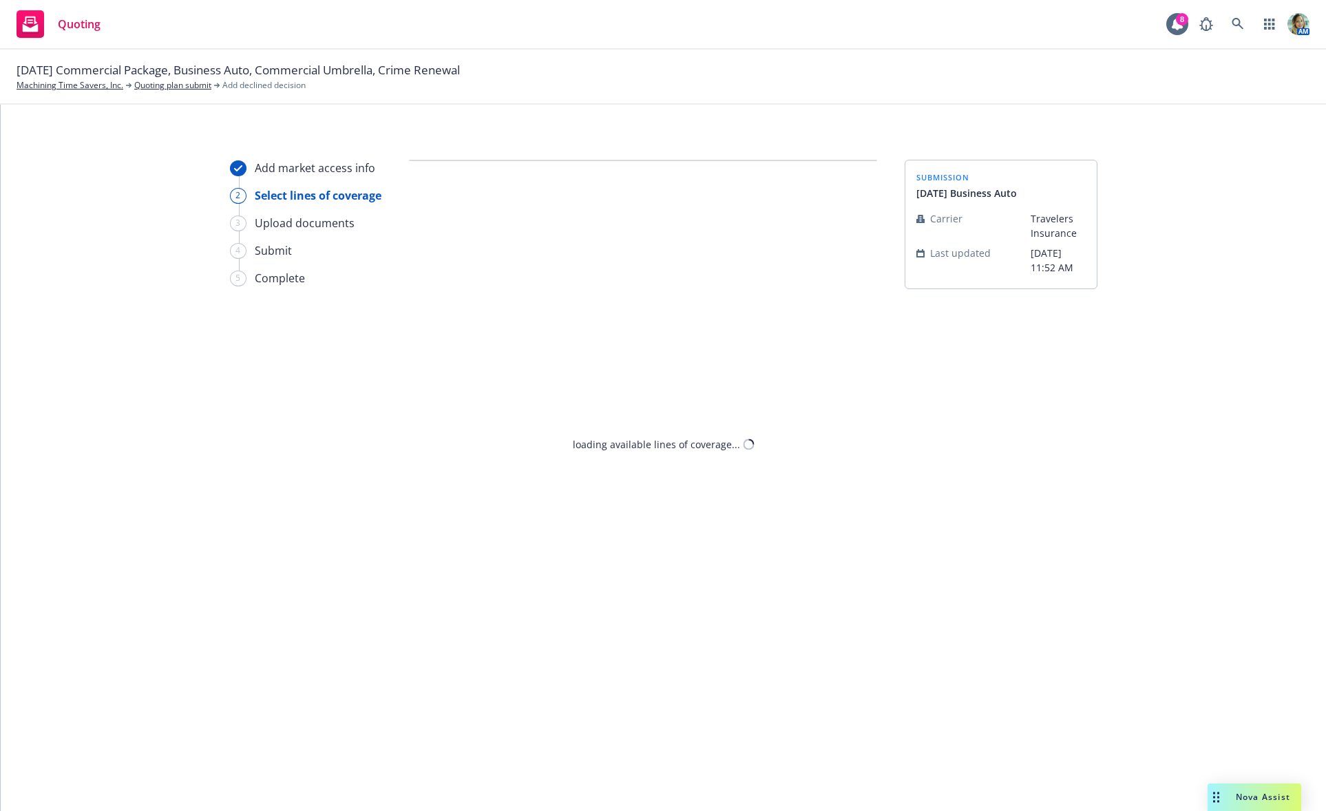
select select "OTHER"
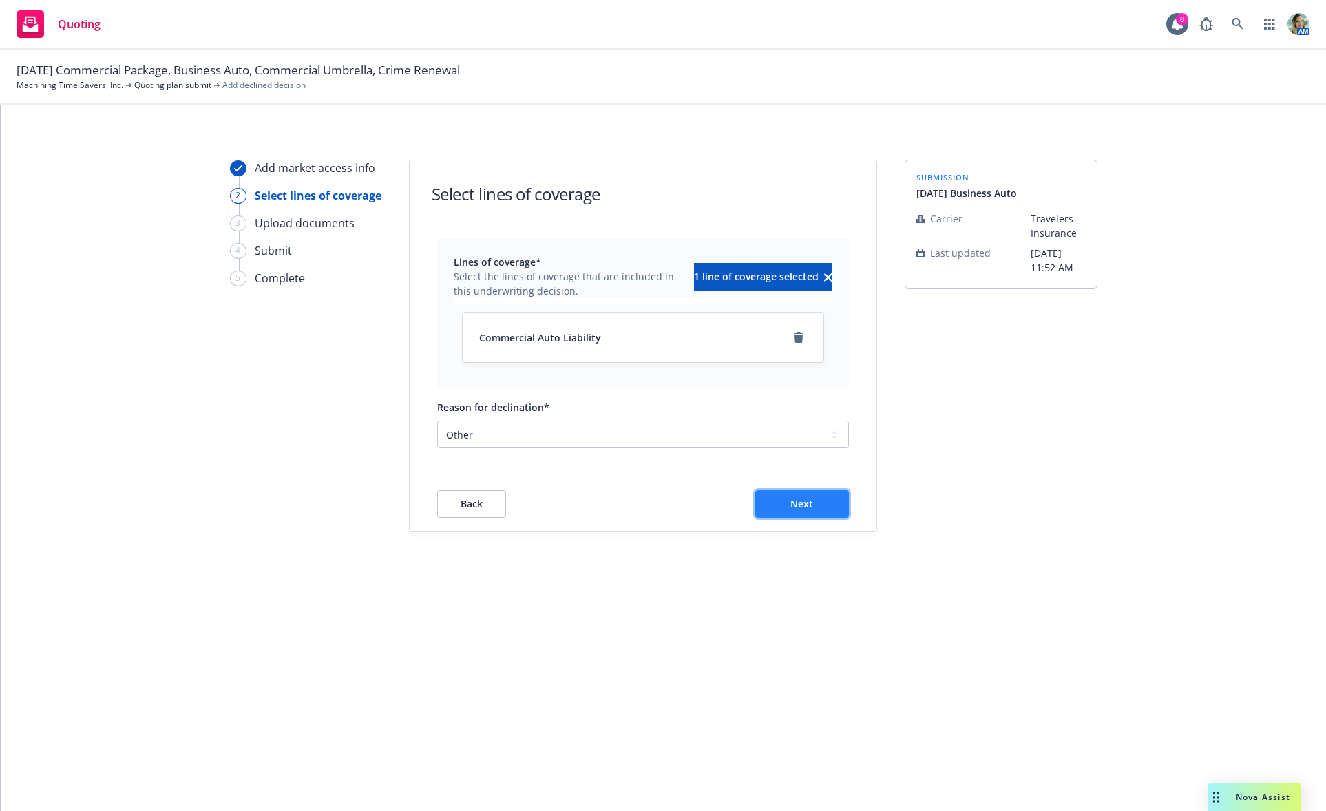
click at [802, 504] on span "Next" at bounding box center [801, 503] width 23 height 13
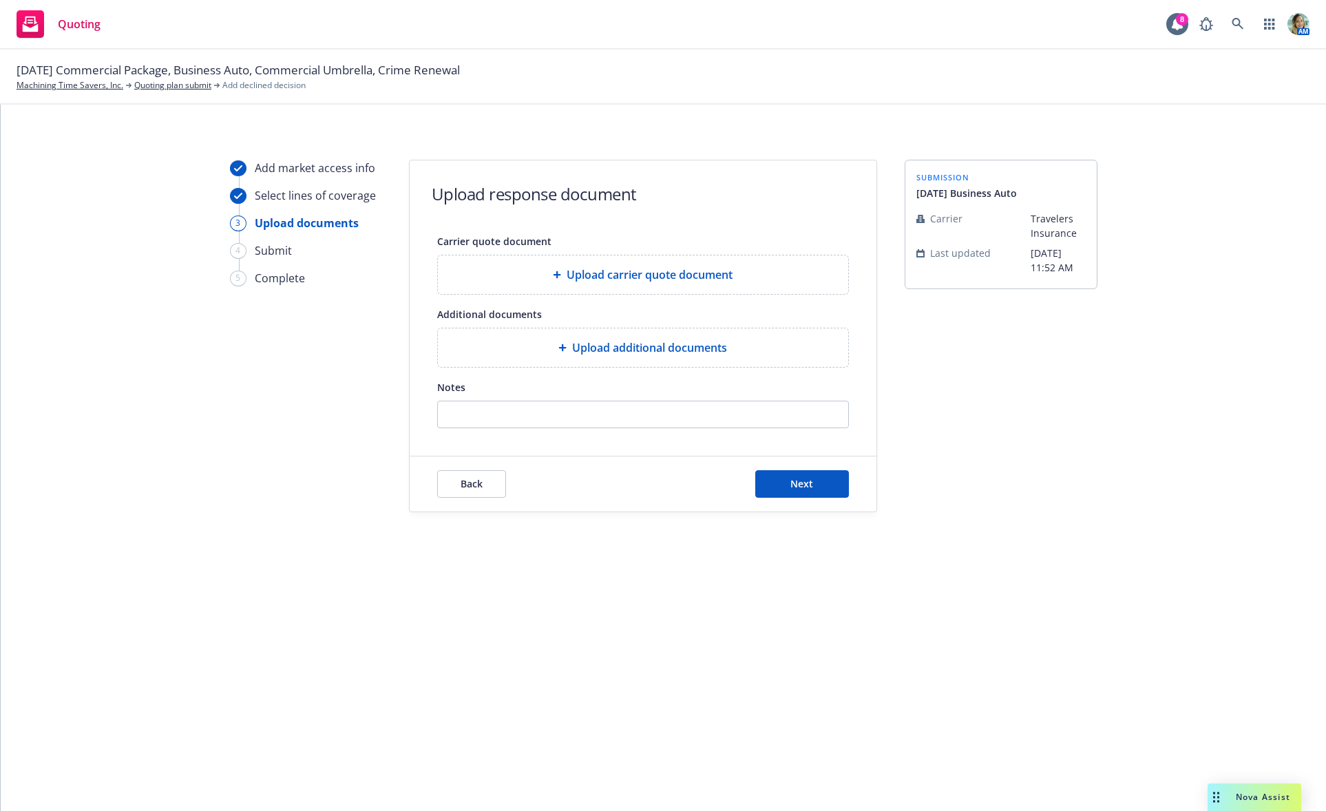
click at [642, 348] on span "Upload additional documents" at bounding box center [649, 347] width 155 height 17
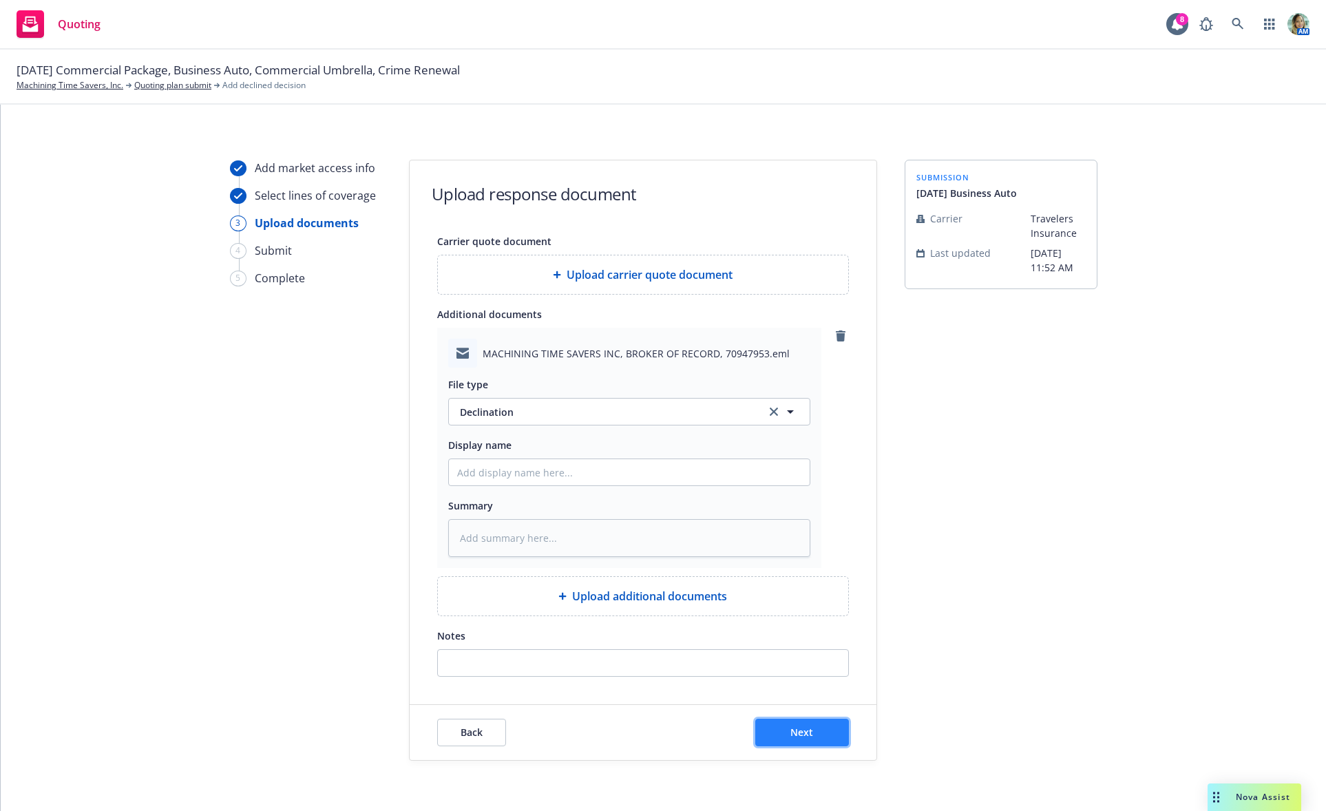
click at [837, 724] on button "Next" at bounding box center [802, 733] width 94 height 28
type textarea "x"
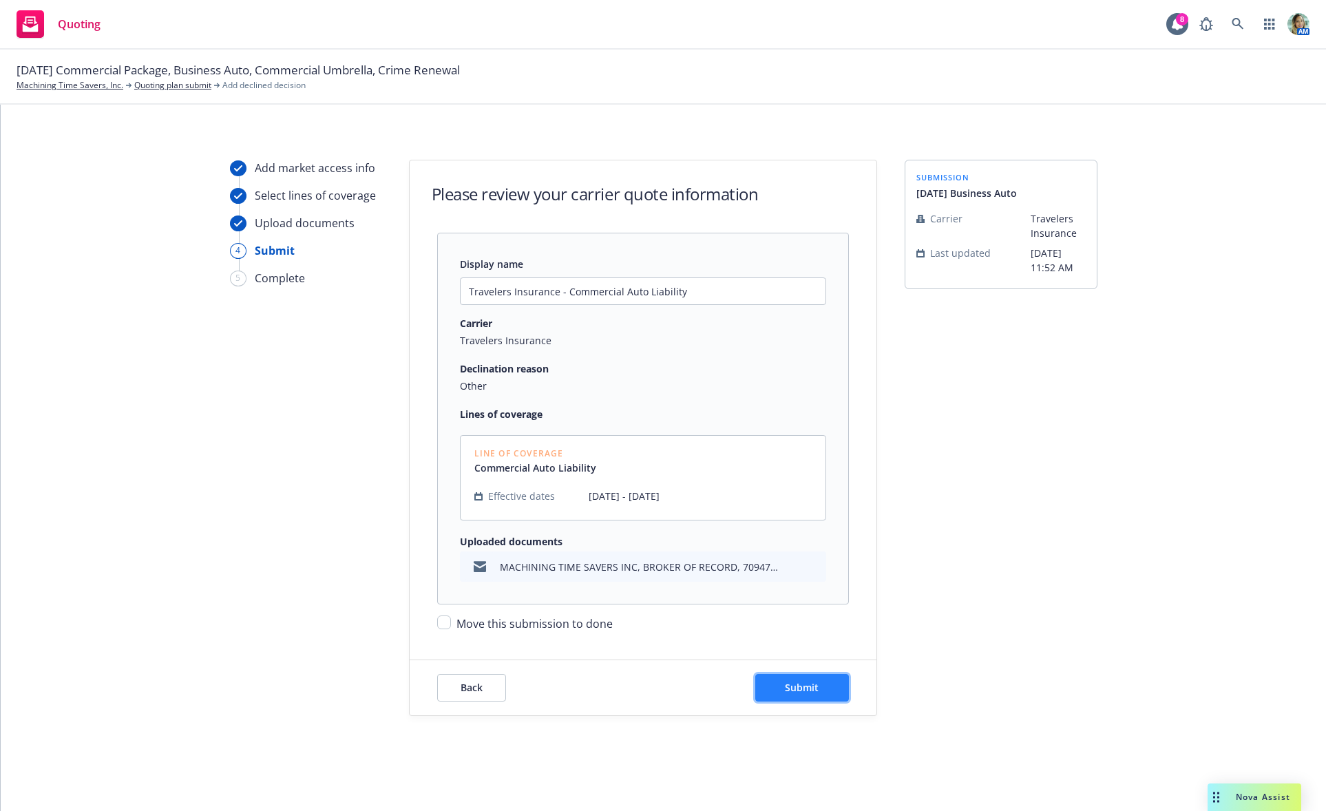
click at [836, 695] on button "Submit" at bounding box center [802, 688] width 94 height 28
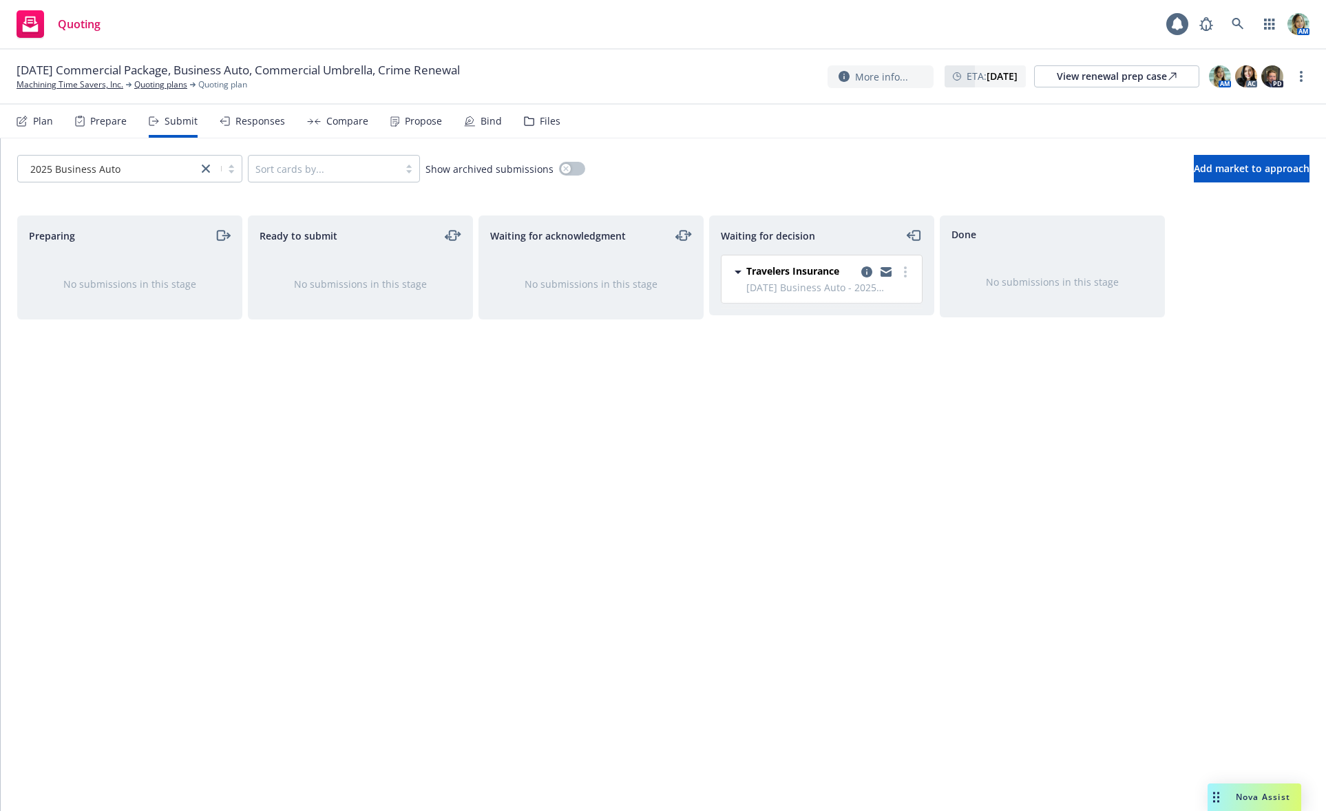
click at [900, 276] on link "more" at bounding box center [905, 272] width 17 height 17
click at [875, 320] on link "Move to done" at bounding box center [844, 328] width 138 height 28
click at [164, 85] on link "Quoting plans" at bounding box center [160, 84] width 53 height 12
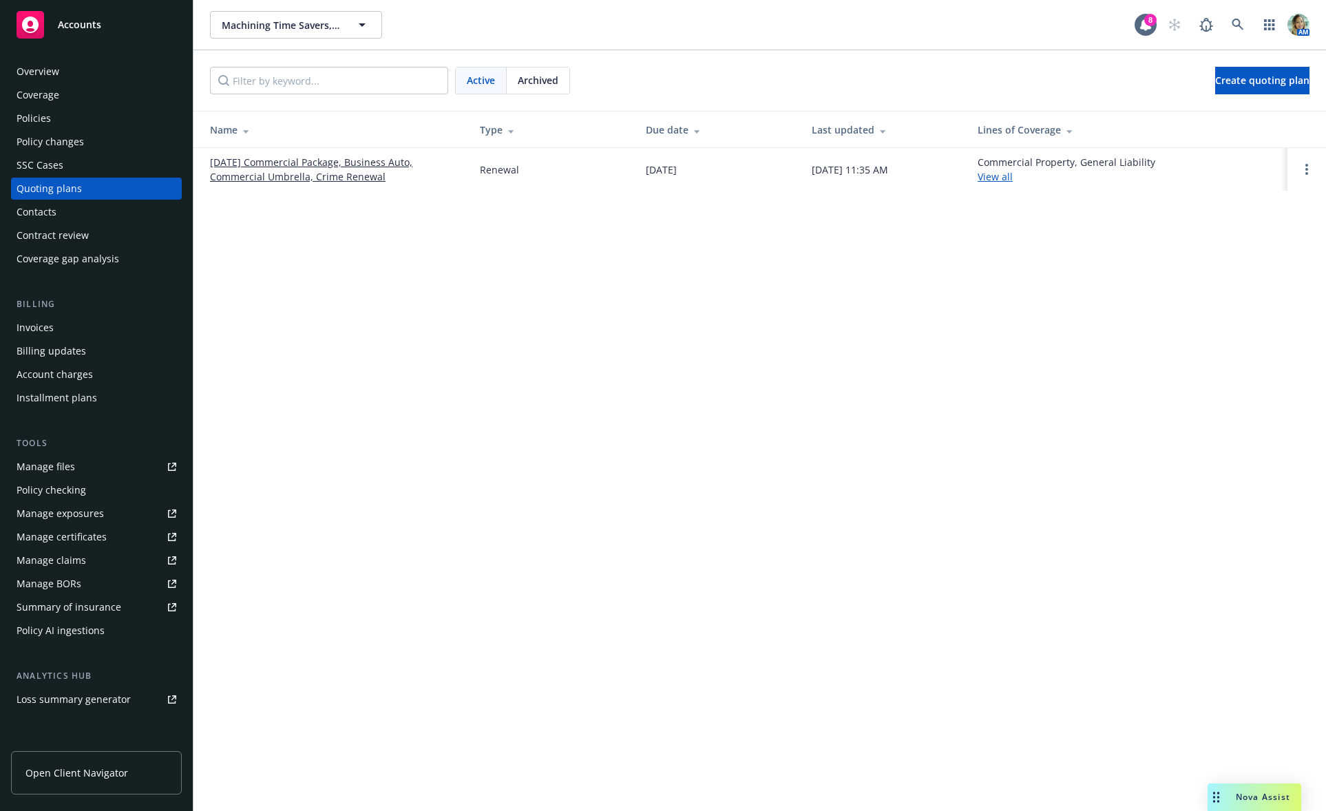
click at [359, 178] on link "[DATE] Commercial Package, Business Auto, Commercial Umbrella, Crime Renewal" at bounding box center [334, 169] width 248 height 29
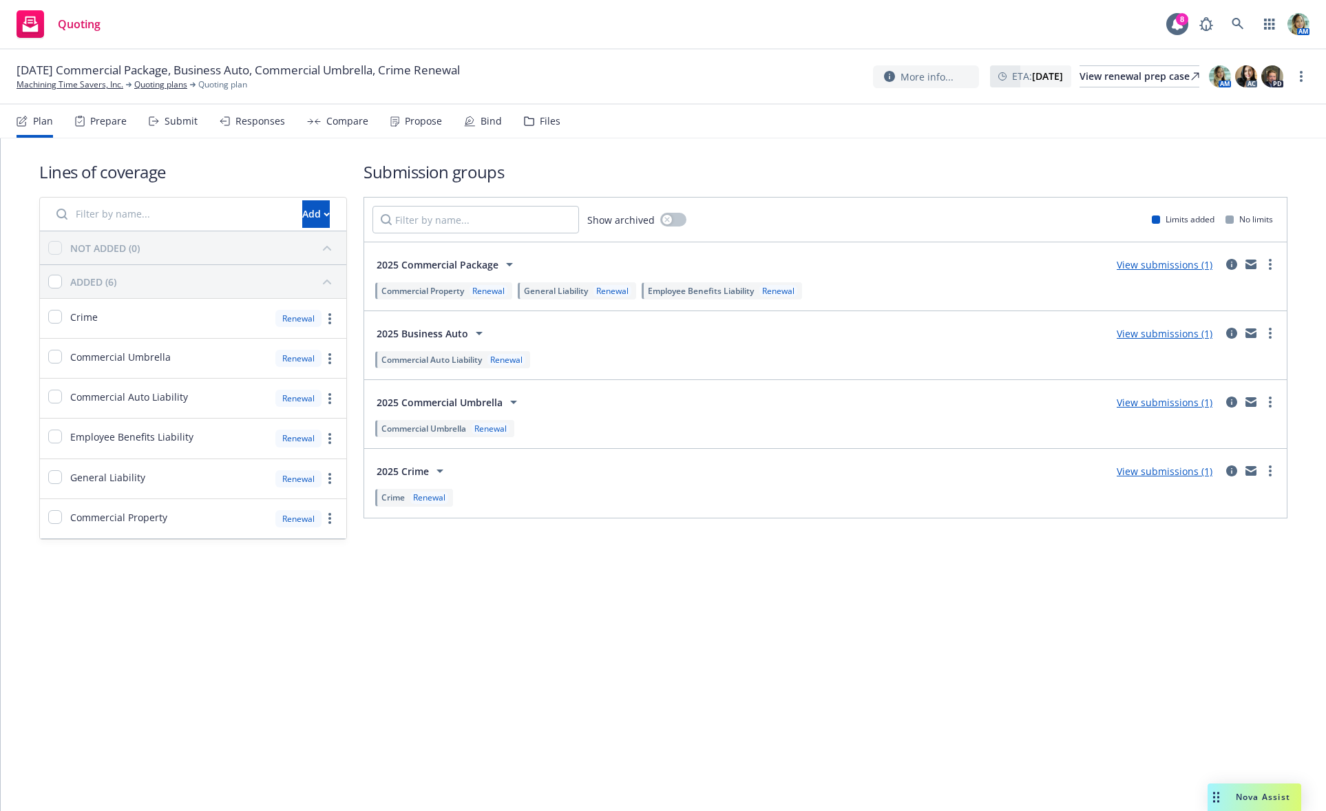
click at [1141, 410] on div "View submissions (1)" at bounding box center [1164, 402] width 112 height 17
click at [1145, 403] on link "View submissions (1)" at bounding box center [1165, 402] width 96 height 13
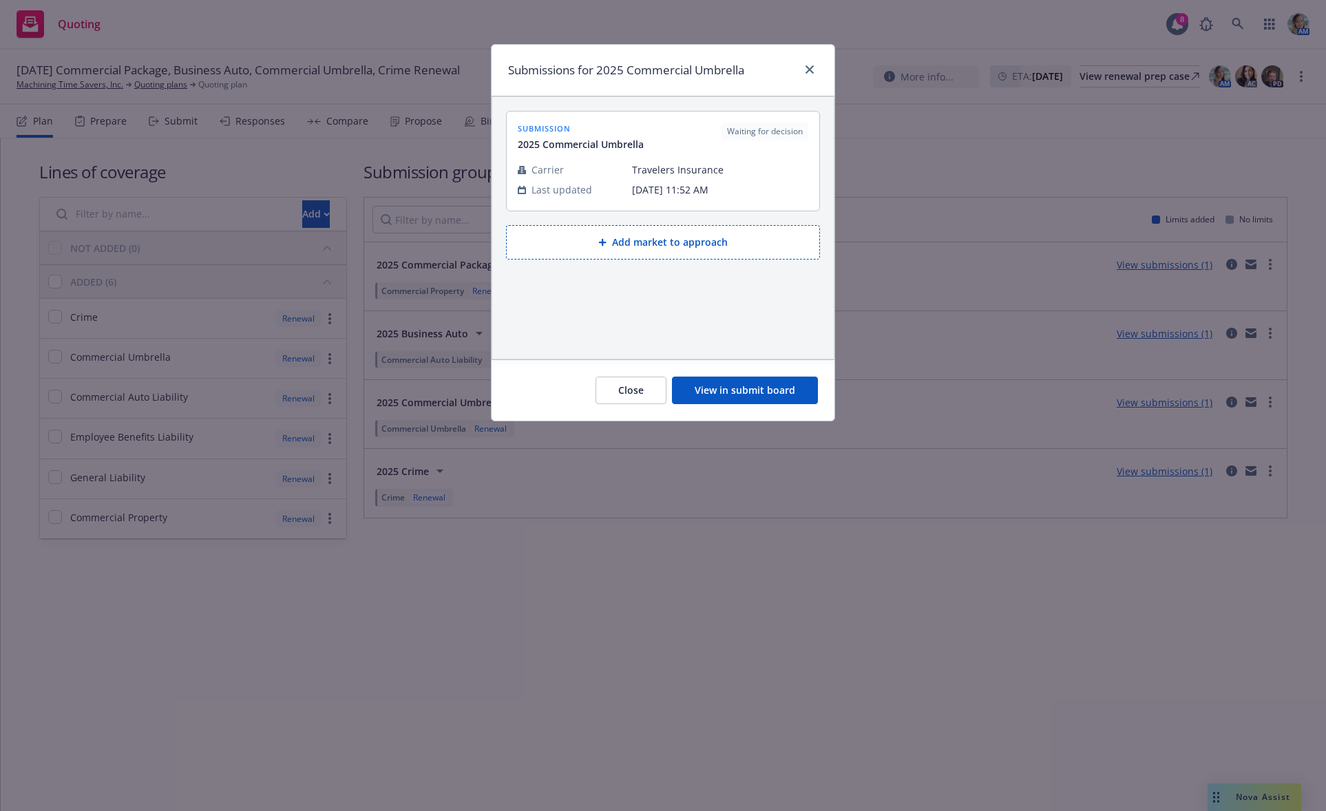
click at [747, 388] on button "View in submit board" at bounding box center [745, 391] width 146 height 28
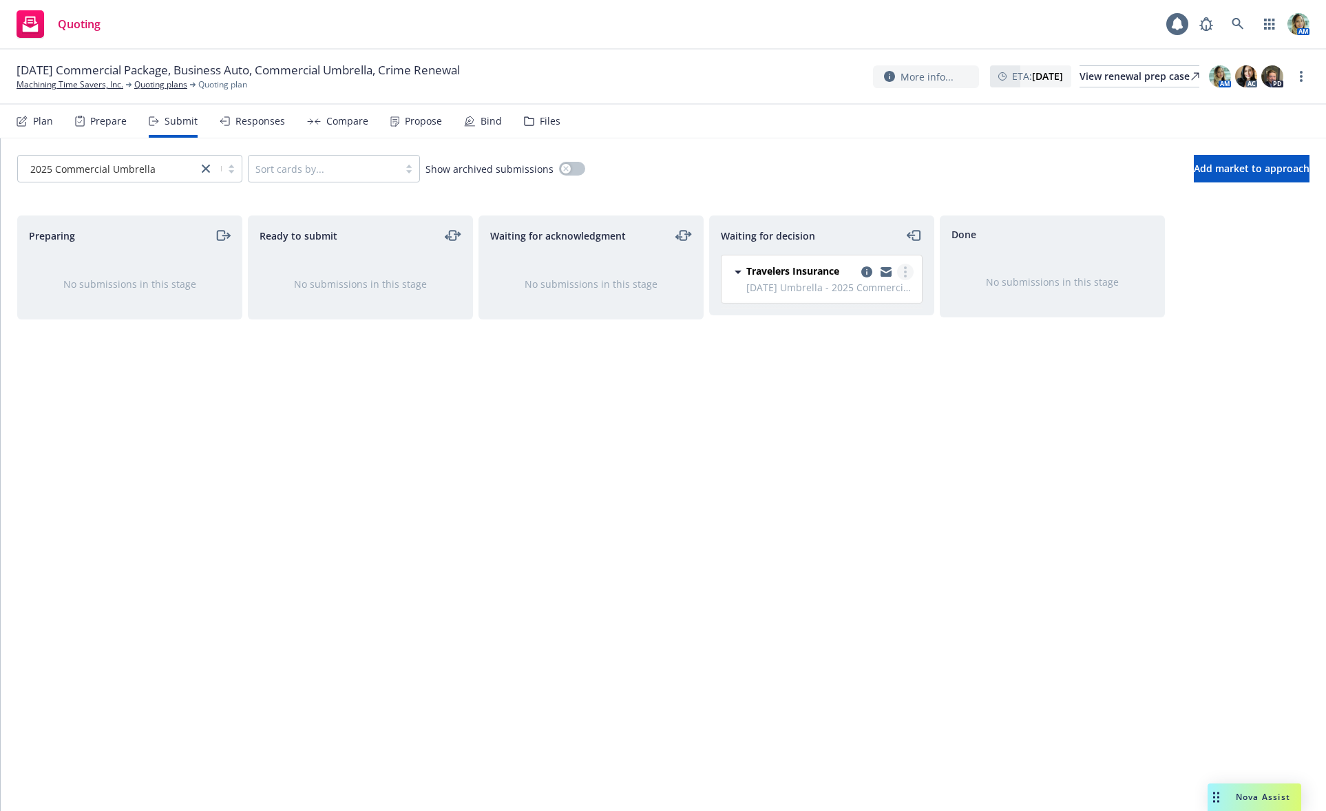
click at [907, 276] on link "more" at bounding box center [905, 272] width 17 height 17
click at [845, 381] on span "Add declined decision" at bounding box center [843, 382] width 136 height 13
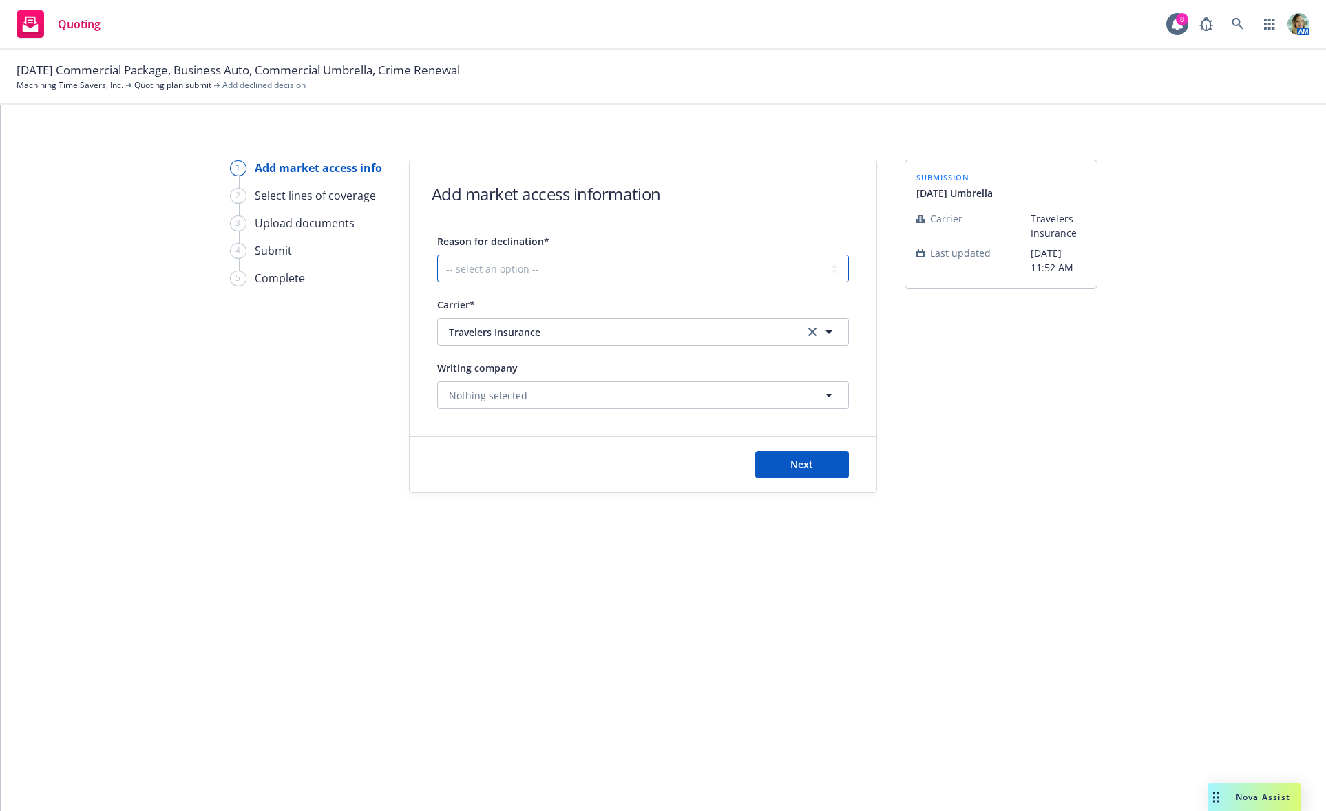
click at [573, 270] on select "-- select an option -- Cannot compete with other markets Carrier non-renewed Ca…" at bounding box center [643, 269] width 412 height 28
select select "OTHER"
click at [437, 255] on select "-- select an option -- Cannot compete with other markets Carrier non-renewed Ca…" at bounding box center [643, 269] width 412 height 28
click at [802, 465] on span "Next" at bounding box center [801, 464] width 23 height 13
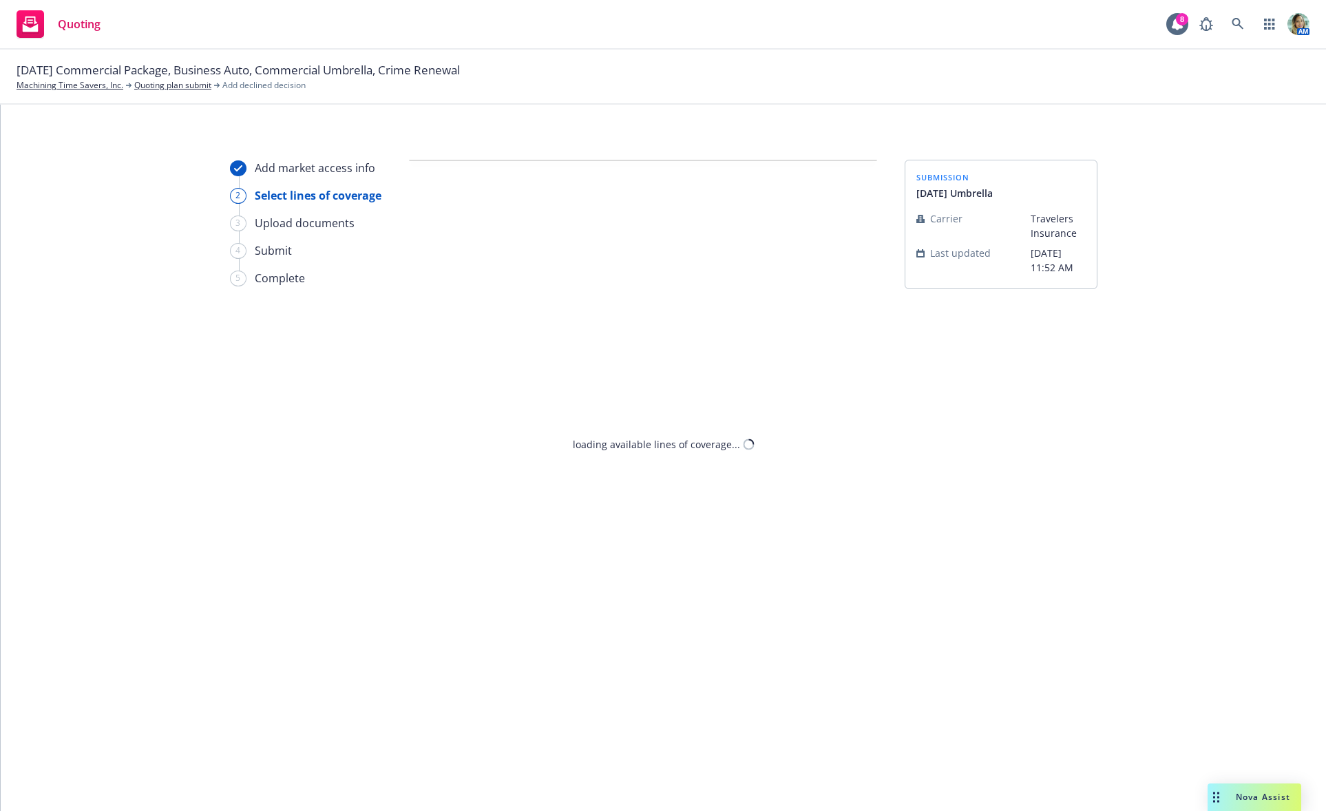
select select "OTHER"
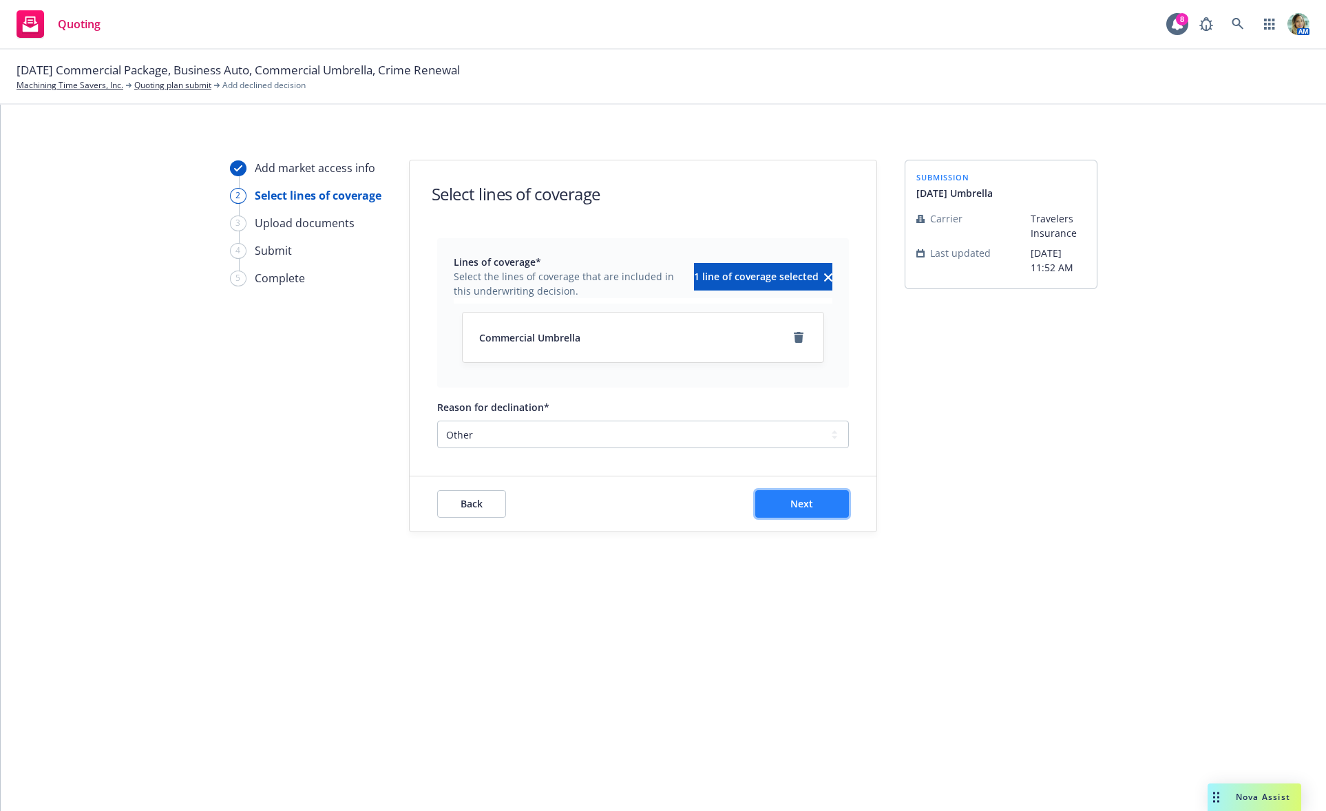
click at [807, 508] on span "Next" at bounding box center [801, 503] width 23 height 13
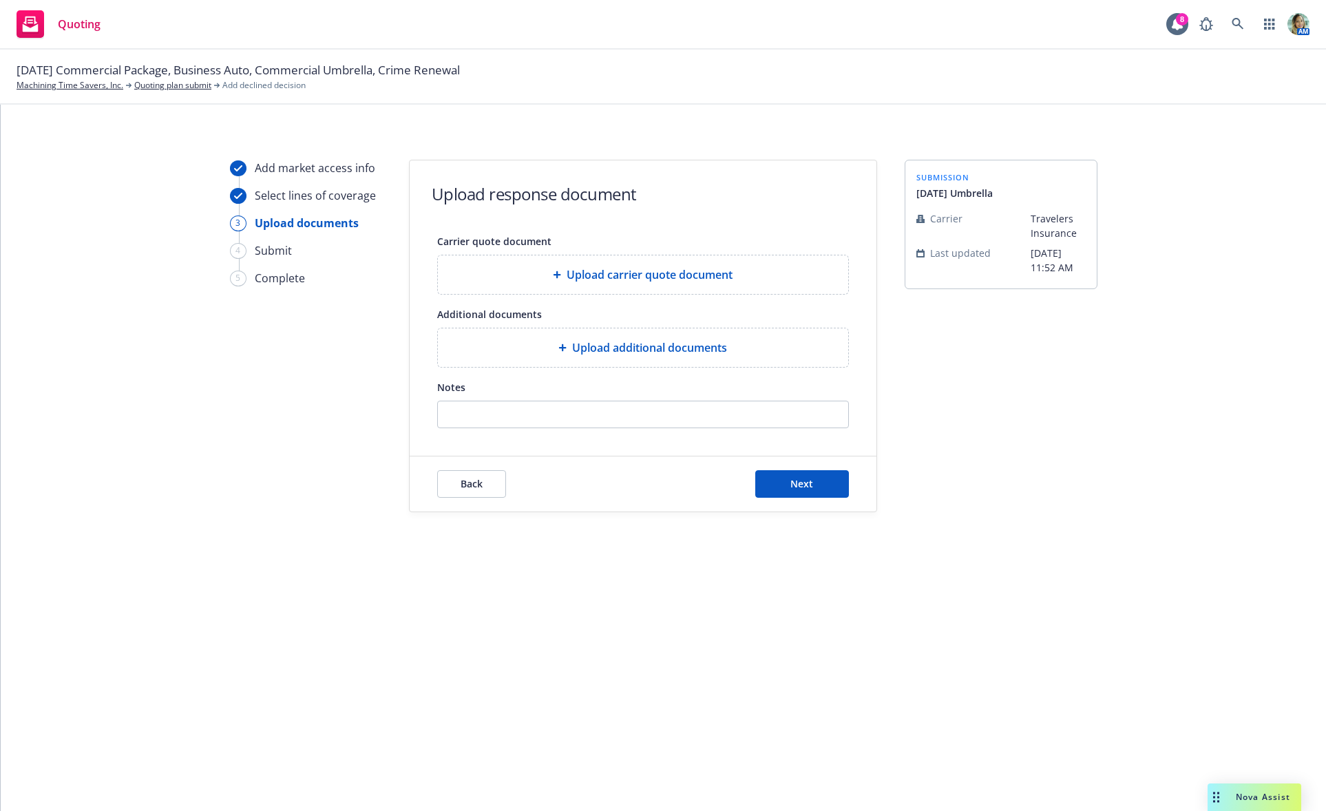
click at [611, 346] on span "Upload additional documents" at bounding box center [649, 347] width 155 height 17
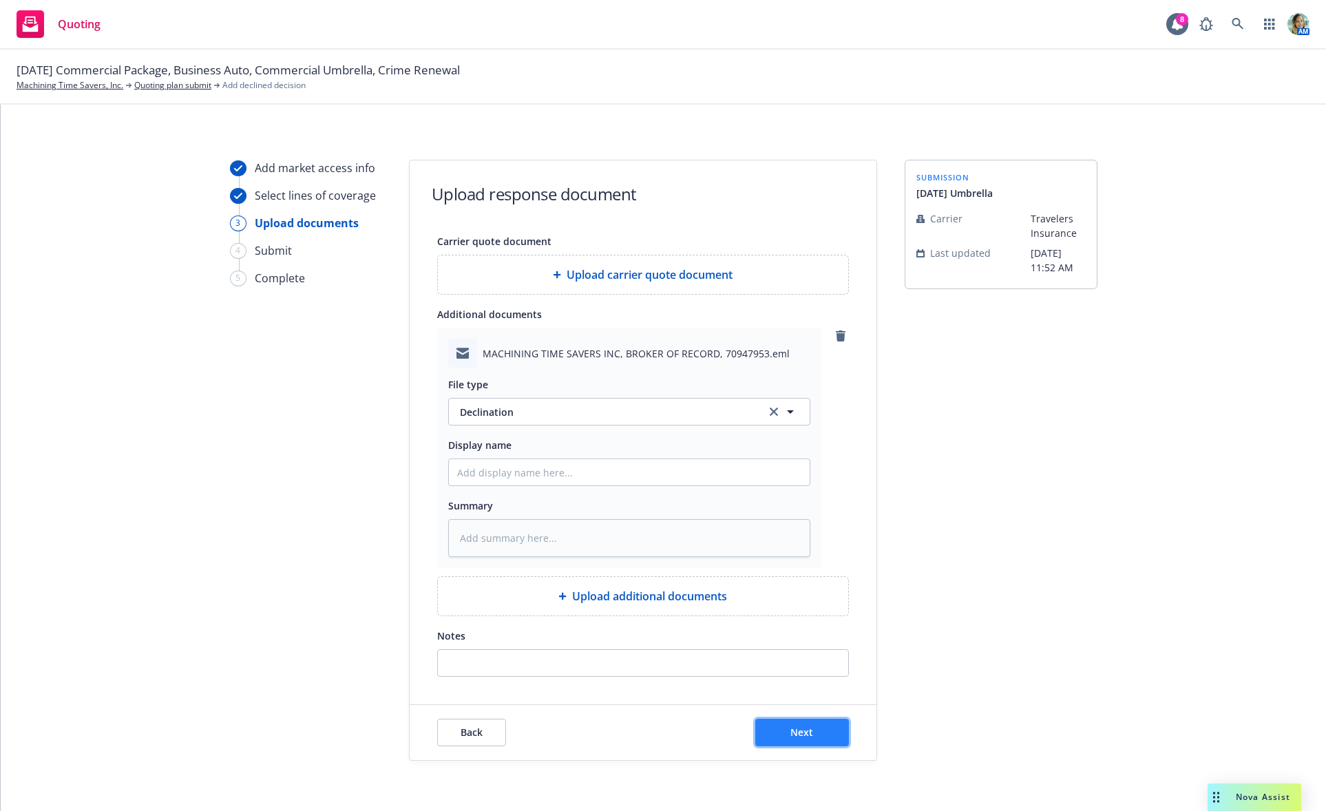
click at [800, 728] on span "Next" at bounding box center [801, 732] width 23 height 13
type textarea "x"
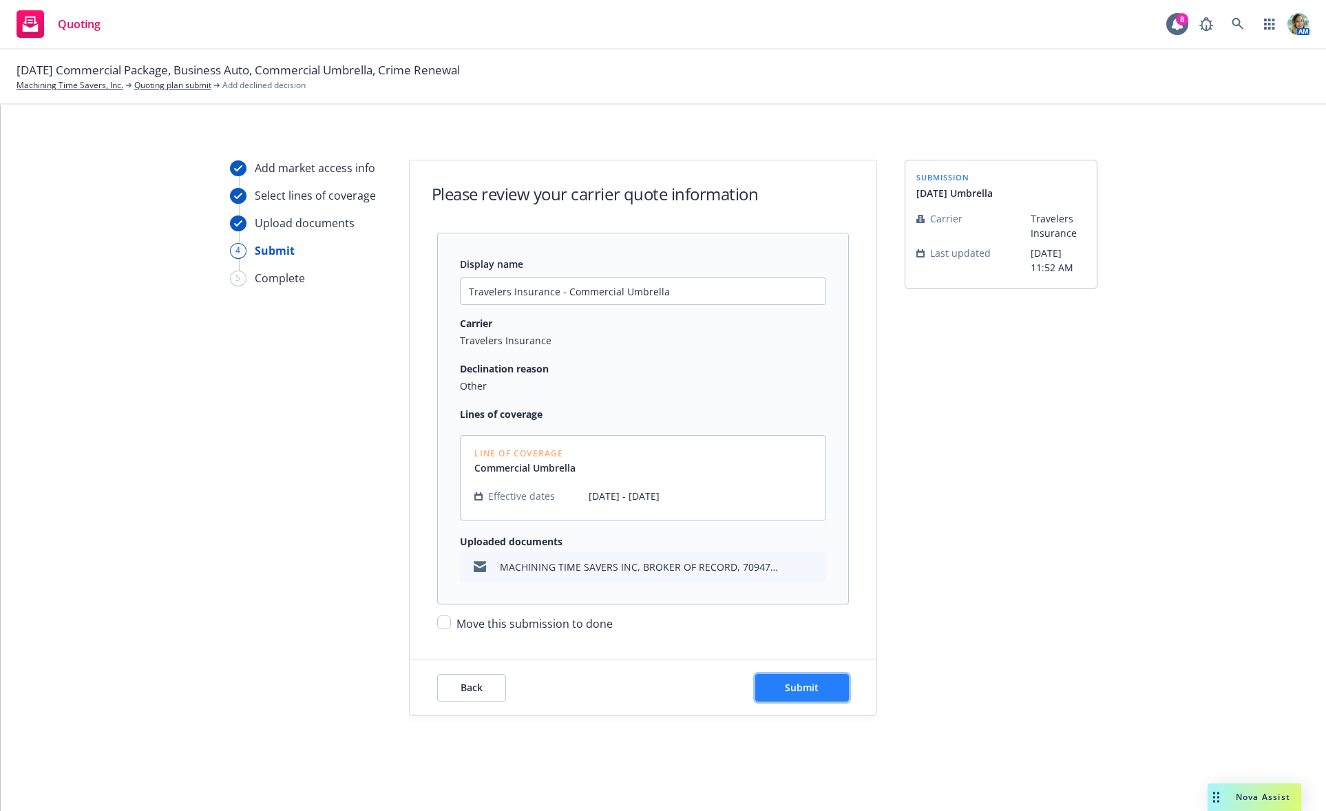
click at [824, 696] on button "Submit" at bounding box center [802, 688] width 94 height 28
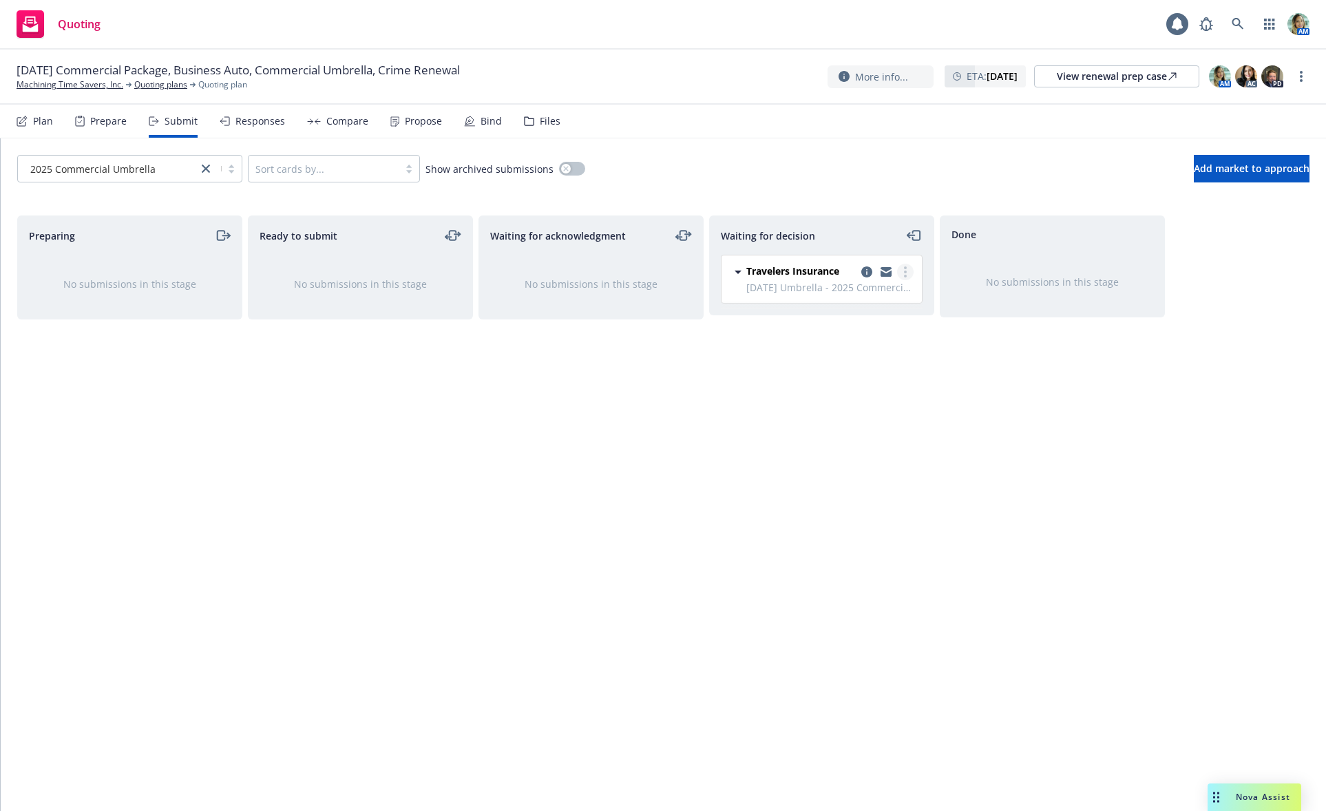
click at [899, 266] on link "more" at bounding box center [905, 272] width 17 height 17
click at [868, 321] on span "Move to done" at bounding box center [823, 327] width 96 height 13
drag, startPoint x: 1028, startPoint y: 487, endPoint x: 887, endPoint y: 436, distance: 150.0
click at [1027, 487] on div "Done Travelers Insurance [DATE] Umbrella - 2025 Commercial Umbrella [DATE] 1:56…" at bounding box center [1052, 498] width 225 height 567
click at [179, 88] on link "Quoting plans" at bounding box center [160, 84] width 53 height 12
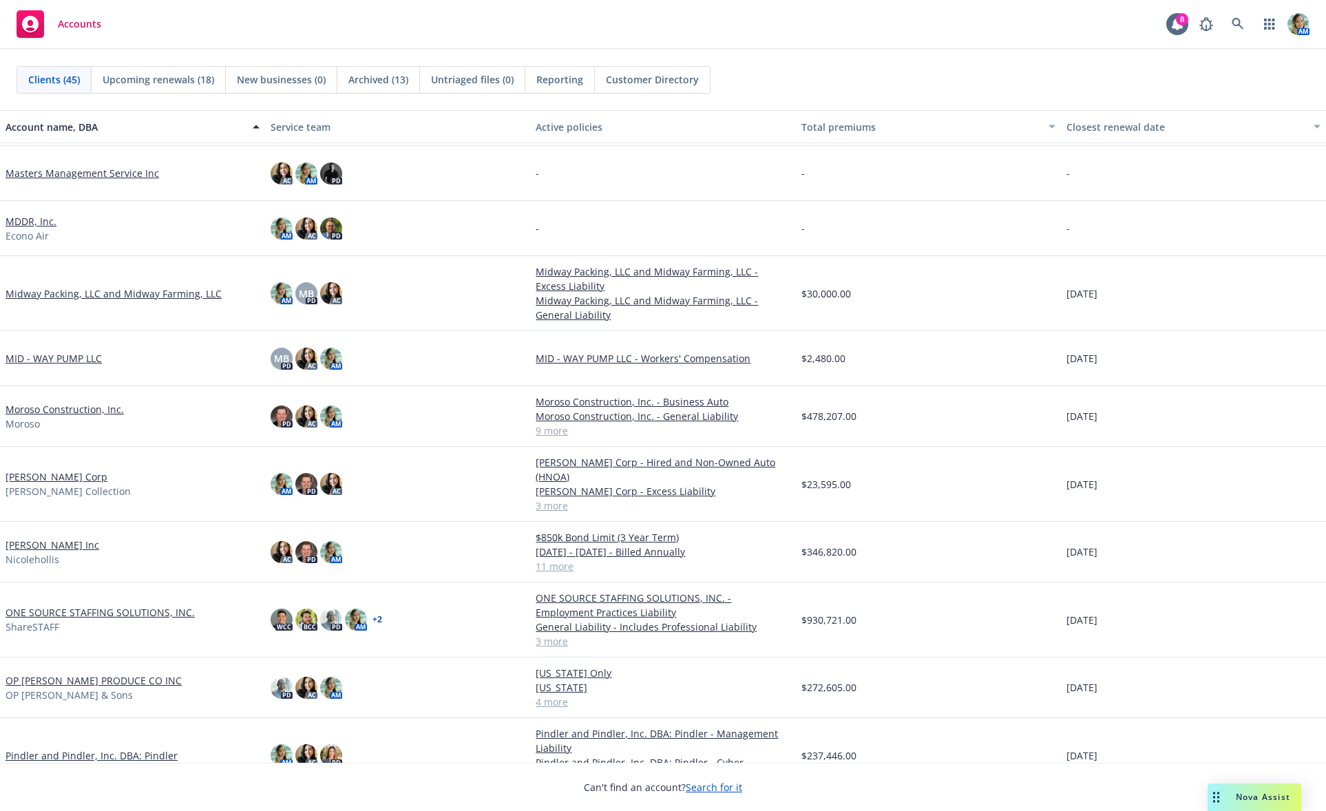
scroll to position [1033, 0]
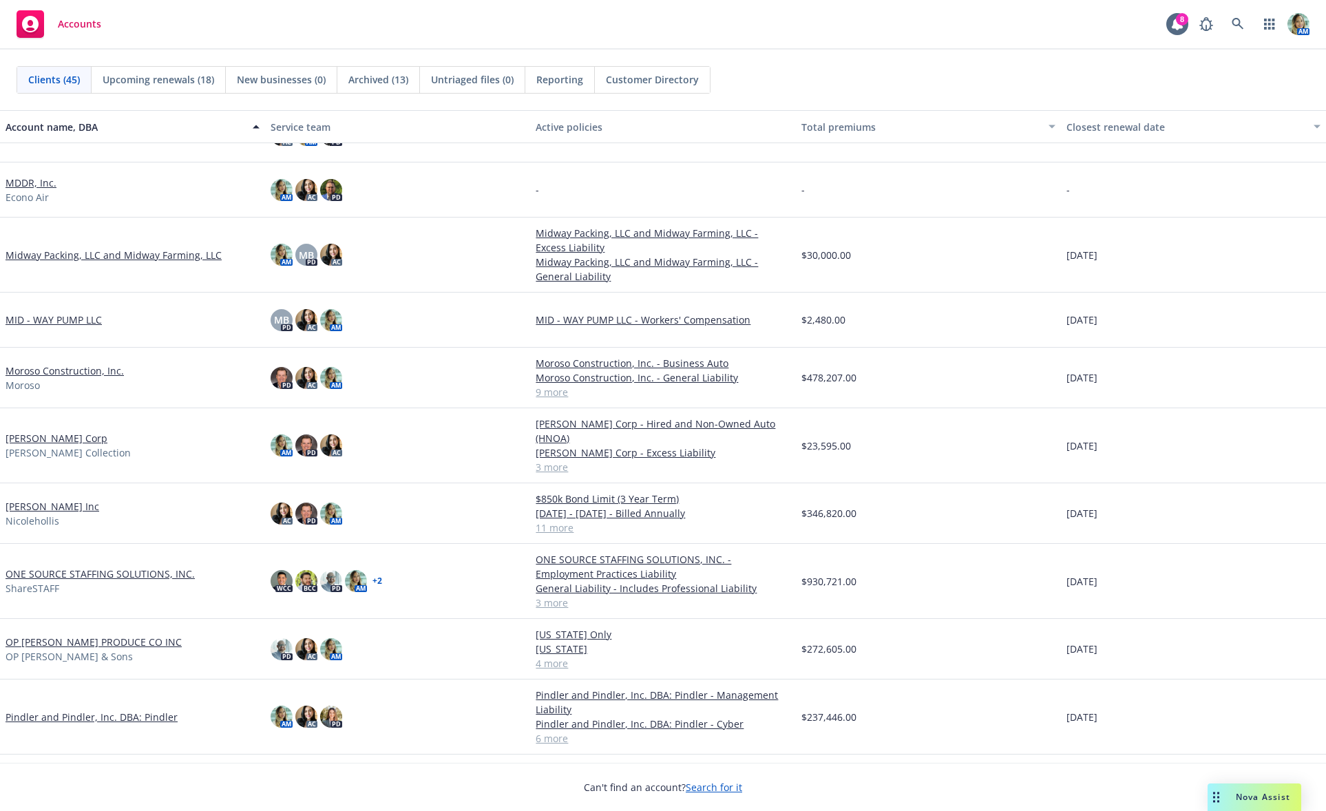
click at [85, 635] on link "OP [PERSON_NAME] PRODUCE CO INC" at bounding box center [94, 642] width 176 height 14
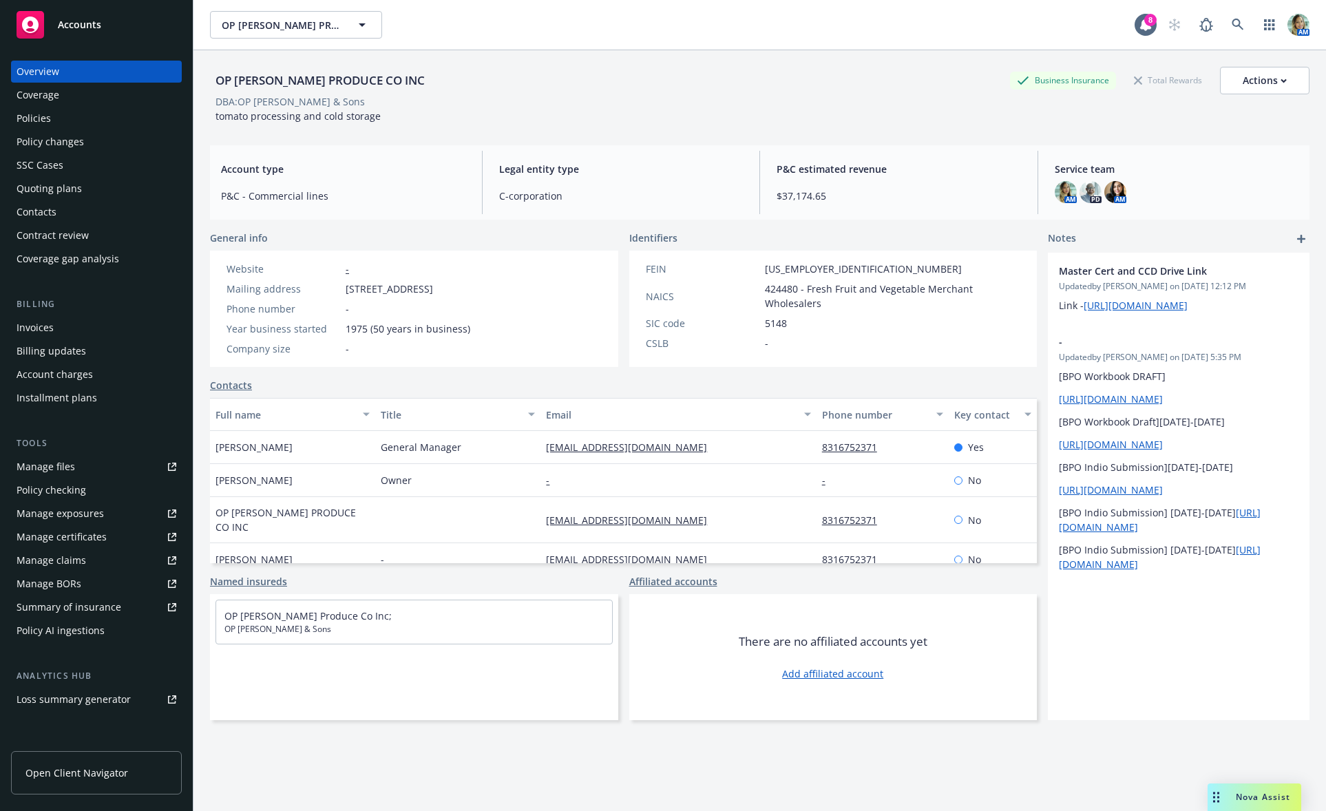
click at [30, 121] on div "Policies" at bounding box center [34, 118] width 34 height 22
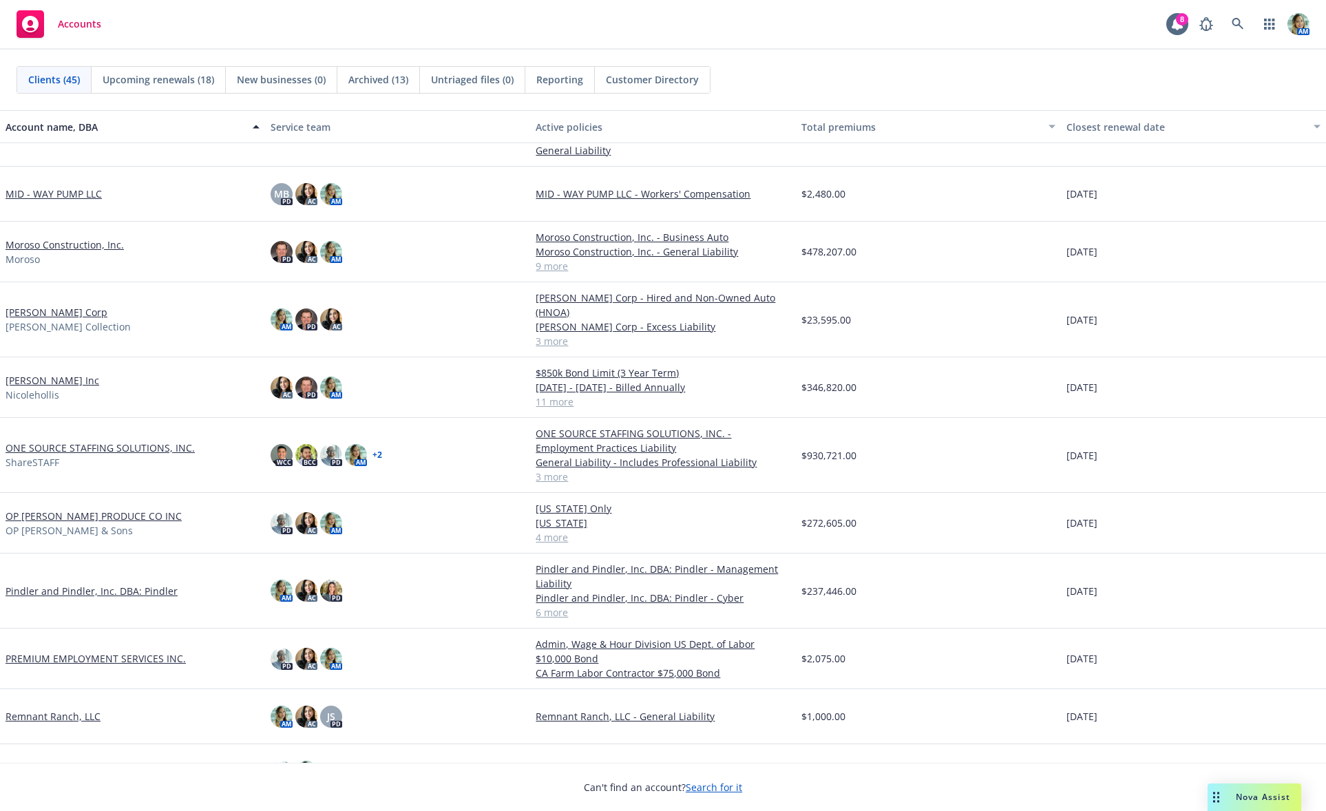
scroll to position [1170, 0]
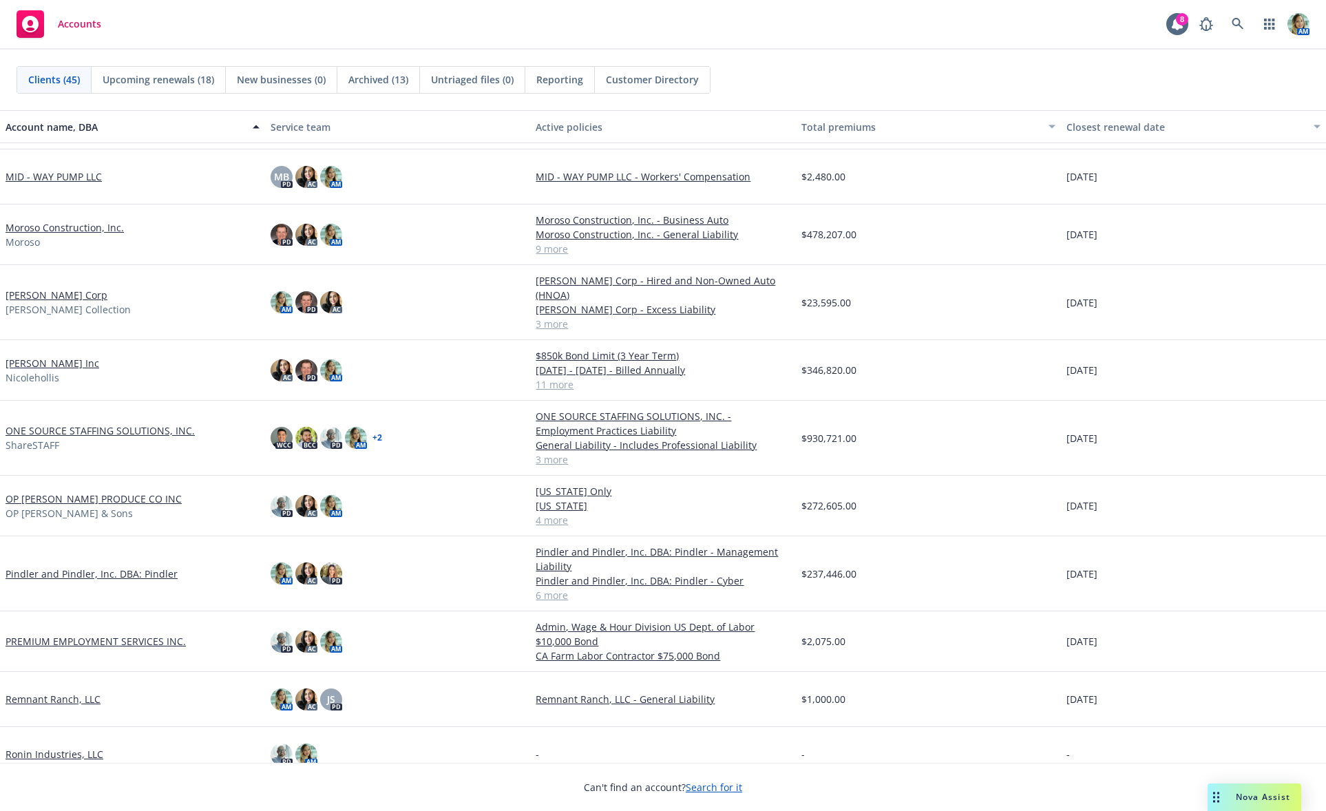
click at [129, 423] on link "ONE SOURCE STAFFING SOLUTIONS, INC." at bounding box center [100, 430] width 189 height 14
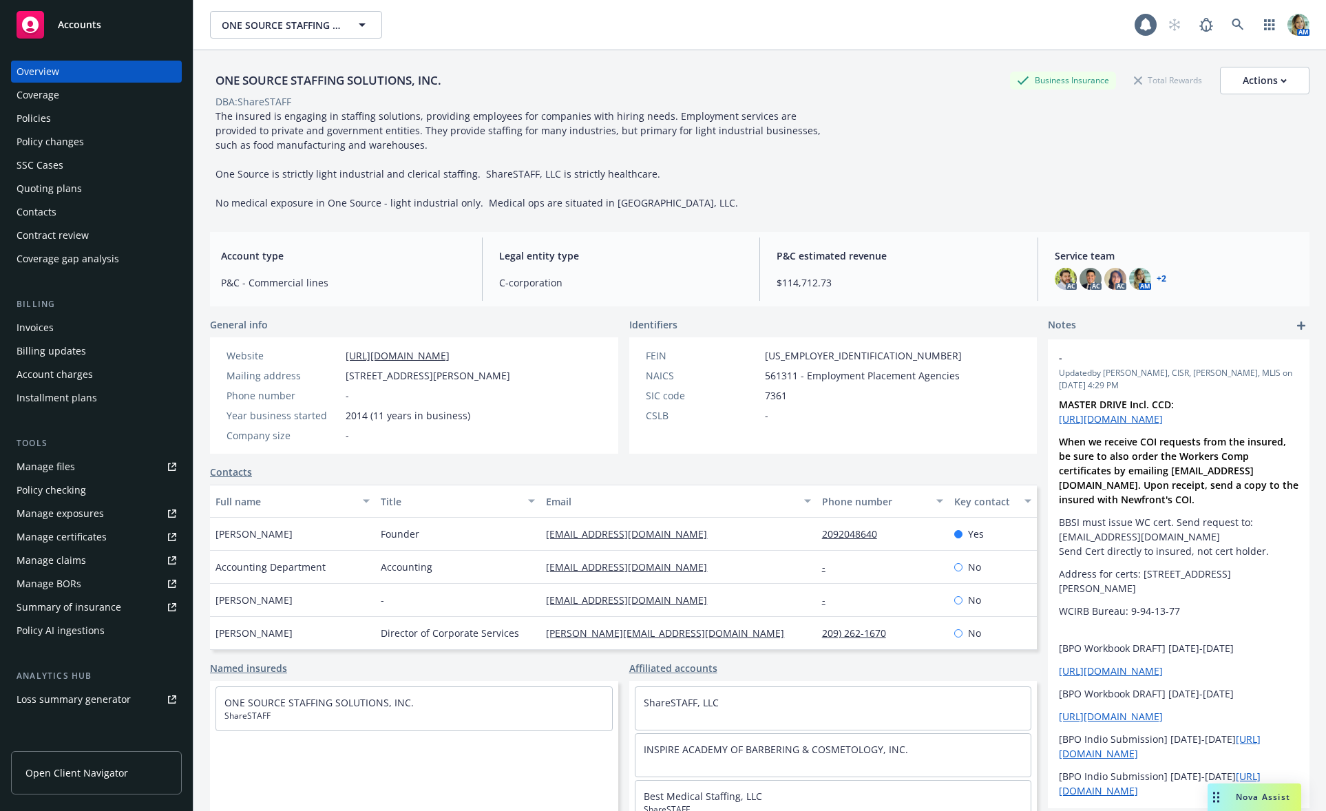
click at [24, 122] on div "Policies" at bounding box center [34, 118] width 34 height 22
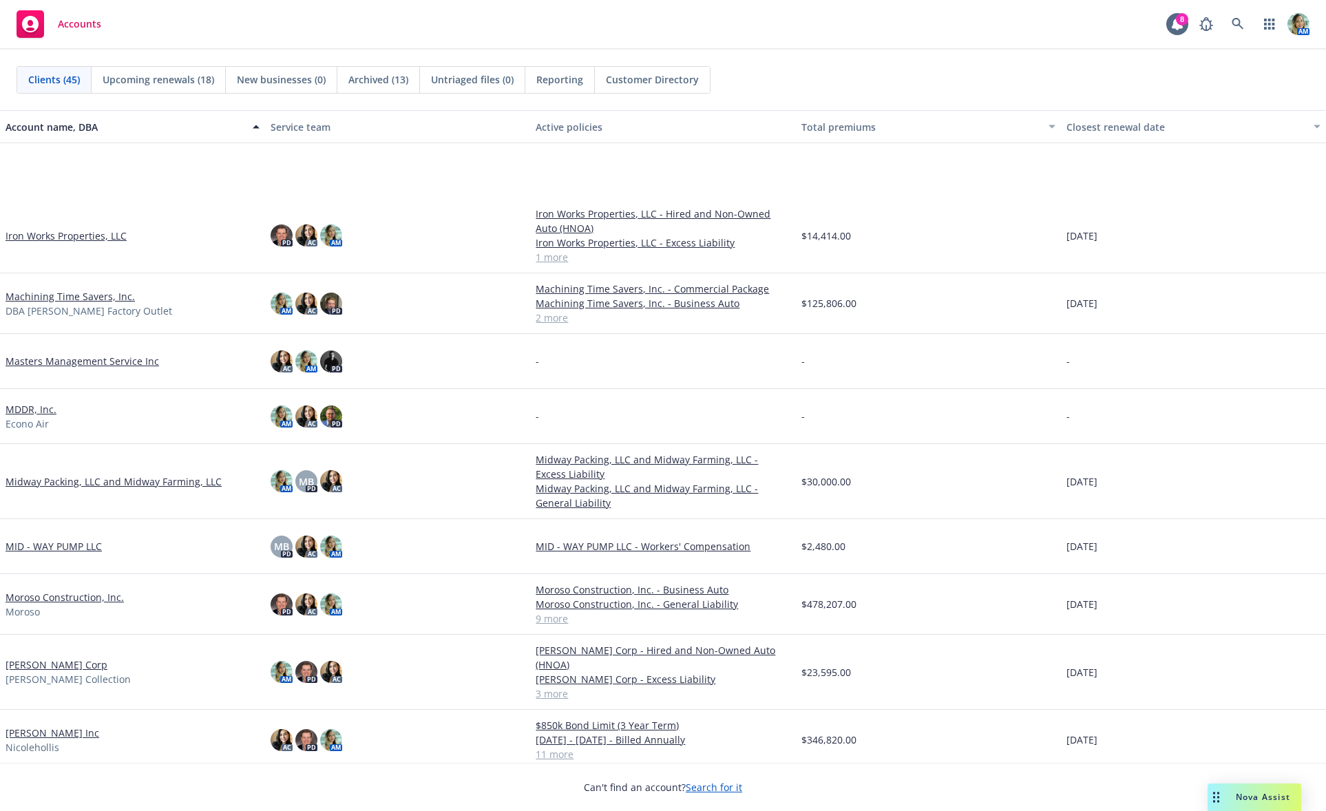
scroll to position [1101, 0]
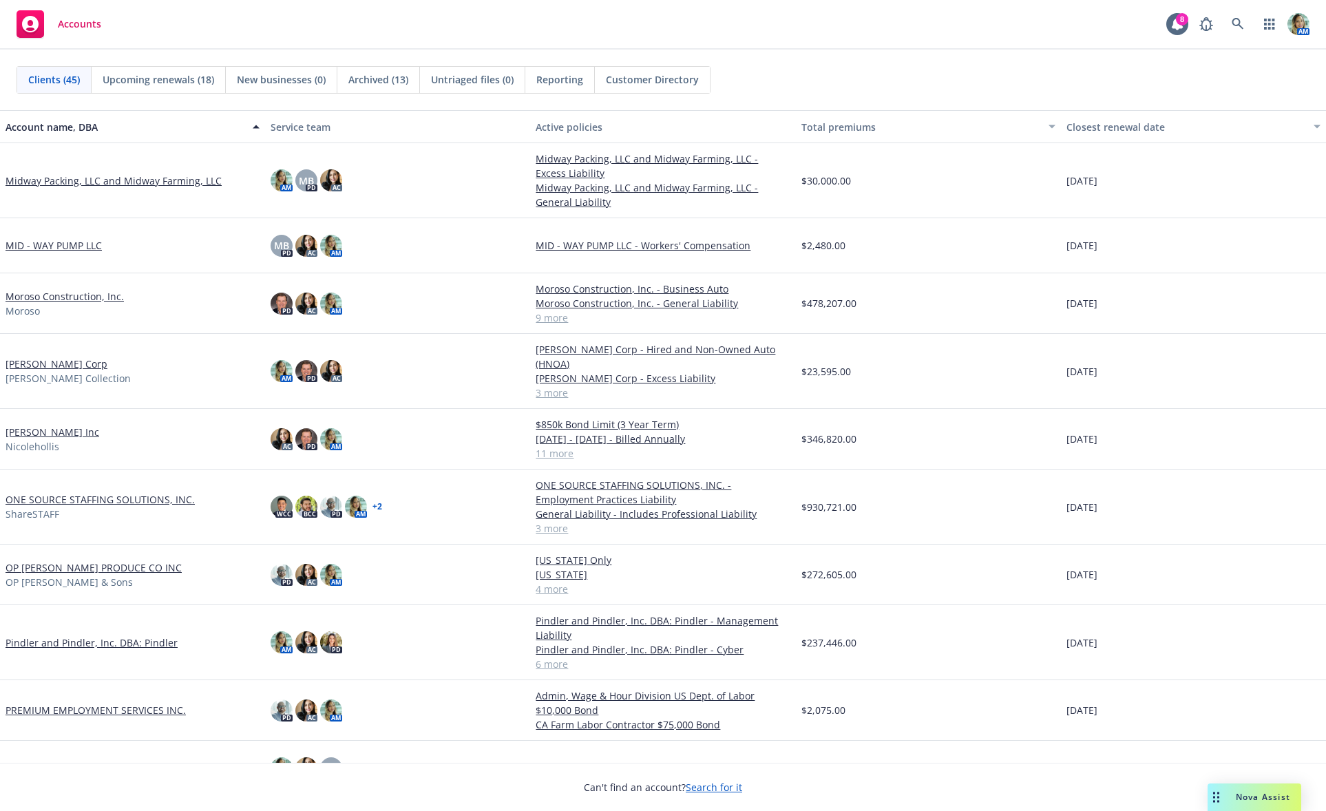
click at [60, 425] on link "[PERSON_NAME] Inc" at bounding box center [53, 432] width 94 height 14
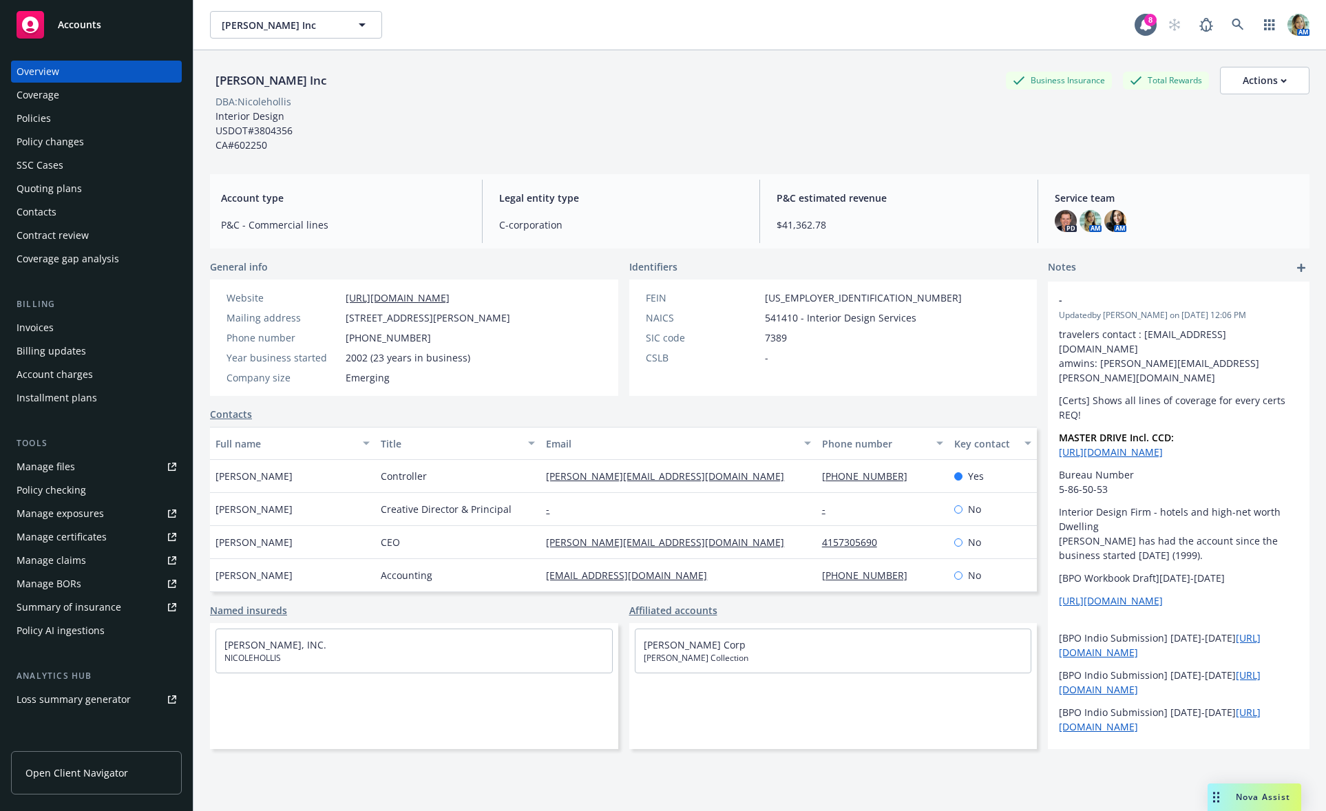
drag, startPoint x: 57, startPoint y: 118, endPoint x: 47, endPoint y: 130, distance: 15.7
click at [57, 118] on div "Policies" at bounding box center [97, 118] width 160 height 22
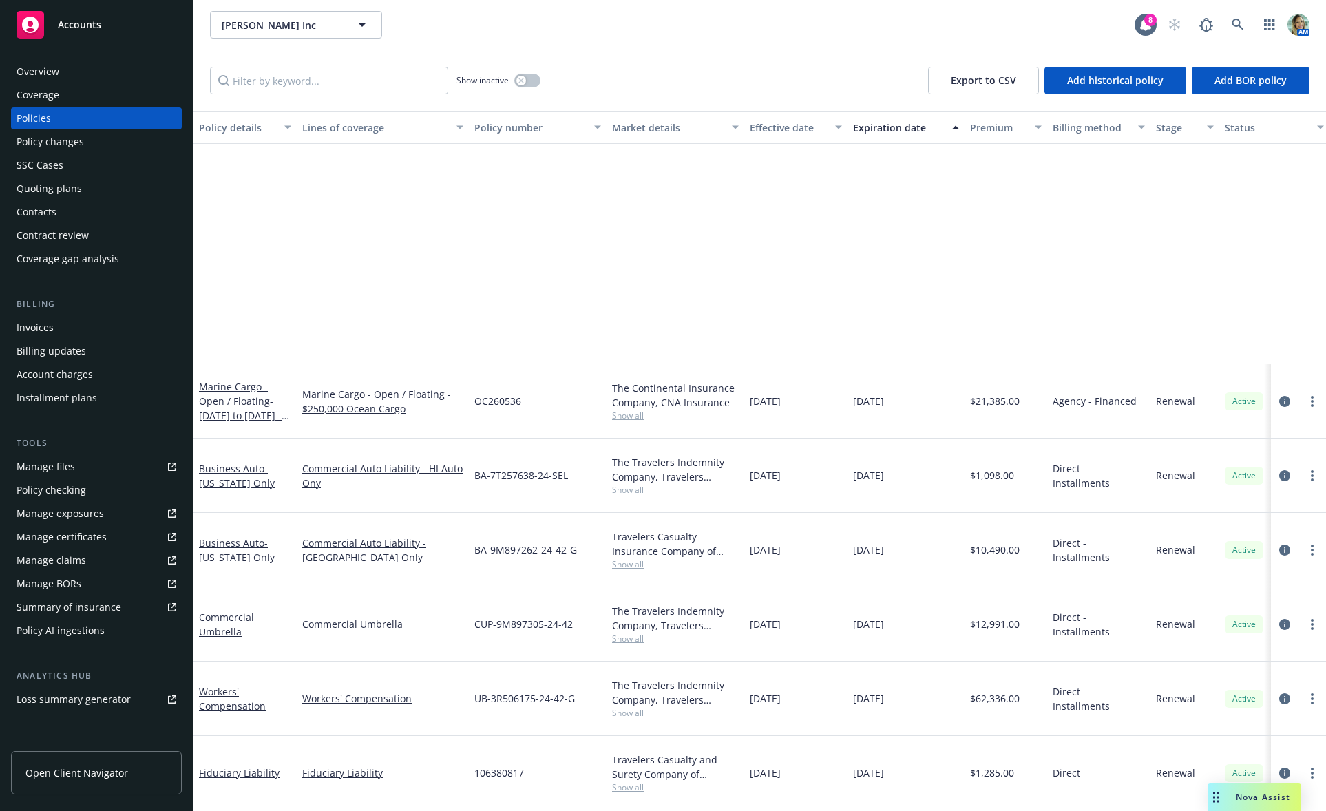
scroll to position [307, 0]
